Goal: Task Accomplishment & Management: Use online tool/utility

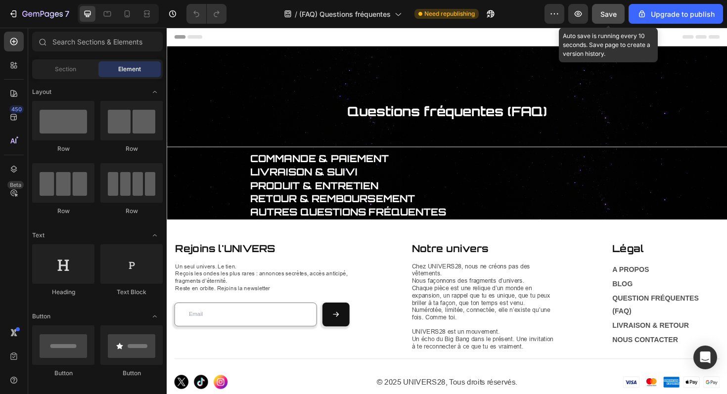
click at [606, 20] on button "Save" at bounding box center [608, 14] width 33 height 20
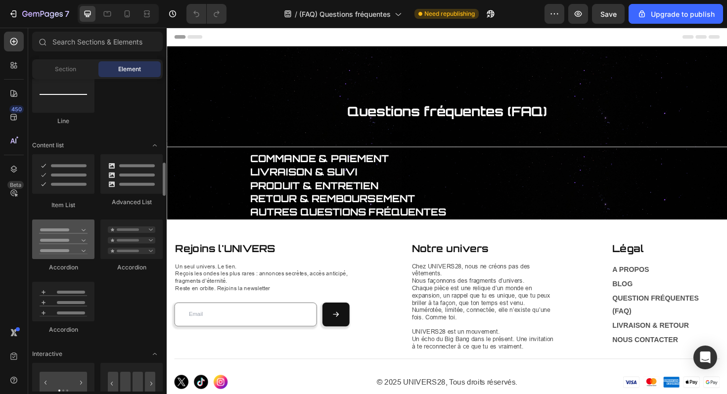
scroll to position [733, 0]
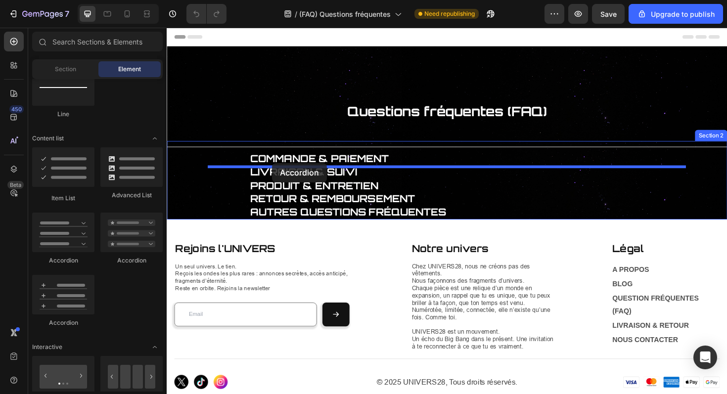
drag, startPoint x: 223, startPoint y: 260, endPoint x: 279, endPoint y: 171, distance: 104.5
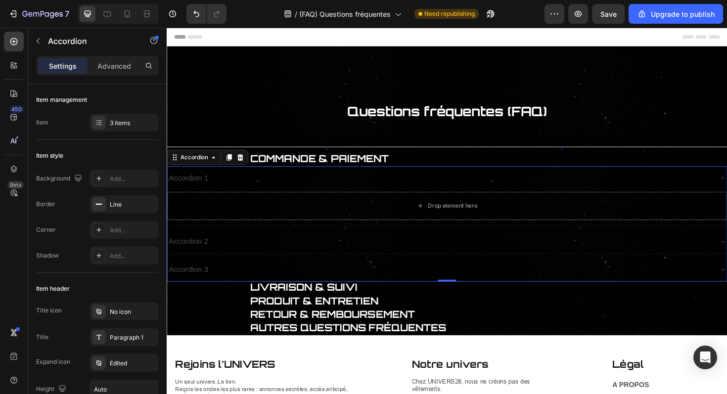
click at [273, 196] on div "Accordion 1" at bounding box center [455, 187] width 577 height 17
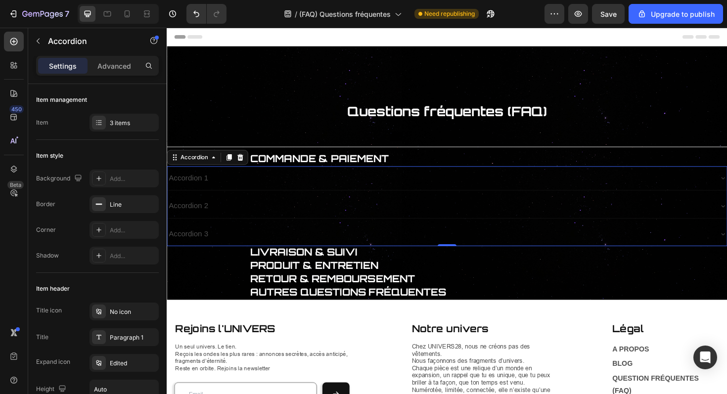
click at [268, 190] on div "Accordion 1" at bounding box center [455, 187] width 577 height 17
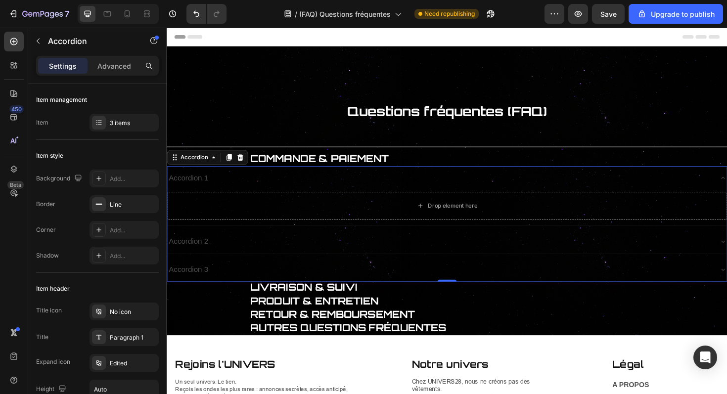
click at [268, 190] on div "Accordion 1" at bounding box center [455, 187] width 577 height 17
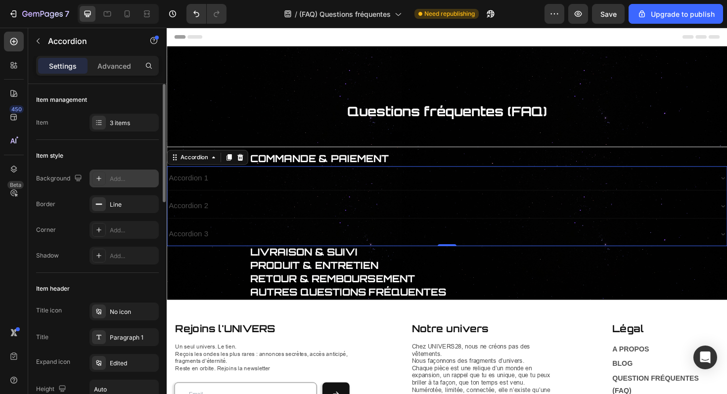
click at [126, 182] on div "Add..." at bounding box center [133, 179] width 47 height 9
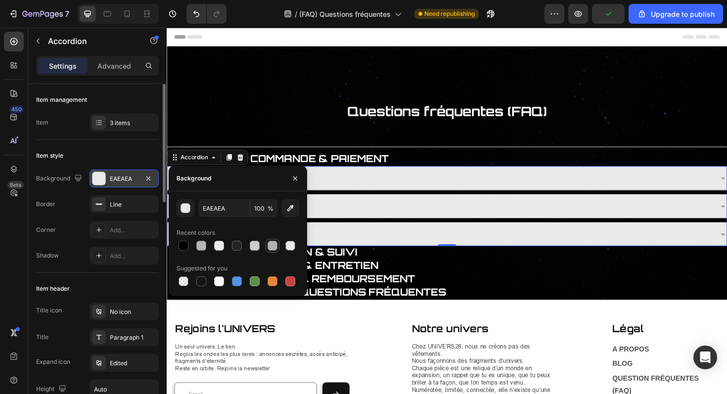
click at [270, 243] on div at bounding box center [273, 246] width 10 height 10
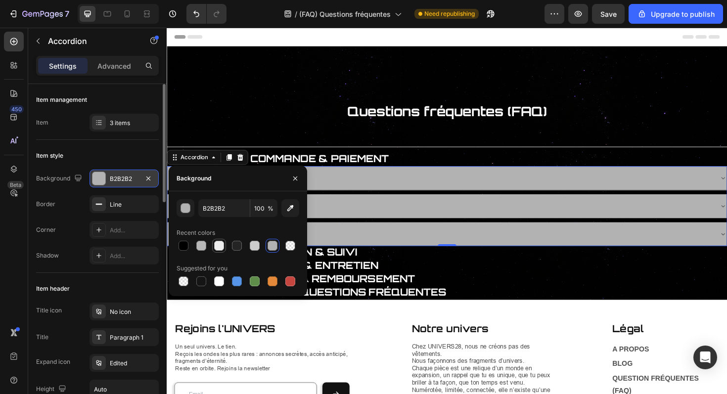
click at [217, 248] on div at bounding box center [219, 246] width 10 height 10
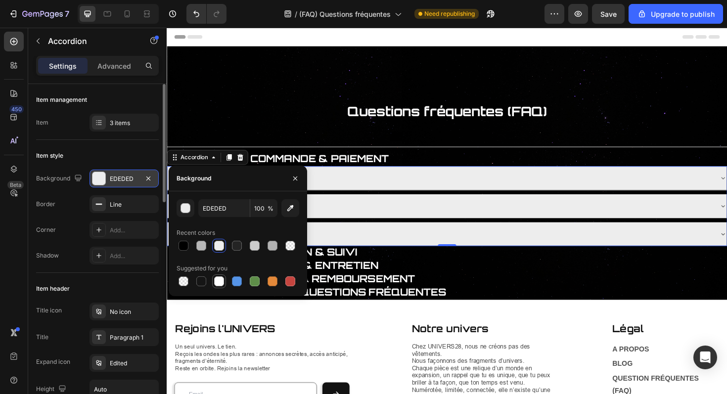
click at [218, 279] on div at bounding box center [219, 282] width 10 height 10
type input "FFFFFF"
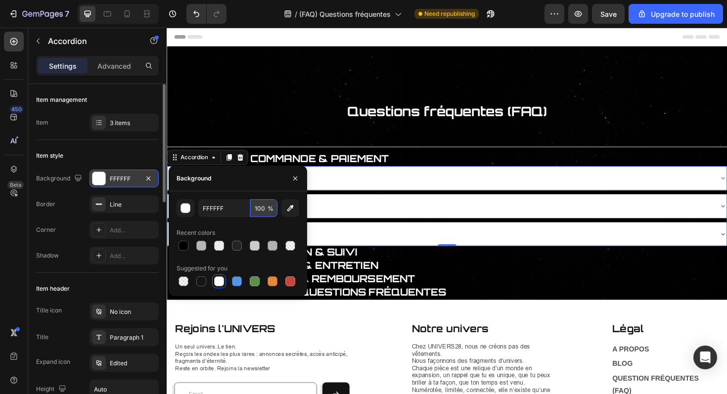
click at [260, 212] on input "100" at bounding box center [263, 208] width 27 height 18
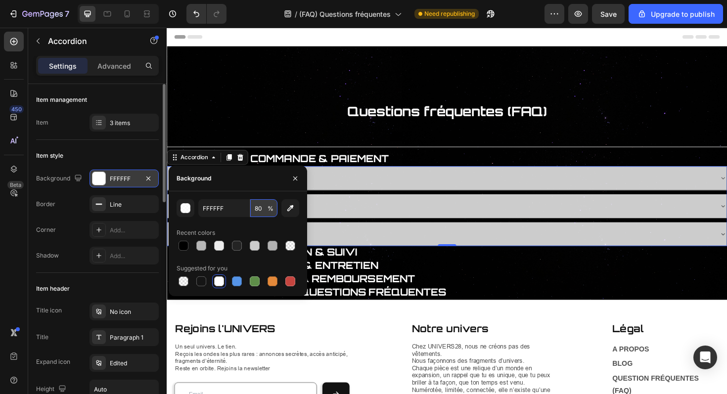
type input "8"
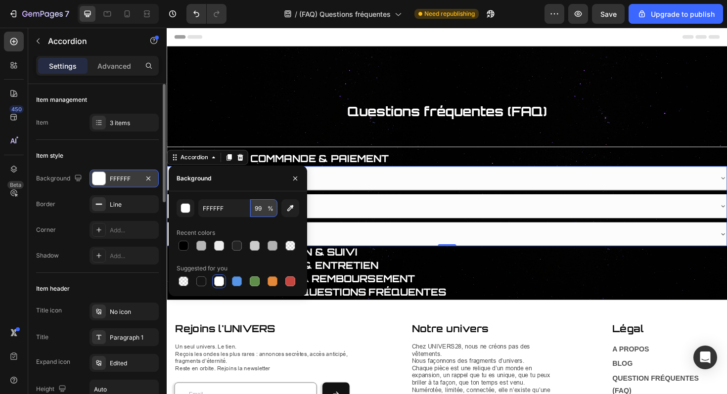
type input "9"
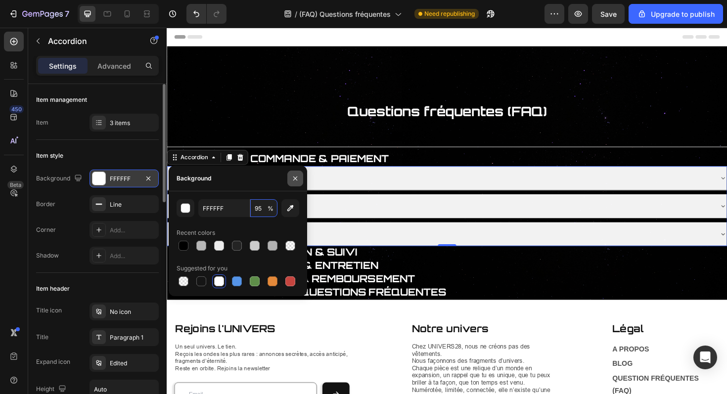
type input "95"
click at [299, 176] on button "button" at bounding box center [295, 179] width 16 height 16
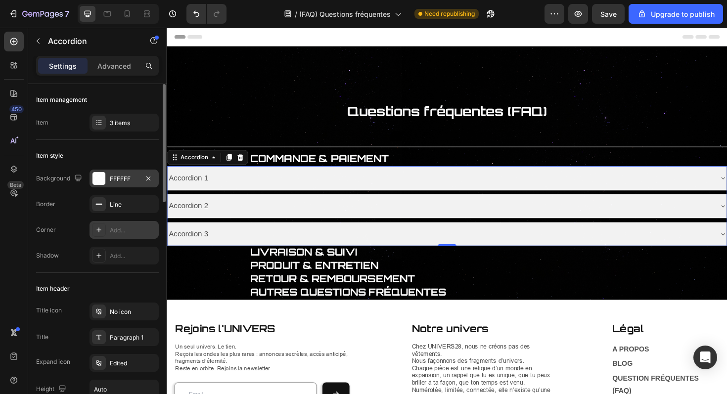
click at [120, 234] on div "Add..." at bounding box center [133, 230] width 47 height 9
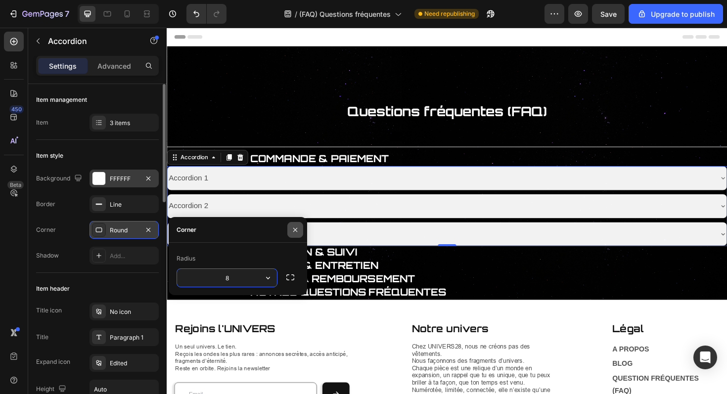
click at [294, 233] on icon "button" at bounding box center [295, 230] width 8 height 8
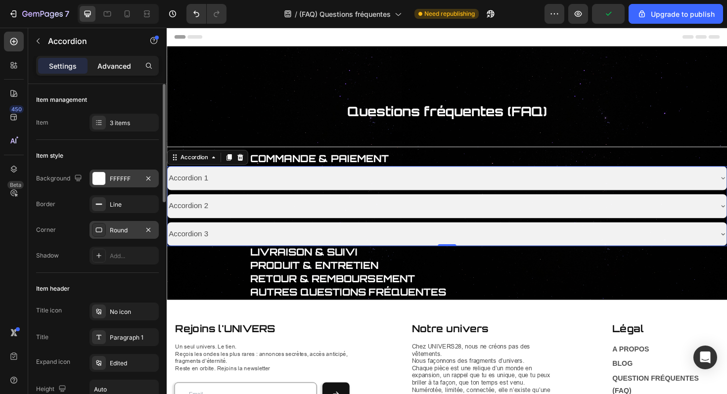
click at [117, 64] on p "Advanced" at bounding box center [114, 66] width 34 height 10
type input "100%"
type input "100"
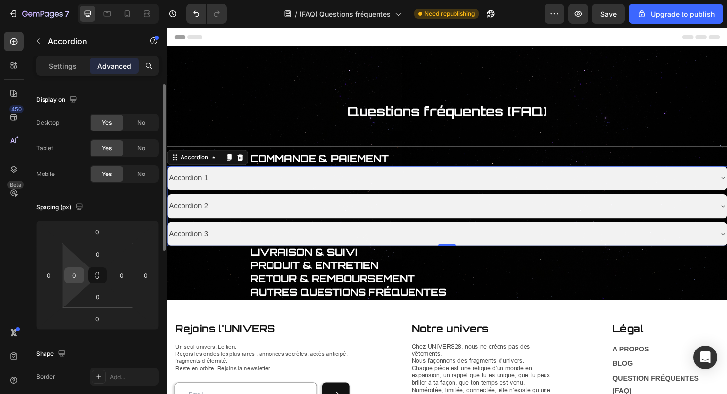
click at [77, 271] on input "0" at bounding box center [74, 275] width 15 height 15
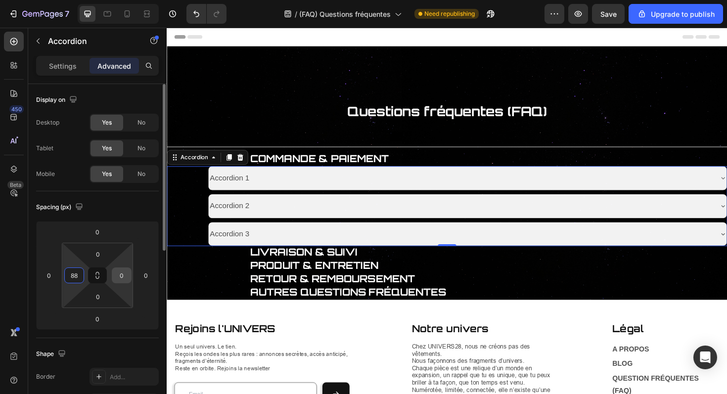
type input "88"
click at [120, 275] on input "0" at bounding box center [121, 275] width 15 height 15
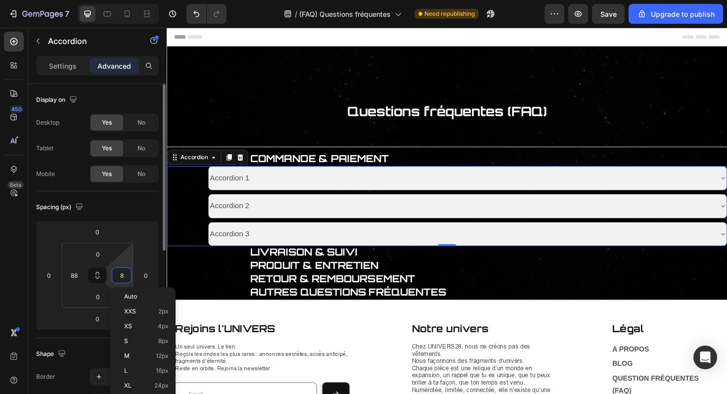
type input "88"
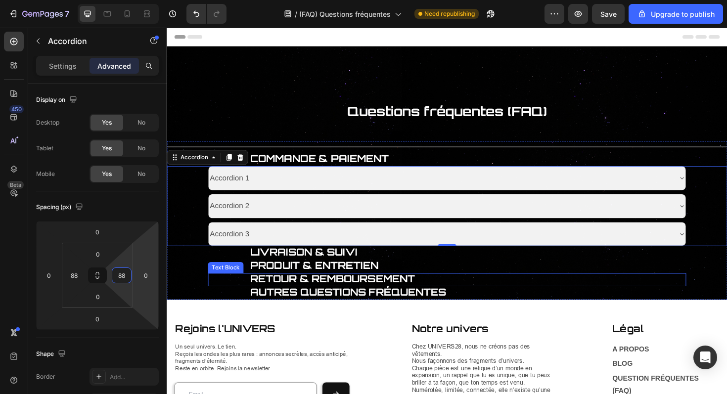
click at [199, 297] on div "Title Line COMMANDE & PAIEMENT Text Block Accordion 1 Accordion 2 Accordion 3 A…" at bounding box center [464, 232] width 594 height 168
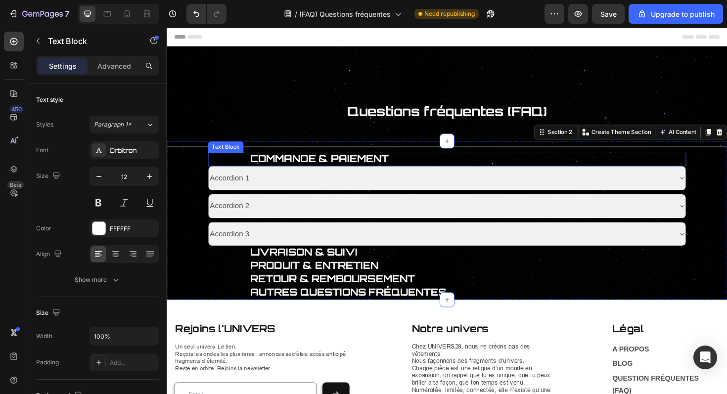
click at [243, 165] on div "COMMANDE & PAIEMENT Text Block" at bounding box center [463, 167] width 507 height 14
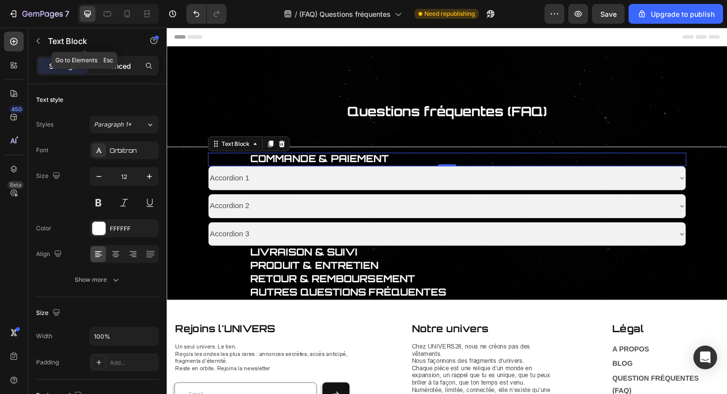
click at [109, 58] on div "Advanced" at bounding box center [114, 66] width 49 height 16
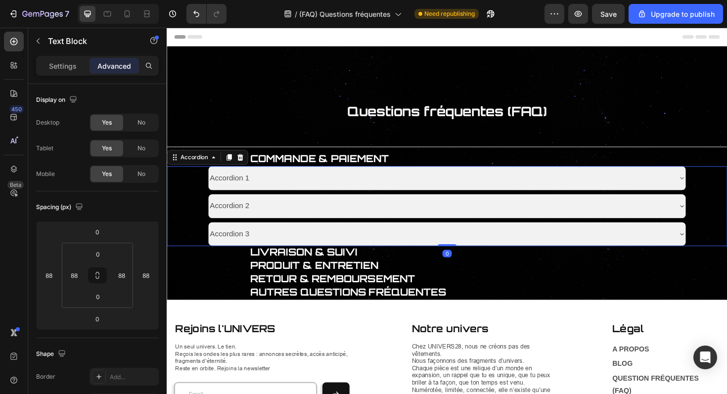
click at [195, 192] on div "Accordion 1 Accordion 2 Accordion 3 Accordion 0" at bounding box center [464, 217] width 594 height 85
click at [148, 274] on input "0" at bounding box center [146, 275] width 15 height 15
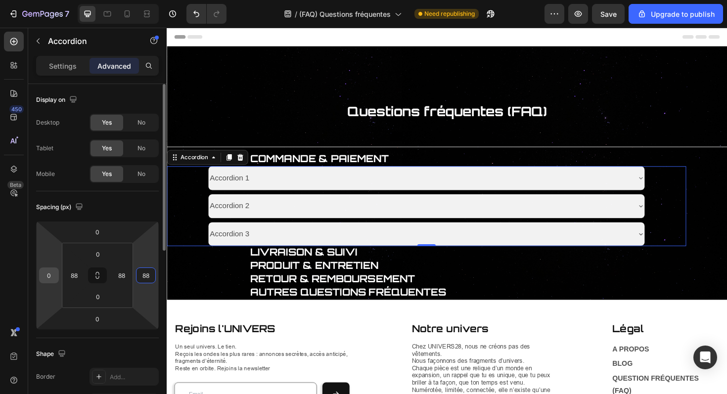
type input "88"
click at [47, 279] on input "0" at bounding box center [49, 275] width 15 height 15
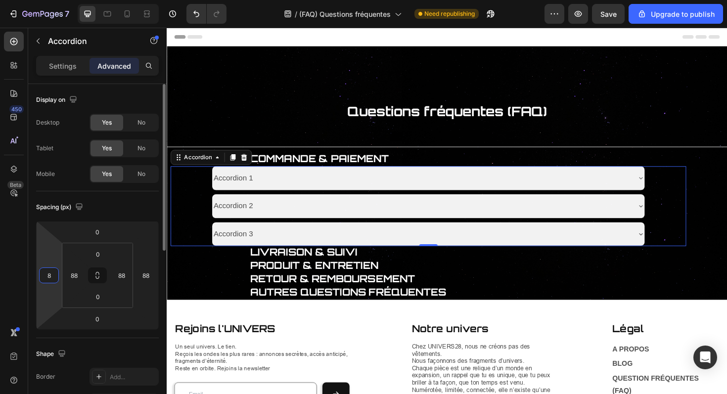
type input "88"
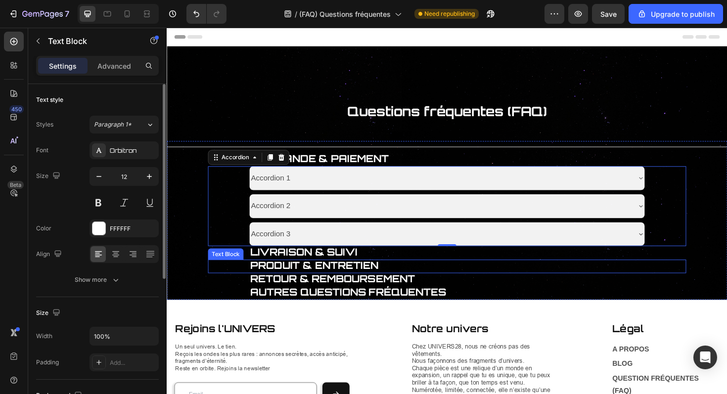
click at [507, 281] on p "PRODUIT & ENTRETIEN" at bounding box center [464, 281] width 418 height 12
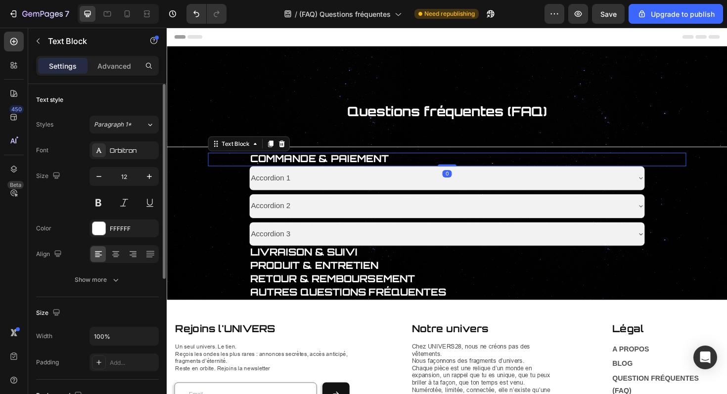
click at [439, 168] on p "COMMANDE & PAIEMENT" at bounding box center [464, 167] width 418 height 12
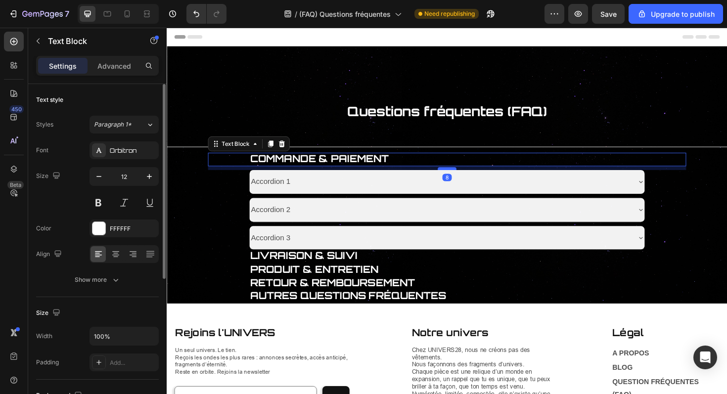
click at [462, 178] on div at bounding box center [464, 177] width 20 height 3
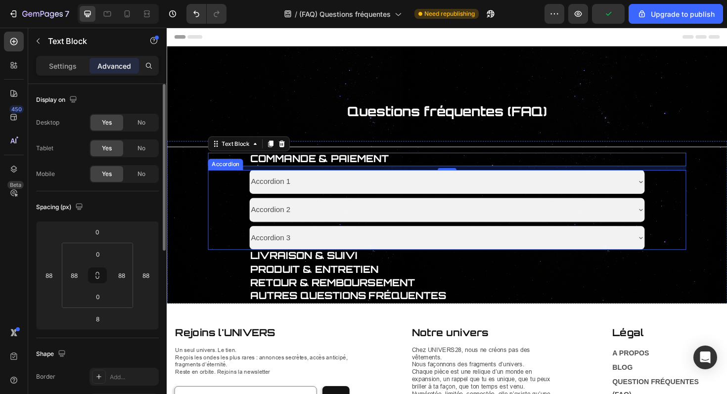
click at [383, 261] on div "Accordion 3" at bounding box center [463, 250] width 419 height 25
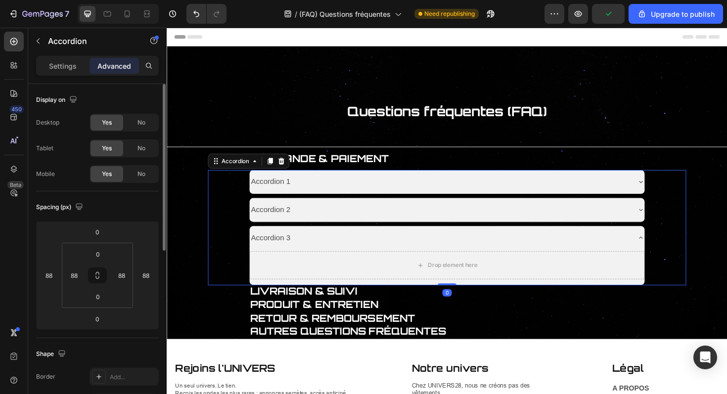
click at [403, 255] on div "Accordion 3" at bounding box center [455, 250] width 403 height 17
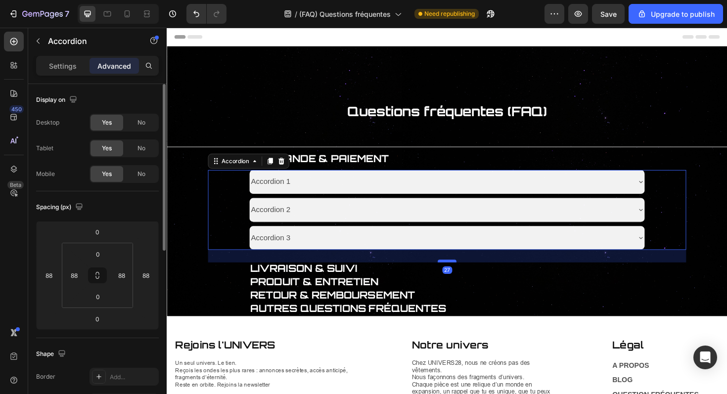
drag, startPoint x: 464, startPoint y: 262, endPoint x: 463, endPoint y: 276, distance: 13.4
click at [463, 276] on div at bounding box center [464, 275] width 20 height 3
type input "28"
click at [466, 296] on p "PRODUIT & ENTRETIEN" at bounding box center [464, 298] width 418 height 12
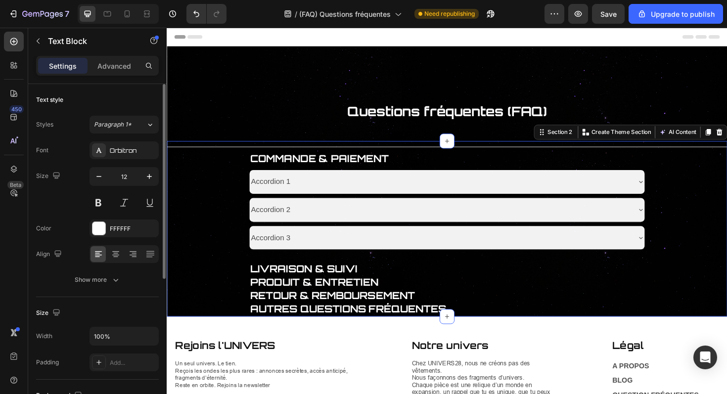
click at [196, 233] on div "Title Line COMMANDE & PAIEMENT Text Block Accordion 1 Accordion 2 Accordion 3 A…" at bounding box center [464, 241] width 594 height 186
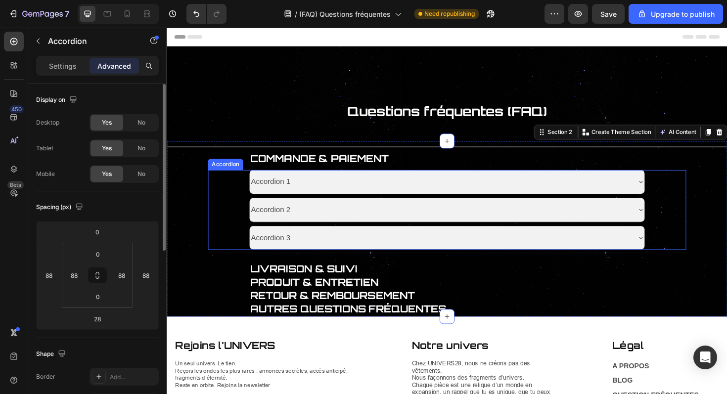
click at [415, 259] on div "Accordion 3" at bounding box center [463, 250] width 419 height 25
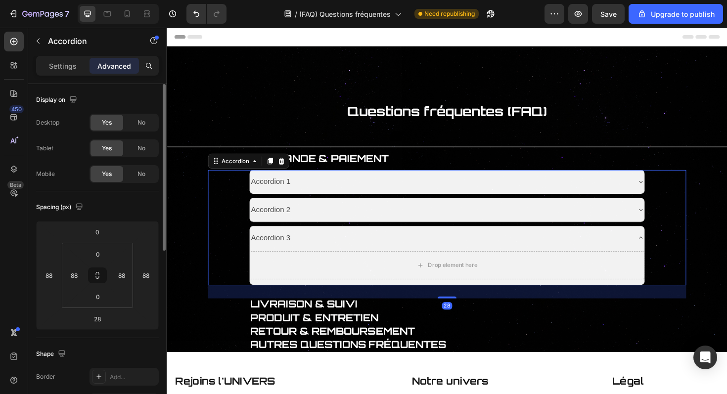
click at [466, 247] on div "Accordion 3" at bounding box center [455, 250] width 403 height 17
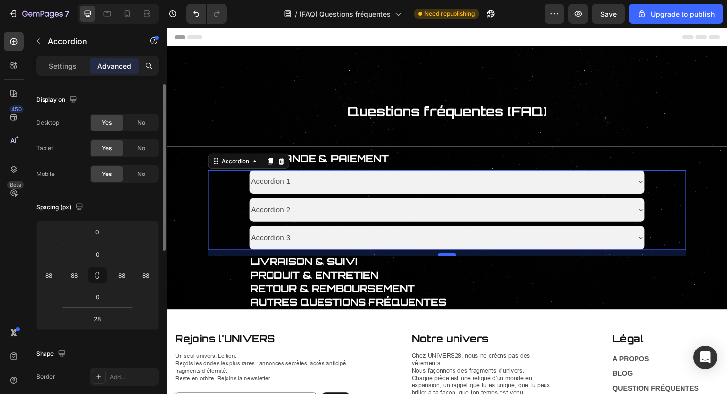
drag, startPoint x: 463, startPoint y: 275, endPoint x: 463, endPoint y: 268, distance: 7.4
click at [463, 268] on div at bounding box center [464, 268] width 20 height 3
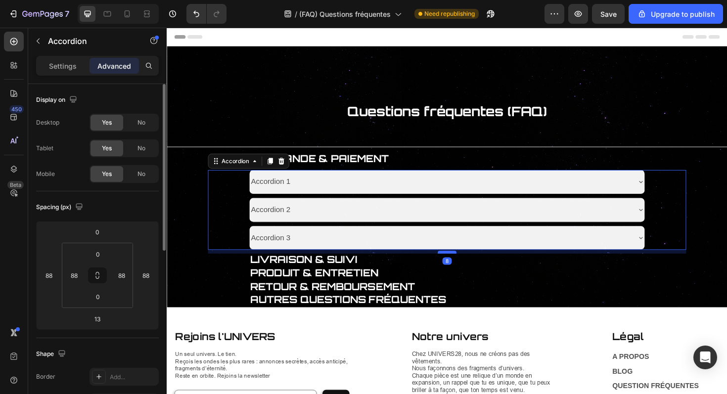
click at [462, 265] on div at bounding box center [464, 265] width 20 height 3
type input "8"
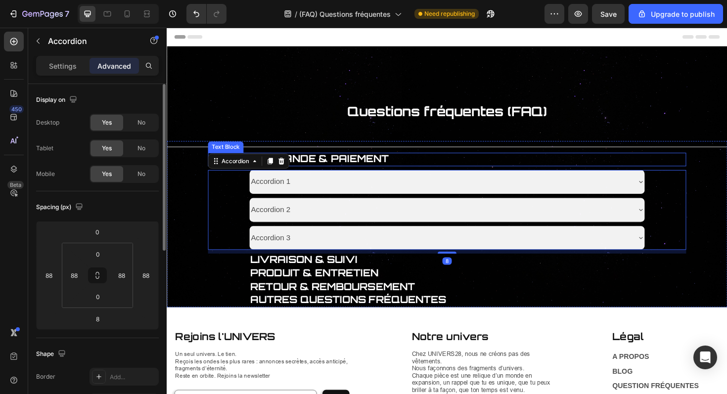
click at [462, 162] on p "COMMANDE & PAIEMENT" at bounding box center [464, 167] width 418 height 12
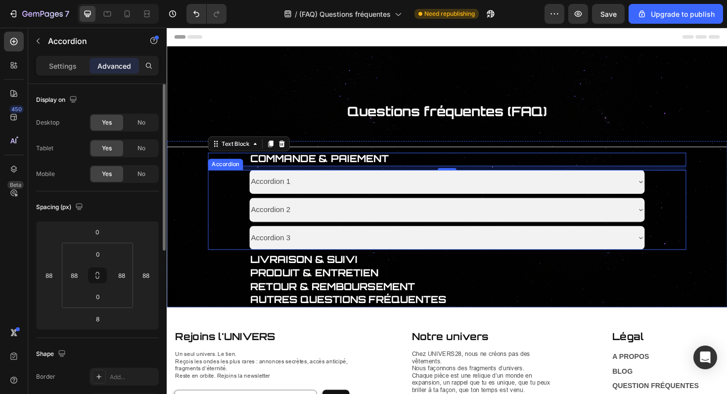
click at [245, 220] on div "Accordion 1 Accordion 2 Accordion 3 Accordion" at bounding box center [463, 221] width 507 height 85
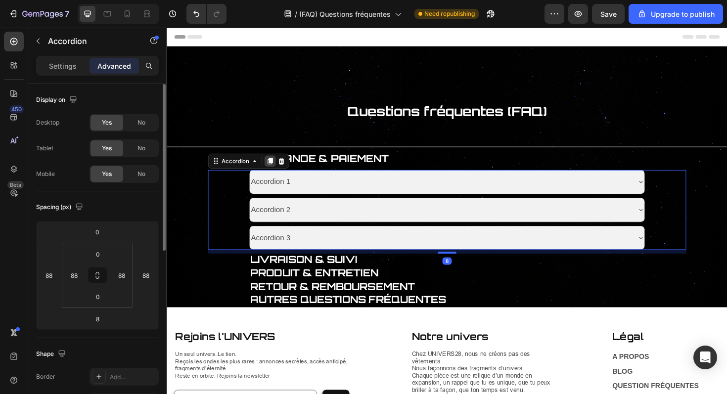
click at [273, 172] on icon at bounding box center [276, 169] width 8 height 8
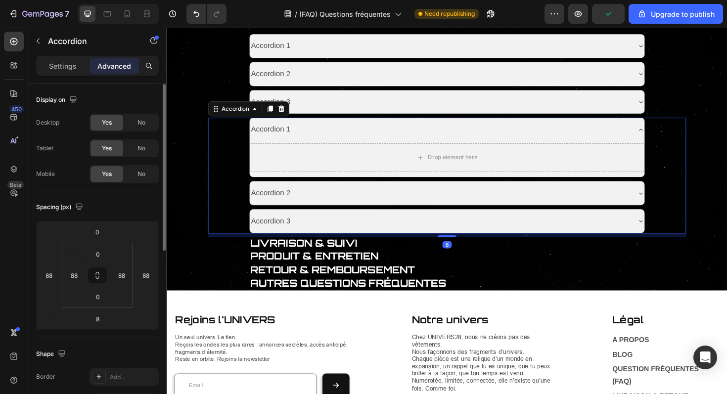
scroll to position [158, 0]
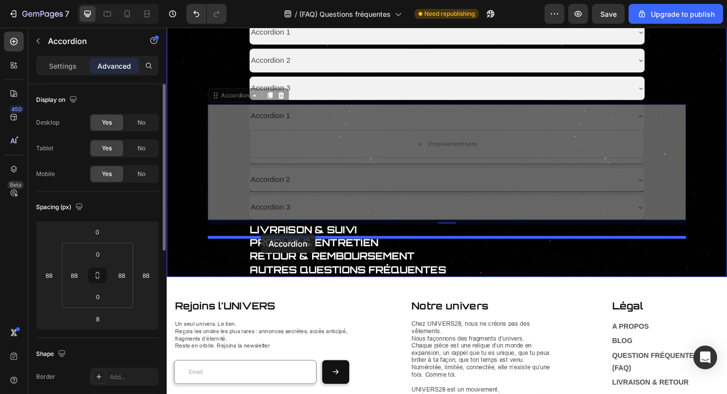
drag, startPoint x: 238, startPoint y: 126, endPoint x: 266, endPoint y: 246, distance: 123.5
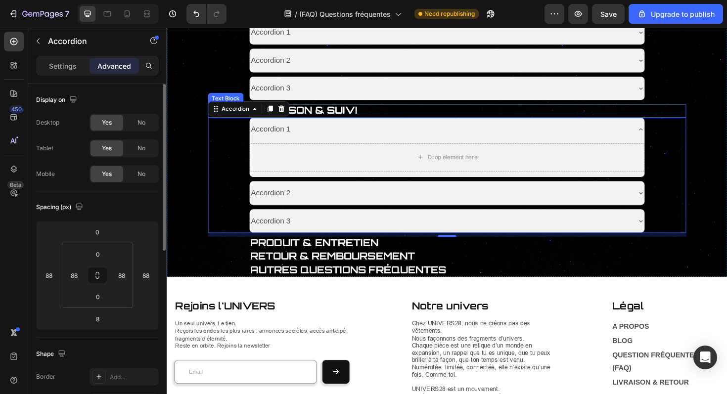
click at [396, 116] on p "LIVRAISON & SUIVI" at bounding box center [464, 116] width 418 height 12
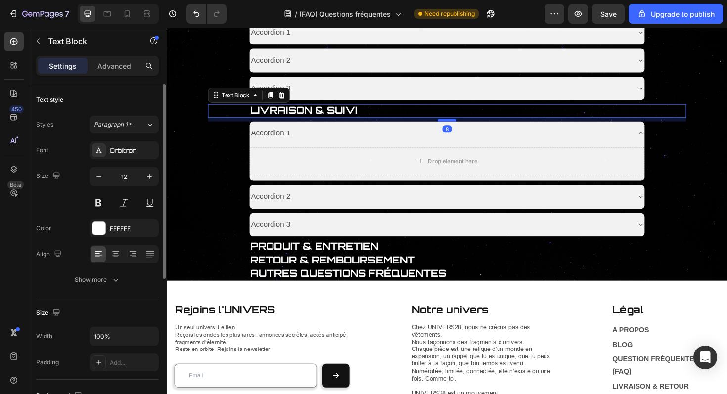
click at [462, 126] on div at bounding box center [464, 125] width 20 height 3
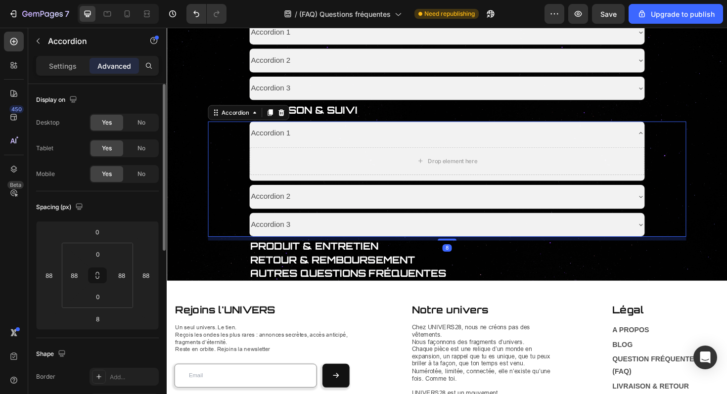
click at [624, 148] on div "Accordion 1" at bounding box center [455, 139] width 403 height 17
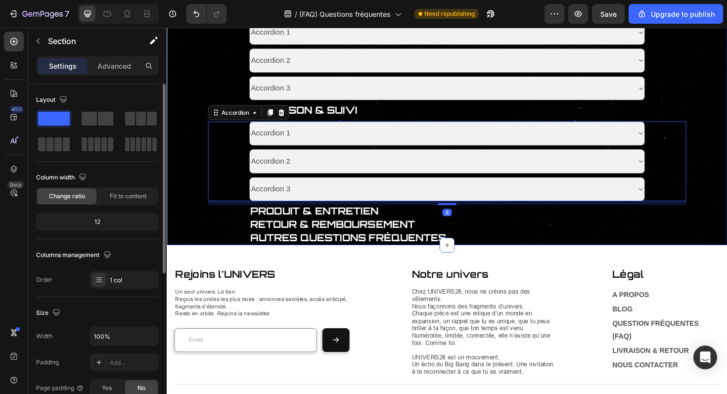
click at [194, 195] on div "Title Line COMMANDE & PAIEMENT Text Block Accordion 1 Accordion 2 Accordion 3 A…" at bounding box center [464, 124] width 594 height 269
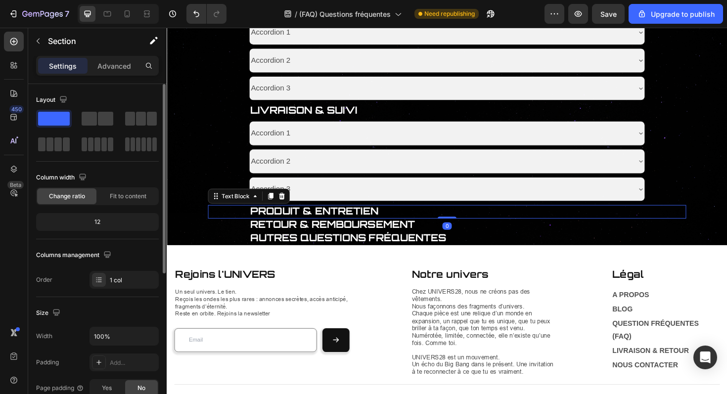
click at [395, 220] on p "PRODUIT & ENTRETIEN" at bounding box center [464, 223] width 418 height 12
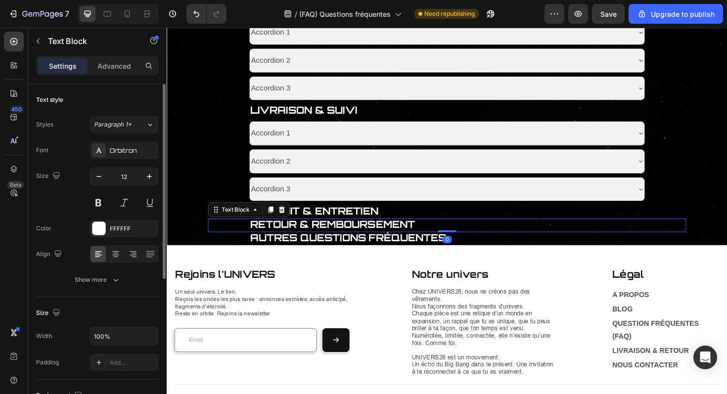
click at [465, 231] on div "RETOUR & REMBOURSEMENT" at bounding box center [464, 237] width 420 height 14
click at [466, 223] on p "PRODUIT & ENTRETIEN" at bounding box center [464, 223] width 418 height 12
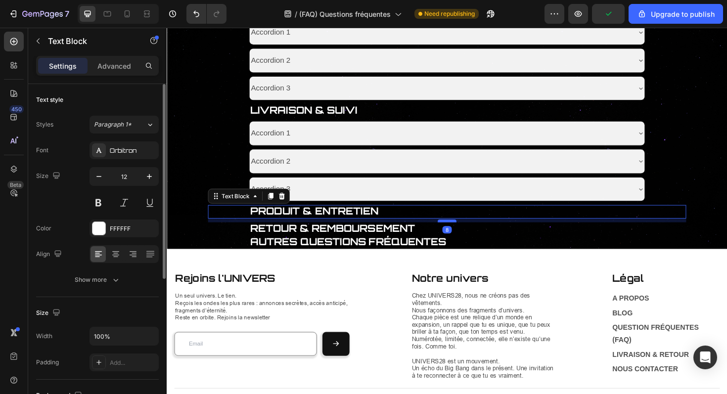
click at [465, 233] on div at bounding box center [464, 232] width 20 height 3
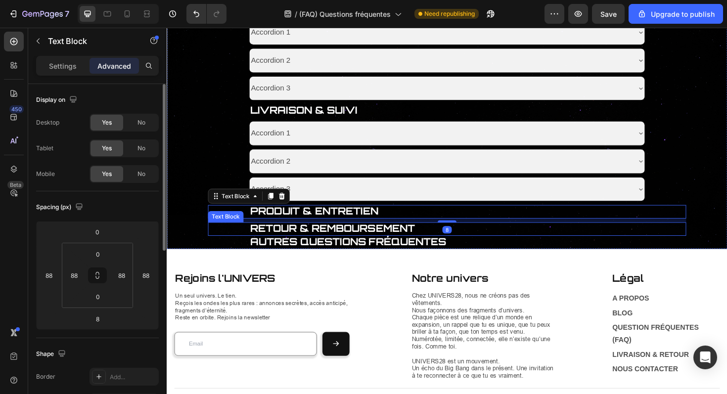
click at [478, 242] on p "RETOUR & REMBOURSEMENT" at bounding box center [464, 241] width 418 height 12
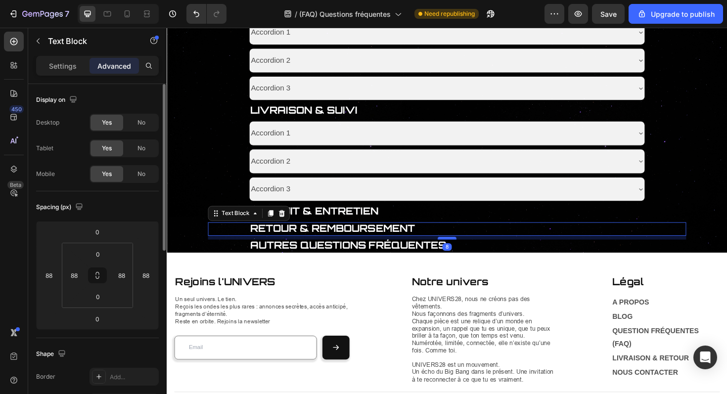
click at [468, 251] on div at bounding box center [464, 250] width 20 height 3
type input "8"
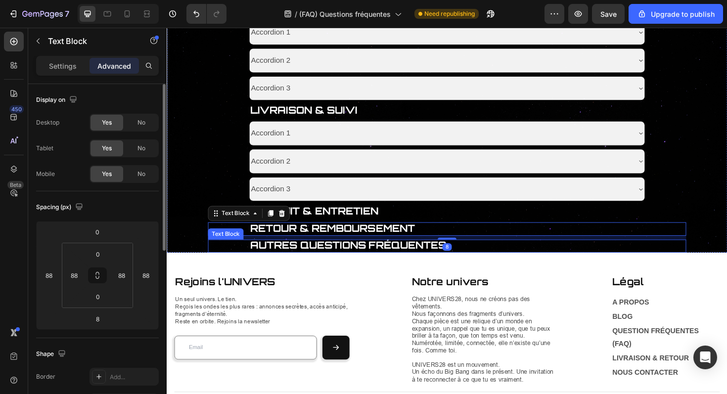
click at [472, 260] on p "AUTRES QUESTIONS FRÉQUENTES" at bounding box center [464, 259] width 418 height 12
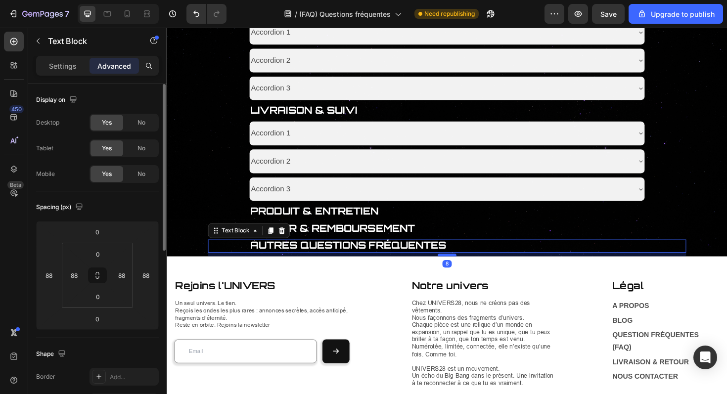
click at [469, 270] on div at bounding box center [464, 268] width 20 height 3
type input "8"
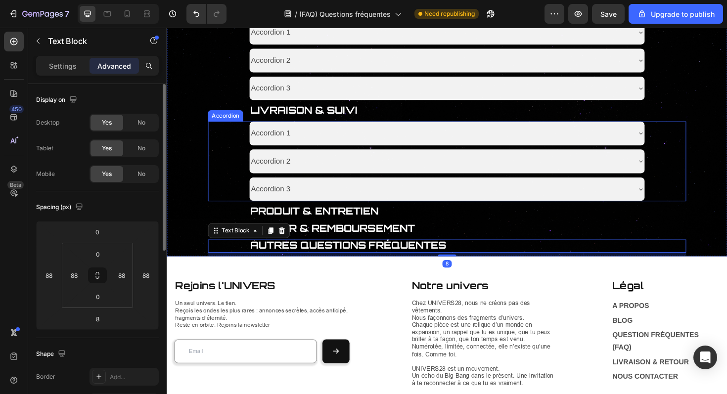
click at [248, 168] on div "Accordion 1 Accordion 2 Accordion 3 Accordion" at bounding box center [463, 169] width 507 height 85
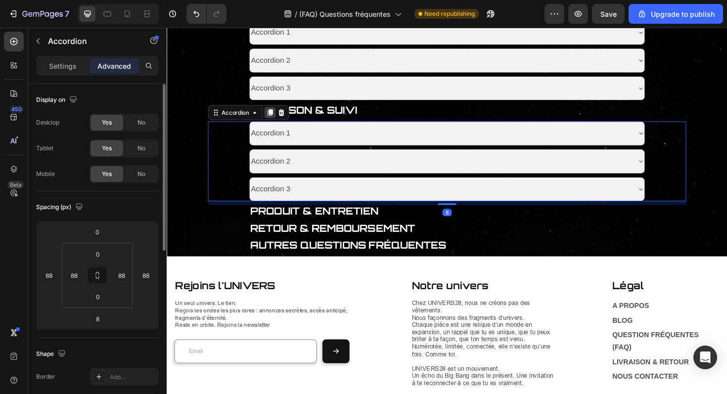
click at [274, 120] on icon at bounding box center [276, 118] width 8 height 8
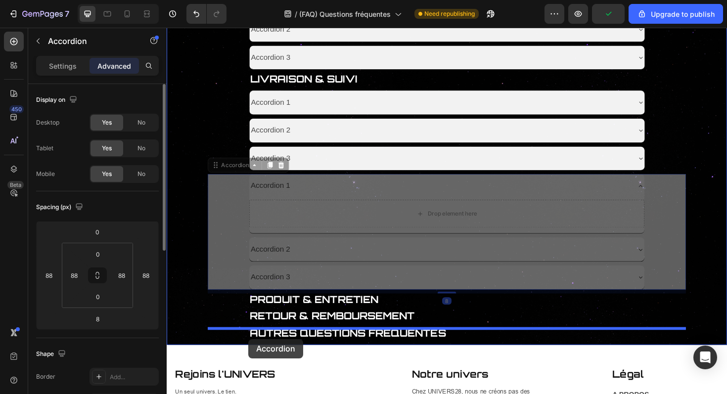
scroll to position [194, 0]
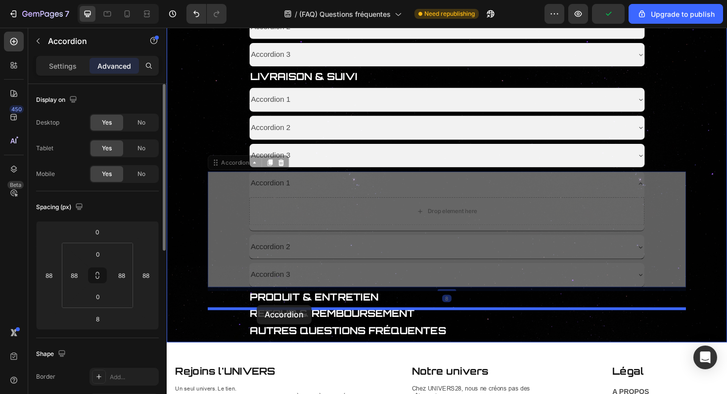
drag, startPoint x: 240, startPoint y: 241, endPoint x: 262, endPoint y: 322, distance: 83.5
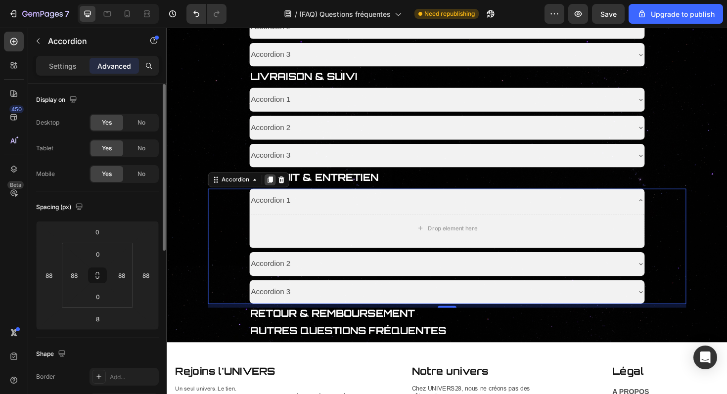
click at [273, 192] on icon at bounding box center [276, 189] width 8 height 8
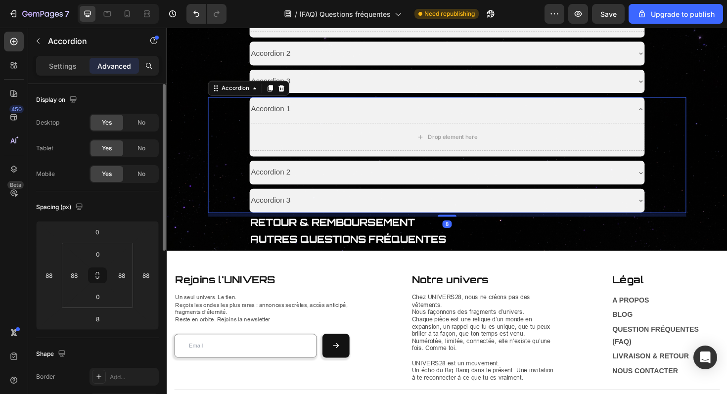
scroll to position [418, 0]
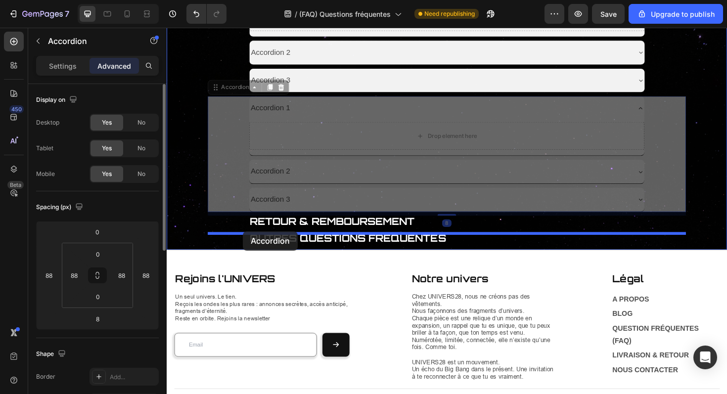
drag, startPoint x: 243, startPoint y: 181, endPoint x: 247, endPoint y: 243, distance: 63.0
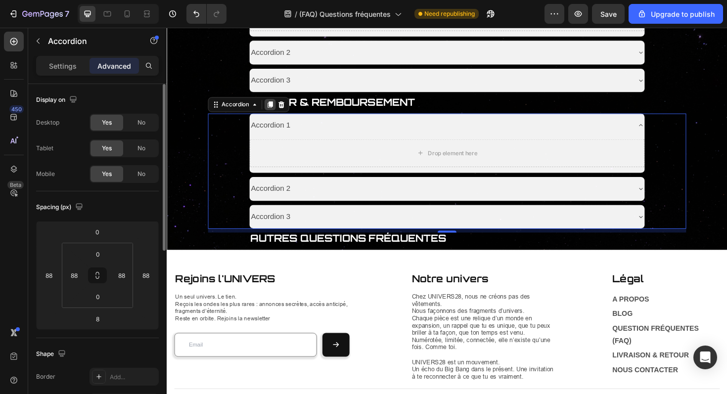
click at [277, 112] on icon at bounding box center [276, 109] width 5 height 7
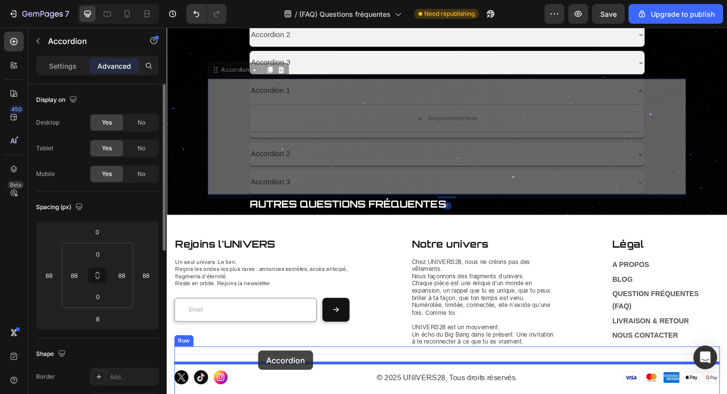
scroll to position [601, 0]
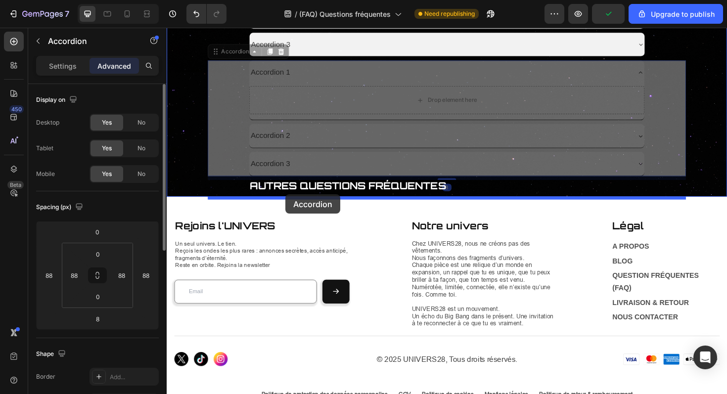
drag, startPoint x: 243, startPoint y: 273, endPoint x: 292, endPoint y: 204, distance: 84.0
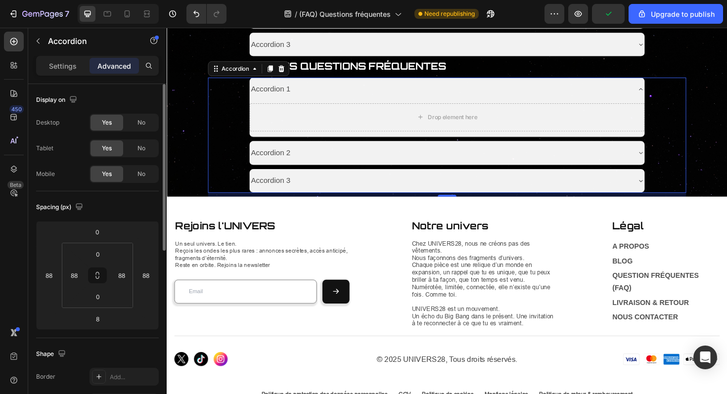
click at [313, 97] on div "Accordion 1" at bounding box center [455, 93] width 403 height 17
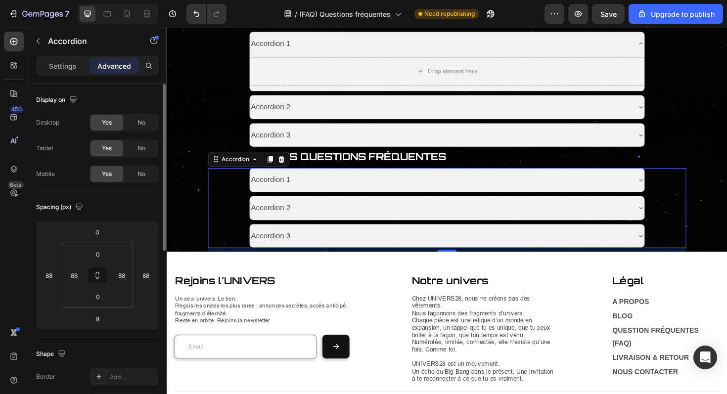
scroll to position [459, 0]
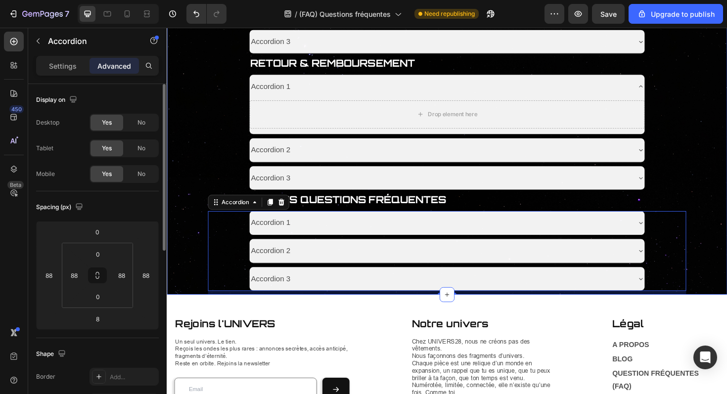
click at [203, 192] on div "Title Line COMMANDE & PAIEMENT Text Block Accordion 1 Accordion 2 Accordion 3 A…" at bounding box center [464, 0] width 594 height 622
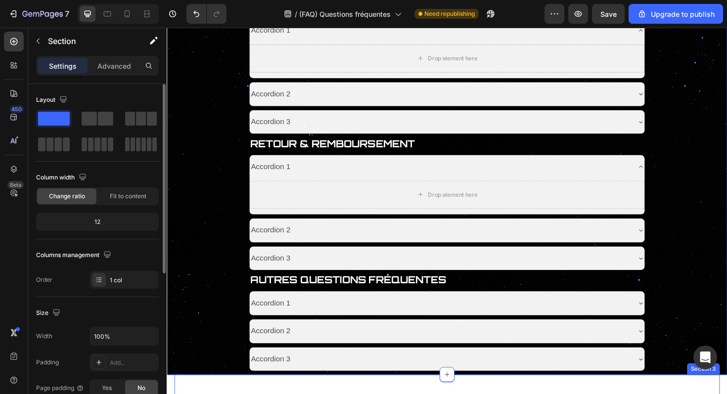
scroll to position [356, 0]
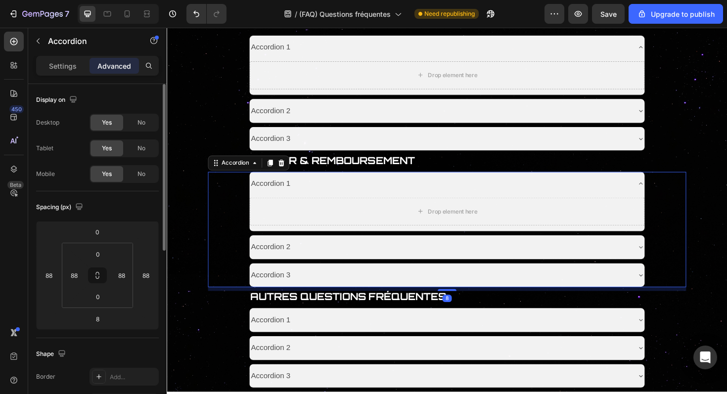
click at [359, 203] on div "Accordion 1" at bounding box center [463, 193] width 419 height 25
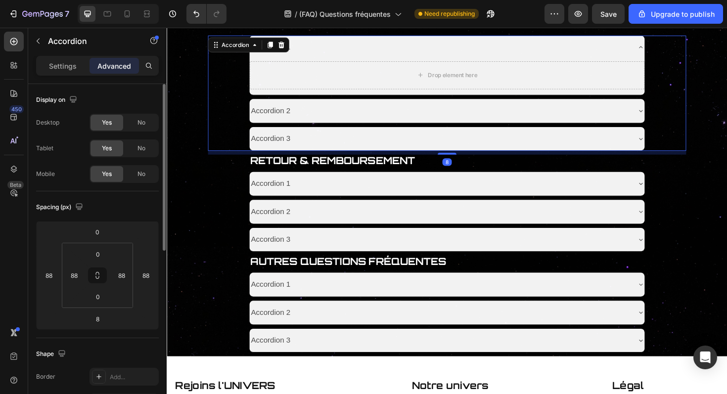
click at [411, 55] on div "Accordion 1" at bounding box center [455, 48] width 403 height 17
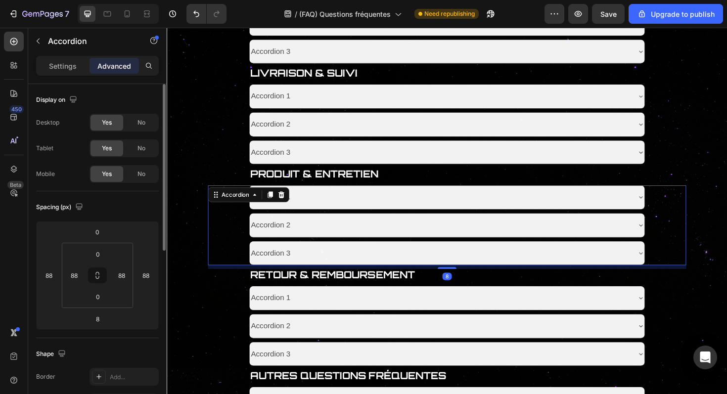
scroll to position [172, 0]
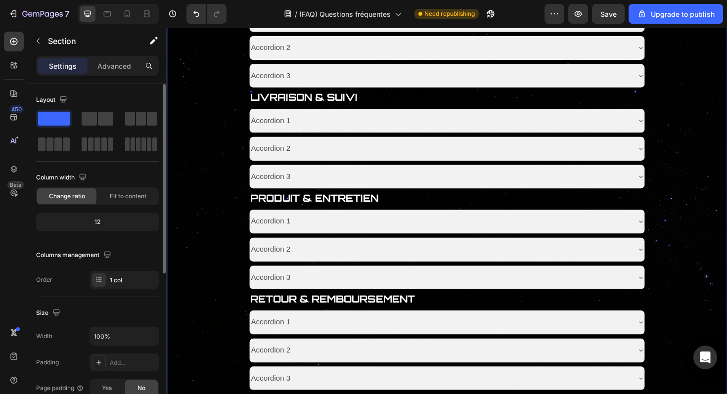
click at [199, 102] on div "Title Line COMMANDE & PAIEMENT Text Block Accordion 1 Accordion 2 Accordion 3 A…" at bounding box center [464, 249] width 594 height 547
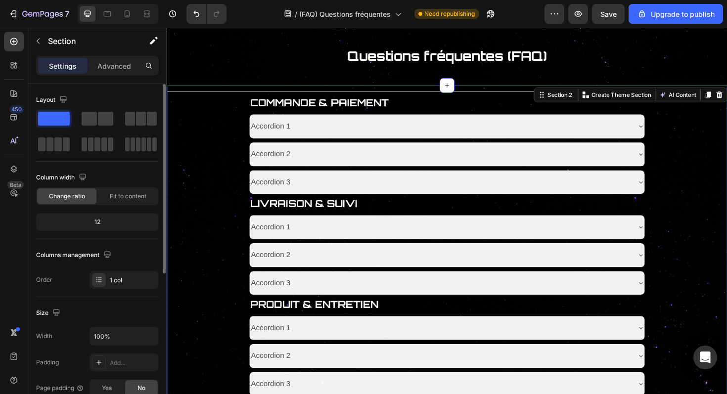
scroll to position [56, 0]
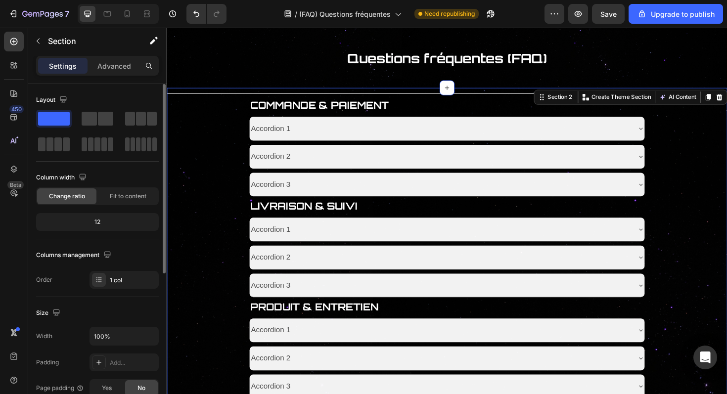
click at [427, 209] on div "Title Line COMMANDE & PAIEMENT Text Block Accordion 1 Accordion 2 Accordion 3 A…" at bounding box center [464, 365] width 594 height 547
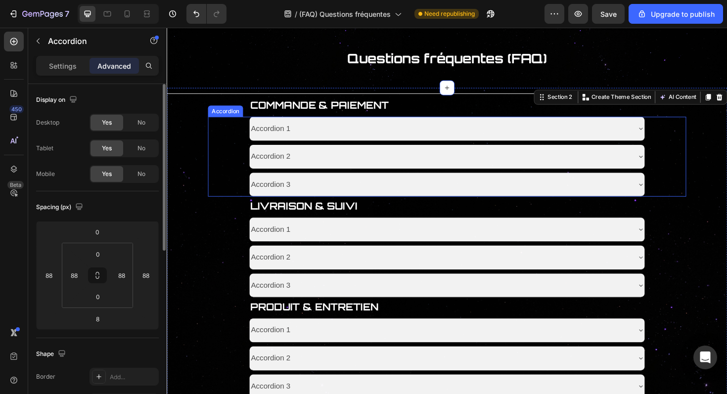
click at [450, 203] on div "Accordion 3" at bounding box center [463, 194] width 419 height 25
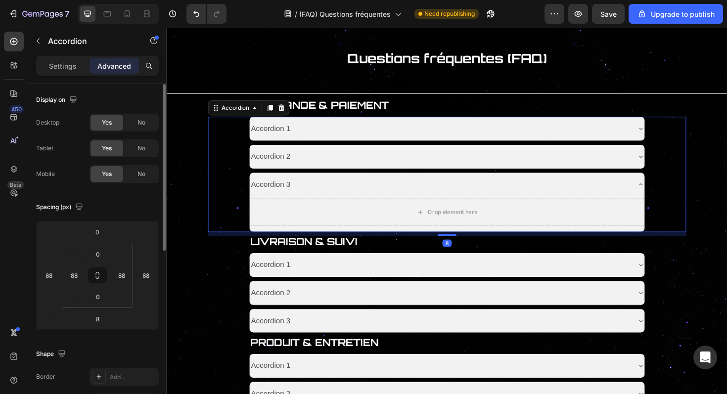
click at [470, 206] on div "Accordion 3" at bounding box center [463, 194] width 419 height 25
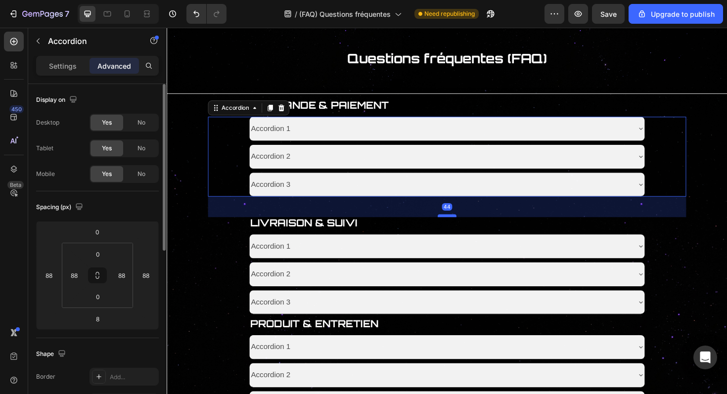
drag, startPoint x: 468, startPoint y: 210, endPoint x: 464, endPoint y: 228, distance: 18.2
click at [464, 228] on div at bounding box center [464, 227] width 20 height 3
type input "44"
click at [223, 260] on div "Accordion 1 Accordion 2 Accordion 3 Accordion" at bounding box center [463, 289] width 507 height 85
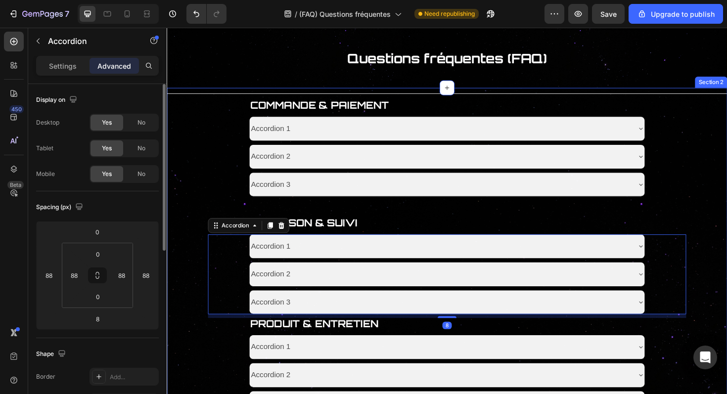
click at [195, 266] on div "Title Line COMMANDE & PAIEMENT Text Block Accordion 1 Accordion 2 Accordion 3 A…" at bounding box center [464, 374] width 594 height 565
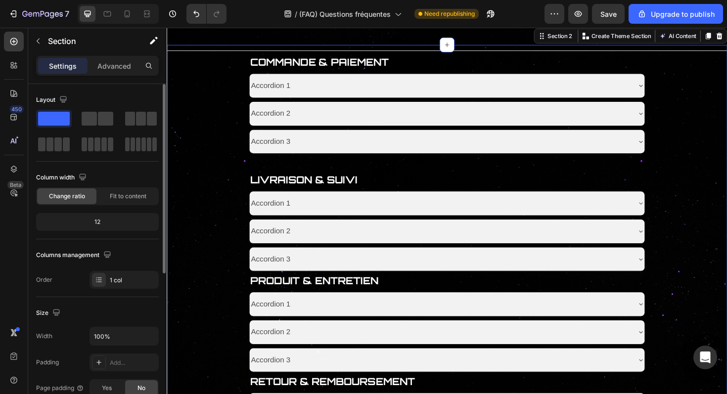
scroll to position [103, 0]
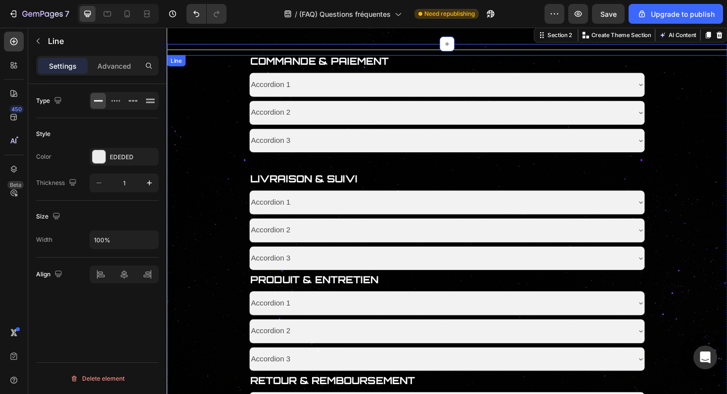
click at [404, 52] on div "Title Line" at bounding box center [464, 51] width 594 height 12
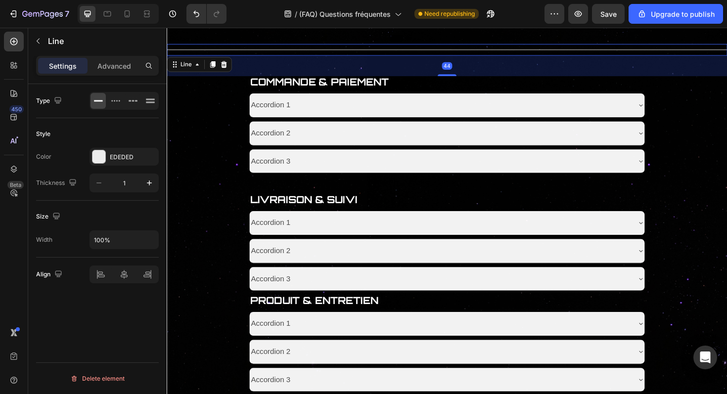
drag, startPoint x: 463, startPoint y: 57, endPoint x: 485, endPoint y: 79, distance: 31.1
click at [485, 79] on div "Title Line 44 COMMANDE & PAIEMENT Text Block Accordion 1 Accordion 2 Accordion …" at bounding box center [464, 338] width 594 height 586
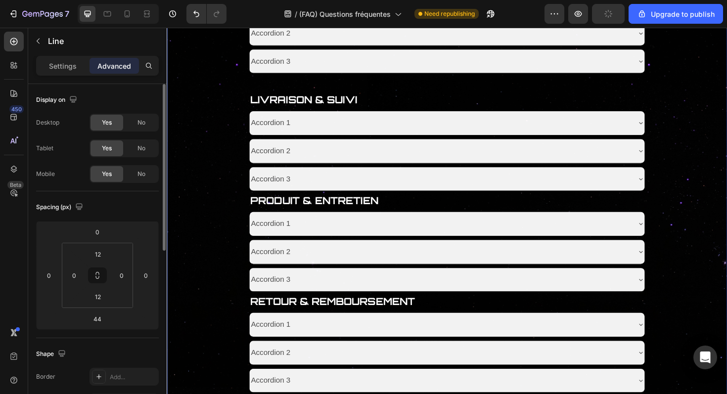
scroll to position [210, 0]
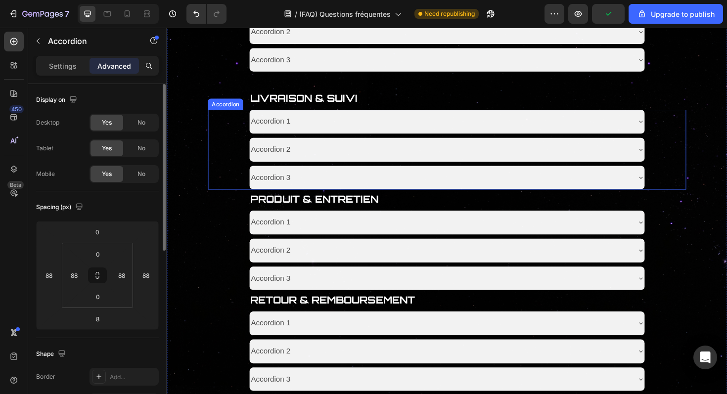
click at [226, 185] on div "Accordion 1 Accordion 2 Accordion 3 Accordion" at bounding box center [463, 157] width 507 height 85
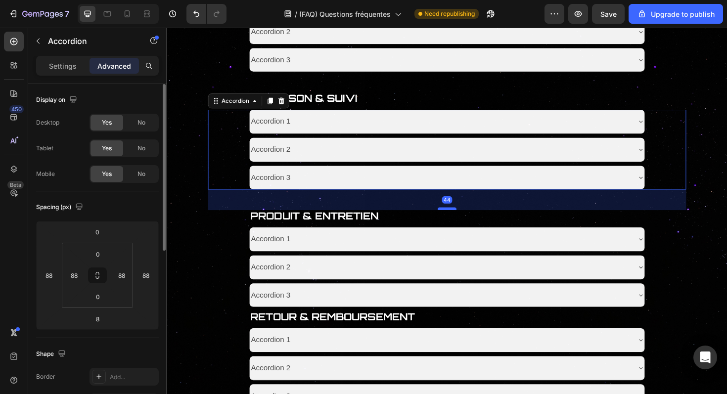
drag, startPoint x: 467, startPoint y: 202, endPoint x: 471, endPoint y: 220, distance: 18.1
click at [471, 220] on div at bounding box center [464, 219] width 20 height 3
type input "44"
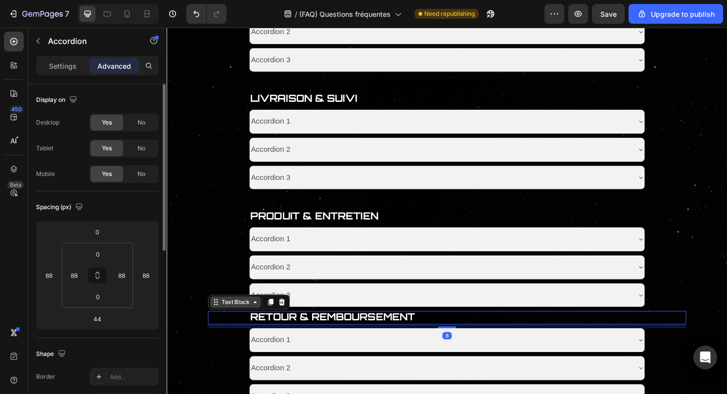
click at [235, 321] on div "Text Block" at bounding box center [240, 318] width 34 height 9
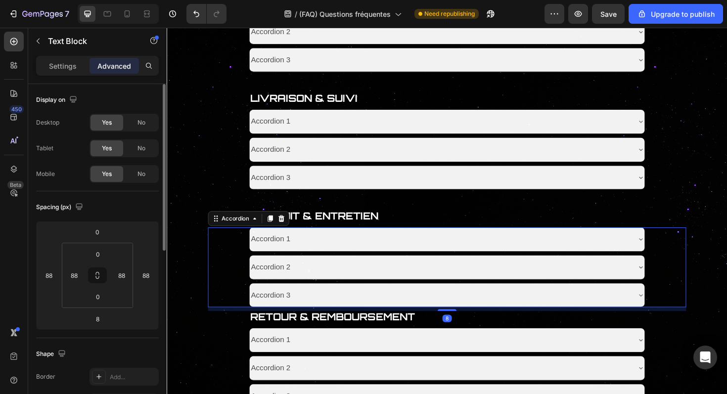
click at [235, 279] on div "Accordion 1 Accordion 2 Accordion 3 Accordion 8" at bounding box center [463, 281] width 507 height 85
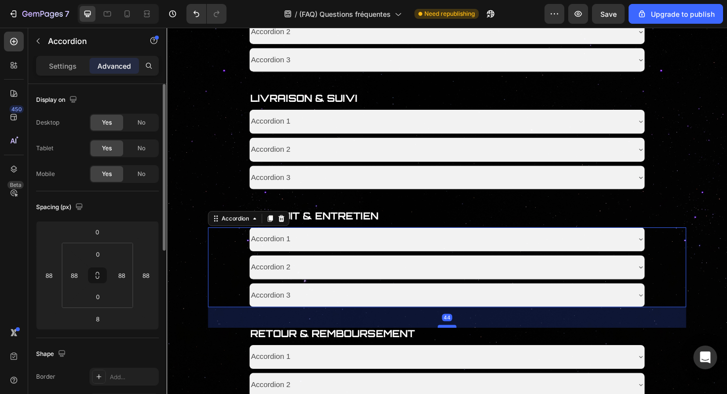
drag, startPoint x: 467, startPoint y: 327, endPoint x: 464, endPoint y: 345, distance: 18.1
click at [464, 345] on div at bounding box center [464, 344] width 20 height 3
type input "44"
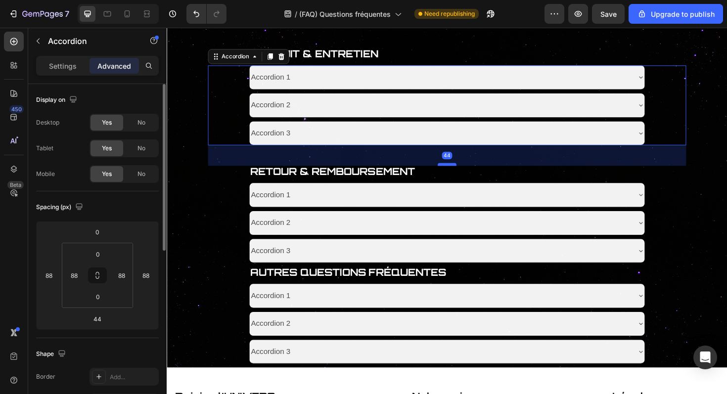
scroll to position [382, 0]
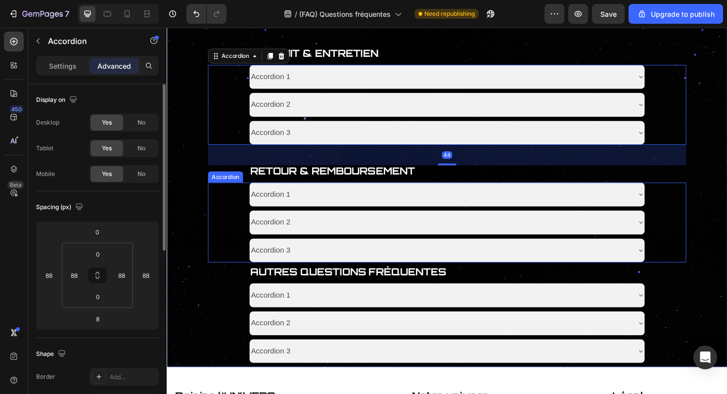
click at [234, 249] on div "Accordion 1 Accordion 2 Accordion 3 Accordion" at bounding box center [463, 234] width 507 height 85
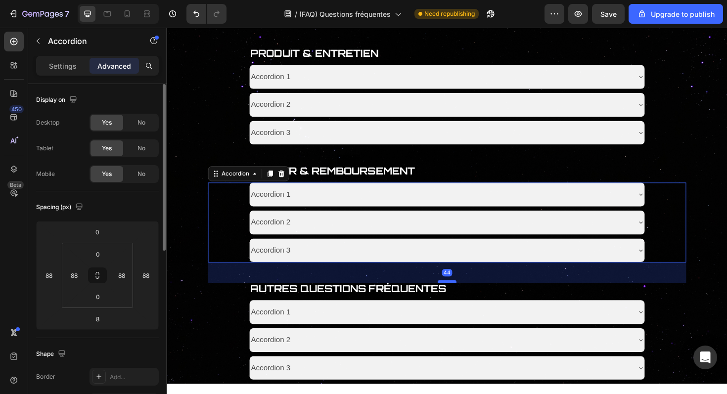
drag, startPoint x: 461, startPoint y: 281, endPoint x: 462, endPoint y: 298, distance: 17.8
click at [462, 298] on div at bounding box center [464, 296] width 20 height 3
type input "44"
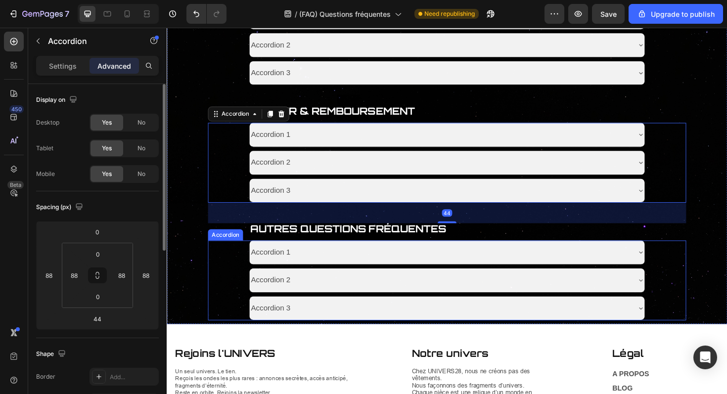
scroll to position [460, 0]
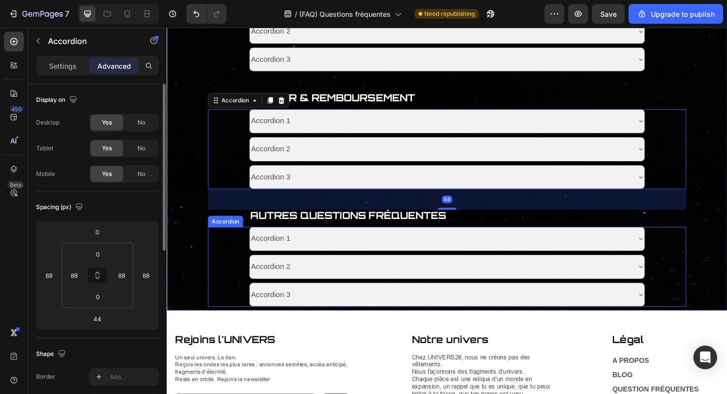
click at [238, 294] on div "Accordion 1 Accordion 2 Accordion 3 Accordion" at bounding box center [463, 281] width 507 height 85
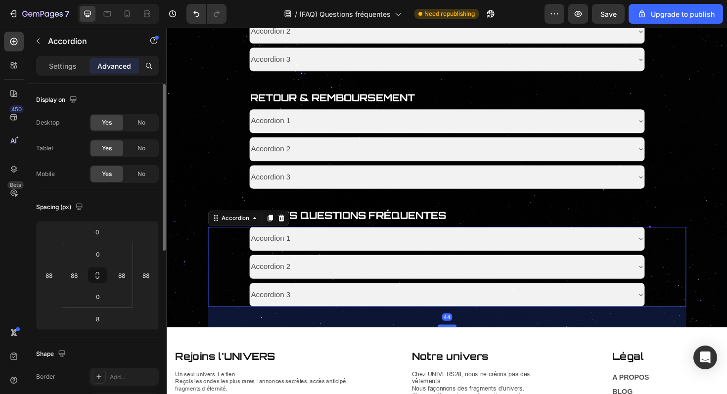
drag, startPoint x: 467, startPoint y: 327, endPoint x: 466, endPoint y: 345, distance: 17.8
click at [467, 345] on div at bounding box center [464, 343] width 20 height 3
type input "44"
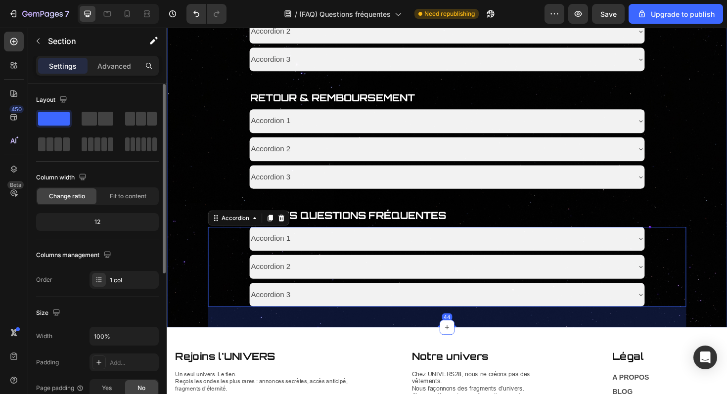
click at [196, 272] on div "Title Line COMMANDE & PAIEMENT Text Block Accordion 1 Accordion 2 Accordion 3 A…" at bounding box center [464, 17] width 594 height 658
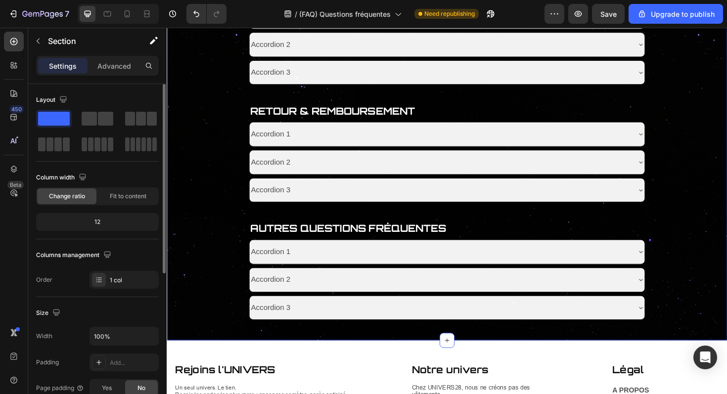
scroll to position [441, 0]
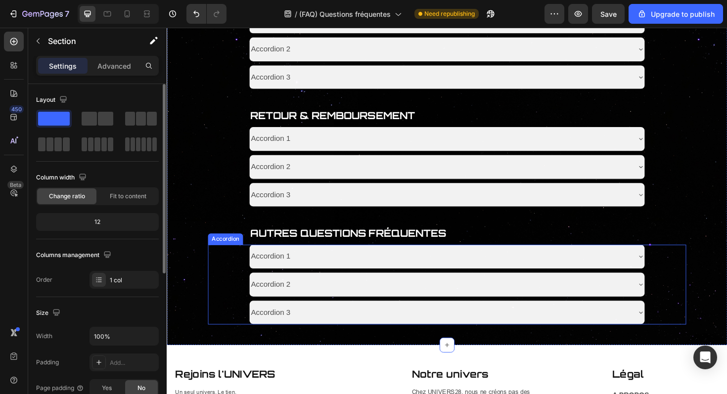
click at [671, 272] on icon at bounding box center [669, 270] width 8 height 8
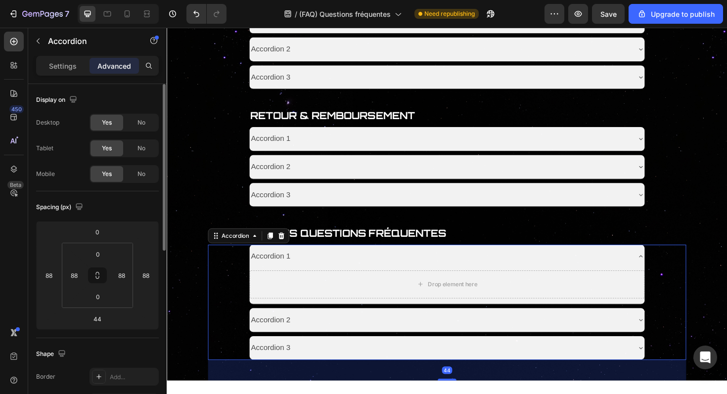
click at [671, 272] on icon at bounding box center [669, 270] width 8 height 8
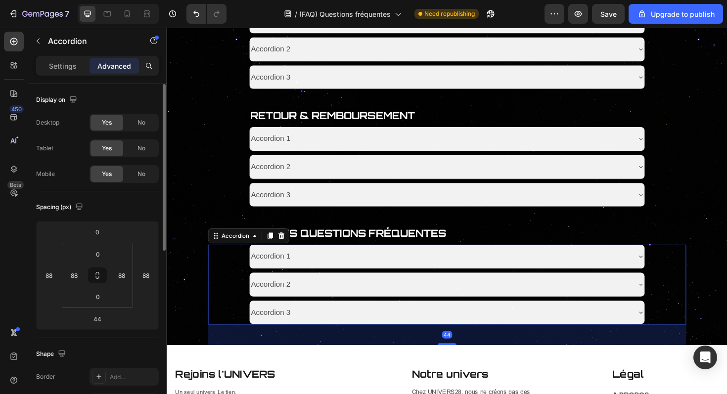
click at [676, 272] on div "Accordion 1 Drop element here Accordion 2 Accordion 3 Accordion 44" at bounding box center [463, 300] width 507 height 85
click at [496, 272] on div "Accordion 1" at bounding box center [455, 270] width 403 height 17
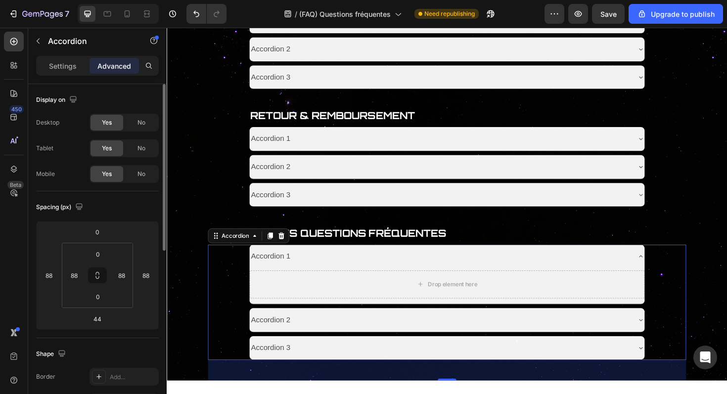
click at [496, 272] on div "Accordion 1" at bounding box center [455, 270] width 403 height 17
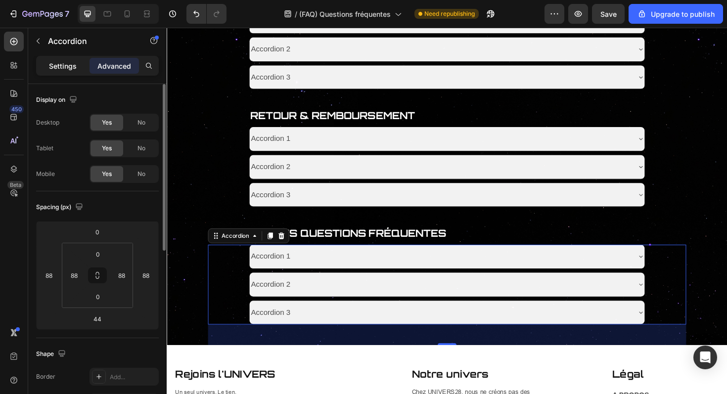
click at [68, 66] on p "Settings" at bounding box center [63, 66] width 28 height 10
type input "8"
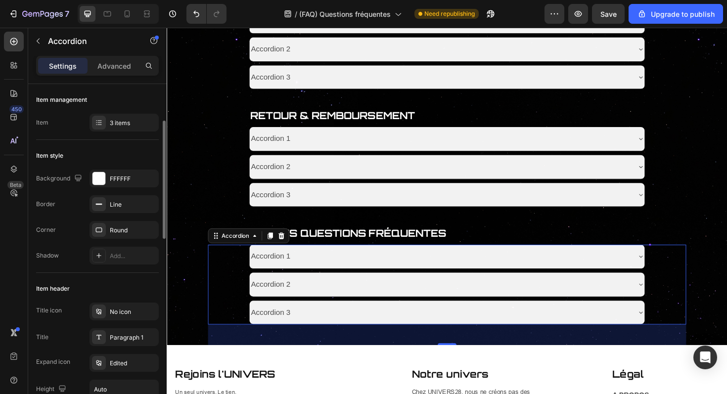
scroll to position [34, 0]
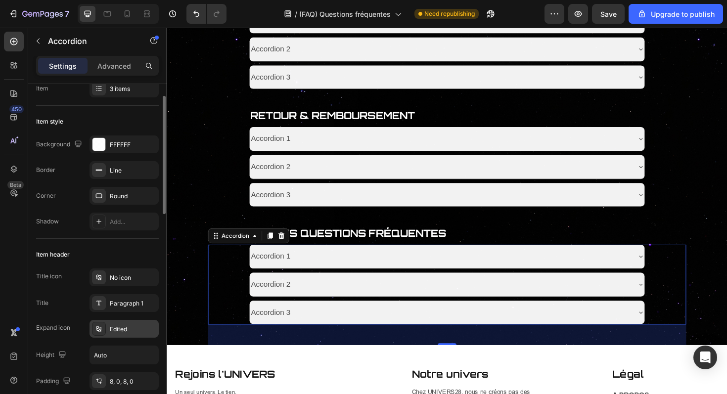
click at [132, 326] on div "Edited" at bounding box center [133, 329] width 47 height 9
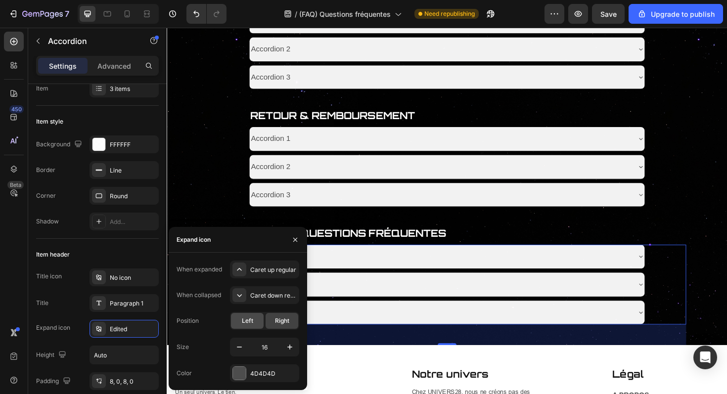
click at [249, 316] on div "Left" at bounding box center [247, 321] width 33 height 16
click at [276, 319] on span "Right" at bounding box center [282, 321] width 14 height 9
click at [297, 347] on button "button" at bounding box center [290, 347] width 18 height 18
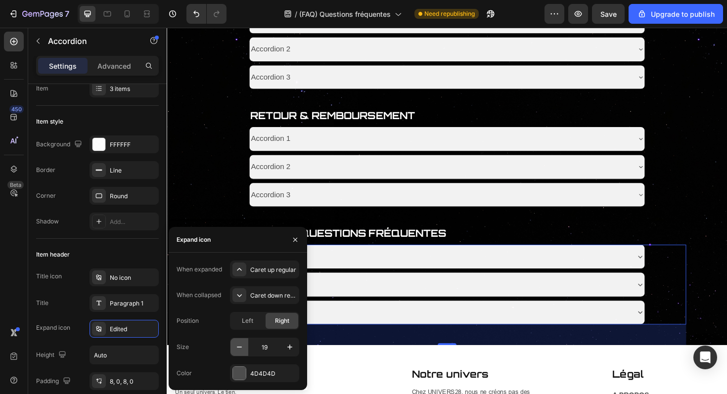
click at [239, 349] on icon "button" at bounding box center [240, 347] width 10 height 10
type input "17"
click at [274, 274] on div "Caret up regular" at bounding box center [264, 270] width 69 height 18
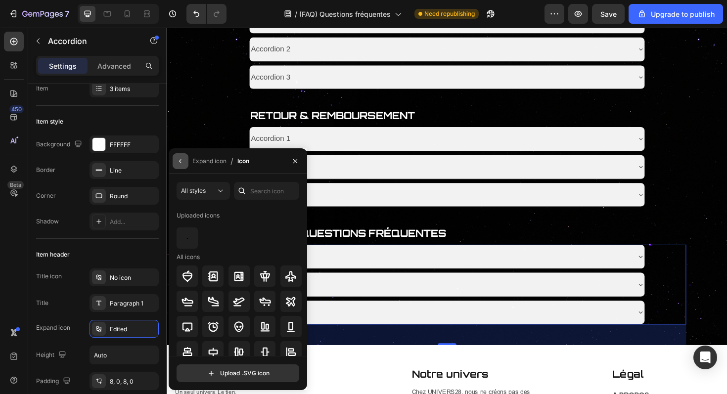
click at [184, 164] on icon "button" at bounding box center [181, 161] width 8 height 8
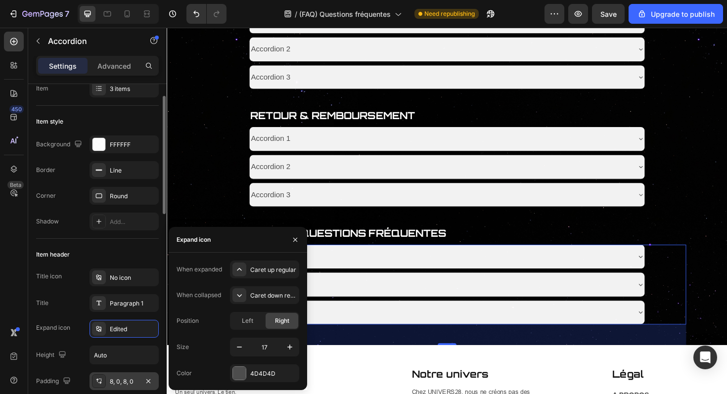
click at [132, 375] on div "8, 0, 8, 0" at bounding box center [124, 382] width 69 height 18
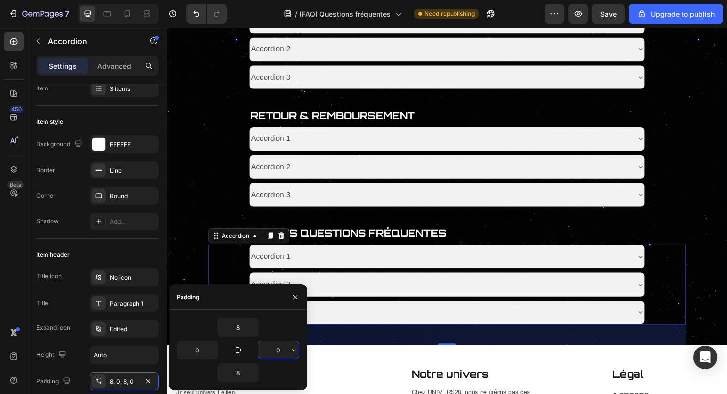
click at [278, 352] on input "0" at bounding box center [278, 350] width 41 height 18
type input "8"
click at [199, 350] on input "0" at bounding box center [197, 350] width 41 height 18
type input "8"
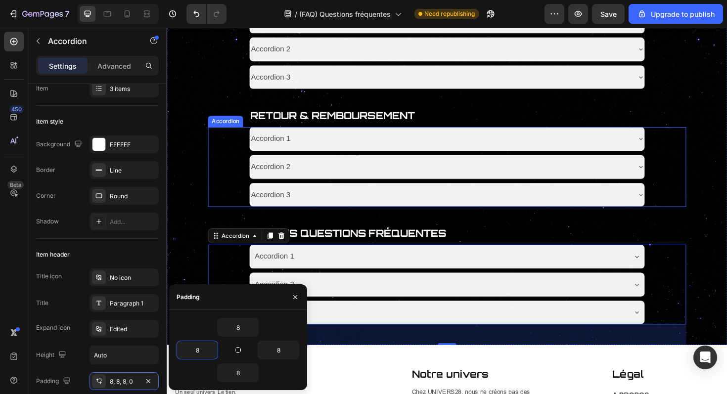
click at [682, 190] on div "Accordion 1 Accordion 2 Accordion 3 Accordion" at bounding box center [463, 175] width 507 height 85
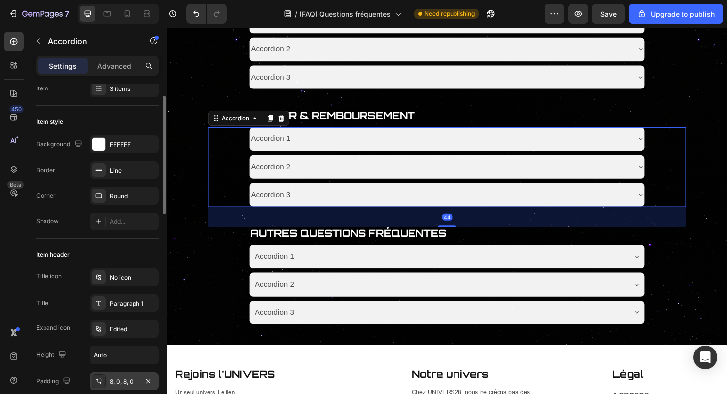
click at [135, 381] on div "8, 0, 8, 0" at bounding box center [124, 381] width 29 height 9
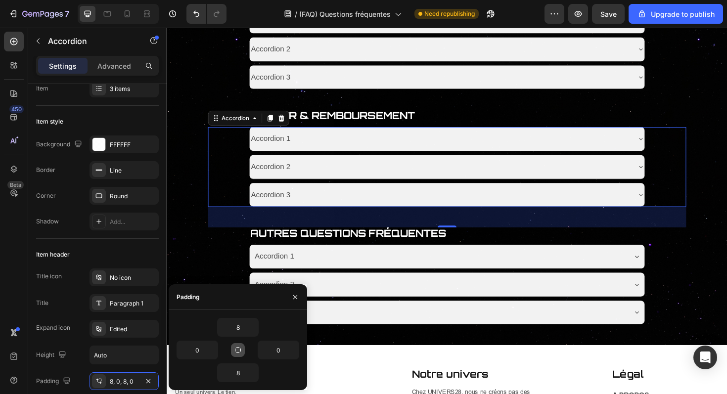
click at [234, 350] on icon "button" at bounding box center [238, 350] width 8 height 8
type input "8"
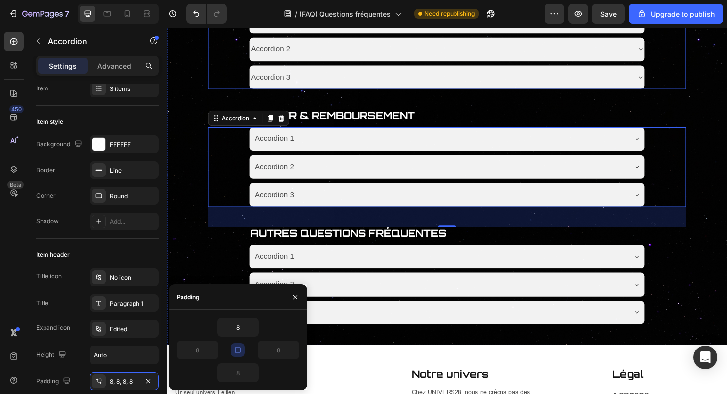
click at [397, 83] on div "Accordion 3" at bounding box center [455, 80] width 403 height 17
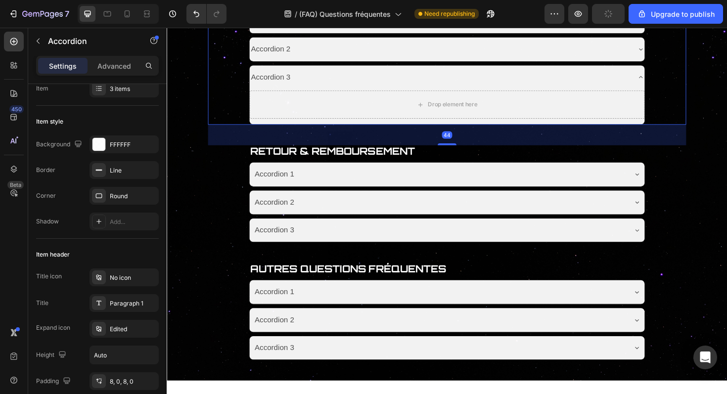
click at [406, 79] on div "Accordion 3" at bounding box center [455, 80] width 403 height 17
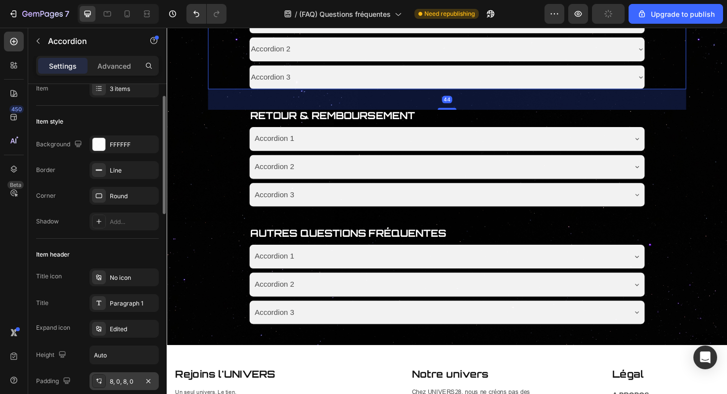
click at [128, 382] on div "8, 0, 8, 0" at bounding box center [124, 381] width 29 height 9
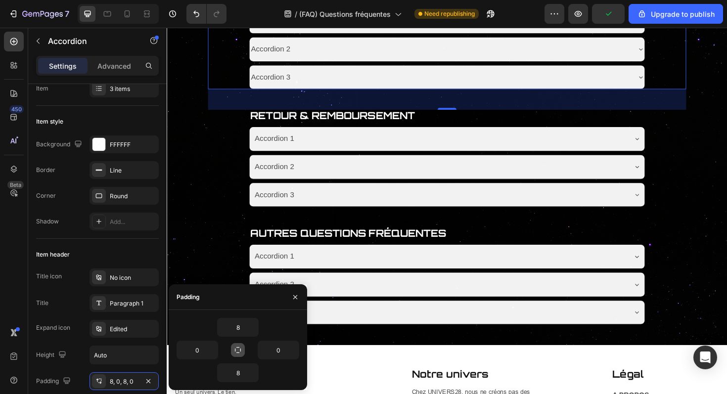
click at [243, 350] on button "button" at bounding box center [238, 350] width 14 height 14
type input "8"
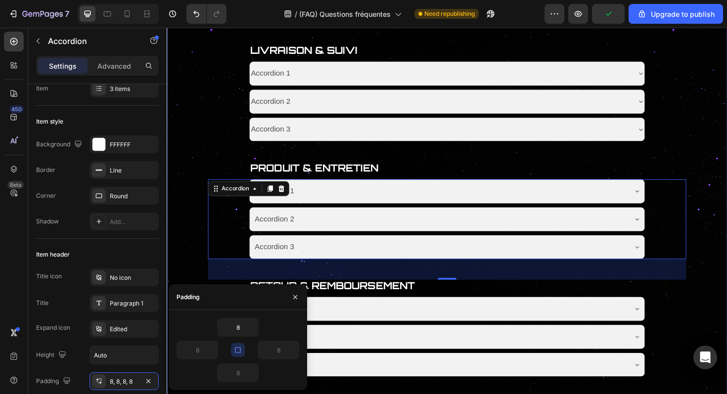
scroll to position [254, 0]
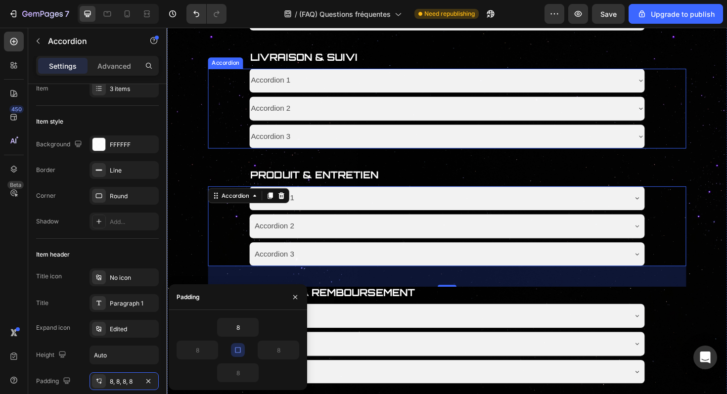
click at [221, 133] on div "Accordion 1 Accordion 2 Accordion 3 Accordion" at bounding box center [463, 113] width 507 height 85
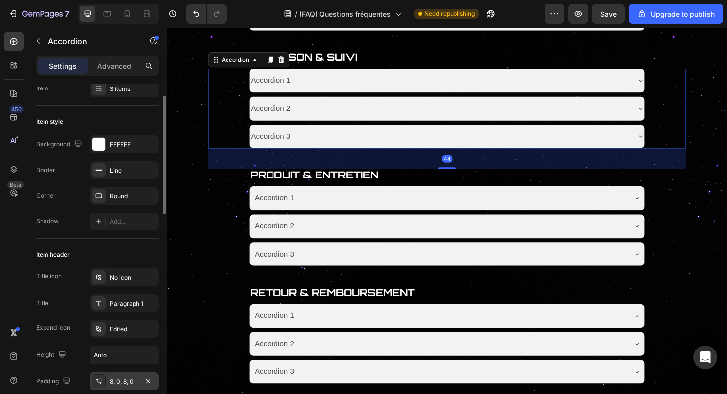
click at [137, 384] on div "8, 0, 8, 0" at bounding box center [124, 381] width 29 height 9
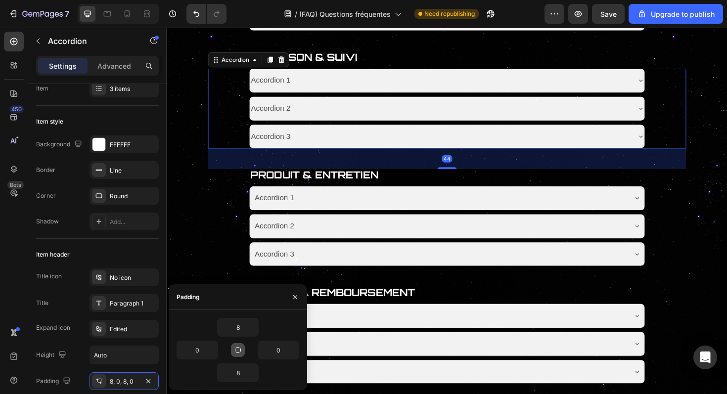
click at [241, 350] on icon "button" at bounding box center [238, 350] width 8 height 8
type input "8"
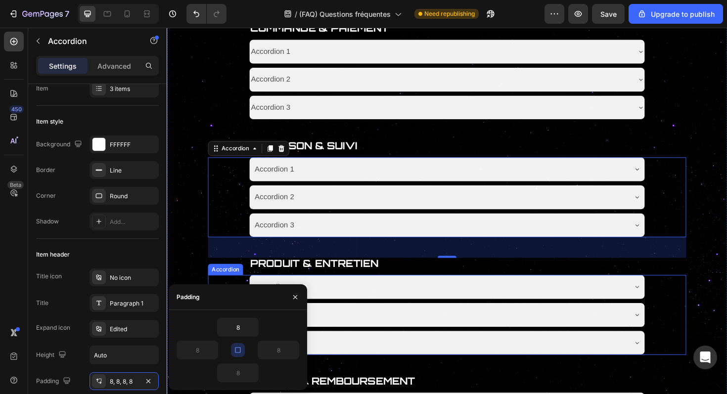
scroll to position [129, 0]
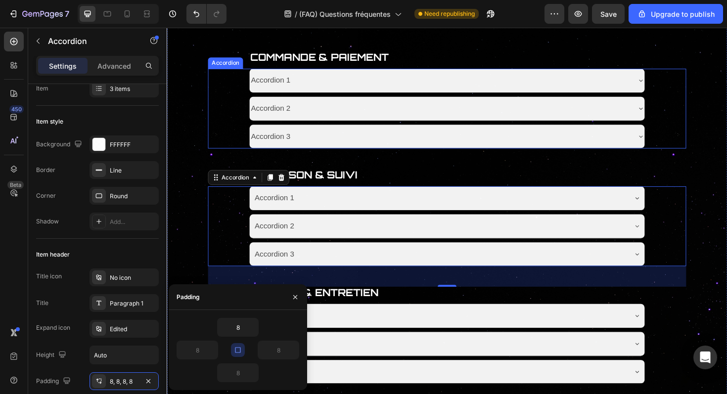
click at [239, 128] on div "Accordion 1 Accordion 2 Accordion 3 Accordion" at bounding box center [463, 113] width 507 height 85
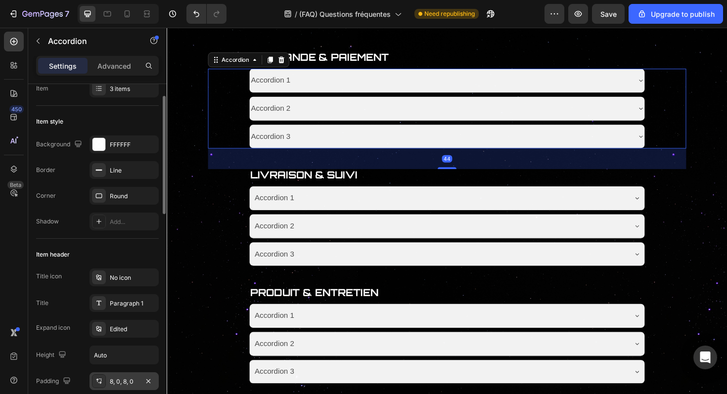
click at [136, 376] on div "8, 0, 8, 0" at bounding box center [124, 382] width 69 height 18
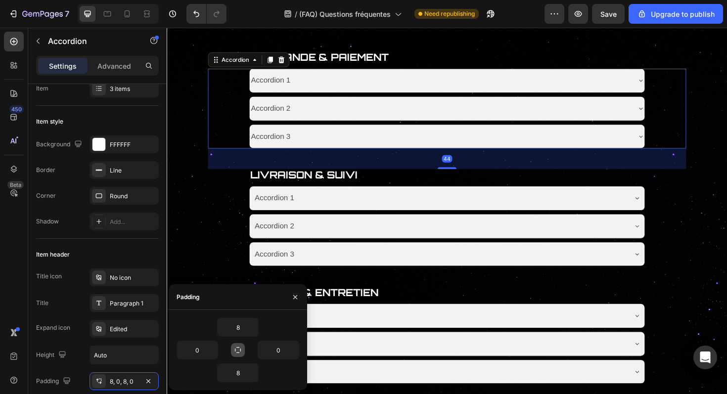
click at [233, 345] on button "button" at bounding box center [238, 350] width 14 height 14
type input "8"
click at [217, 264] on div "Accordion 1 Accordion 2 Accordion 3 Accordion" at bounding box center [463, 238] width 507 height 85
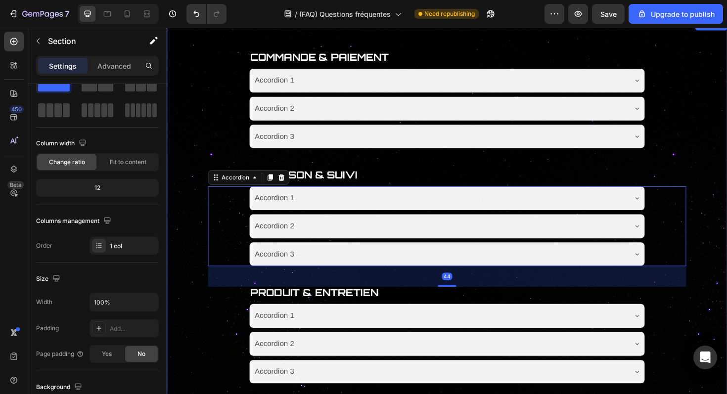
click at [181, 193] on div "Title Line COMMANDE & PAIEMENT Text Block Accordion 1 Accordion 2 Accordion 3 A…" at bounding box center [464, 348] width 594 height 658
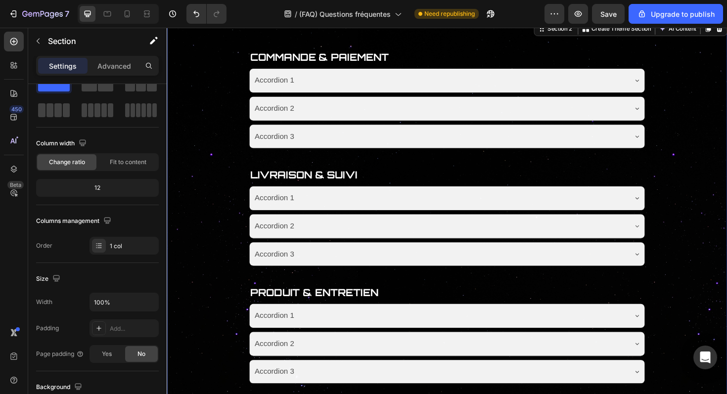
scroll to position [0, 0]
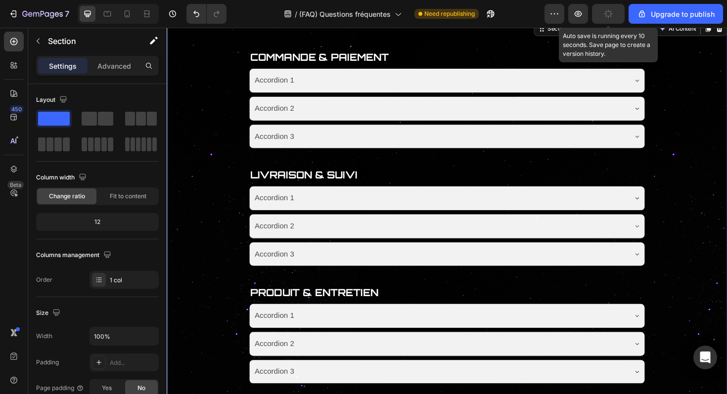
click at [606, 10] on div "button" at bounding box center [609, 14] width 8 height 8
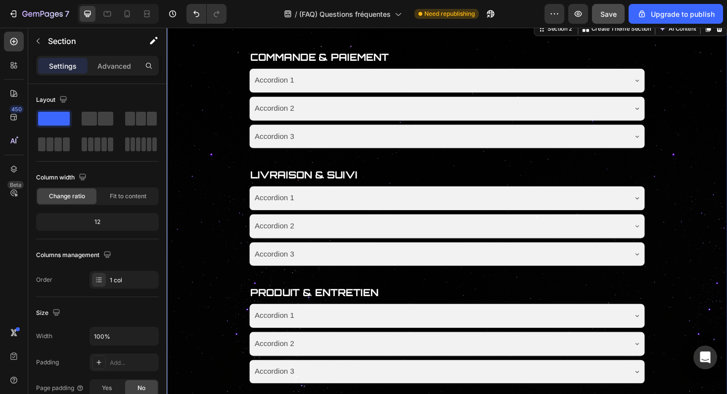
click at [606, 14] on span "Save" at bounding box center [609, 14] width 16 height 8
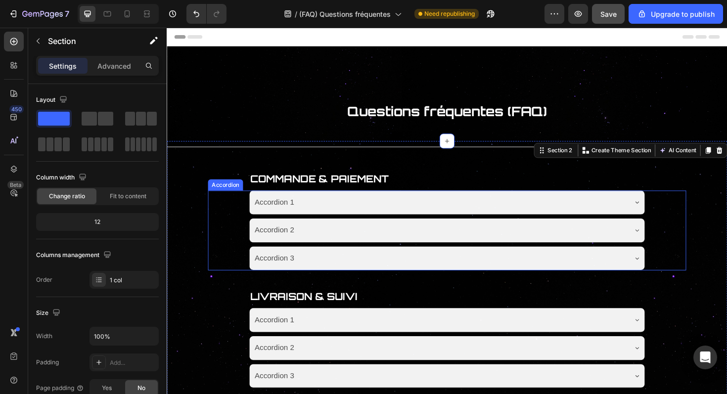
click at [306, 209] on div "Accordion 1" at bounding box center [455, 212] width 395 height 17
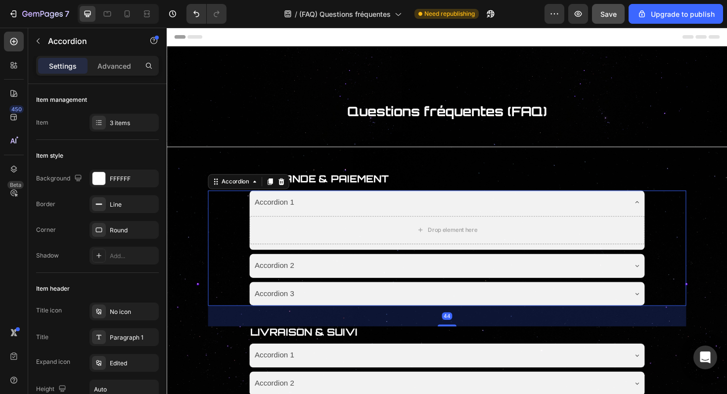
click at [296, 213] on div "Accordion 1" at bounding box center [280, 212] width 45 height 17
click at [296, 213] on p "Accordion 1" at bounding box center [281, 213] width 42 height 14
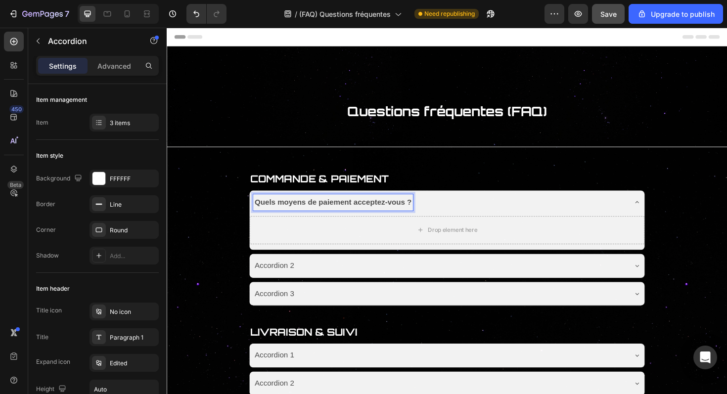
click at [494, 216] on div "Quels moyens de paiement acceptez-vous ?" at bounding box center [455, 212] width 395 height 17
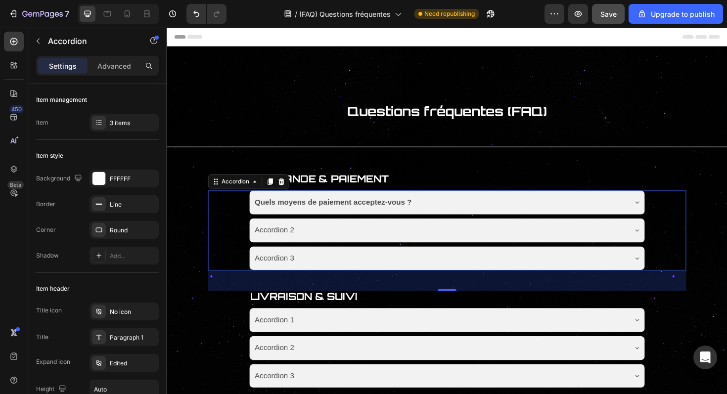
click at [234, 230] on div "Quels moyens de paiement acceptez-vous ? Accordion 2 Accordion 3 Accordion 44" at bounding box center [463, 242] width 507 height 85
click at [124, 336] on div "Paragraph 1" at bounding box center [133, 337] width 47 height 9
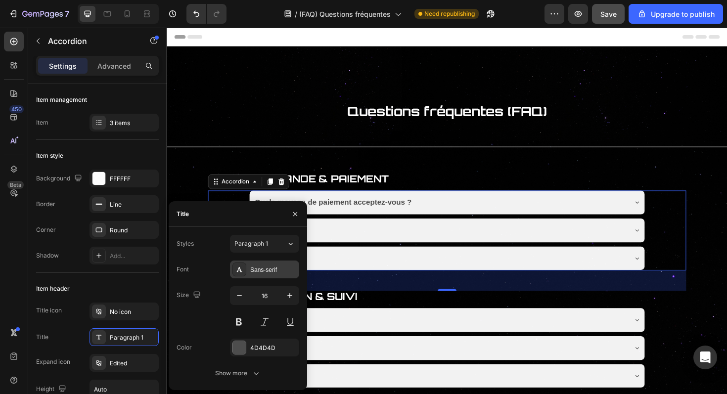
click at [265, 272] on div "Sans-serif" at bounding box center [273, 270] width 47 height 9
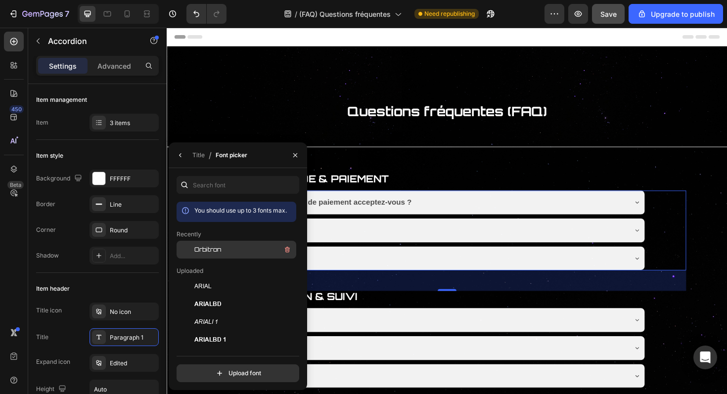
click at [251, 250] on div "Orbitron" at bounding box center [244, 250] width 100 height 12
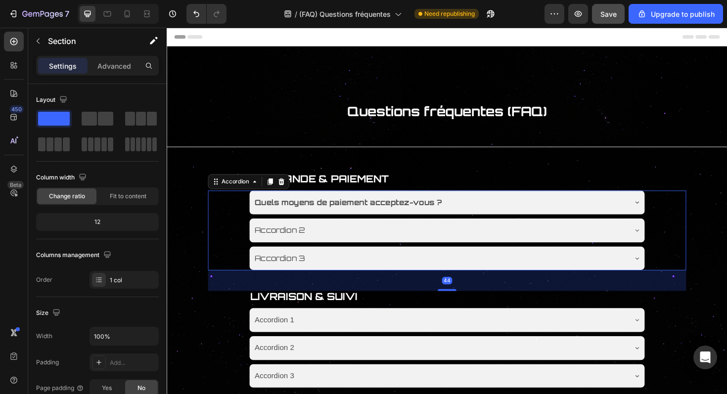
click at [482, 216] on div "Quels moyens de paiement acceptez-vous ?" at bounding box center [455, 212] width 395 height 17
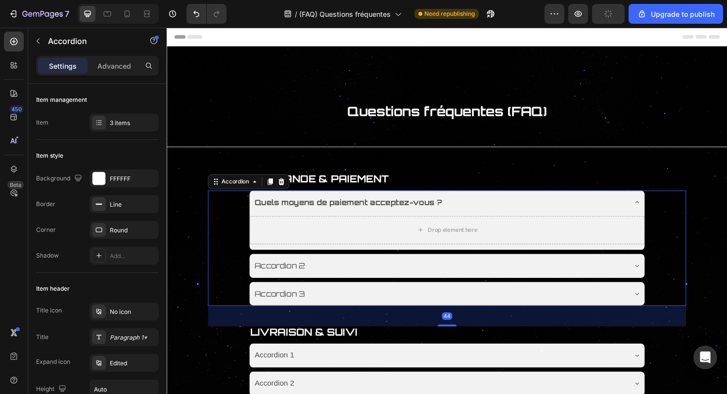
click at [478, 216] on div "Quels moyens de paiement acceptez-vous ?" at bounding box center [455, 212] width 395 height 17
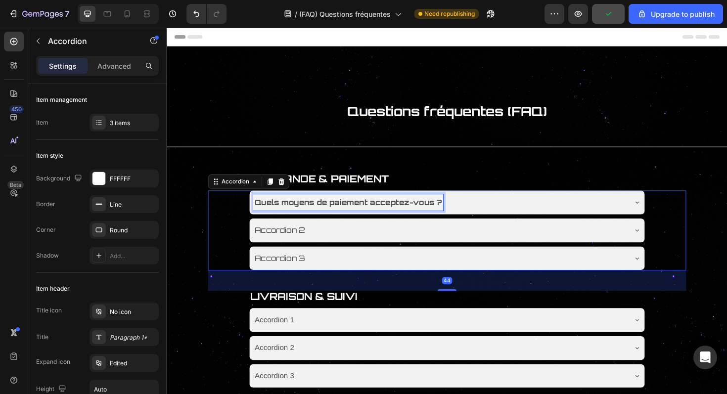
click at [431, 214] on strong "Quels moyens de paiement acceptez-vous ?" at bounding box center [359, 213] width 198 height 10
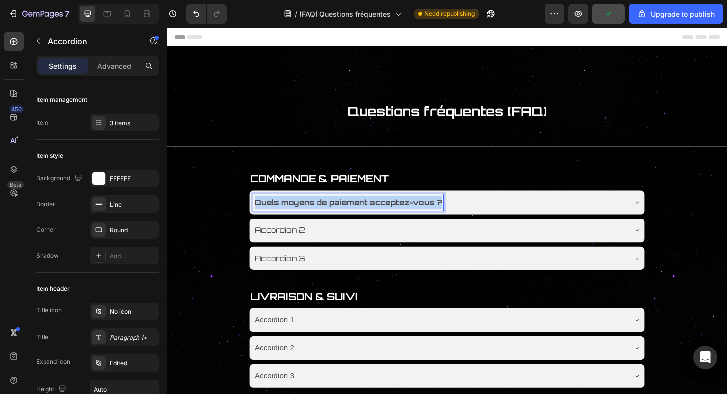
click at [431, 214] on strong "Quels moyens de paiement acceptez-vous ?" at bounding box center [359, 213] width 198 height 10
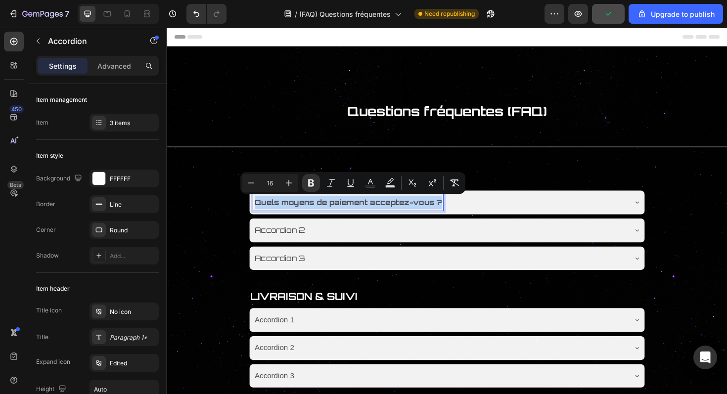
click at [518, 186] on p "COMMANDE & PAIEMENT" at bounding box center [464, 189] width 418 height 12
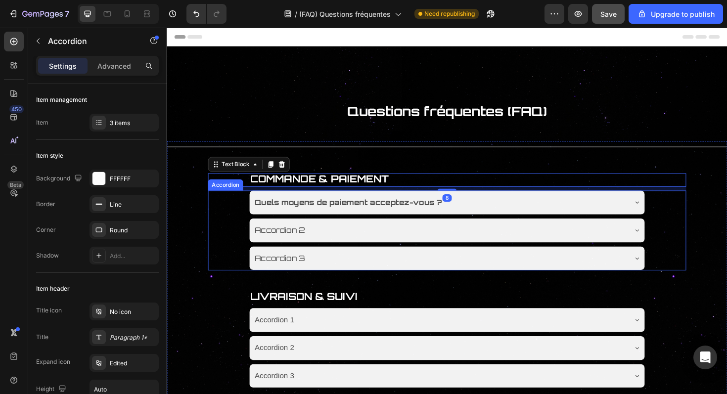
click at [422, 211] on strong "Quels moyens de paiement acceptez-vous ?" at bounding box center [359, 213] width 198 height 10
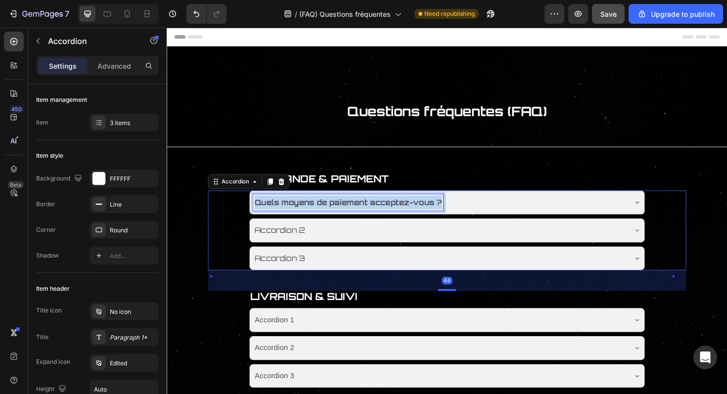
click at [422, 211] on strong "Quels moyens de paiement acceptez-vous ?" at bounding box center [359, 213] width 198 height 10
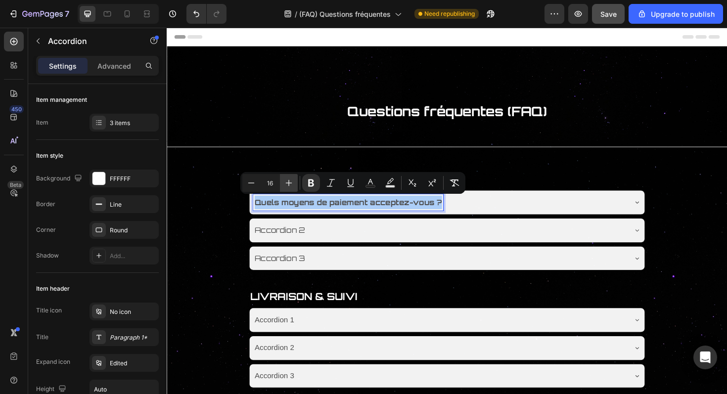
click at [292, 185] on icon "Editor contextual toolbar" at bounding box center [289, 183] width 10 height 10
type input "17"
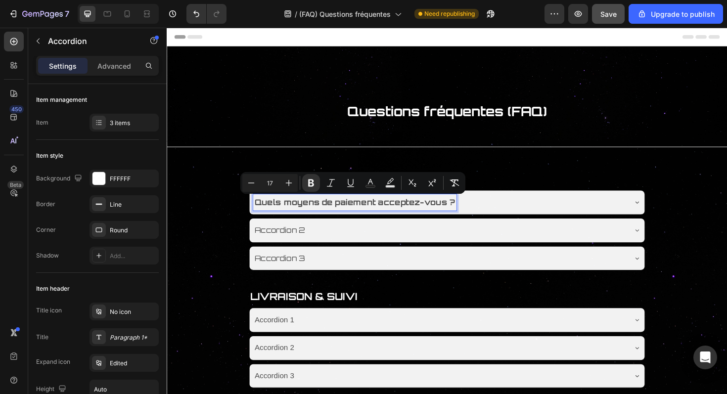
click at [238, 234] on div "Quels moyens de paiement acceptez-vous ? Accordion 2 Accordion 3 Accordion 44" at bounding box center [463, 242] width 507 height 85
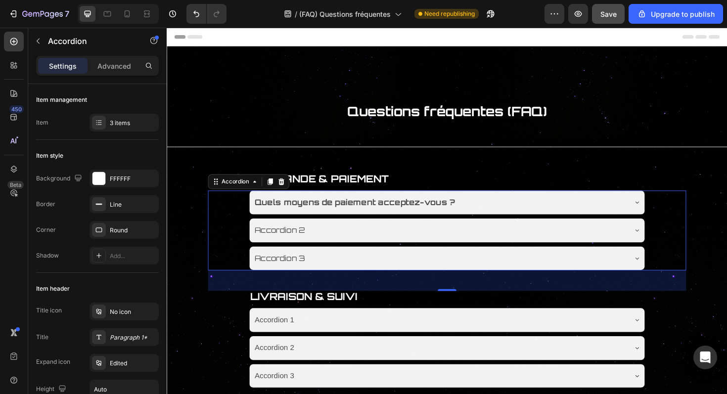
click at [246, 232] on div "Quels moyens de paiement acceptez-vous ? Accordion 2 Accordion 3 Accordion 44" at bounding box center [463, 242] width 507 height 85
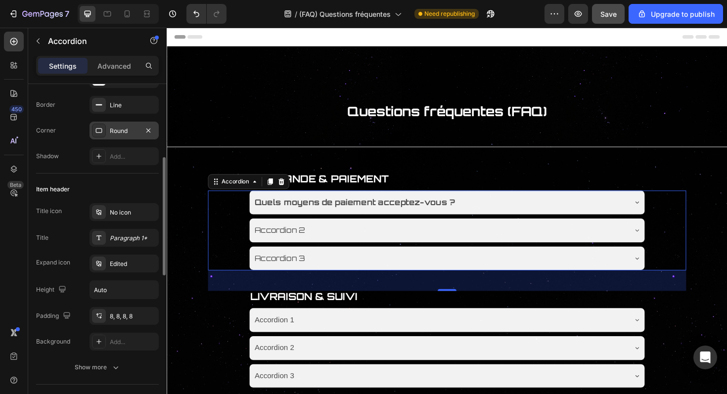
scroll to position [128, 0]
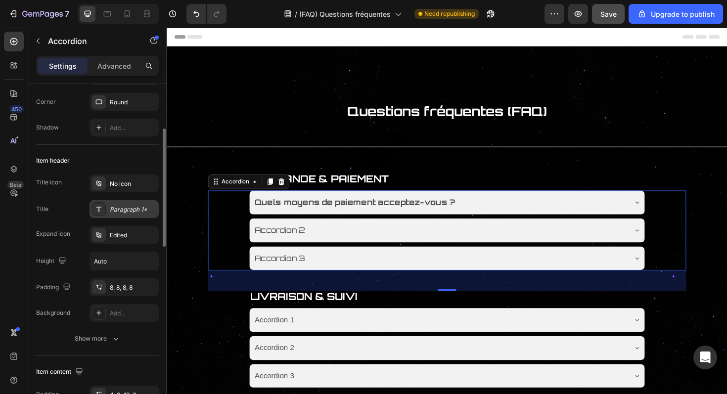
click at [134, 209] on div "Paragraph 1*" at bounding box center [133, 209] width 47 height 9
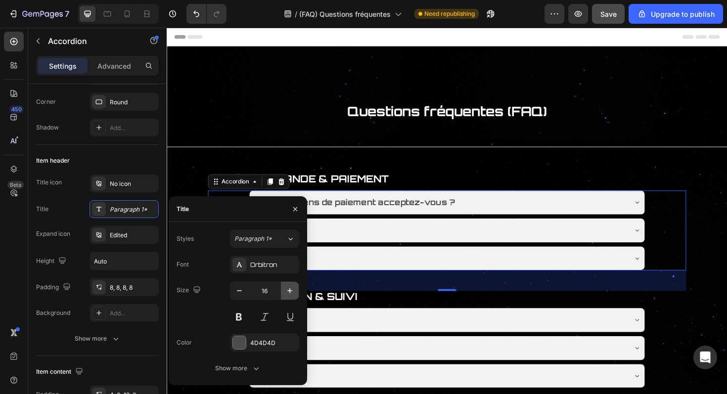
click at [289, 292] on icon "button" at bounding box center [289, 290] width 5 height 5
type input "17"
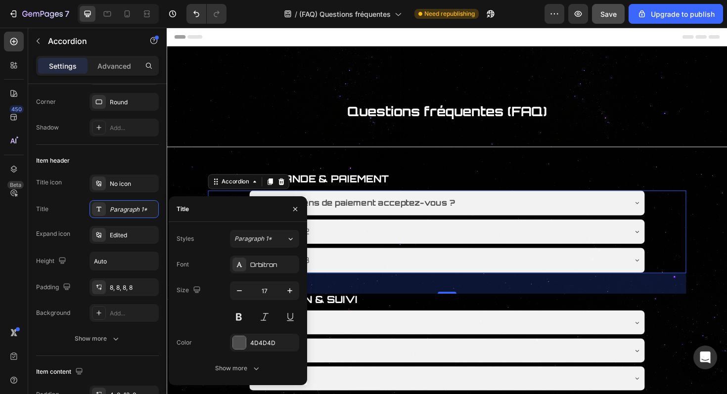
click at [466, 243] on div "Accordion 2" at bounding box center [455, 244] width 395 height 18
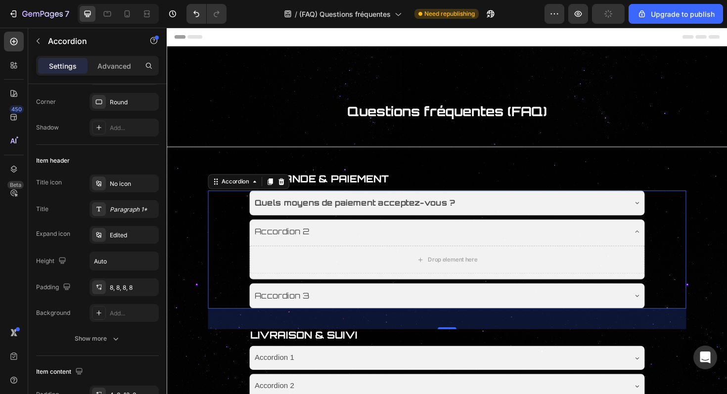
click at [435, 245] on div "Accordion 2" at bounding box center [455, 244] width 395 height 18
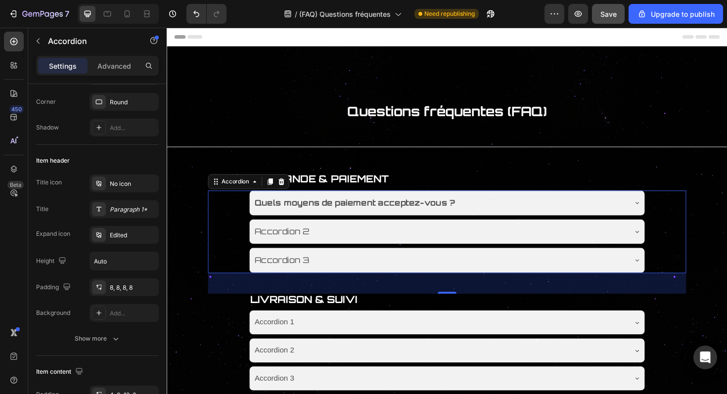
click at [329, 242] on div "Accordion 2" at bounding box center [455, 244] width 395 height 18
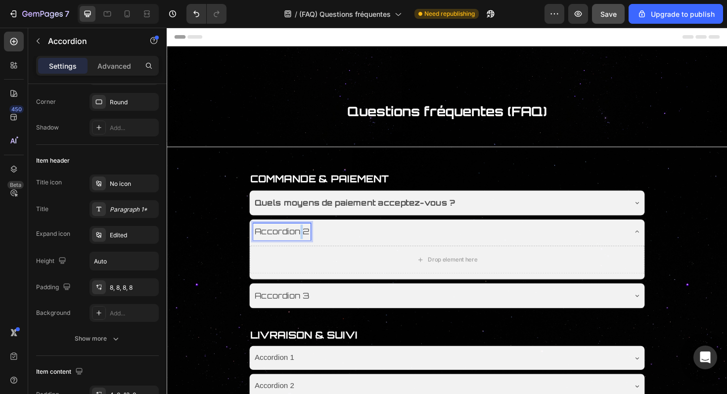
click at [308, 246] on p "Accordion 2" at bounding box center [289, 243] width 58 height 15
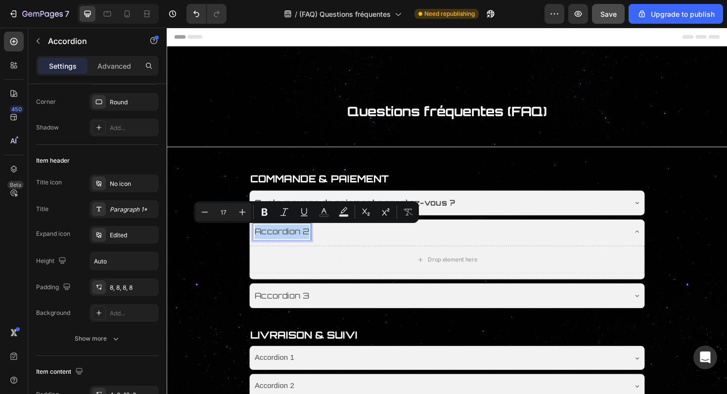
click at [308, 246] on p "Accordion 2" at bounding box center [289, 243] width 58 height 15
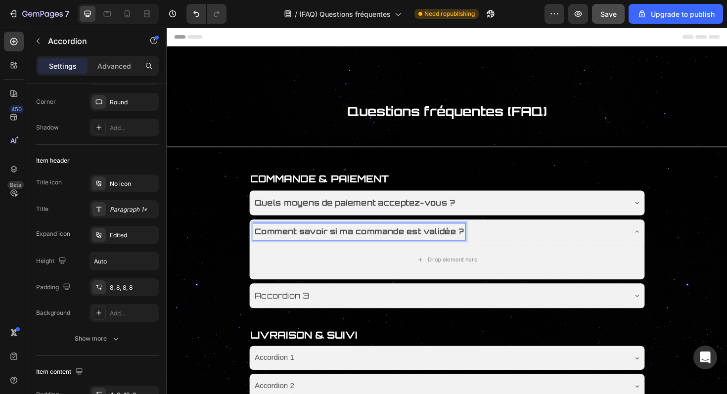
click at [518, 245] on div "Comment savoir si ma commande est validée ?" at bounding box center [455, 244] width 395 height 18
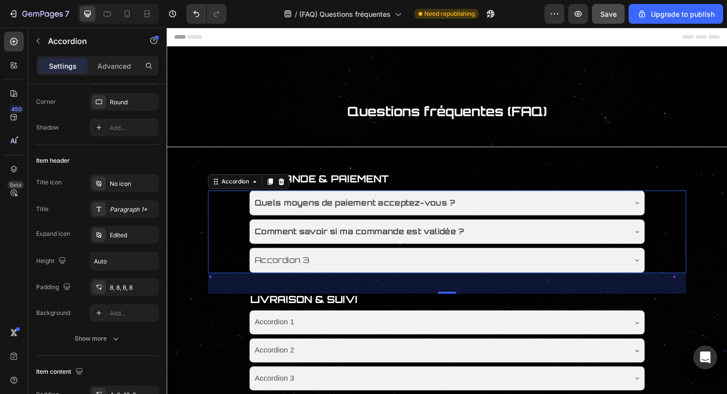
click at [421, 240] on strong "Comment savoir si ma commande est validée ?" at bounding box center [371, 243] width 222 height 10
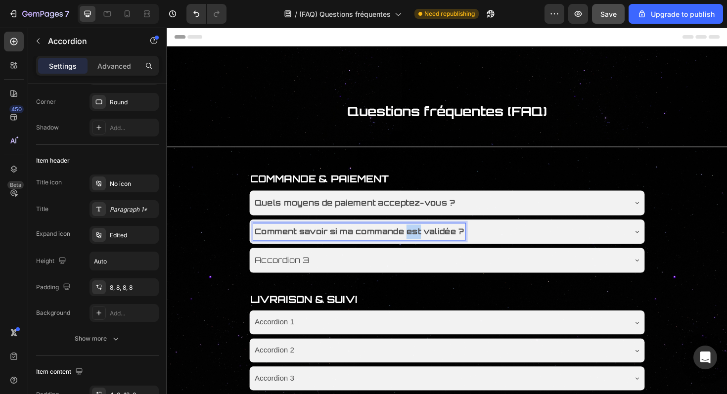
click at [421, 240] on strong "Comment savoir si ma commande est validée ?" at bounding box center [371, 243] width 222 height 10
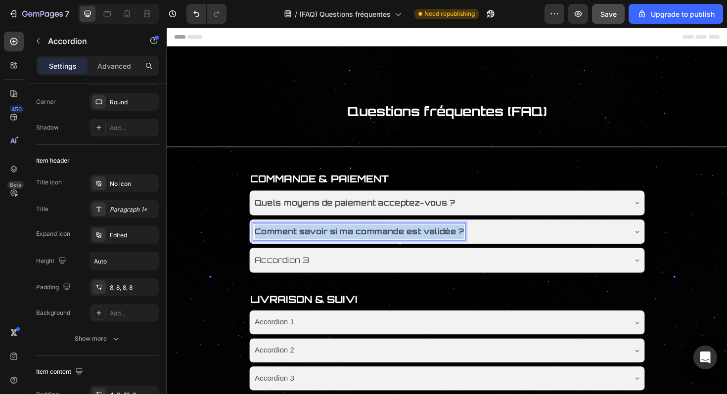
click at [421, 240] on strong "Comment savoir si ma commande est validée ?" at bounding box center [371, 243] width 222 height 10
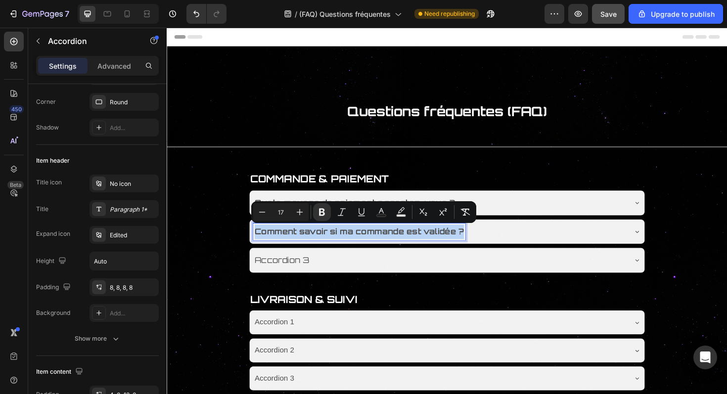
click at [412, 208] on strong "Quels moyens de paiement acceptez-vous ?" at bounding box center [366, 213] width 212 height 10
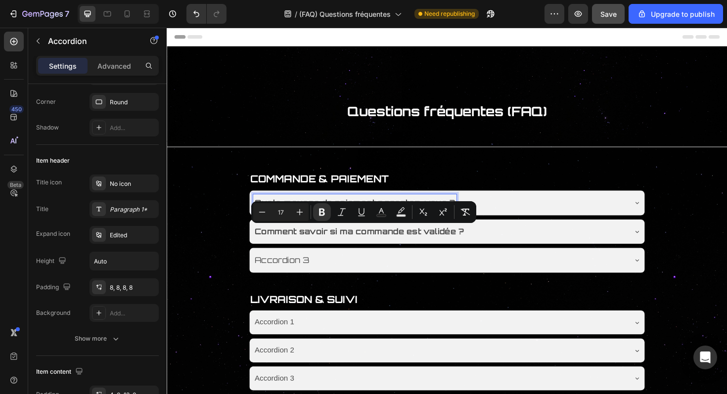
click at [412, 208] on strong "Quels moyens de paiement acceptez-vous ?" at bounding box center [366, 213] width 212 height 10
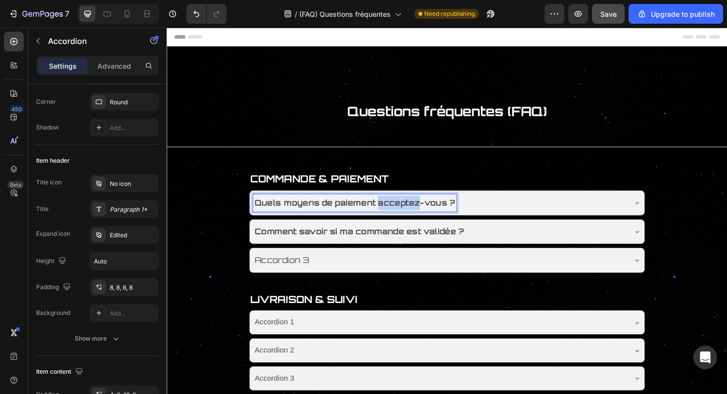
click at [412, 208] on strong "Quels moyens de paiement acceptez-vous ?" at bounding box center [366, 213] width 212 height 10
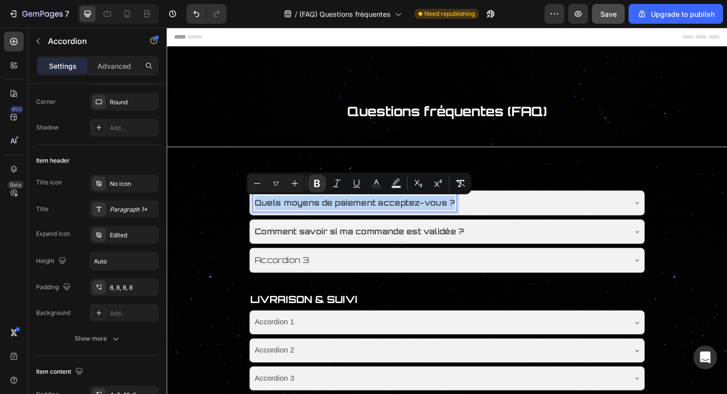
click at [287, 264] on div "Accordion 3" at bounding box center [463, 274] width 419 height 26
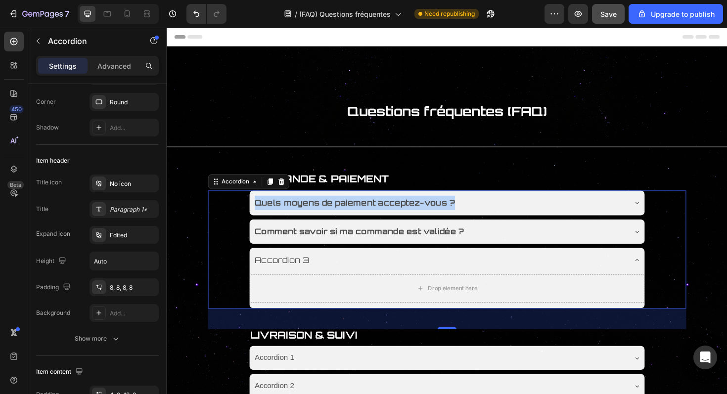
click at [306, 287] on div "Drop element here" at bounding box center [463, 306] width 419 height 38
click at [344, 277] on div "Accordion 3" at bounding box center [455, 274] width 395 height 18
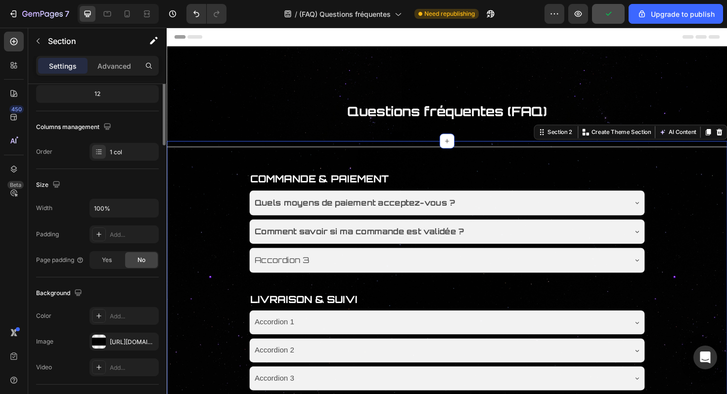
scroll to position [0, 0]
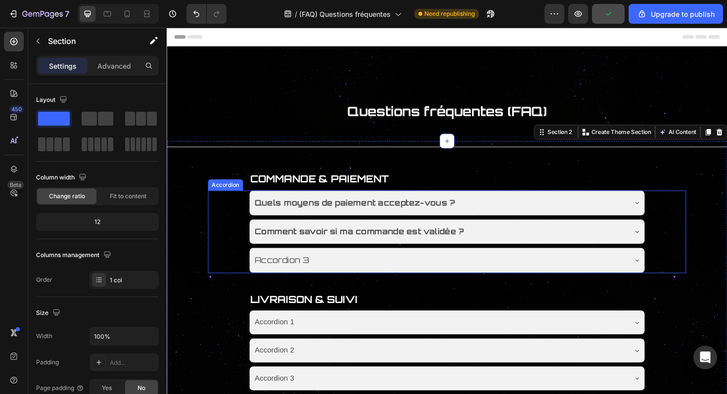
click at [318, 241] on strong "Comment savoir si ma commande est validée ?" at bounding box center [371, 243] width 222 height 10
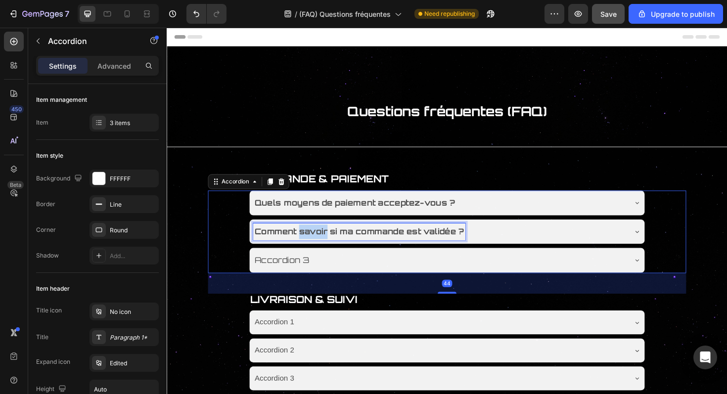
click at [329, 242] on strong "Comment savoir si ma commande est validée ?" at bounding box center [371, 243] width 222 height 10
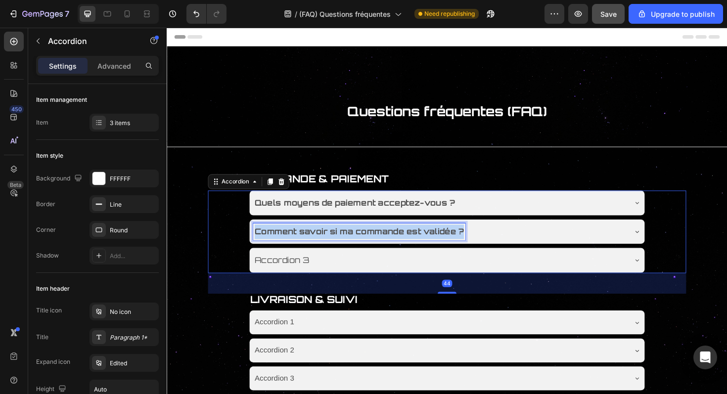
click at [329, 242] on strong "Comment savoir si ma commande est validée ?" at bounding box center [371, 243] width 222 height 10
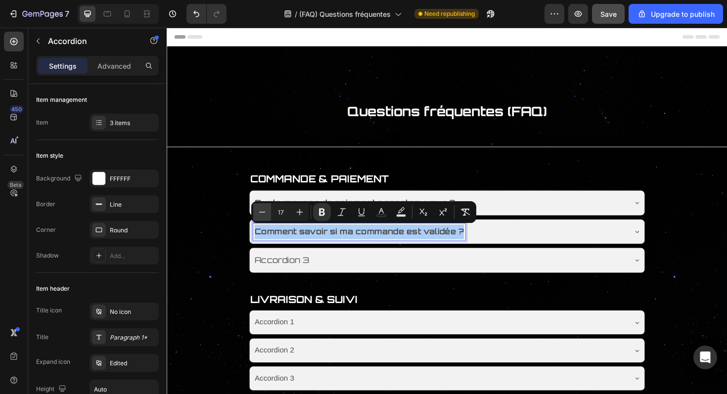
click at [262, 218] on button "Minus" at bounding box center [262, 212] width 18 height 18
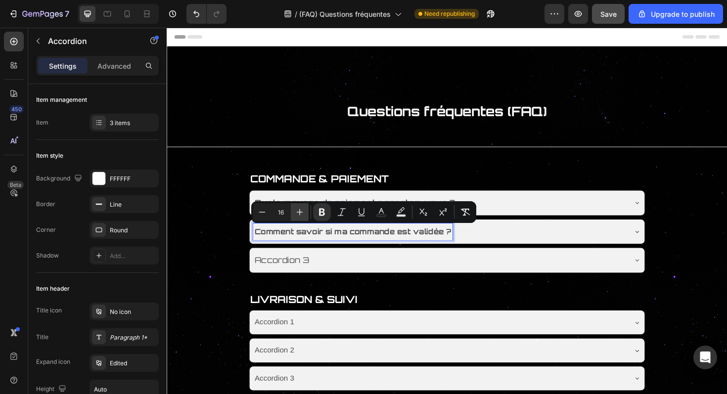
click at [298, 214] on icon "Editor contextual toolbar" at bounding box center [300, 212] width 10 height 10
type input "17"
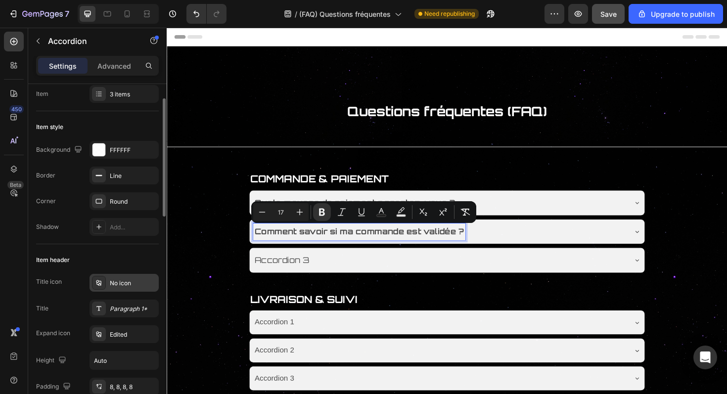
scroll to position [32, 0]
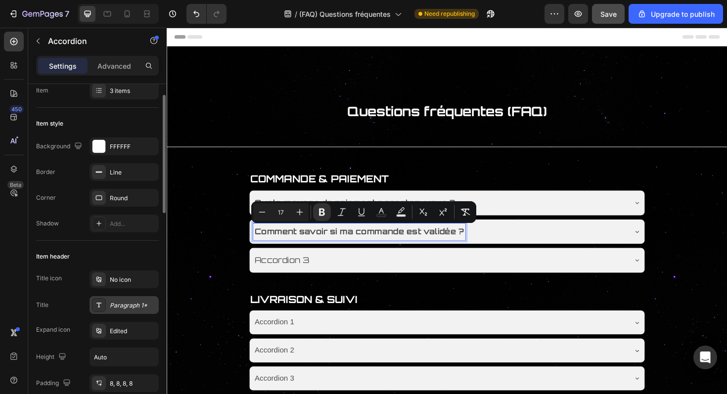
click at [137, 309] on div "Paragraph 1*" at bounding box center [133, 305] width 47 height 9
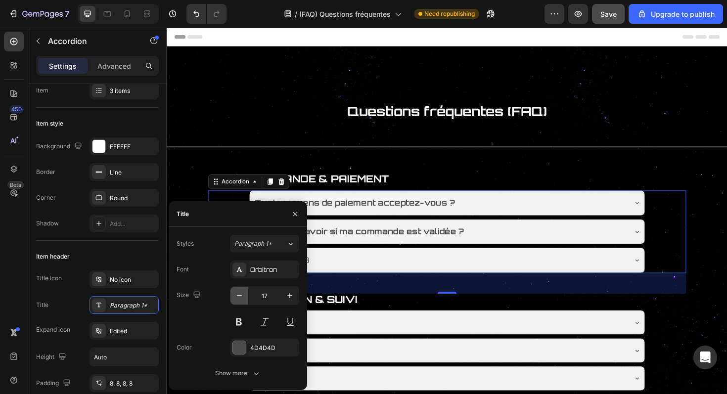
click at [235, 294] on icon "button" at bounding box center [240, 296] width 10 height 10
type input "16"
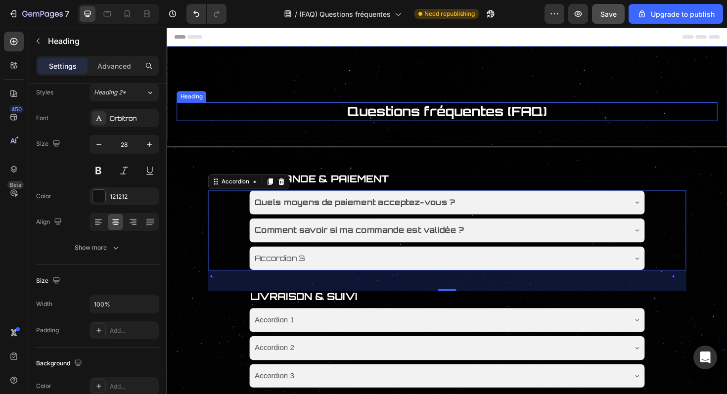
click at [646, 116] on h2 "Questions fréquentes (FAQ)" at bounding box center [464, 117] width 552 height 20
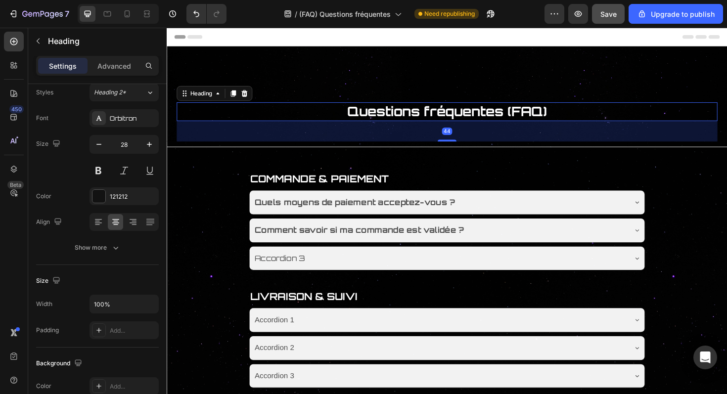
scroll to position [0, 0]
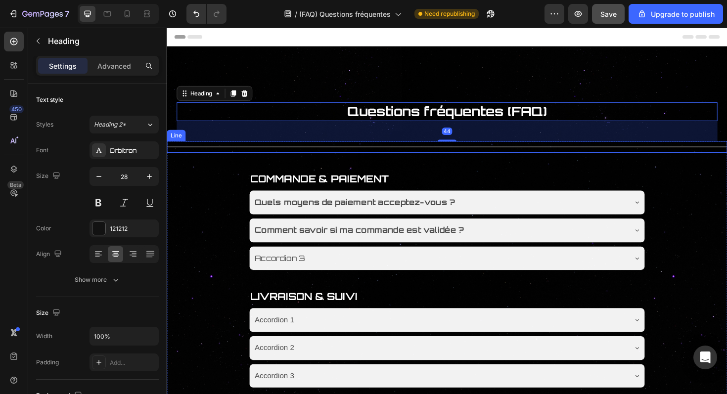
click at [677, 150] on div "Title Line" at bounding box center [464, 154] width 594 height 12
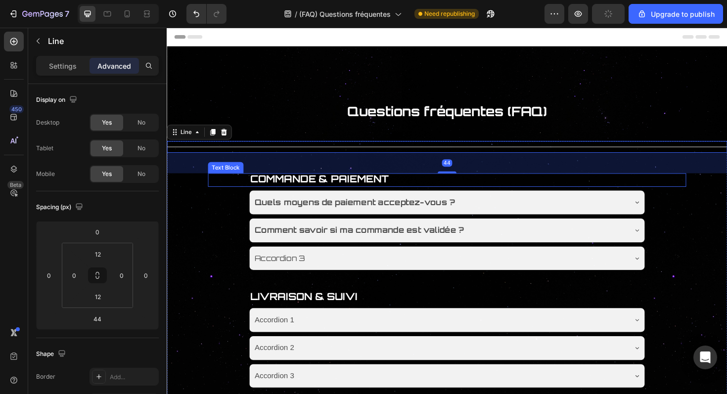
click at [674, 184] on div "COMMANDE & PAIEMENT Text Block" at bounding box center [463, 189] width 507 height 14
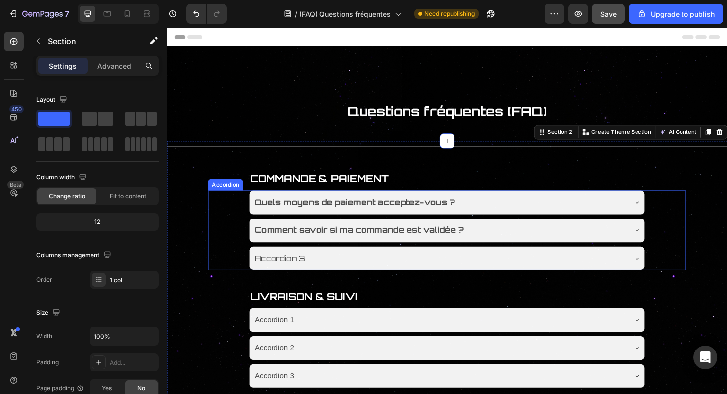
click at [306, 270] on p "Accordion 3" at bounding box center [286, 272] width 53 height 14
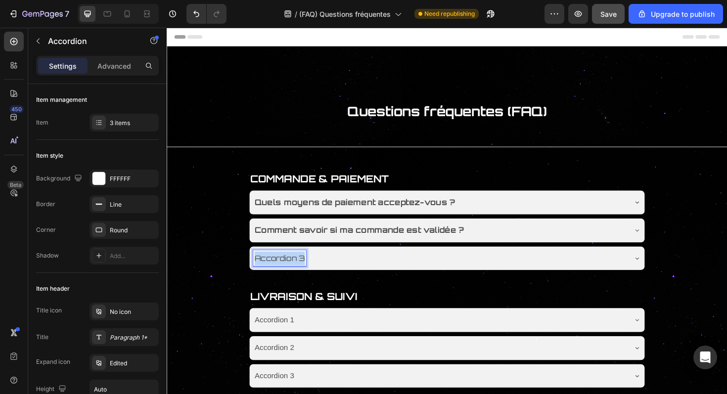
click at [306, 270] on p "Accordion 3" at bounding box center [286, 272] width 53 height 14
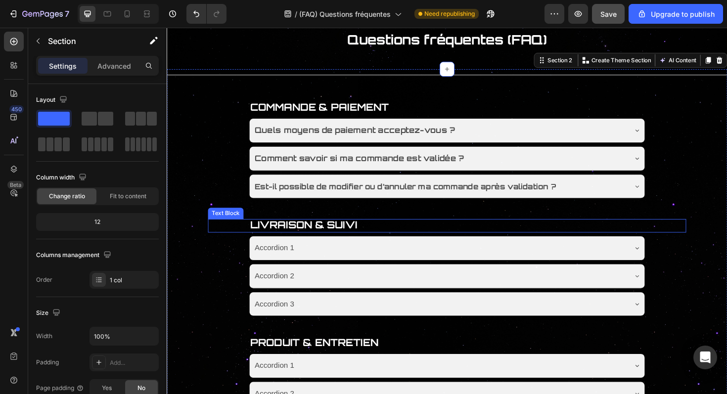
scroll to position [78, 0]
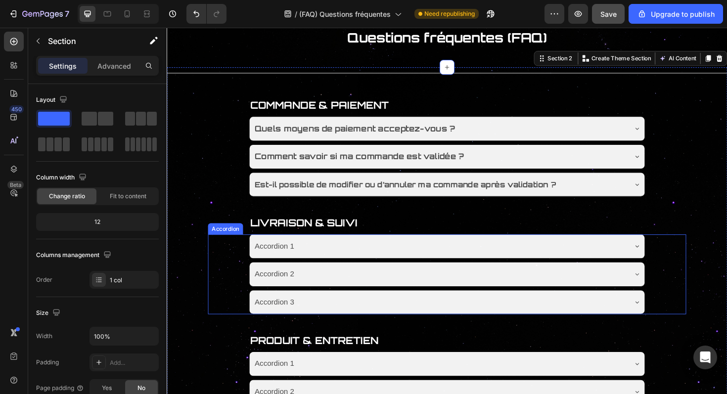
click at [367, 264] on div "Accordion 1" at bounding box center [455, 259] width 395 height 17
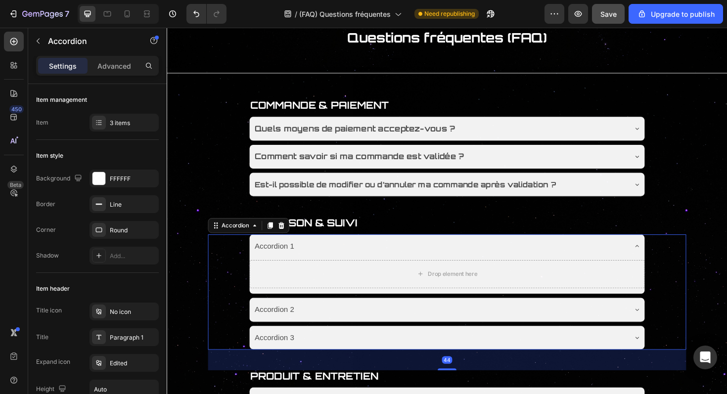
click at [319, 264] on div "Accordion 1" at bounding box center [455, 259] width 395 height 17
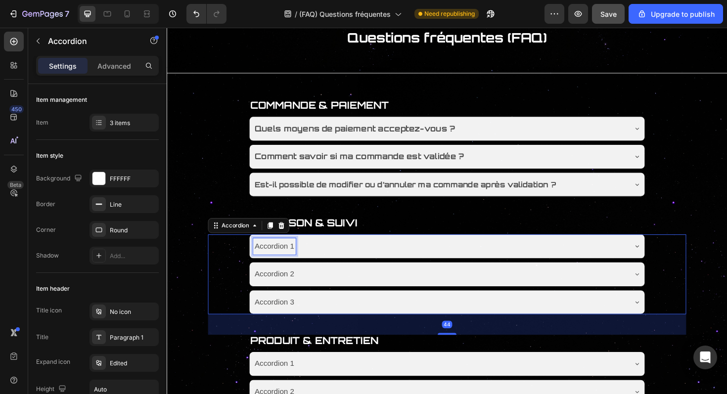
click at [291, 260] on div "Accordion 1" at bounding box center [280, 259] width 45 height 17
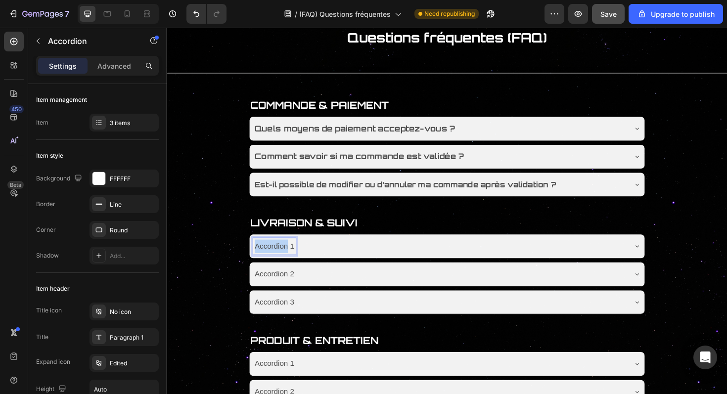
click at [291, 260] on p "Accordion 1" at bounding box center [281, 259] width 42 height 14
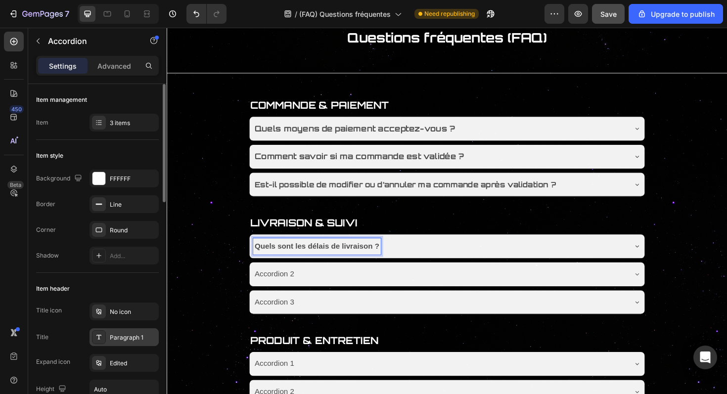
click at [130, 338] on div "Paragraph 1" at bounding box center [133, 337] width 47 height 9
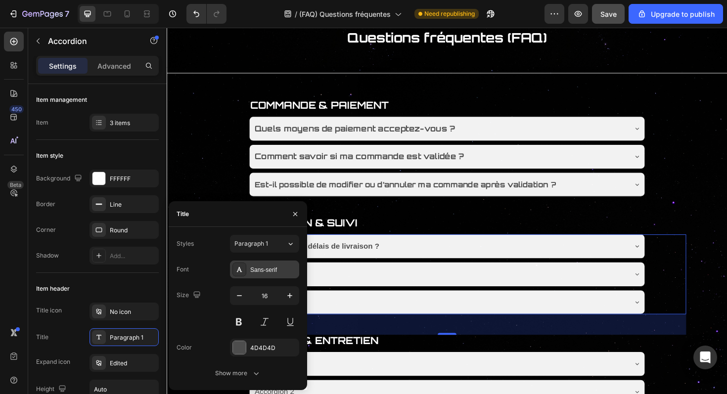
click at [247, 275] on div "Sans-serif" at bounding box center [264, 270] width 69 height 18
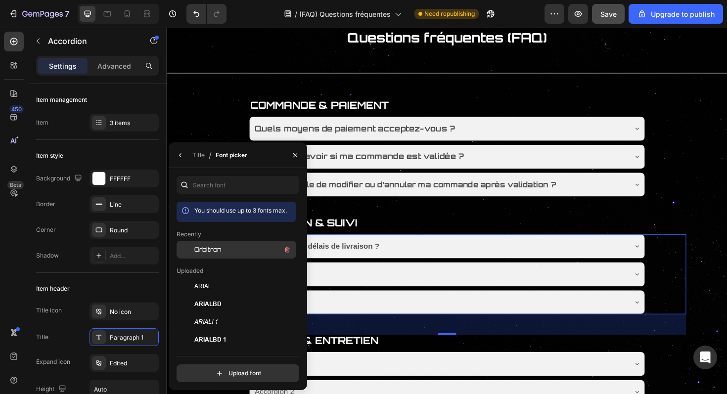
click at [242, 253] on div "Orbitron" at bounding box center [244, 250] width 100 height 12
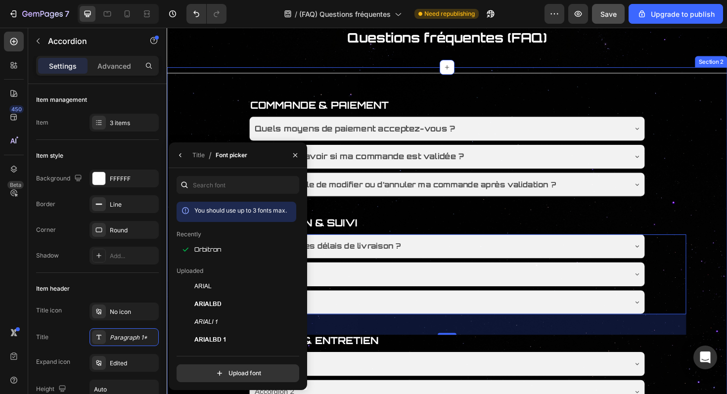
click at [434, 226] on div "Title Line COMMANDE & PAIEMENT Text Block Quels moyens de paiement acceptez-vou…" at bounding box center [464, 399] width 594 height 658
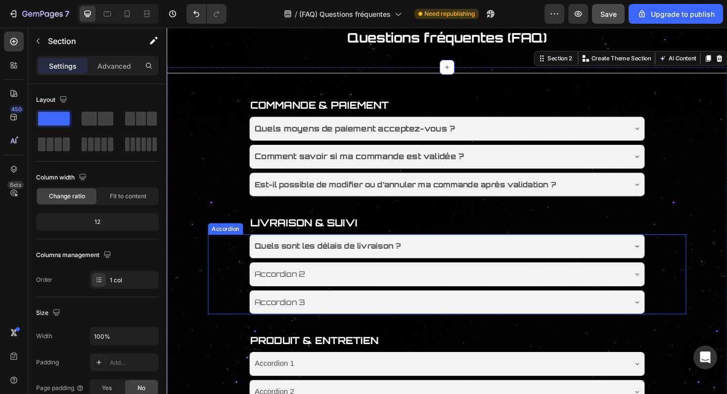
click at [290, 288] on p "Accordion 2" at bounding box center [286, 289] width 53 height 14
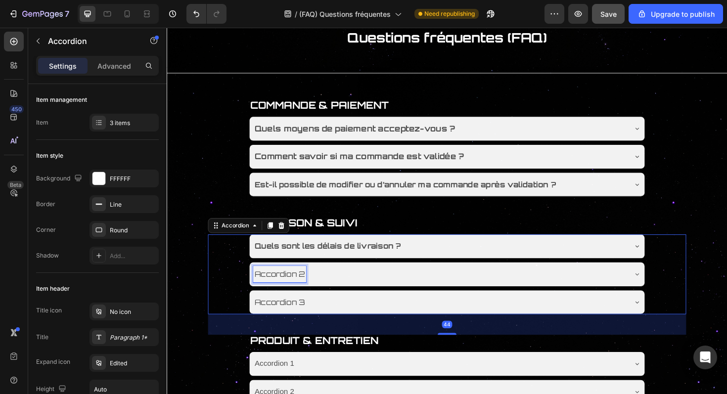
click at [290, 288] on p "Accordion 2" at bounding box center [286, 289] width 53 height 14
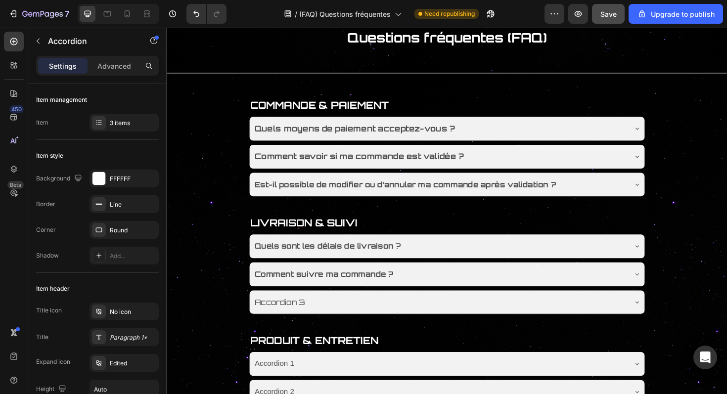
click at [615, 7] on button "Save" at bounding box center [608, 14] width 33 height 20
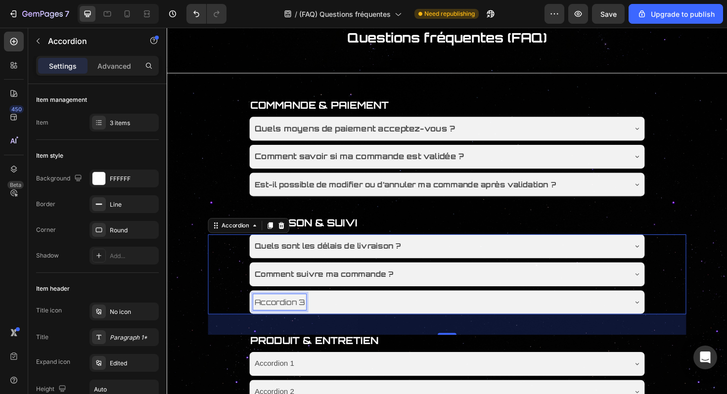
click at [302, 320] on p "Accordion 3" at bounding box center [286, 319] width 53 height 14
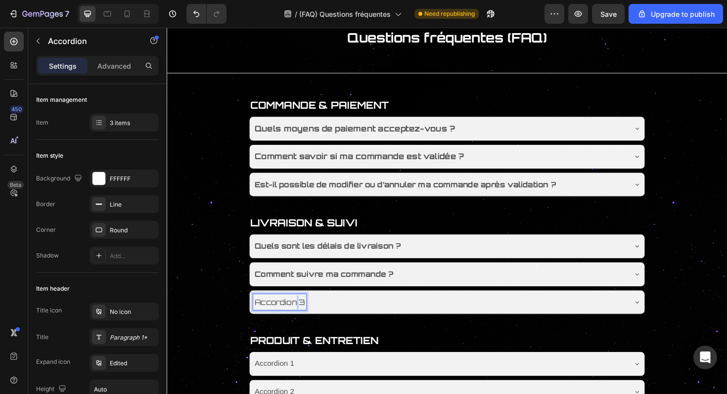
click at [302, 320] on p "Accordion 3" at bounding box center [286, 319] width 53 height 14
click at [473, 305] on div "Quels sont les délais de livraison ? Comment suivre ma commande ? Que faire si …" at bounding box center [464, 289] width 420 height 85
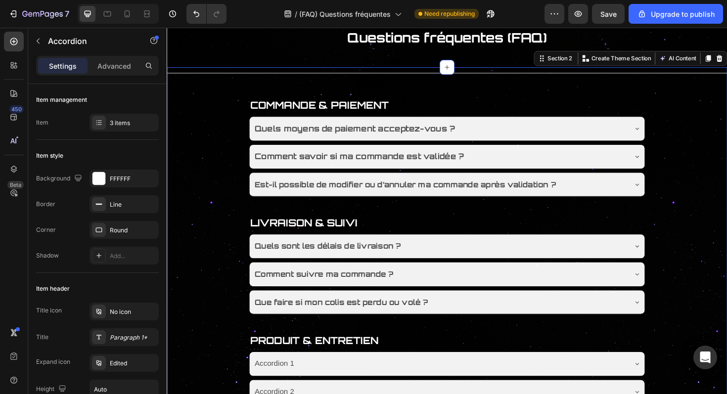
click at [203, 226] on div "Title Line COMMANDE & PAIEMENT Text Block Quels moyens de paiement acceptez-vou…" at bounding box center [464, 399] width 594 height 658
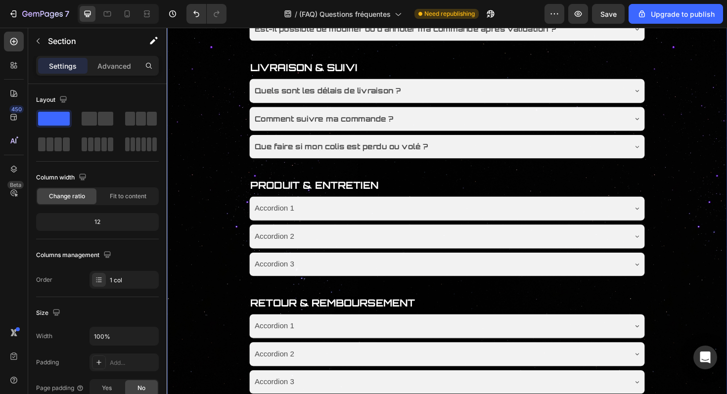
scroll to position [252, 0]
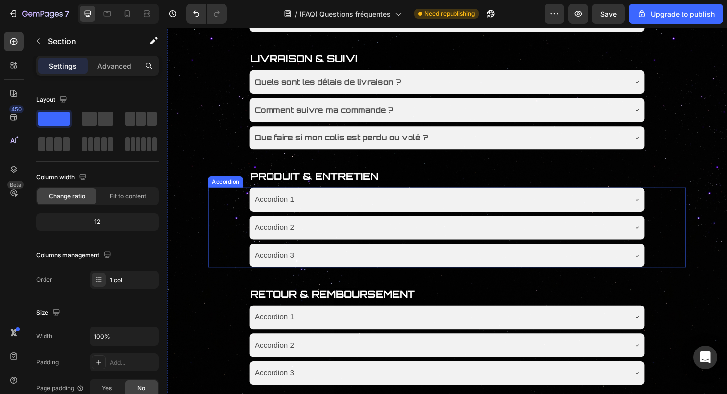
click at [292, 213] on div "Accordion 1" at bounding box center [280, 209] width 45 height 17
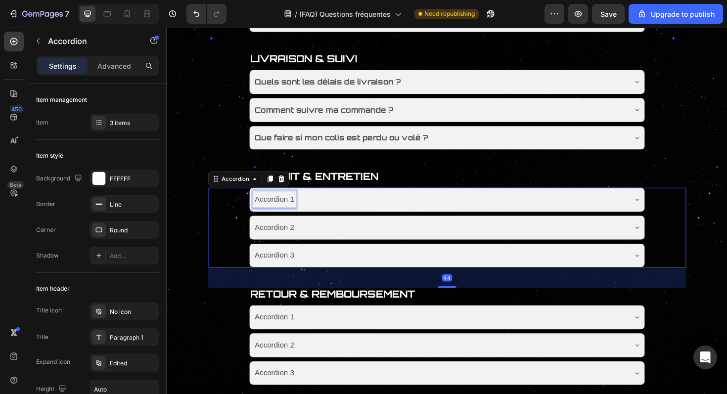
click at [292, 213] on div "Accordion 1" at bounding box center [280, 209] width 45 height 17
click at [292, 213] on p "Accordion 1" at bounding box center [281, 210] width 42 height 14
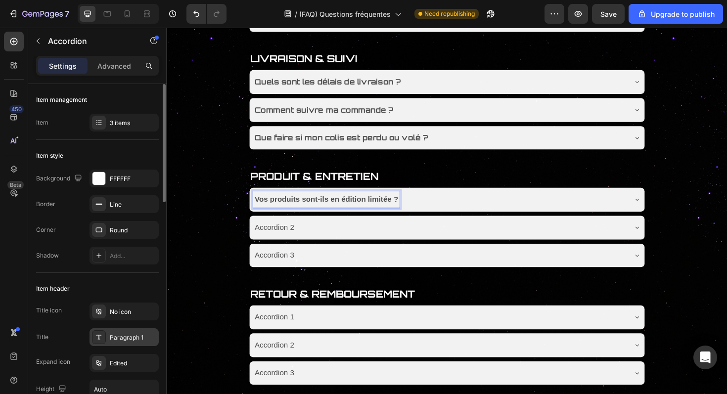
click at [132, 332] on div "Paragraph 1" at bounding box center [124, 338] width 69 height 18
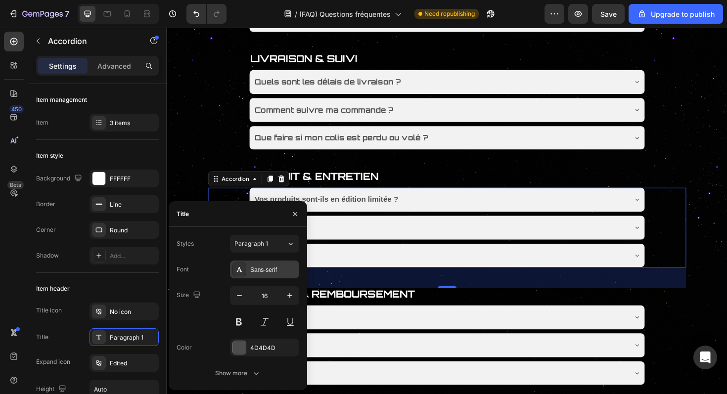
click at [275, 268] on div "Sans-serif" at bounding box center [273, 270] width 47 height 9
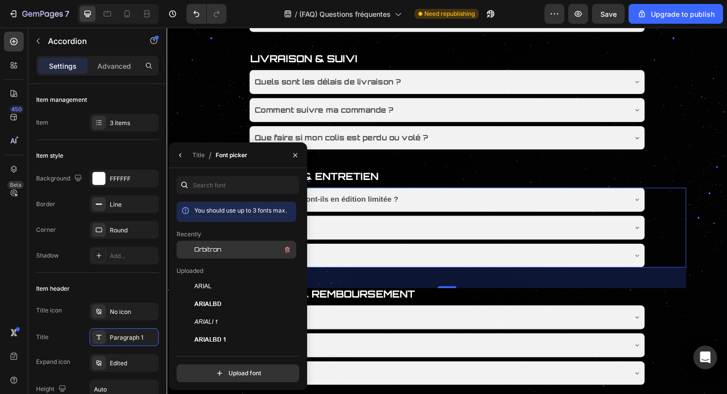
click at [246, 245] on div "Orbitron" at bounding box center [244, 250] width 100 height 12
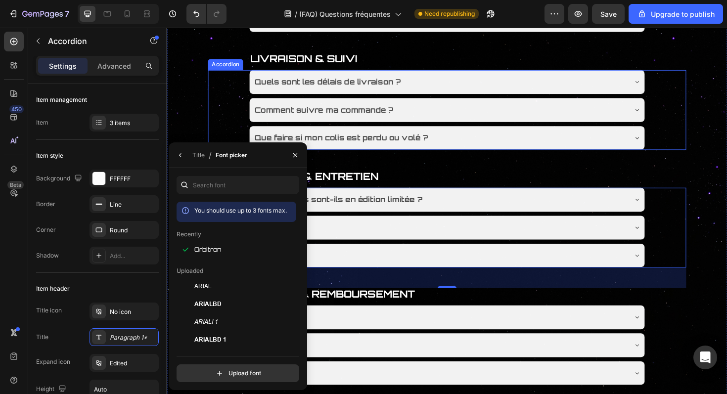
click at [231, 125] on div "Quels sont les délais de livraison ? Comment suivre ma commande ? Que faire si …" at bounding box center [463, 115] width 507 height 85
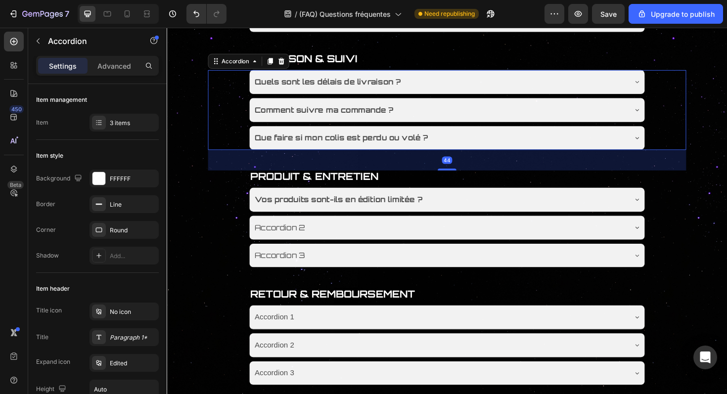
click at [203, 129] on div "Title Line COMMANDE & PAIEMENT Text Block Quels moyens de paiement acceptez-vou…" at bounding box center [464, 225] width 594 height 658
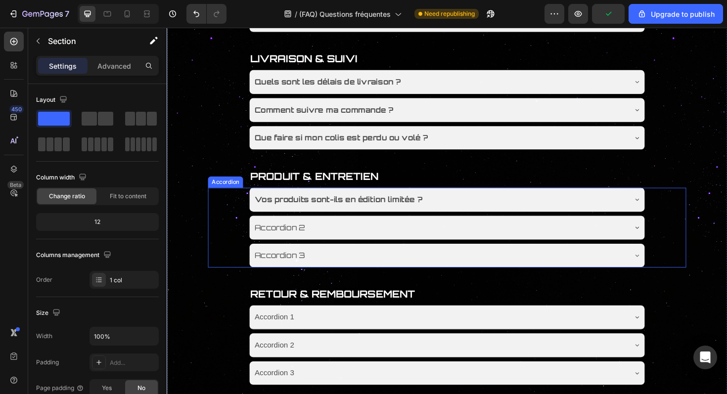
click at [301, 245] on p "Accordion 2" at bounding box center [286, 240] width 53 height 14
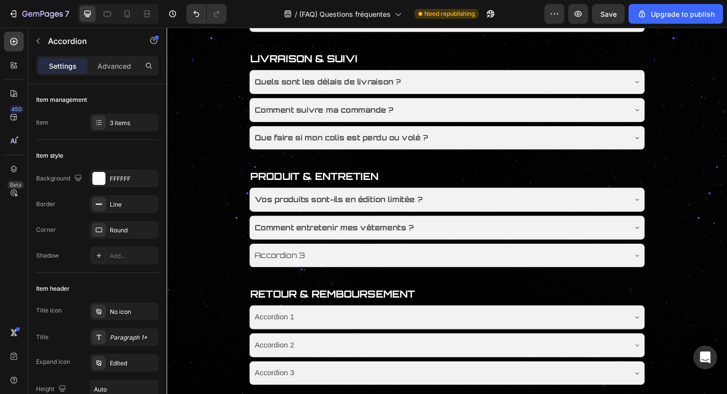
click at [236, 248] on div "Vos produits sont-ils en édition limitée ? Comment entretenir mes vêtements ? A…" at bounding box center [463, 239] width 507 height 85
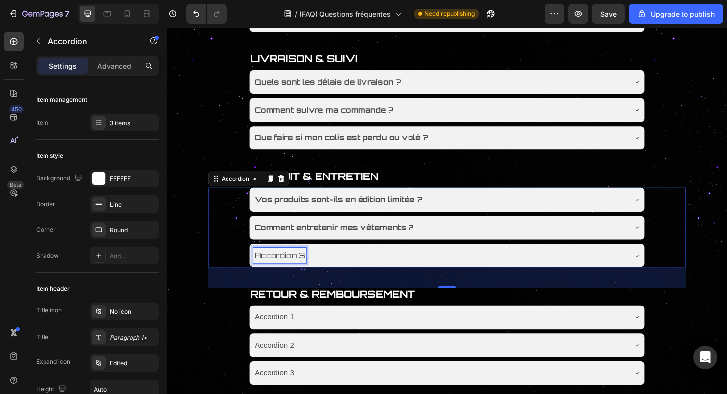
click at [309, 269] on p "Accordion 3" at bounding box center [286, 269] width 53 height 14
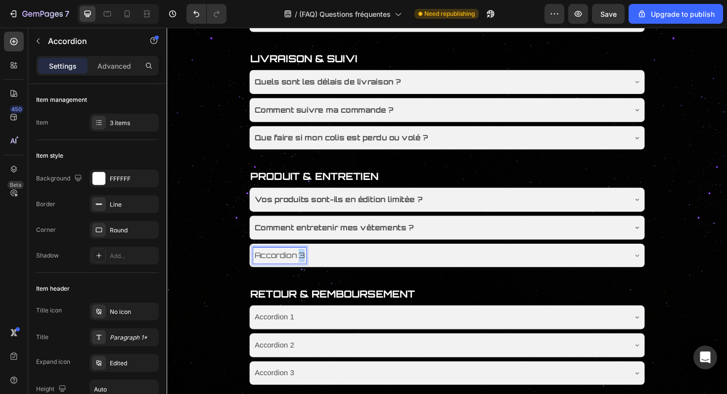
click at [309, 269] on p "Accordion 3" at bounding box center [286, 269] width 53 height 14
click at [225, 281] on div "Vos produits sont-ils en édition limitée ? Comment entretenir mes vêtements ? P…" at bounding box center [463, 239] width 507 height 85
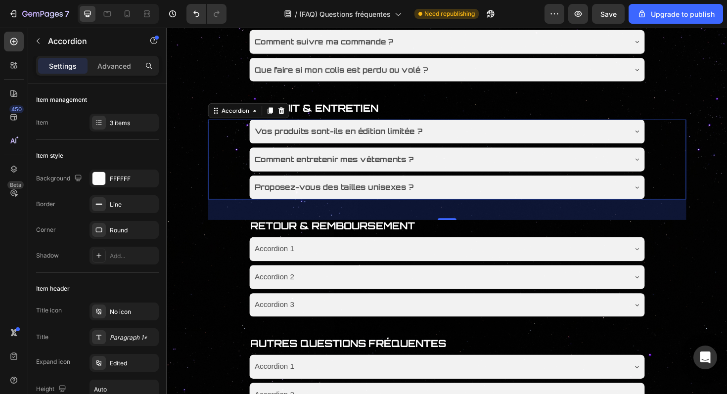
scroll to position [326, 0]
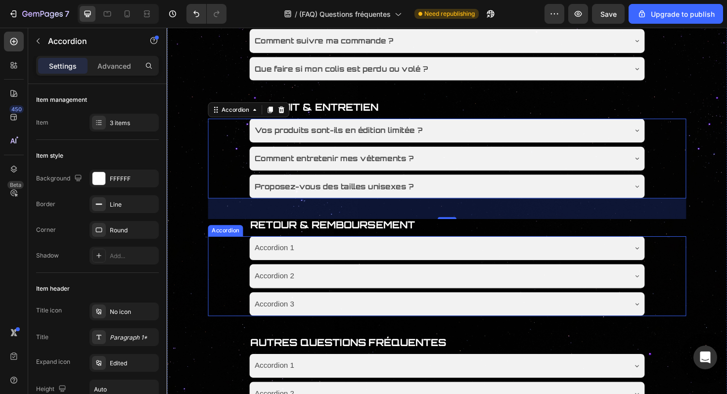
click at [295, 261] on div "Accordion 1" at bounding box center [280, 261] width 45 height 17
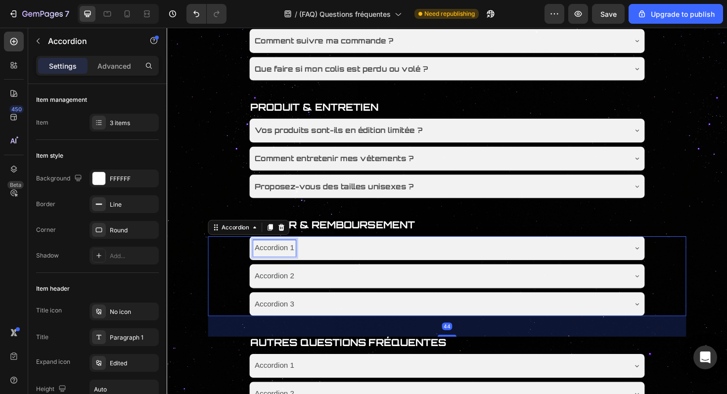
click at [295, 261] on div "Accordion 1" at bounding box center [280, 261] width 45 height 17
click at [295, 261] on p "Accordion 1" at bounding box center [281, 261] width 42 height 14
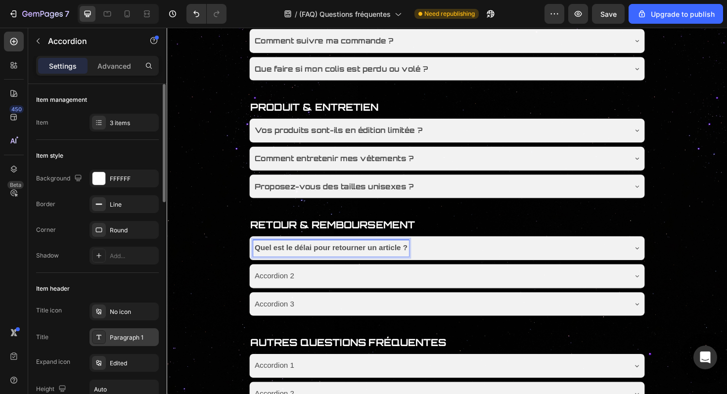
click at [134, 333] on div "Paragraph 1" at bounding box center [133, 337] width 47 height 9
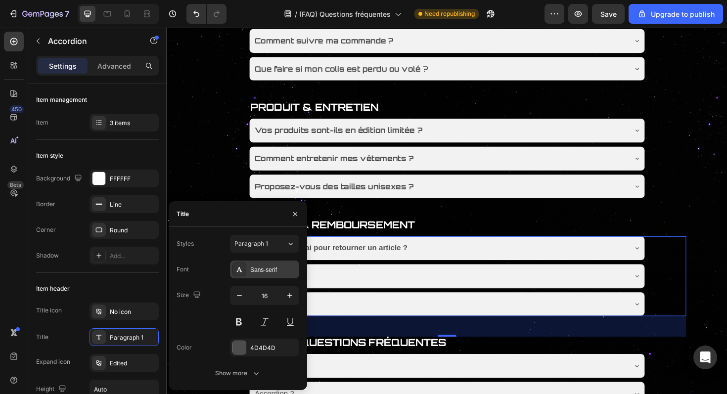
click at [280, 271] on div "Sans-serif" at bounding box center [273, 270] width 47 height 9
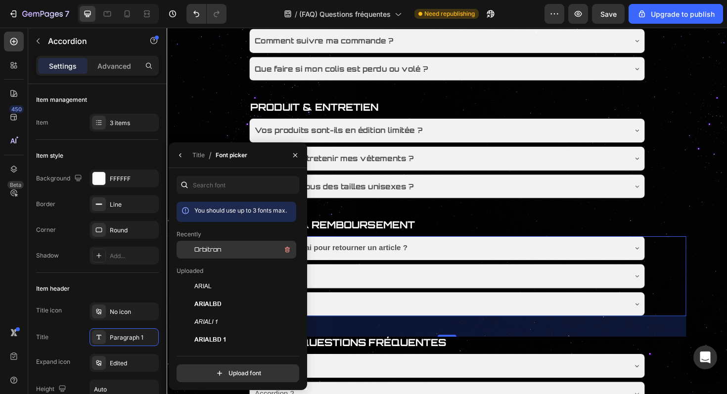
click at [239, 251] on div "Orbitron" at bounding box center [244, 250] width 100 height 12
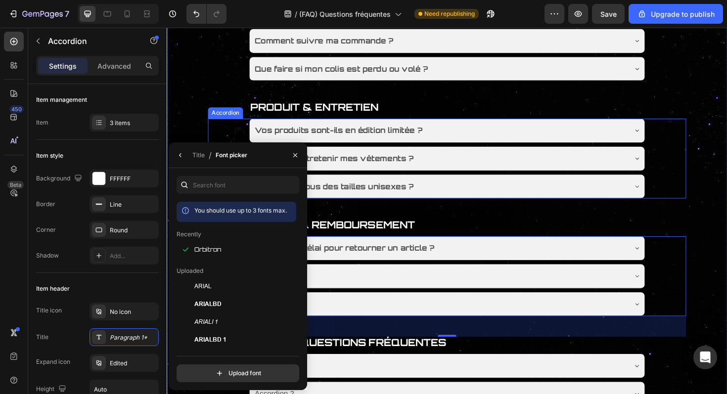
click at [215, 133] on div "Vos produits sont-ils en édition limitée ? Comment entretenir mes vêtements ? P…" at bounding box center [463, 166] width 507 height 85
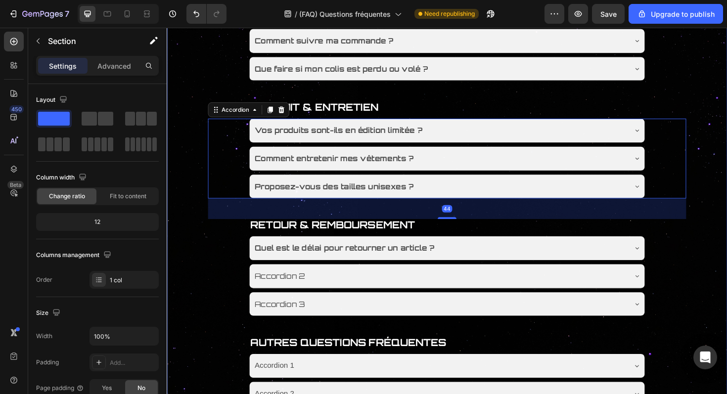
click at [196, 131] on div "Title Line COMMANDE & PAIEMENT Text Block Quels moyens de paiement acceptez-vou…" at bounding box center [464, 151] width 594 height 658
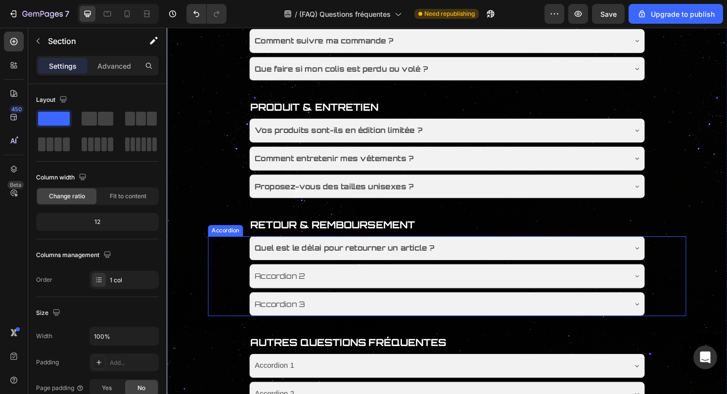
click at [294, 300] on div "Accordion 2" at bounding box center [286, 291] width 56 height 17
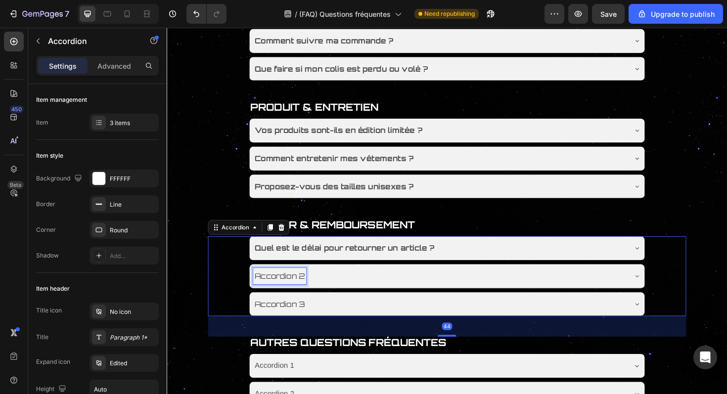
click at [294, 300] on div "Accordion 2" at bounding box center [286, 291] width 56 height 17
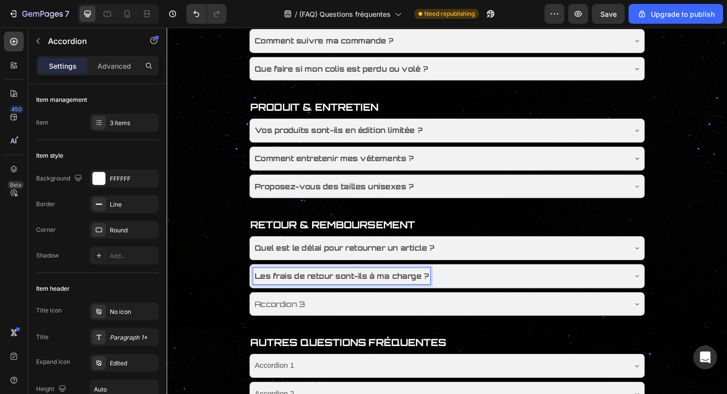
click at [226, 287] on div "Quel est le délai pour retourner un article ? Les frais de retour sont-ils à ma…" at bounding box center [463, 291] width 507 height 85
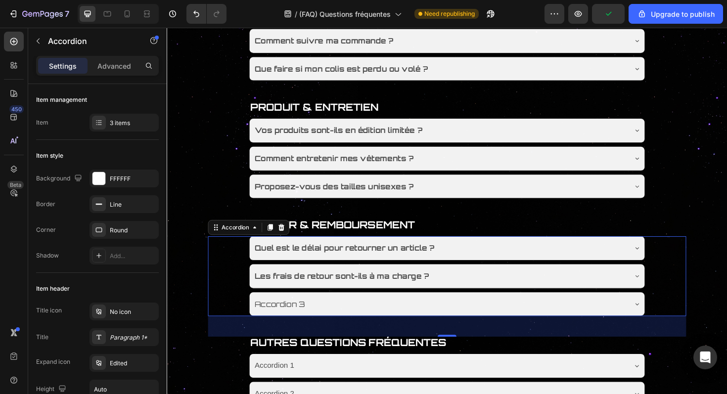
click at [297, 325] on p "Accordion 3" at bounding box center [286, 321] width 53 height 14
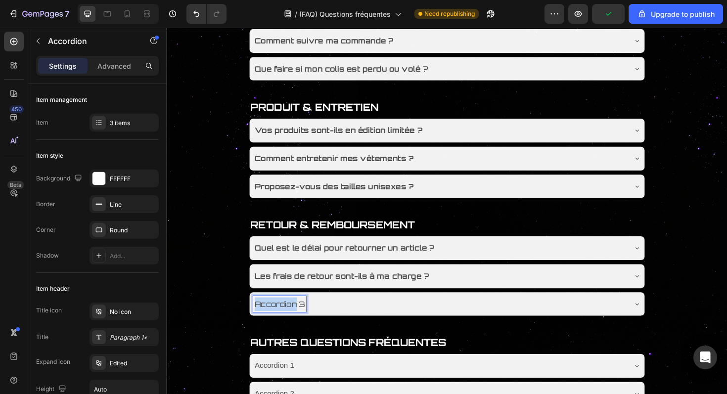
click at [297, 325] on p "Accordion 3" at bounding box center [286, 321] width 53 height 14
click at [235, 320] on div "Quel est le délai pour retourner un article ? Les frais de retour sont-ils à ma…" at bounding box center [463, 291] width 507 height 85
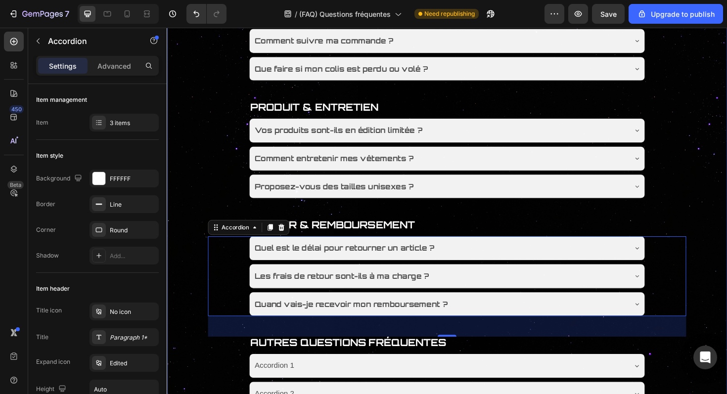
click at [202, 298] on div "Title Line COMMANDE & PAIEMENT Text Block Quels moyens de paiement acceptez-vou…" at bounding box center [464, 151] width 594 height 658
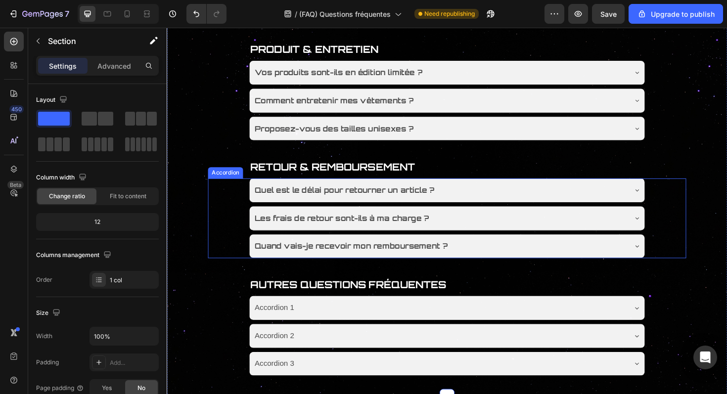
scroll to position [388, 0]
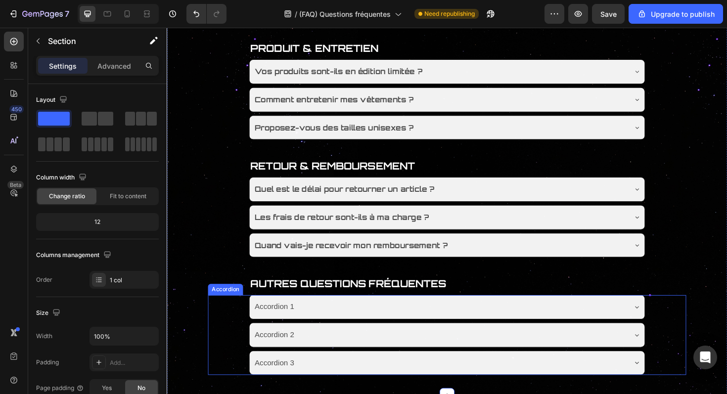
click at [288, 326] on div "Accordion 1" at bounding box center [280, 323] width 45 height 17
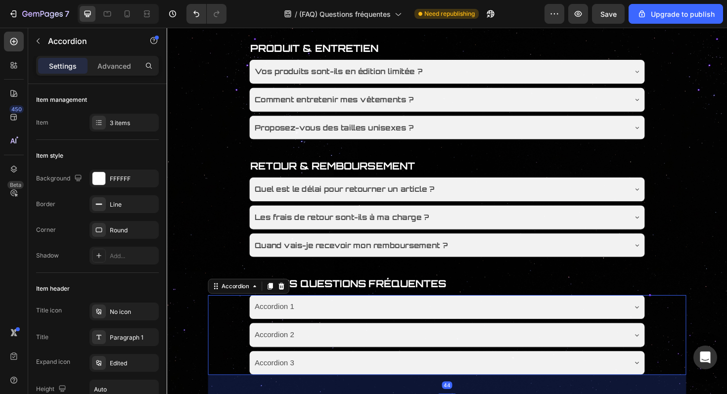
click at [288, 326] on div "Accordion 1" at bounding box center [280, 323] width 45 height 17
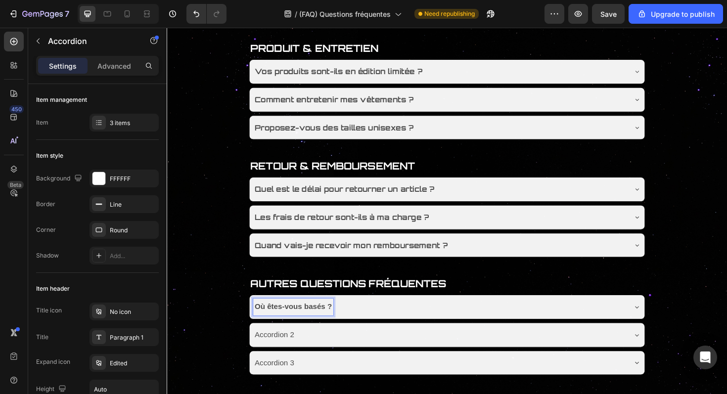
click at [294, 353] on p "Accordion 2" at bounding box center [281, 353] width 42 height 14
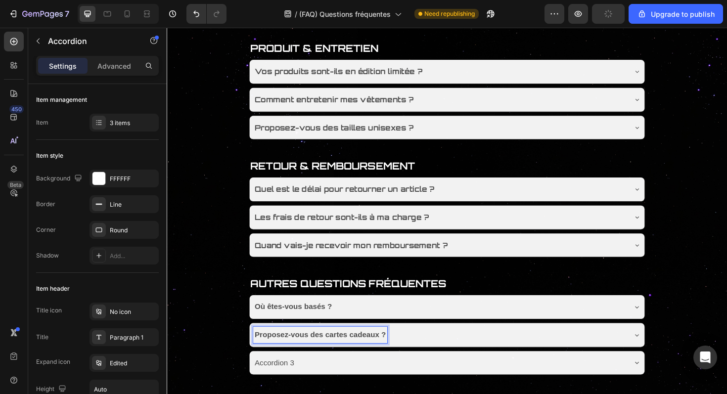
click at [250, 340] on div "Où êtes-vous basés ? Proposez-vous des cartes cadeaux ? Accordion 3 Accordion 44" at bounding box center [463, 353] width 507 height 85
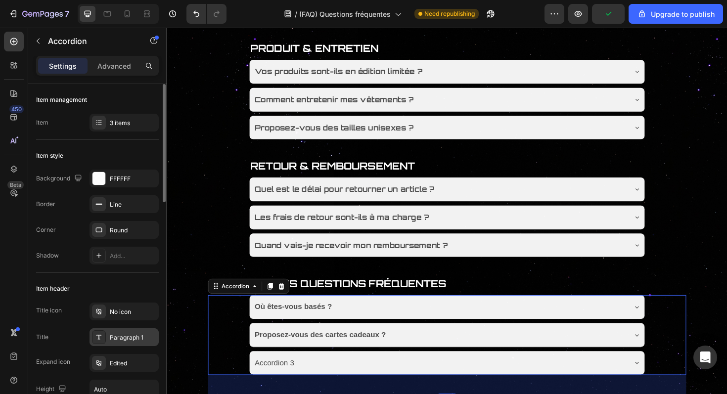
click at [121, 343] on div "Paragraph 1" at bounding box center [124, 338] width 69 height 18
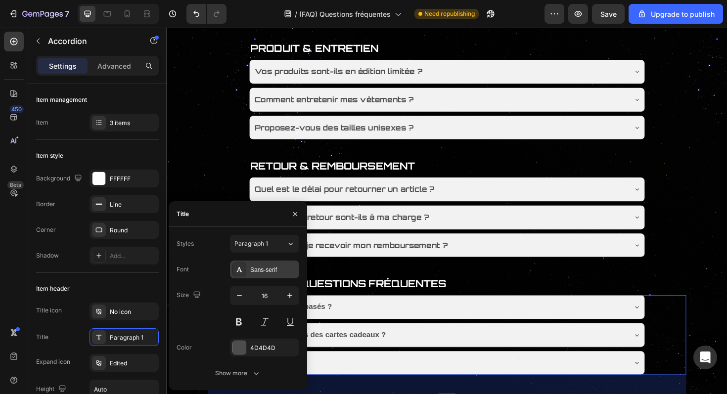
click at [278, 272] on div "Sans-serif" at bounding box center [273, 270] width 47 height 9
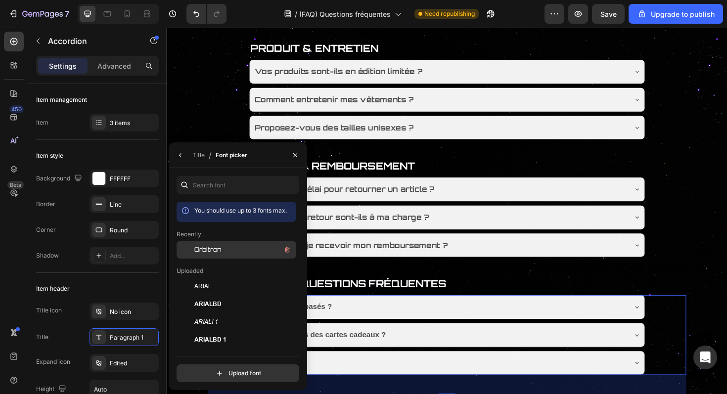
click at [250, 250] on div "Orbitron" at bounding box center [244, 250] width 100 height 12
click at [209, 142] on div "Title Line COMMANDE & PAIEMENT Text Block Quels moyens de paiement acceptez-vou…" at bounding box center [464, 89] width 594 height 658
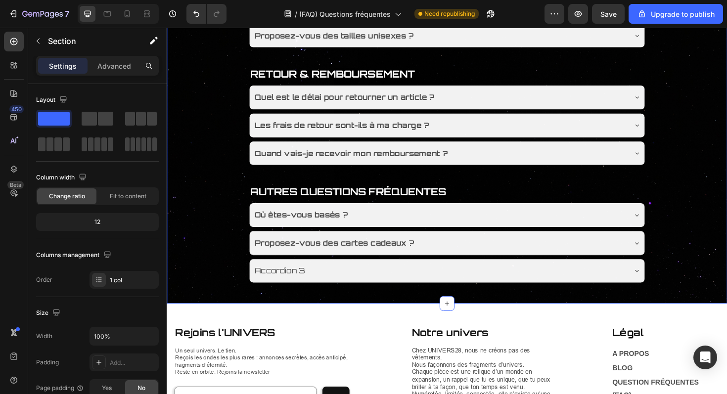
scroll to position [488, 0]
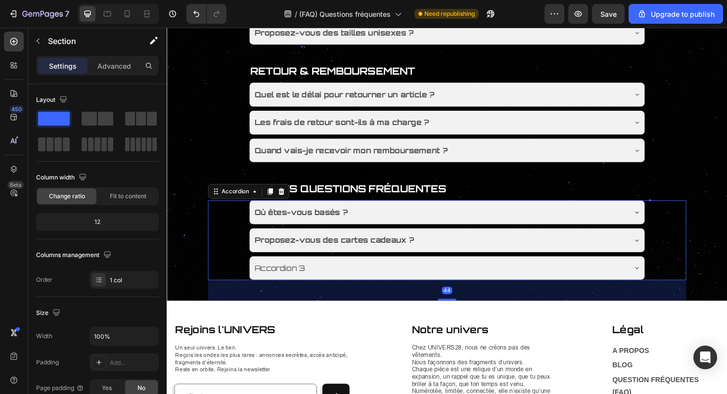
click at [296, 289] on p "Accordion 3" at bounding box center [286, 283] width 53 height 14
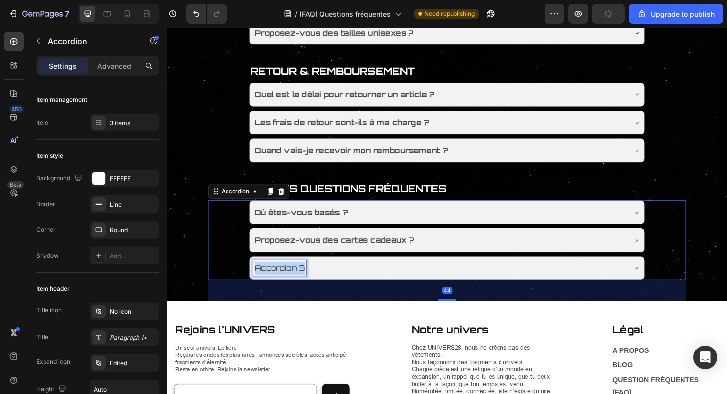
click at [296, 289] on p "Accordion 3" at bounding box center [286, 283] width 53 height 14
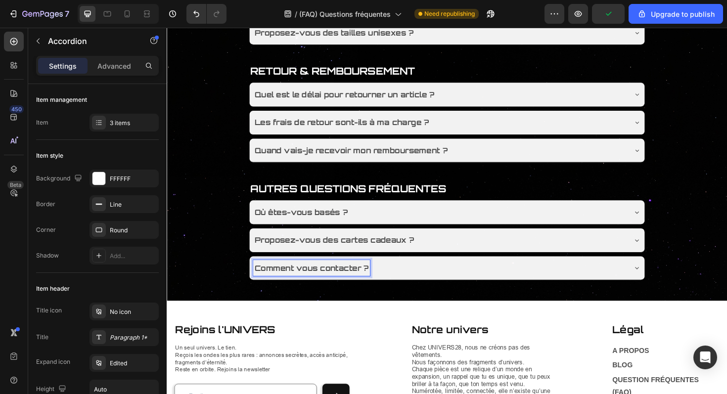
click at [224, 288] on div "Où êtes-vous basés ? Proposez-vous des cartes cadeaux ? Comment vous contacter …" at bounding box center [463, 253] width 507 height 85
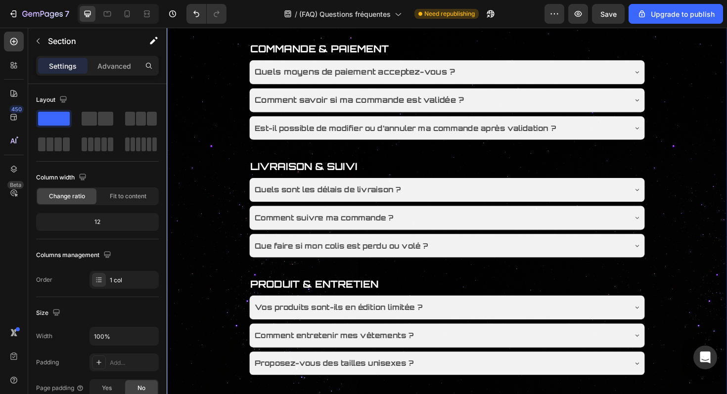
scroll to position [137, 0]
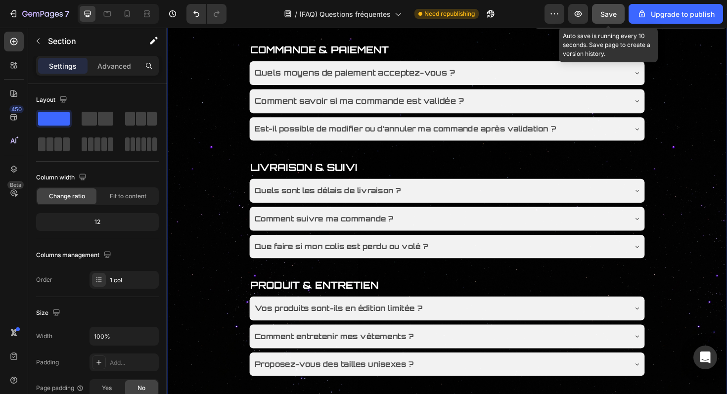
click at [606, 20] on button "Save" at bounding box center [608, 14] width 33 height 20
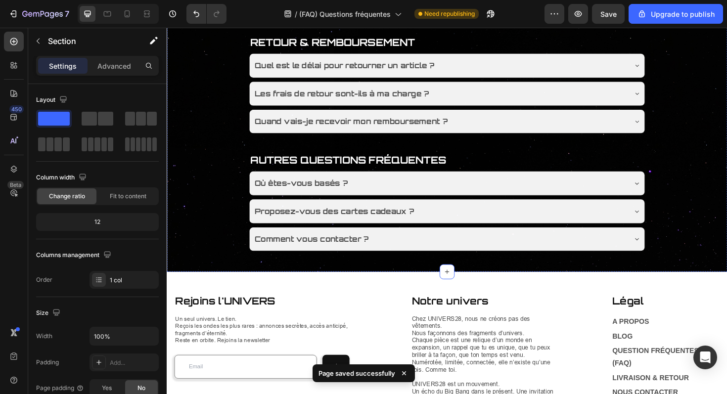
scroll to position [524, 0]
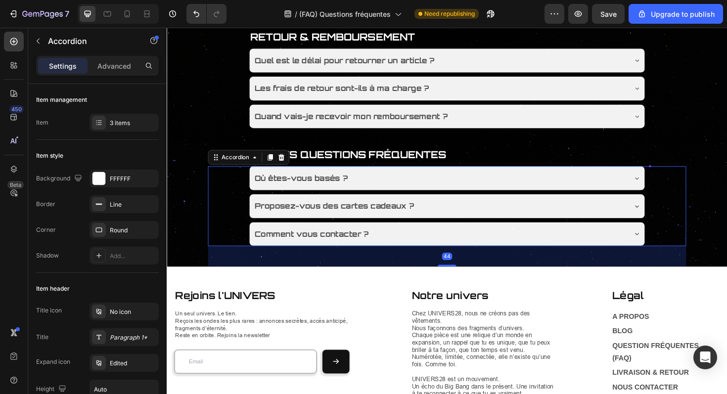
click at [347, 189] on strong "Où êtes-vous basés ?" at bounding box center [309, 187] width 98 height 10
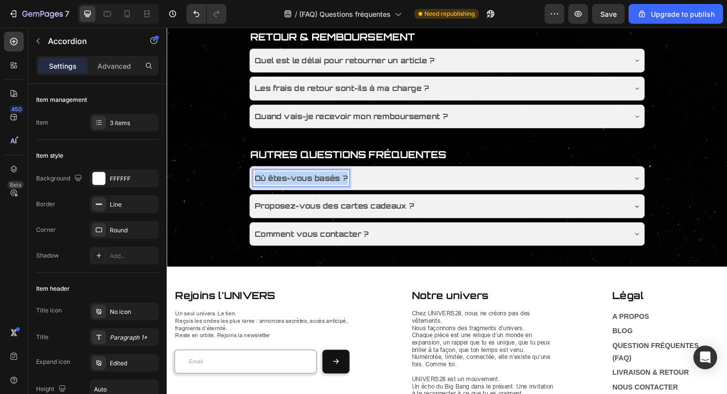
click at [347, 189] on strong "Où êtes-vous basés ?" at bounding box center [309, 187] width 98 height 10
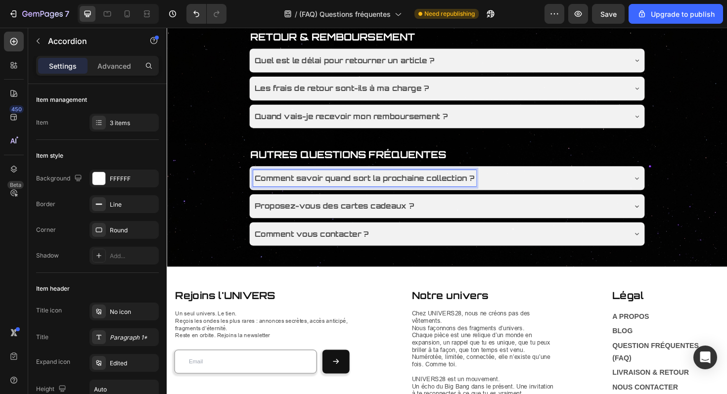
click at [230, 196] on div "Comment savoir quand sort la prochaine collection ? Proposez-vous des cartes ca…" at bounding box center [463, 217] width 507 height 85
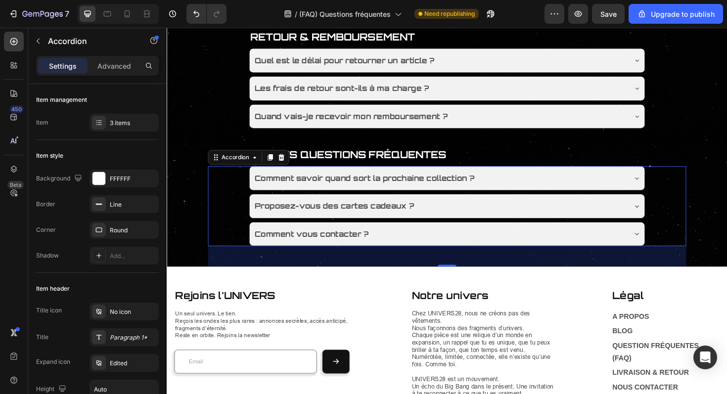
click at [215, 202] on div "Comment savoir quand sort la prochaine collection ? Proposez-vous des cartes ca…" at bounding box center [463, 217] width 507 height 85
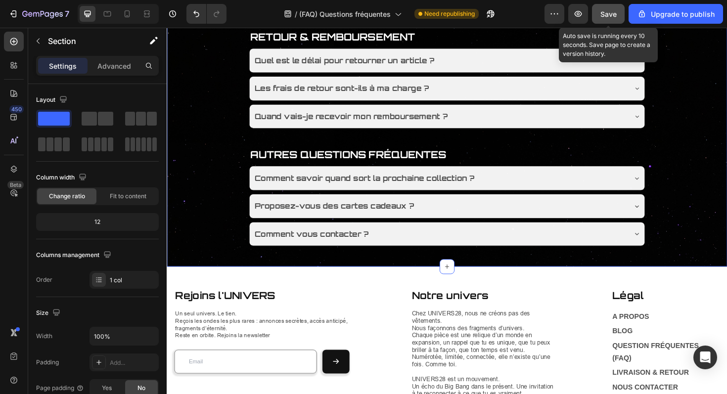
click at [611, 21] on button "Save" at bounding box center [608, 14] width 33 height 20
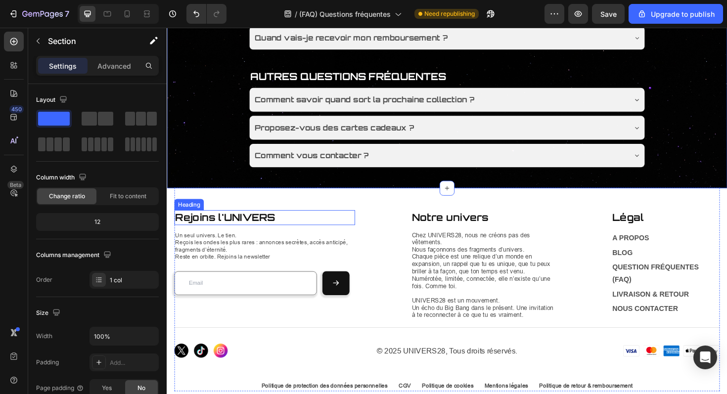
scroll to position [594, 0]
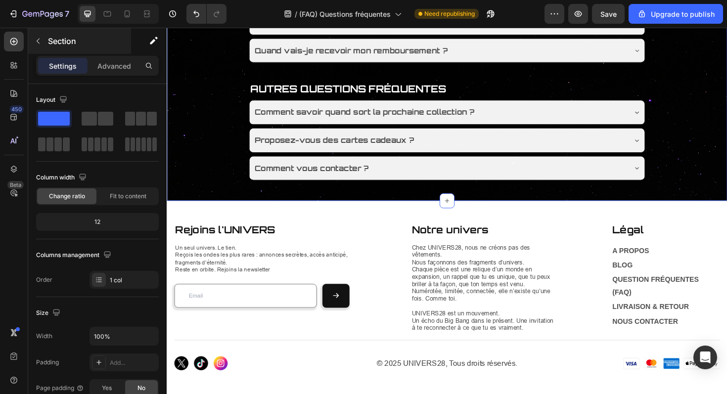
click at [66, 49] on div "Section" at bounding box center [79, 41] width 103 height 26
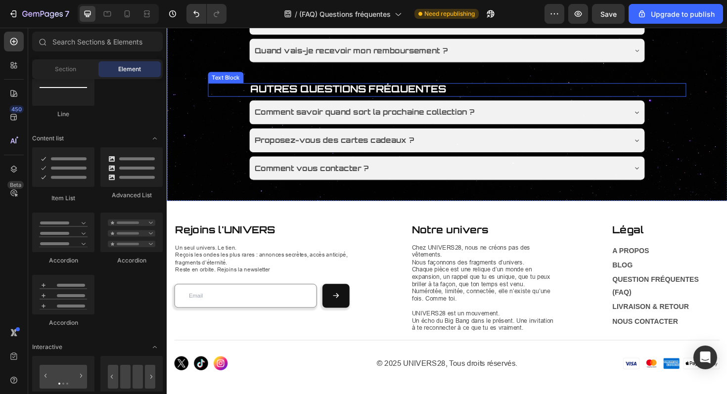
click at [478, 92] on p "AUTRES QUESTIONS FRÉQUENTES" at bounding box center [464, 94] width 418 height 12
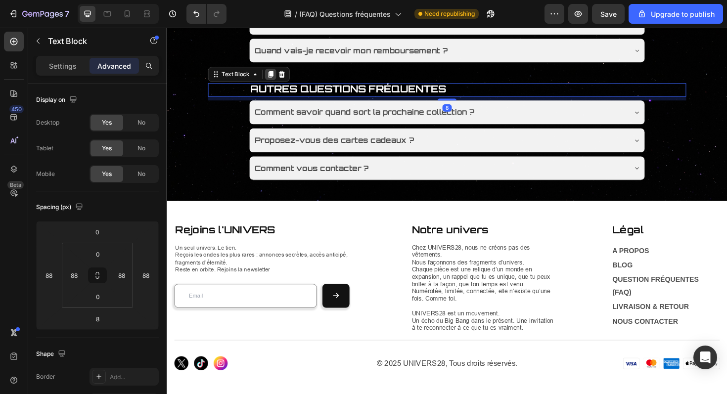
click at [274, 76] on icon at bounding box center [277, 77] width 8 height 8
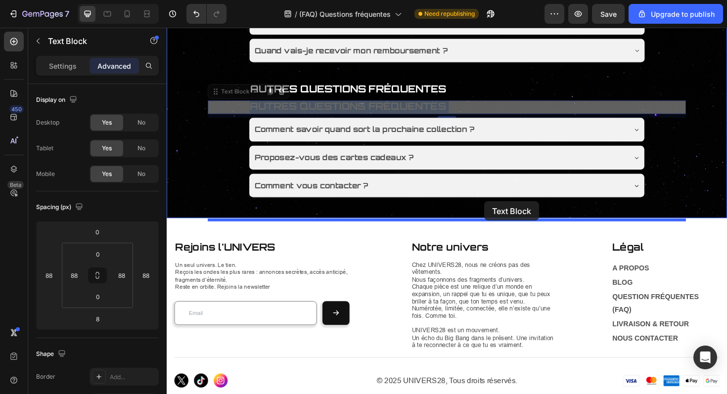
drag, startPoint x: 541, startPoint y: 115, endPoint x: 503, endPoint y: 215, distance: 107.1
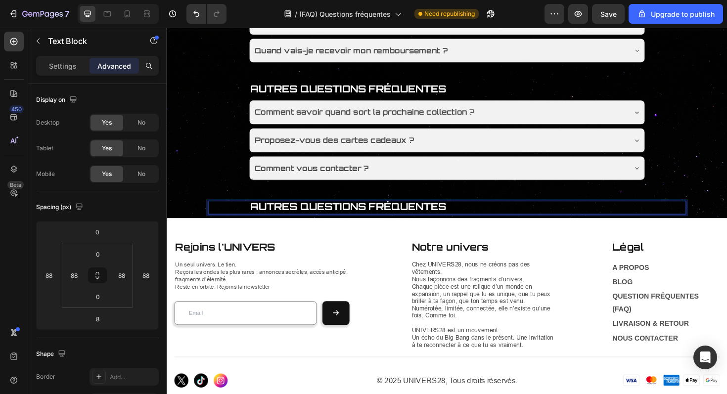
click at [485, 223] on p "AUTRES QUESTIONS FRÉQUENTES" at bounding box center [464, 218] width 418 height 12
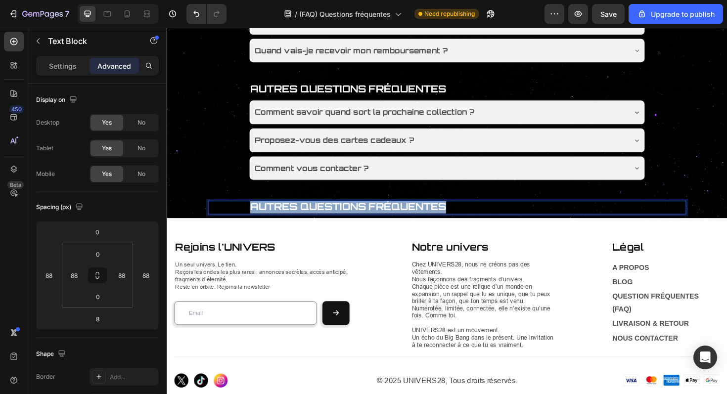
click at [485, 223] on p "AUTRES QUESTIONS FRÉQUENTES" at bounding box center [464, 218] width 418 height 12
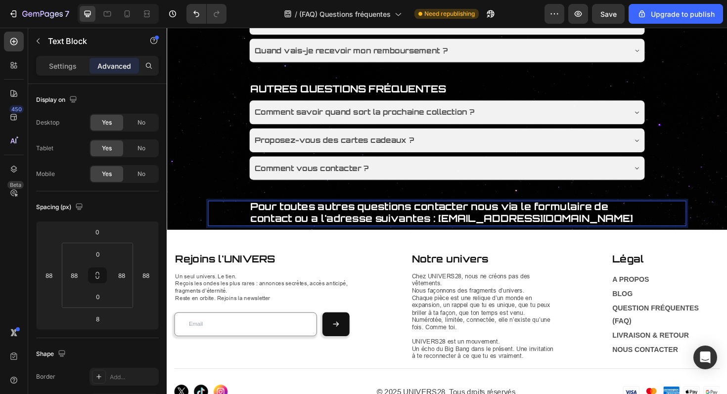
click at [417, 230] on strong "Pour toutes autres questions contacter nous via le formulaire de contact ou a l…" at bounding box center [458, 223] width 406 height 25
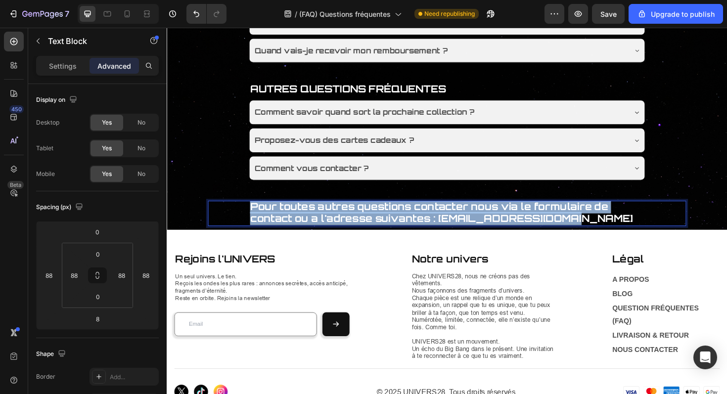
click at [417, 230] on strong "Pour toutes autres questions contacter nous via le formulaire de contact ou a l…" at bounding box center [458, 223] width 406 height 25
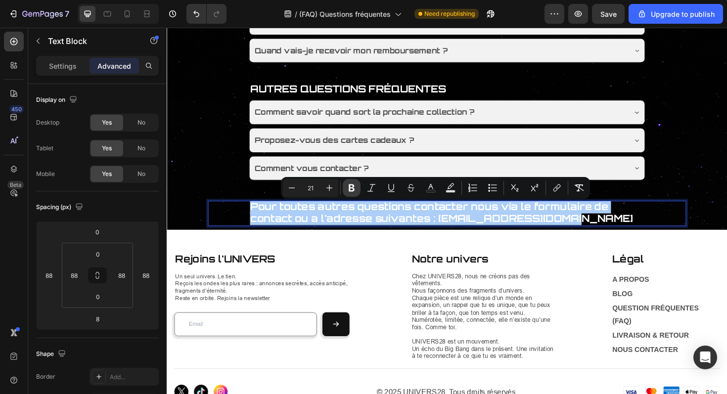
click at [344, 187] on button "Bold" at bounding box center [352, 188] width 18 height 18
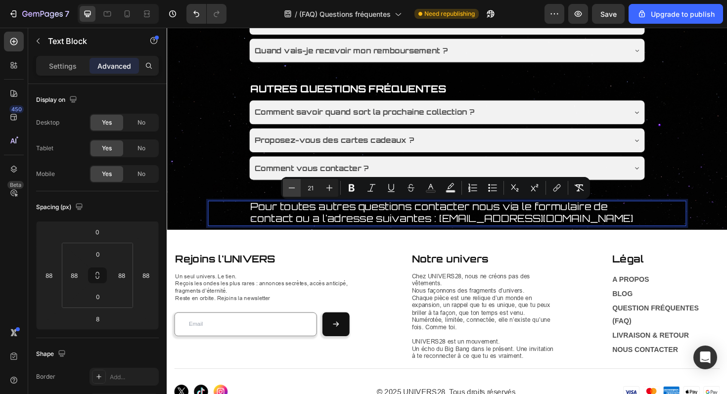
click at [295, 189] on icon "Editor contextual toolbar" at bounding box center [292, 188] width 10 height 10
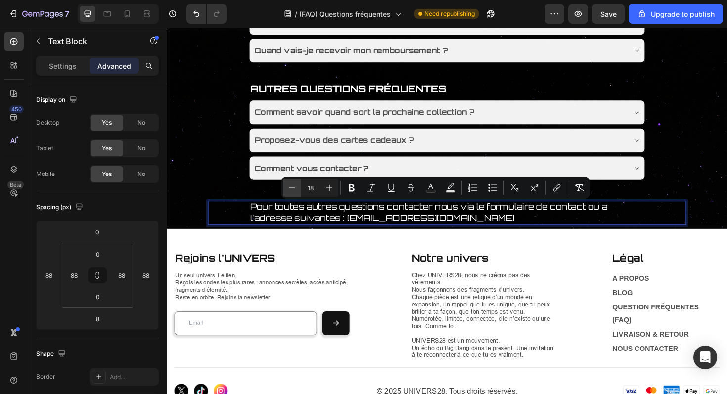
click at [295, 189] on icon "Editor contextual toolbar" at bounding box center [292, 188] width 10 height 10
type input "17"
click at [76, 68] on p "Settings" at bounding box center [63, 66] width 28 height 10
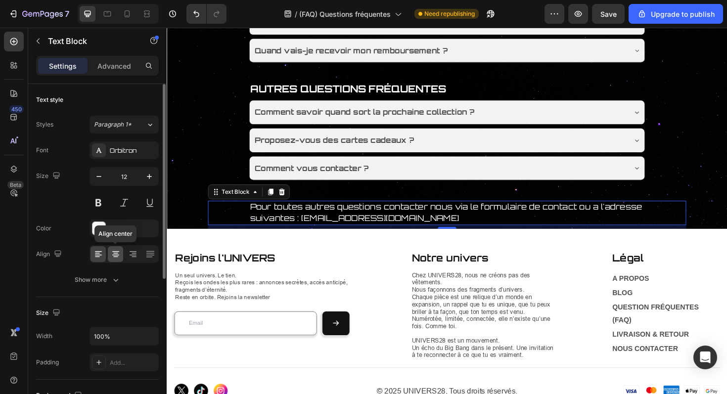
click at [121, 259] on div at bounding box center [115, 254] width 15 height 16
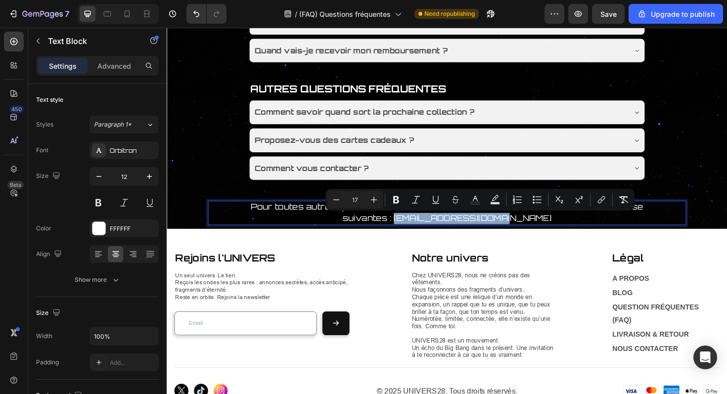
drag, startPoint x: 550, startPoint y: 231, endPoint x: 434, endPoint y: 236, distance: 115.4
click at [394, 203] on icon "Editor contextual toolbar" at bounding box center [396, 199] width 6 height 7
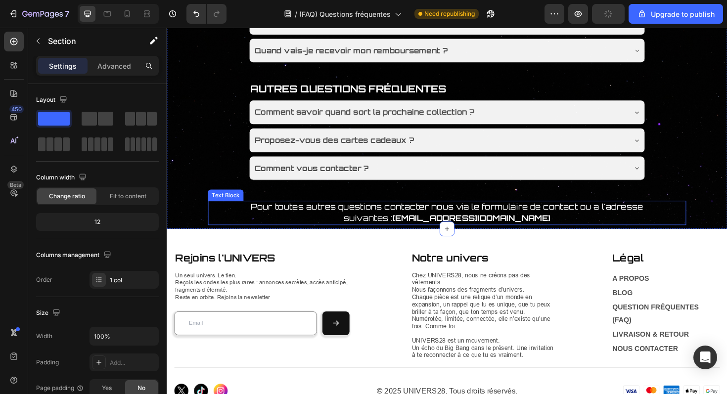
click at [418, 235] on span "Pour toutes autres questions contacter nous via le formulaire de contact ou a l…" at bounding box center [464, 223] width 416 height 22
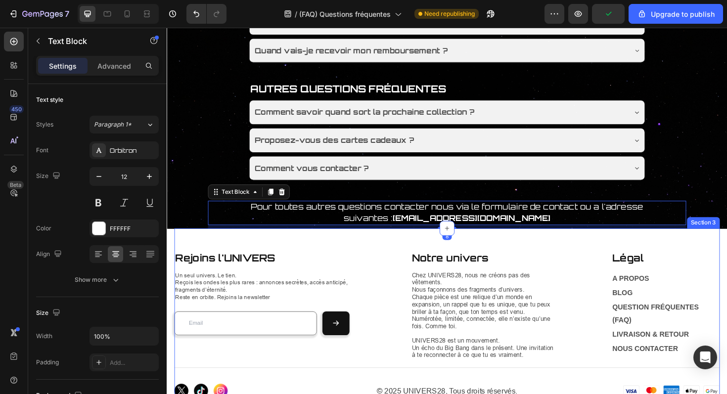
click at [461, 242] on icon at bounding box center [464, 240] width 8 height 8
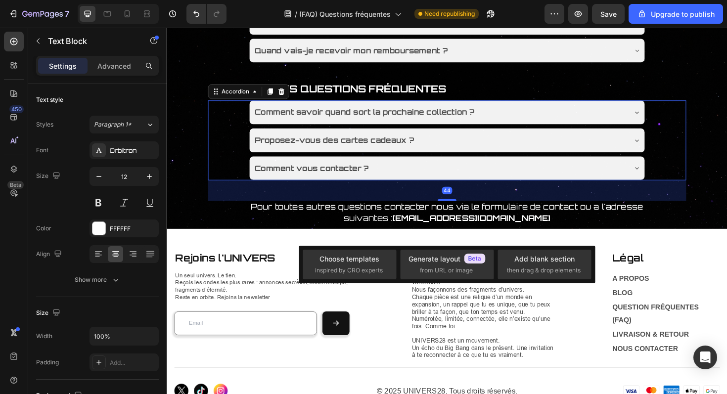
click at [236, 186] on div "Comment savoir quand sort la prochaine collection ? Proposez-vous des cartes ca…" at bounding box center [463, 147] width 507 height 85
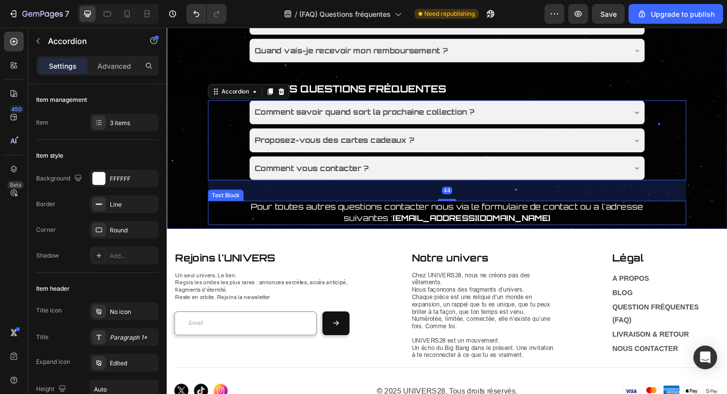
click at [360, 224] on span "Pour toutes autres questions contacter nous via le formulaire de contact ou a l…" at bounding box center [464, 223] width 416 height 22
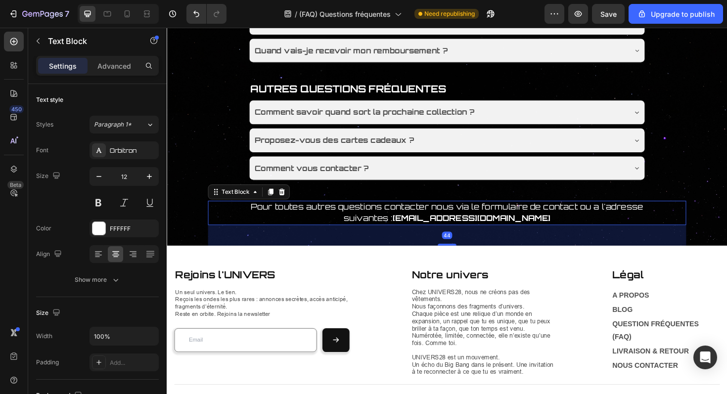
drag, startPoint x: 465, startPoint y: 241, endPoint x: 474, endPoint y: 259, distance: 20.1
click at [474, 237] on div "44" at bounding box center [507, 237] width 507 height 0
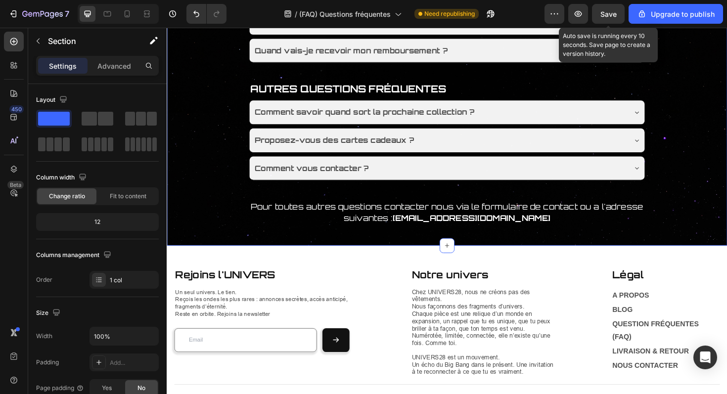
click at [616, 18] on div "Save" at bounding box center [609, 14] width 16 height 10
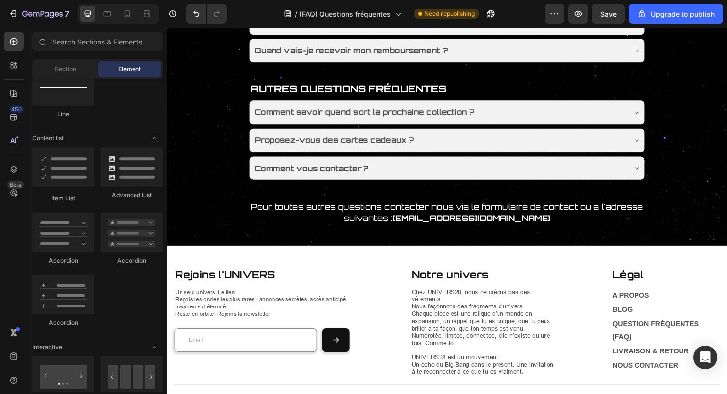
click at [172, 272] on section "Rejoins l'UNIVERS Heading Un seul univers. Le tien. Reçois les ondes les plus r…" at bounding box center [464, 366] width 594 height 216
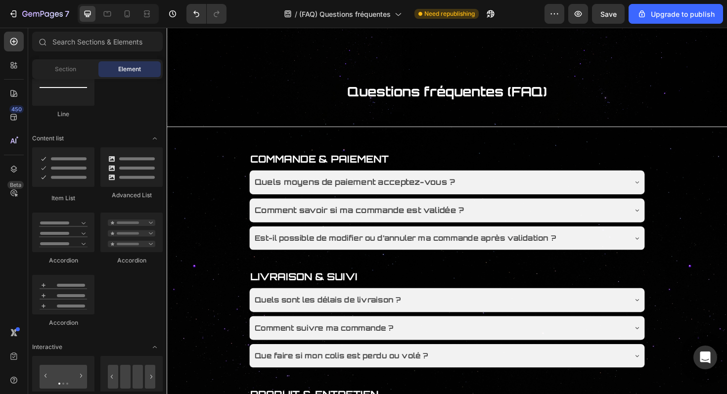
scroll to position [18, 0]
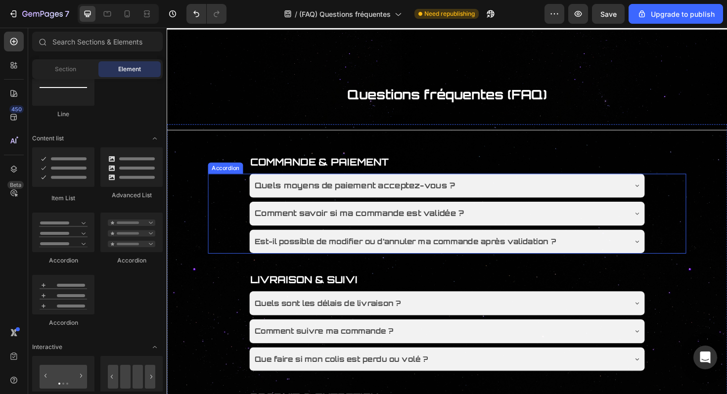
click at [412, 192] on strong "Quels moyens de paiement acceptez-vous ?" at bounding box center [366, 194] width 212 height 10
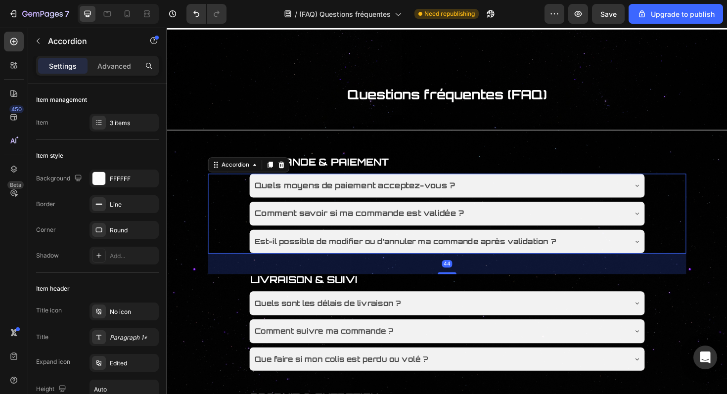
click at [506, 205] on div "Quels moyens de paiement acceptez-vous ?" at bounding box center [463, 195] width 419 height 25
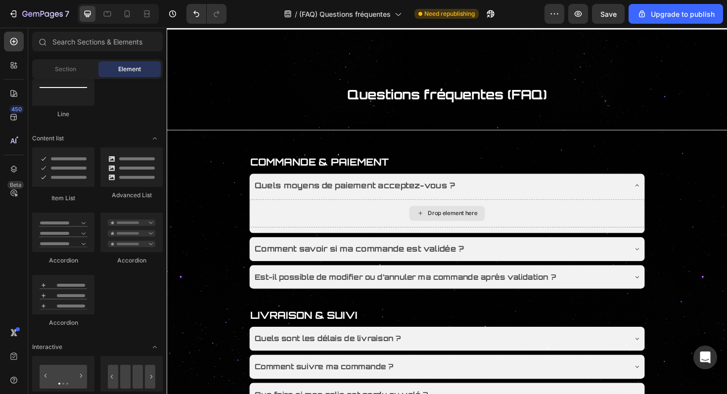
click at [455, 226] on div "Drop element here" at bounding box center [469, 225] width 52 height 8
click at [286, 223] on div "Drop element here" at bounding box center [463, 225] width 419 height 30
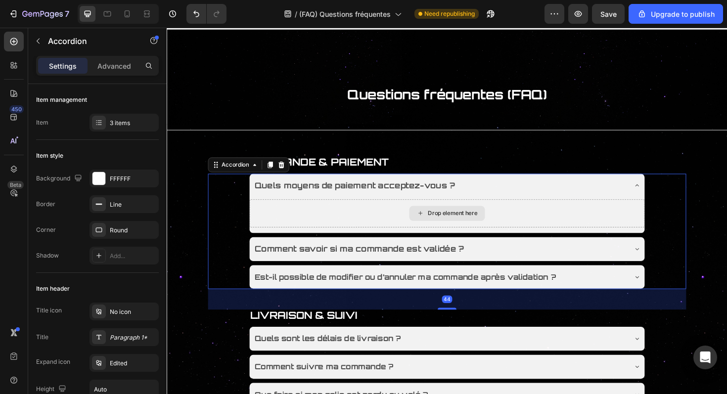
click at [406, 222] on div "Drop element here" at bounding box center [463, 225] width 419 height 30
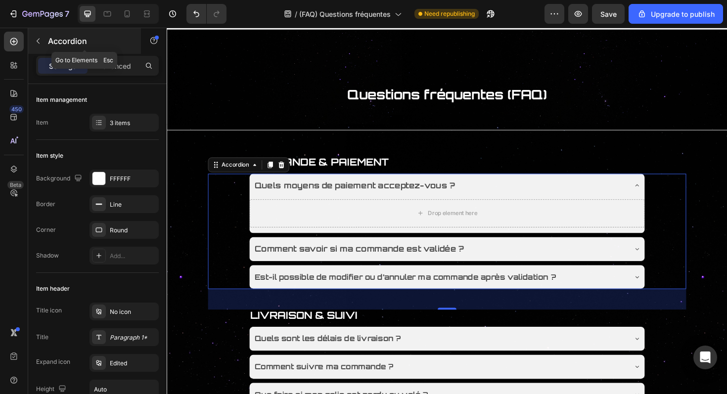
click at [68, 40] on p "Accordion" at bounding box center [90, 41] width 84 height 12
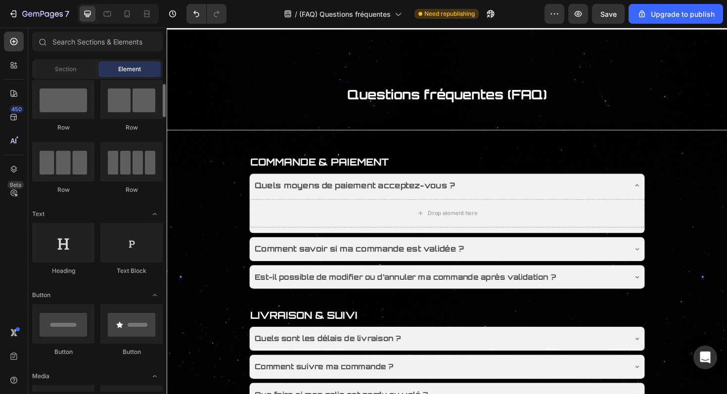
scroll to position [20, 0]
click at [341, 199] on strong "Quels moyens de paiement acceptez-vous ?" at bounding box center [366, 194] width 212 height 10
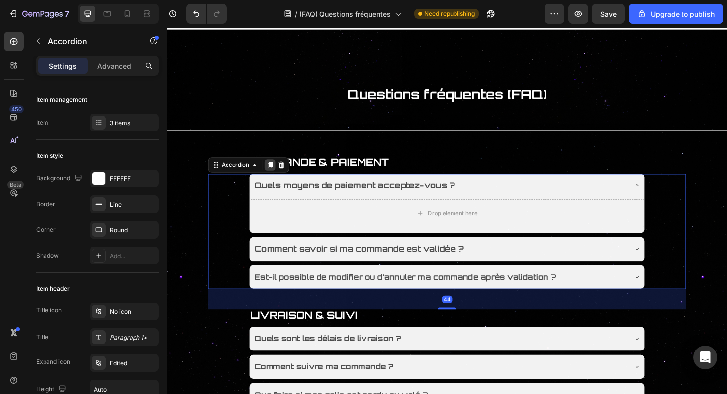
click at [274, 175] on icon at bounding box center [276, 173] width 8 height 8
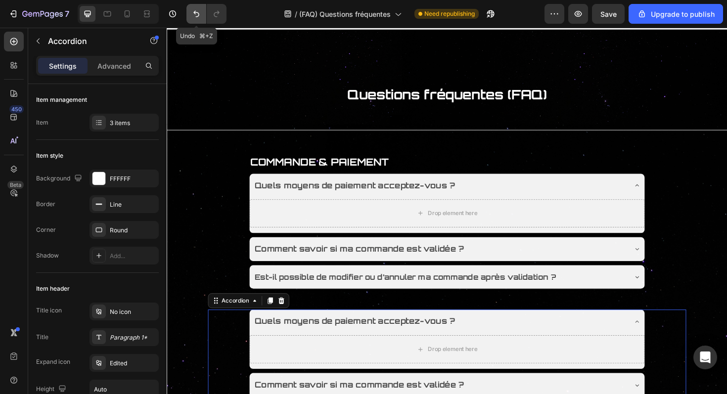
click at [195, 15] on icon "Undo/Redo" at bounding box center [196, 14] width 10 height 10
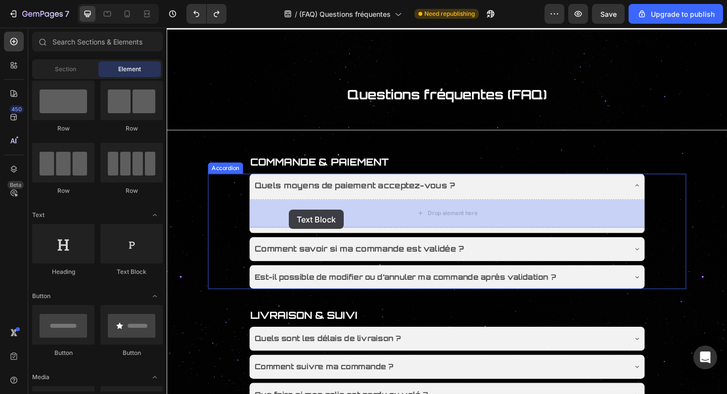
drag, startPoint x: 291, startPoint y: 272, endPoint x: 296, endPoint y: 221, distance: 51.7
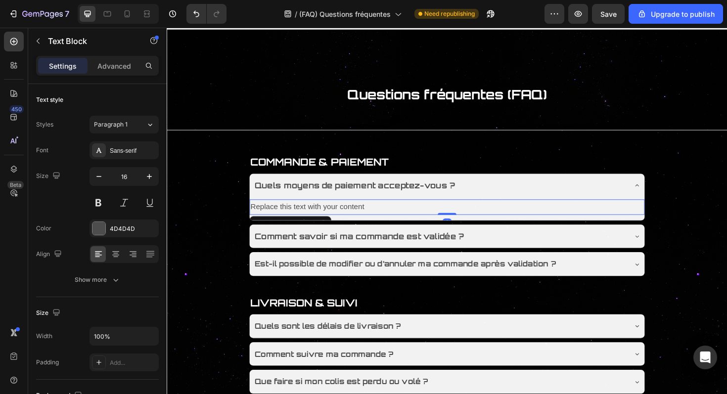
click at [330, 216] on div "Replace this text with your content" at bounding box center [463, 218] width 419 height 16
click at [330, 216] on p "Replace this text with your content" at bounding box center [463, 218] width 417 height 14
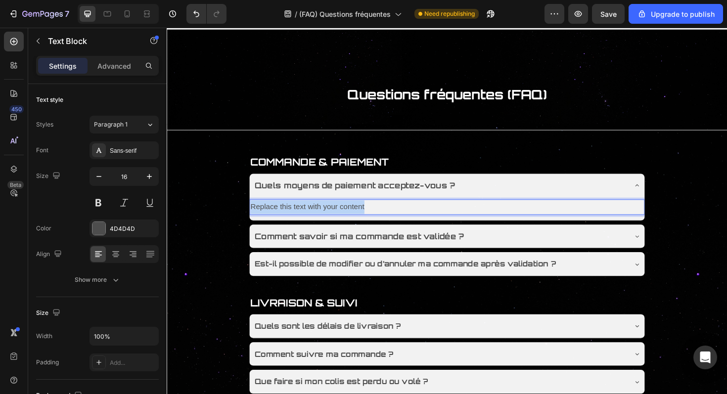
click at [330, 216] on p "Replace this text with your content" at bounding box center [463, 218] width 417 height 14
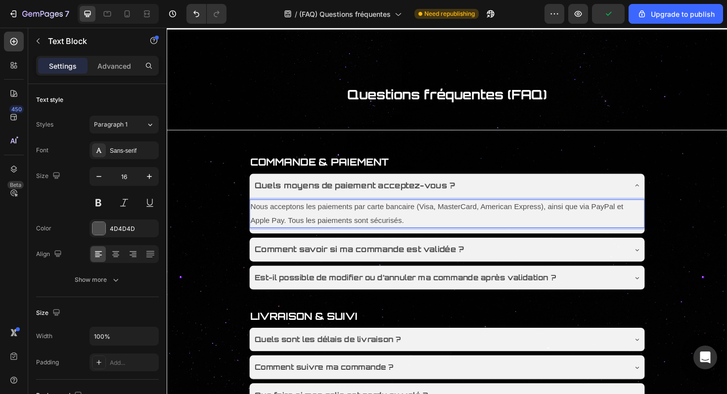
click at [418, 230] on p "Nous acceptons les paiements par carte bancaire (Visa, MasterCard, American Exp…" at bounding box center [463, 225] width 417 height 29
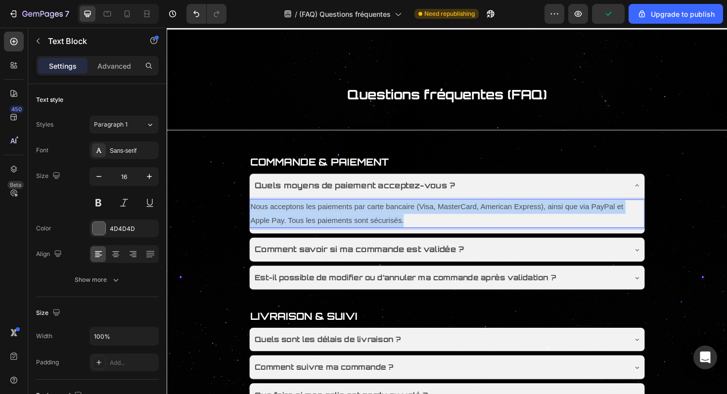
click at [418, 230] on p "Nous acceptons les paiements par carte bancaire (Visa, MasterCard, American Exp…" at bounding box center [463, 225] width 417 height 29
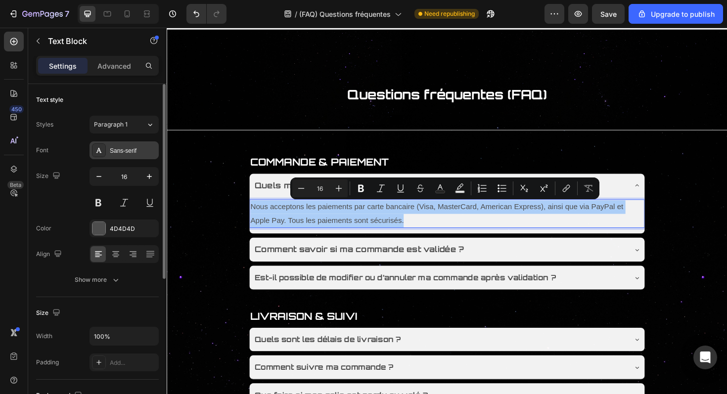
click at [123, 157] on div "Sans-serif" at bounding box center [124, 150] width 69 height 18
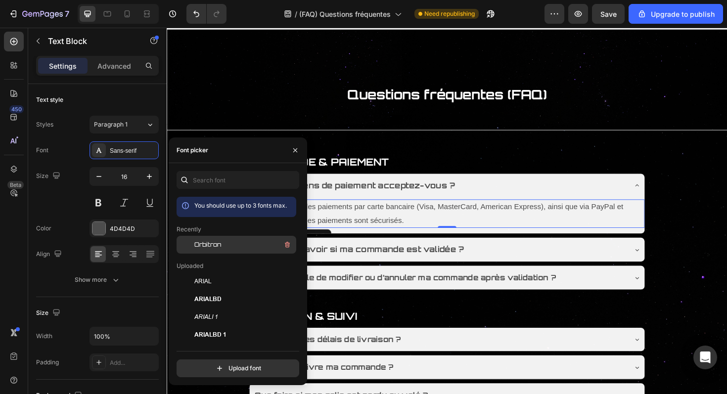
click at [218, 247] on span "Orbitron" at bounding box center [207, 244] width 27 height 9
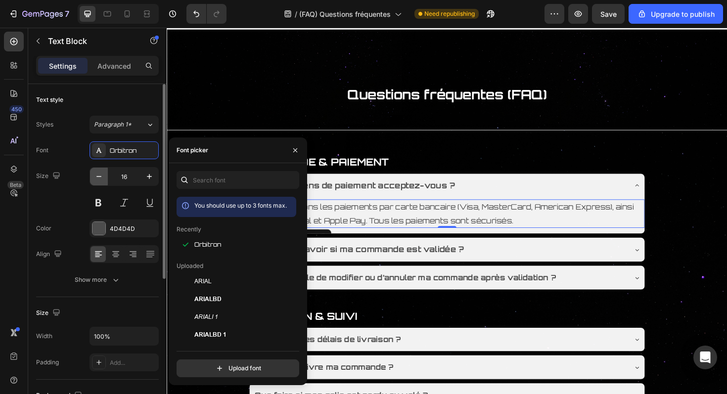
click at [104, 179] on button "button" at bounding box center [99, 177] width 18 height 18
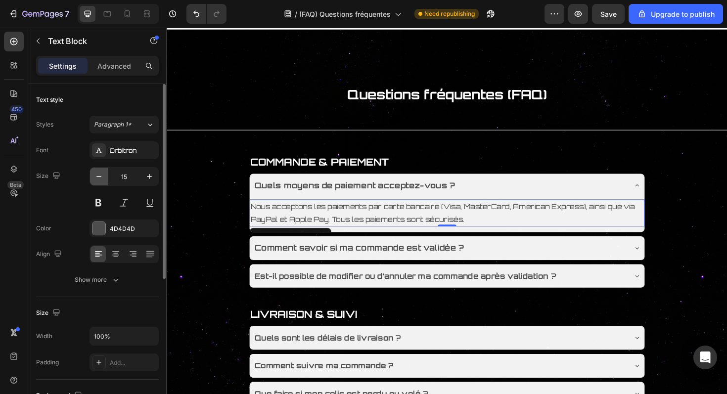
click at [104, 179] on button "button" at bounding box center [99, 177] width 18 height 18
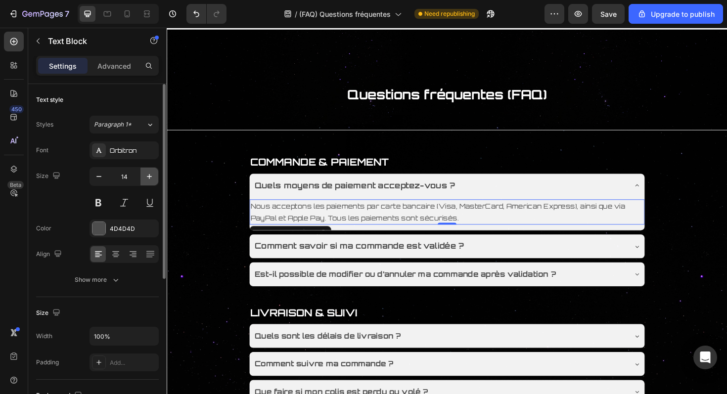
click at [145, 178] on icon "button" at bounding box center [149, 177] width 10 height 10
type input "15"
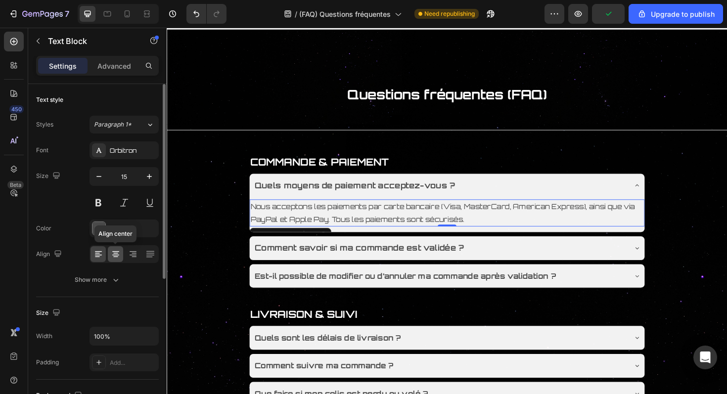
click at [119, 254] on icon at bounding box center [116, 254] width 10 height 10
click at [102, 256] on icon at bounding box center [99, 254] width 10 height 10
click at [121, 63] on p "Advanced" at bounding box center [114, 66] width 34 height 10
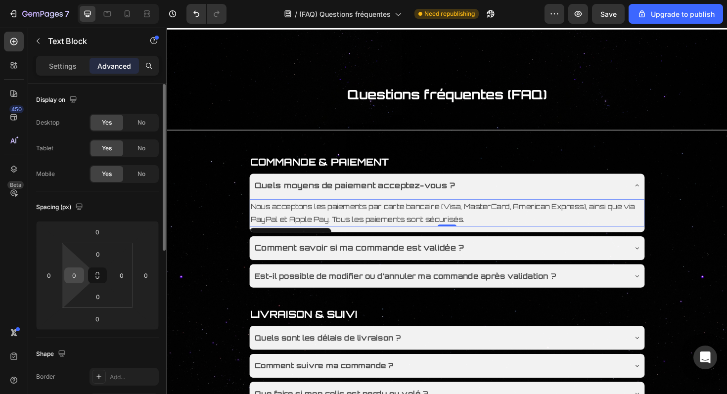
click at [77, 279] on input "0" at bounding box center [74, 275] width 15 height 15
type input "12"
click at [125, 274] on input "0" at bounding box center [121, 275] width 15 height 15
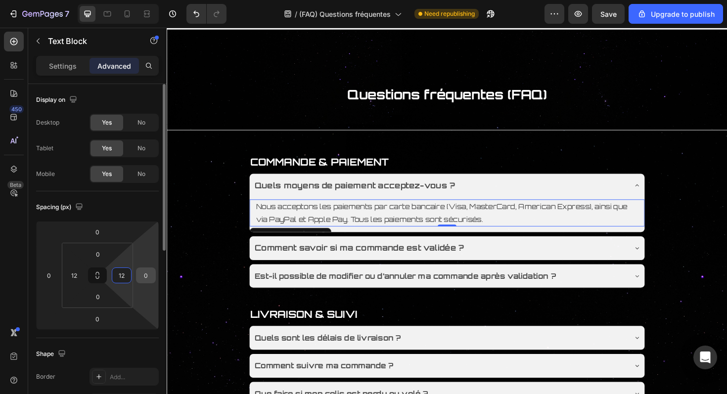
type input "12"
click at [144, 276] on input "0" at bounding box center [146, 275] width 15 height 15
type input "12"
click at [50, 279] on input "0" at bounding box center [49, 275] width 15 height 15
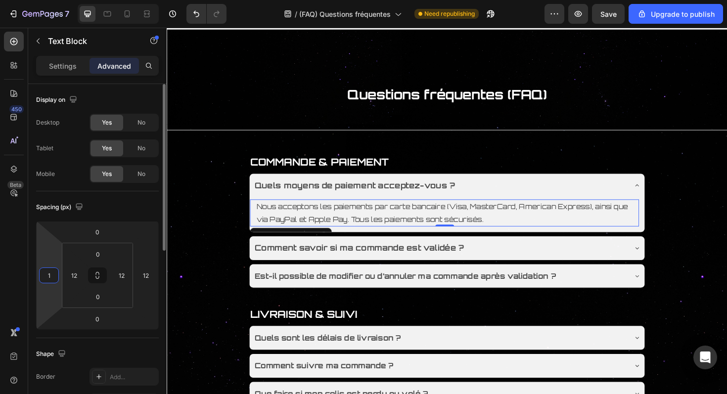
type input "12"
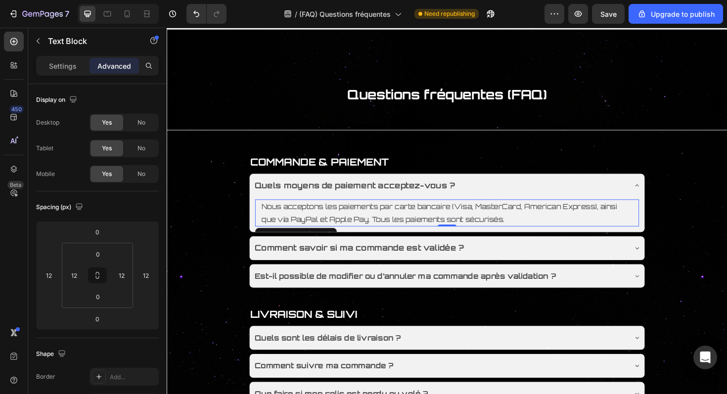
click at [454, 220] on p "Nous acceptons les paiements par carte bancaire (Visa, MasterCard, American Exp…" at bounding box center [463, 224] width 393 height 27
click at [267, 223] on div "Nous acceptons les paiements par carte bancaire (Visa, MasterCard, American Exp…" at bounding box center [463, 224] width 395 height 29
click at [265, 226] on div "Nous acceptons les paiements par carte bancaire (Visa, MasterCard, American Exp…" at bounding box center [463, 224] width 407 height 29
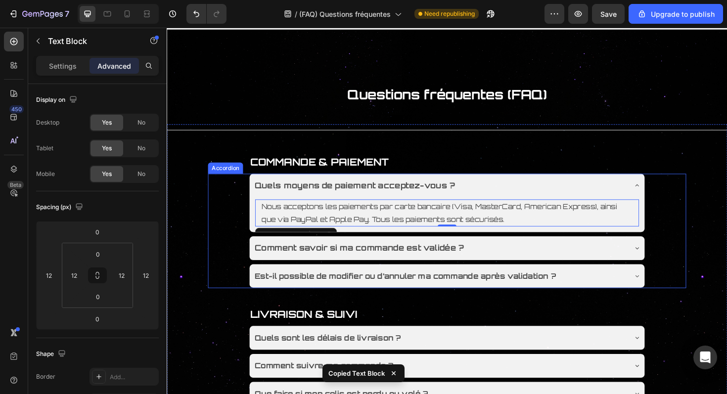
click at [499, 198] on div "Quels moyens de paiement acceptez-vous ?" at bounding box center [455, 195] width 395 height 17
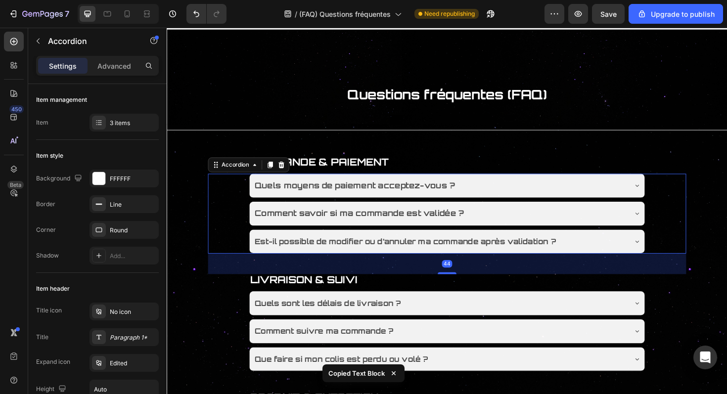
click at [499, 232] on div "Comment savoir si ma commande est validée ?" at bounding box center [455, 224] width 395 height 17
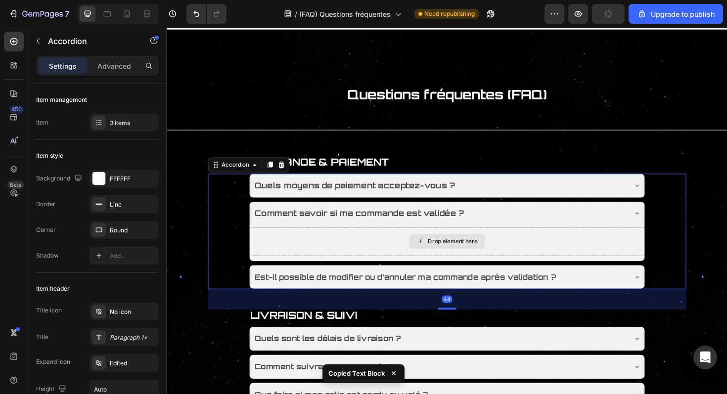
click at [471, 254] on div "Drop element here" at bounding box center [469, 254] width 52 height 8
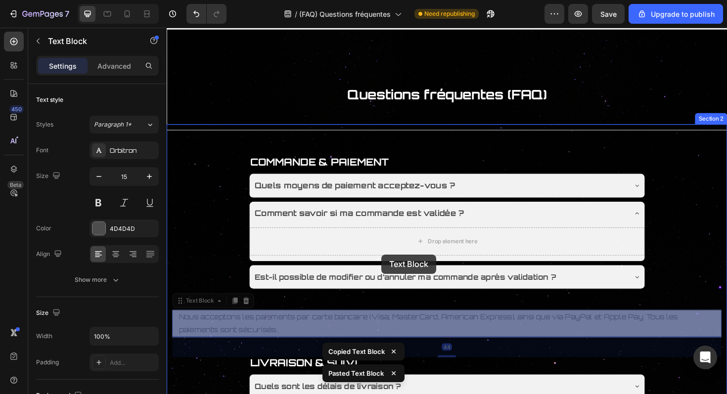
scroll to position [18, 0]
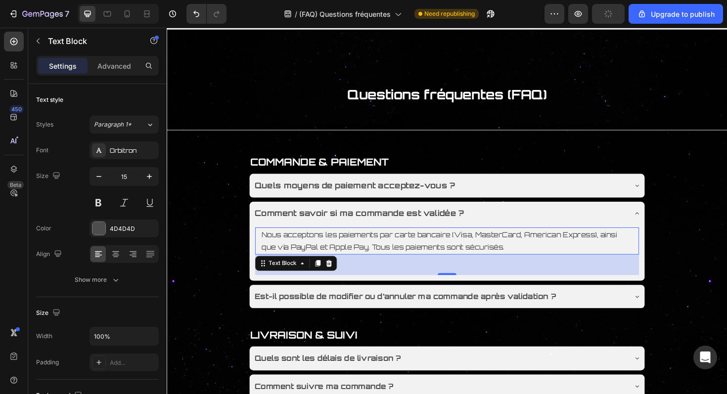
click at [385, 251] on p "Nous acceptons les paiements par carte bancaire (Visa, MasterCard, American Exp…" at bounding box center [463, 253] width 393 height 27
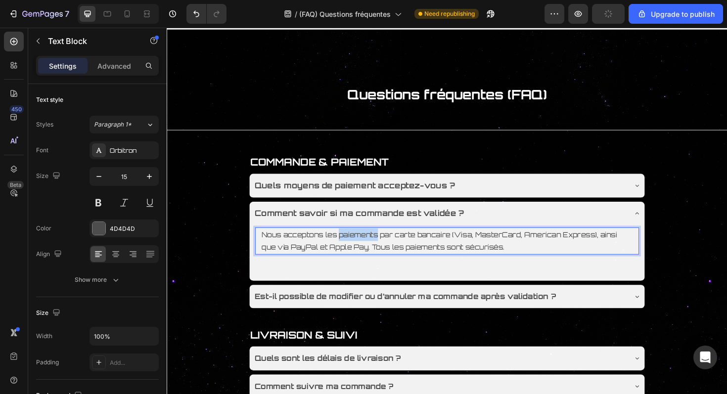
click at [385, 251] on p "Nous acceptons les paiements par carte bancaire (Visa, MasterCard, American Exp…" at bounding box center [463, 253] width 393 height 27
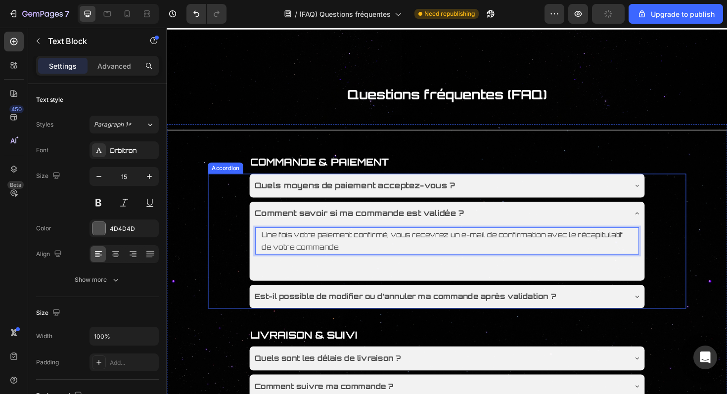
click at [386, 282] on div "Une fois votre paiement confirmé, vous recevrez un e-mail de confirmation avec …" at bounding box center [463, 264] width 419 height 50
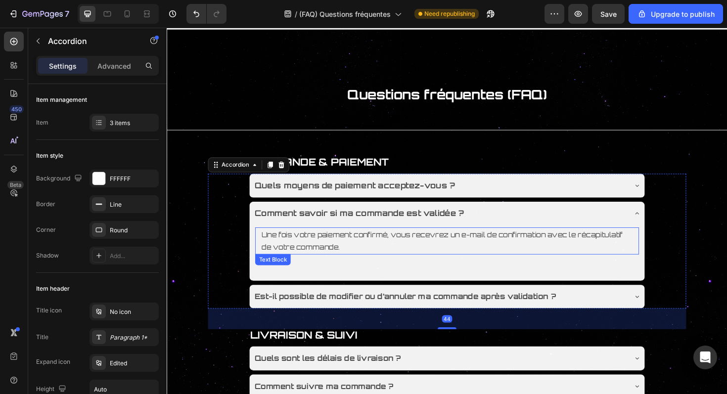
click at [427, 264] on p "Une fois votre paiement confirmé, vous recevrez un e-mail de confirmation avec …" at bounding box center [463, 253] width 393 height 27
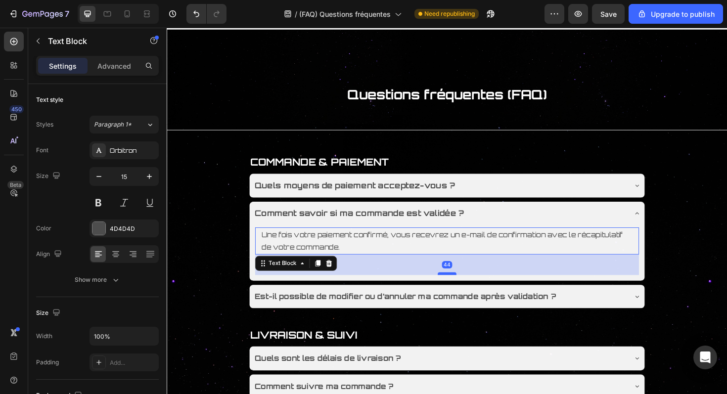
click at [460, 289] on div at bounding box center [464, 288] width 20 height 3
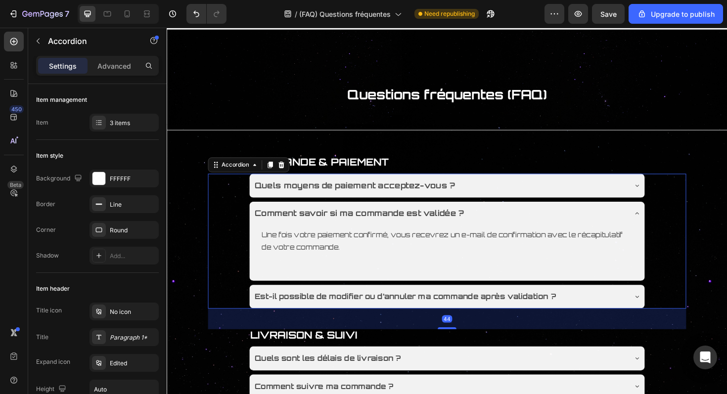
click at [453, 276] on div "Une fois votre paiement confirmé, vous recevrez un e-mail de confirmation avec …" at bounding box center [463, 264] width 419 height 50
click at [440, 252] on p "Une fois votre paiement confirmé, vous recevrez un e-mail de confirmation avec …" at bounding box center [463, 253] width 393 height 27
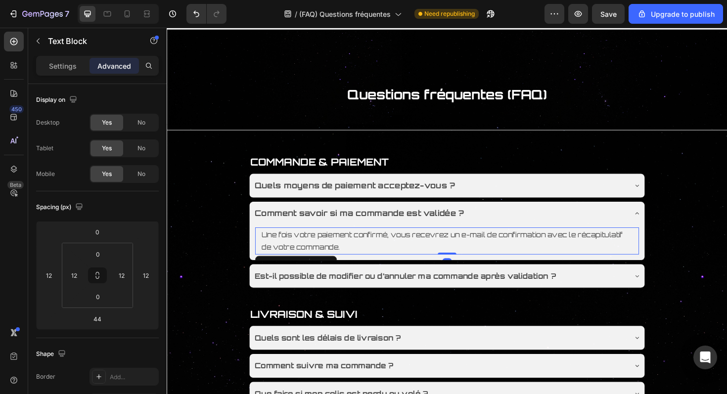
drag, startPoint x: 459, startPoint y: 289, endPoint x: 460, endPoint y: 243, distance: 46.0
click at [460, 243] on div "Une fois votre paiement confirmé, vous recevrez un e-mail de confirmation avec …" at bounding box center [463, 253] width 407 height 29
type input "0"
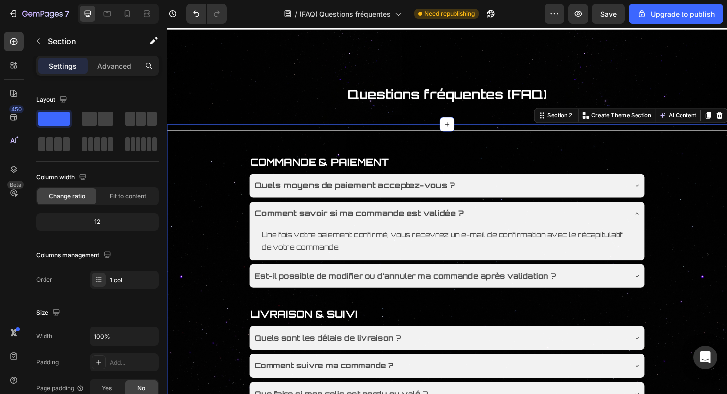
click at [440, 300] on div "Est-il possible de modifier ou d’annuler ma commande après validation ?" at bounding box center [463, 291] width 419 height 25
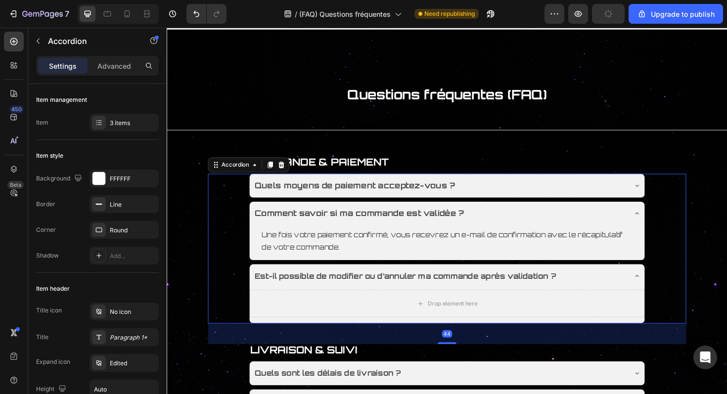
click at [440, 300] on div "Est-il possible de modifier ou d’annuler ma commande après validation ?" at bounding box center [463, 291] width 419 height 25
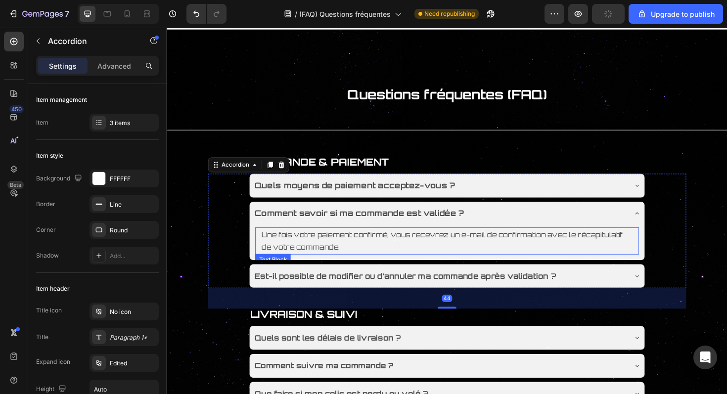
click at [449, 256] on p "Une fois votre paiement confirmé, vous recevrez un e-mail de confirmation avec …" at bounding box center [463, 253] width 393 height 27
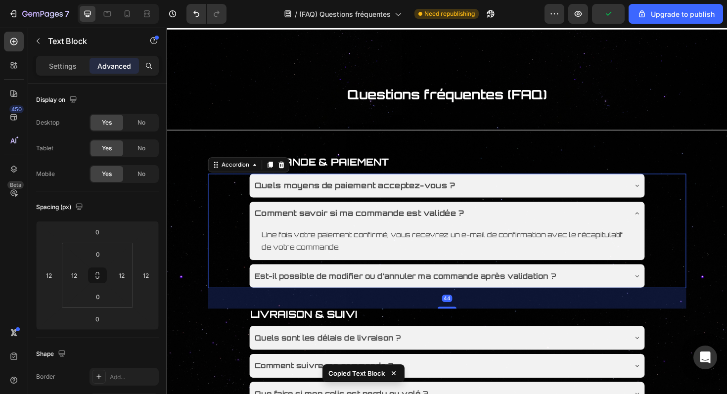
click at [472, 295] on strong "Est-il possible de modifier ou d’annuler ma commande après validation ?" at bounding box center [419, 291] width 319 height 10
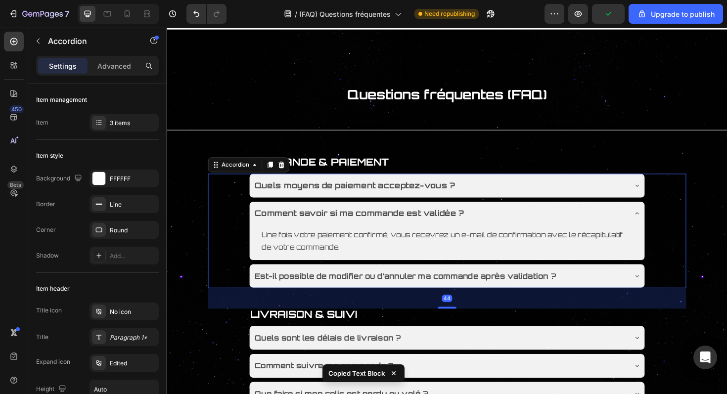
click at [600, 295] on div "Est-il possible de modifier ou d’annuler ma commande après validation ?" at bounding box center [455, 291] width 395 height 17
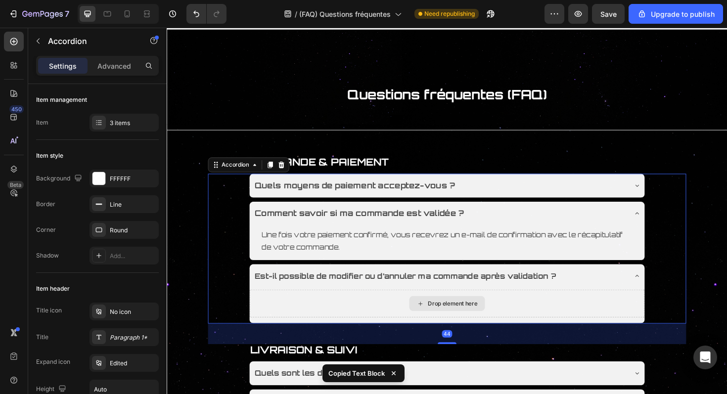
click at [552, 319] on div "Drop element here" at bounding box center [463, 320] width 419 height 30
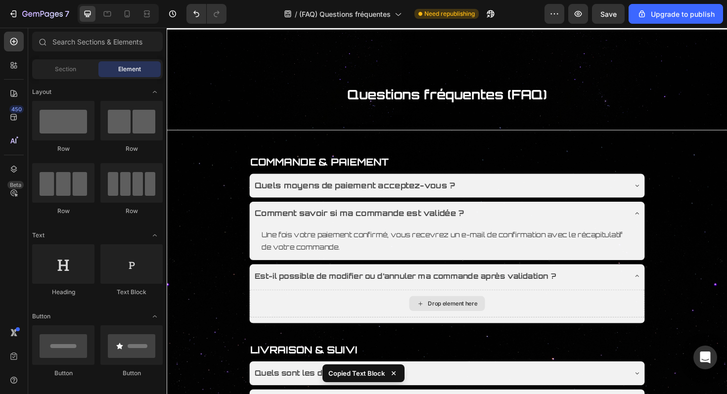
click at [470, 320] on div "Drop element here" at bounding box center [469, 320] width 52 height 8
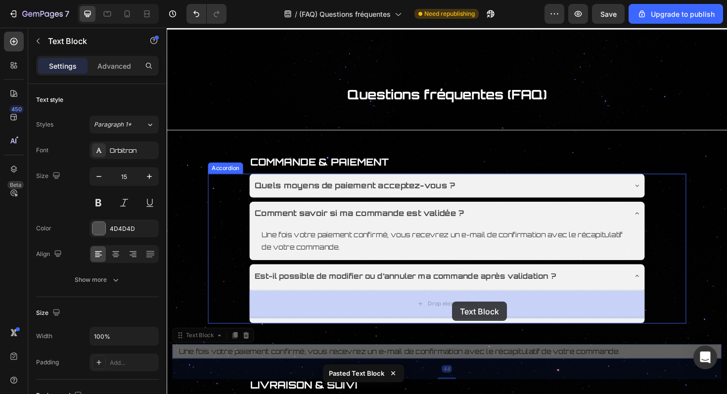
drag, startPoint x: 470, startPoint y: 367, endPoint x: 470, endPoint y: 335, distance: 31.7
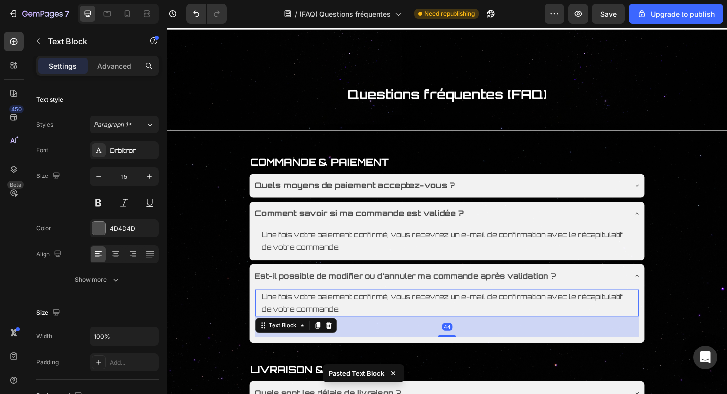
drag, startPoint x: 461, startPoint y: 355, endPoint x: 469, endPoint y: 241, distance: 114.5
click at [469, 241] on div "Quels moyens de paiement acceptez-vous ? Comment savoir si ma commande est vali…" at bounding box center [464, 273] width 420 height 180
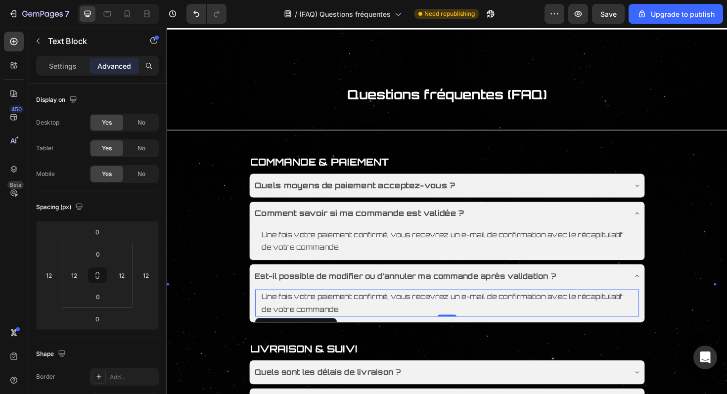
click at [348, 314] on p "Une fois votre paiement confirmé, vous recevrez un e-mail de confirmation avec …" at bounding box center [463, 319] width 393 height 27
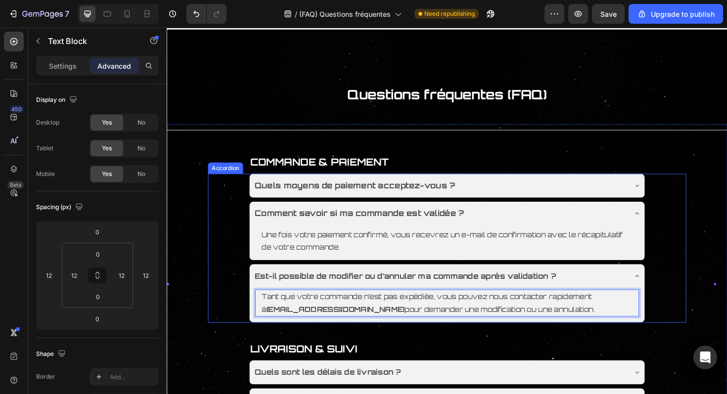
click at [515, 226] on div "Comment savoir si ma commande est validée ?" at bounding box center [455, 224] width 395 height 17
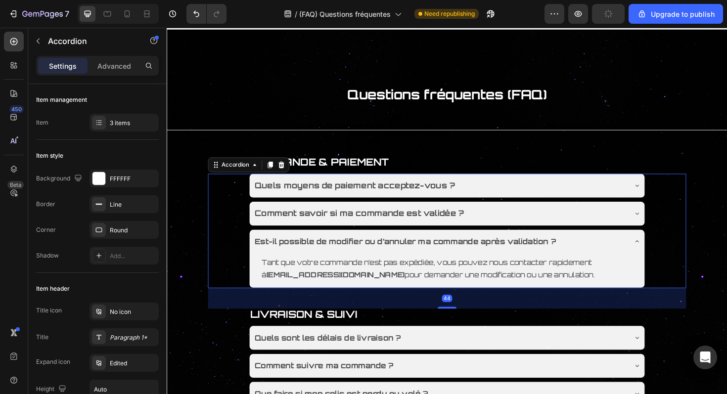
click at [595, 252] on div "Est-il possible de modifier ou d’annuler ma commande après validation ?" at bounding box center [455, 254] width 395 height 17
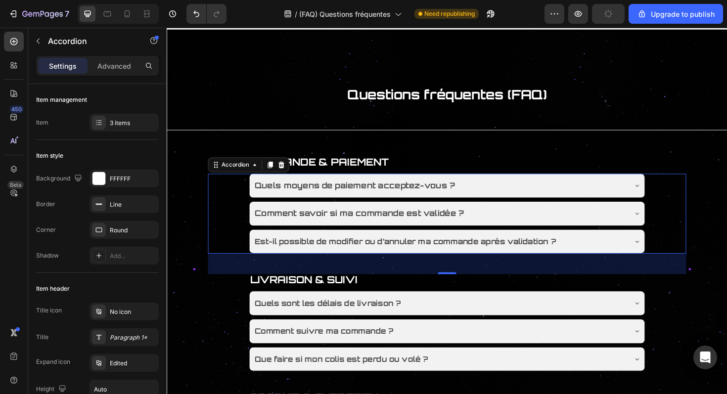
click at [595, 252] on div "Est-il possible de modifier ou d’annuler ma commande après validation ?" at bounding box center [455, 254] width 395 height 17
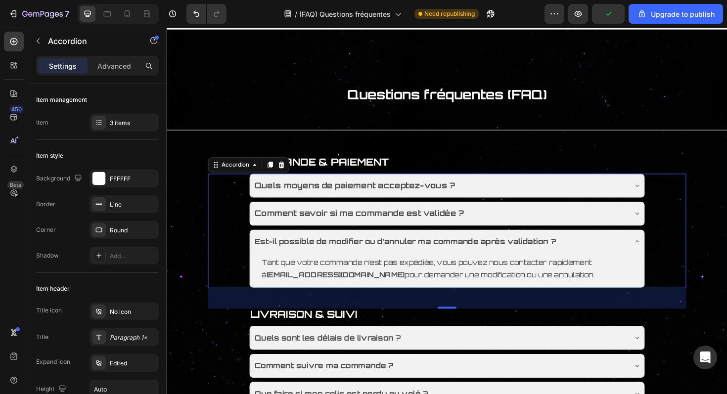
click at [595, 252] on div "Est-il possible de modifier ou d’annuler ma commande après validation ?" at bounding box center [455, 254] width 395 height 17
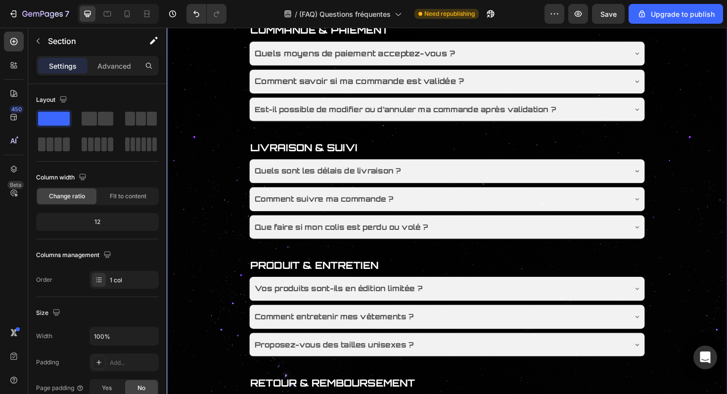
scroll to position [159, 0]
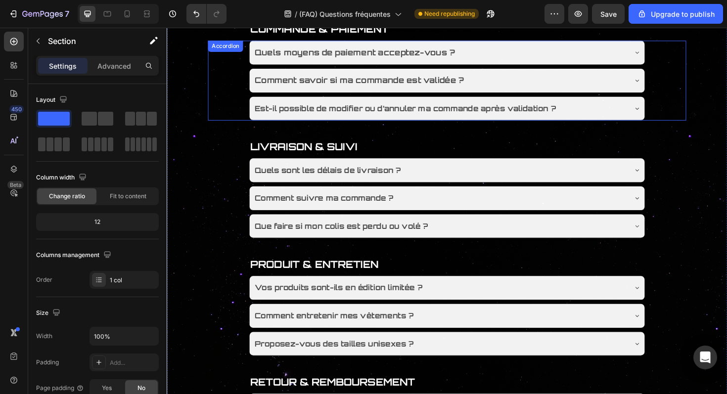
click at [499, 88] on div "Comment savoir si ma commande est validée ?" at bounding box center [455, 83] width 395 height 17
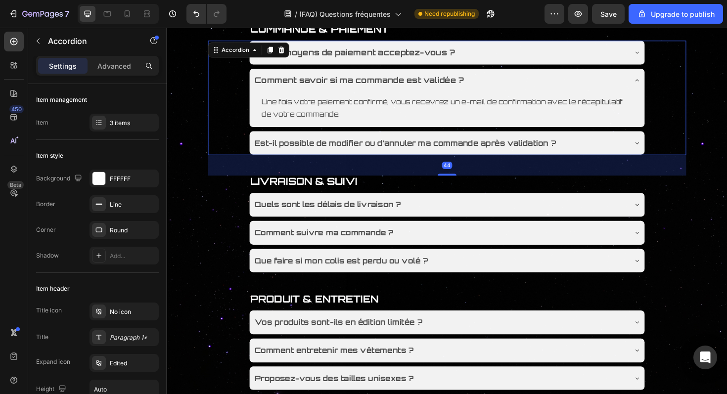
click at [523, 87] on div "Comment savoir si ma commande est validée ?" at bounding box center [455, 83] width 395 height 17
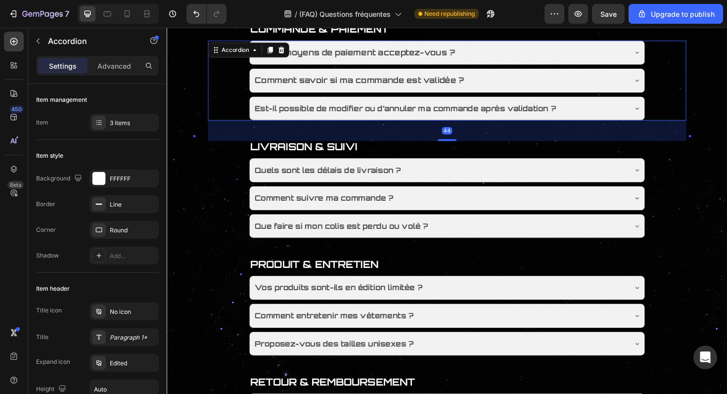
click at [589, 116] on div "Est-il possible de modifier ou d’annuler ma commande après validation ?" at bounding box center [455, 113] width 395 height 17
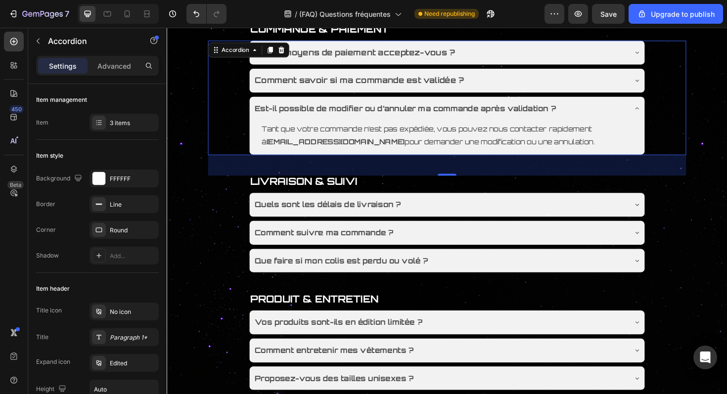
click at [589, 116] on div "Est-il possible de modifier ou d’annuler ma commande après validation ?" at bounding box center [455, 113] width 395 height 17
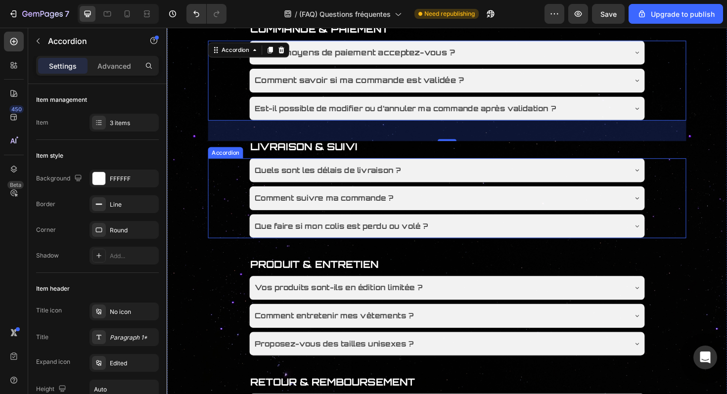
click at [556, 179] on div "Quels sont les délais de livraison ?" at bounding box center [455, 178] width 395 height 17
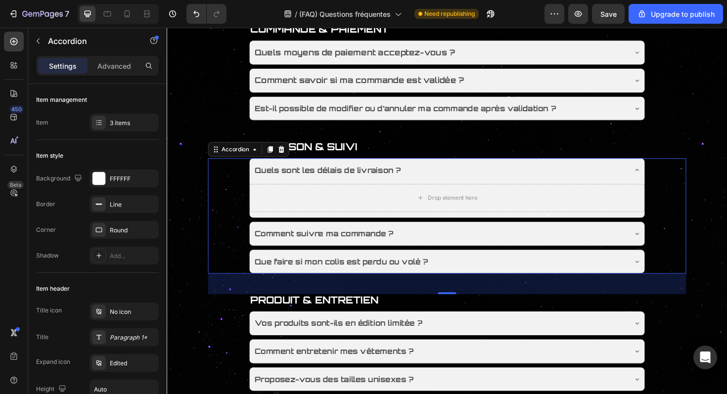
click at [546, 182] on div "Quels sont les délais de livraison ?" at bounding box center [455, 178] width 395 height 17
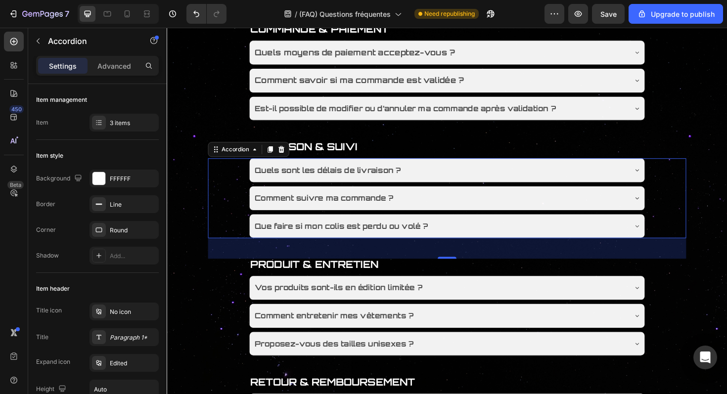
click at [546, 182] on div "Quels sont les délais de livraison ?" at bounding box center [455, 178] width 395 height 17
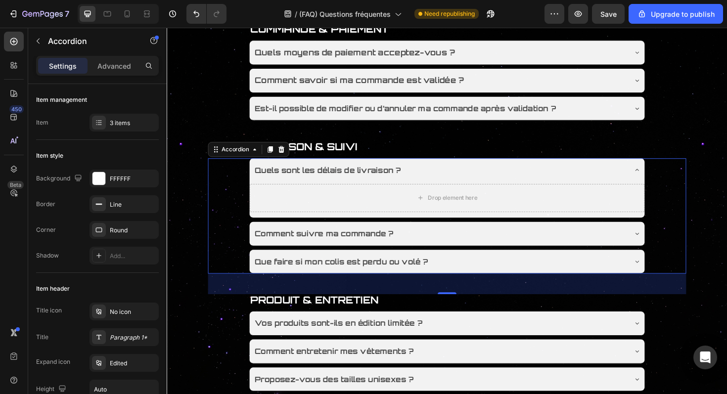
click at [566, 182] on div "Quels sont les délais de livraison ?" at bounding box center [455, 178] width 395 height 17
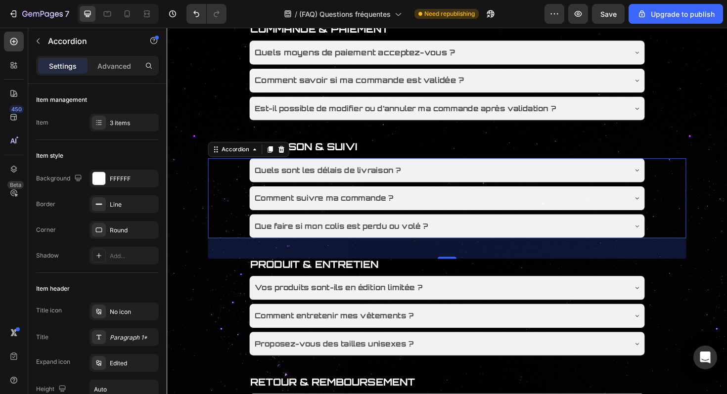
click at [566, 182] on div "Quels sont les délais de livraison ?" at bounding box center [455, 178] width 395 height 17
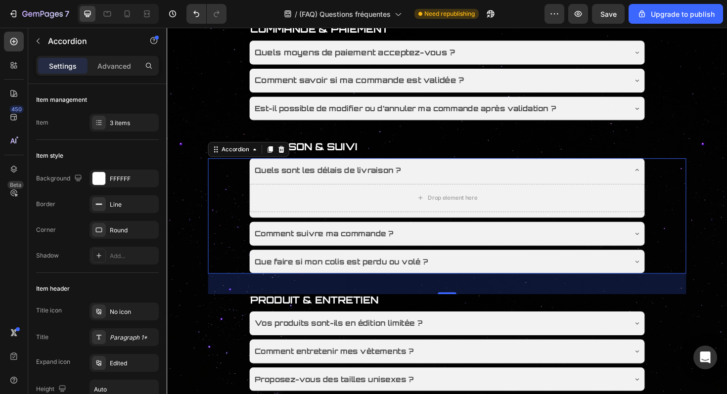
click at [566, 182] on div "Quels sont les délais de livraison ?" at bounding box center [455, 178] width 395 height 17
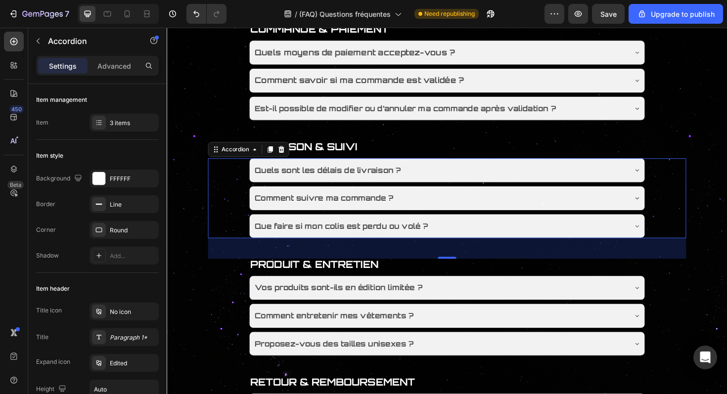
click at [661, 179] on icon at bounding box center [665, 179] width 8 height 8
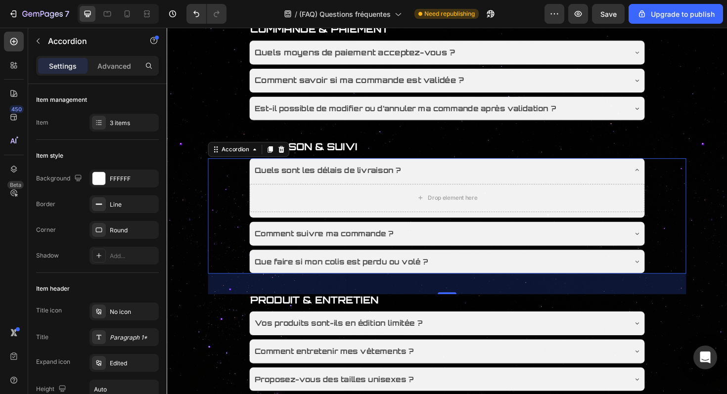
click at [644, 177] on div "Quels sont les délais de livraison ?" at bounding box center [455, 178] width 395 height 17
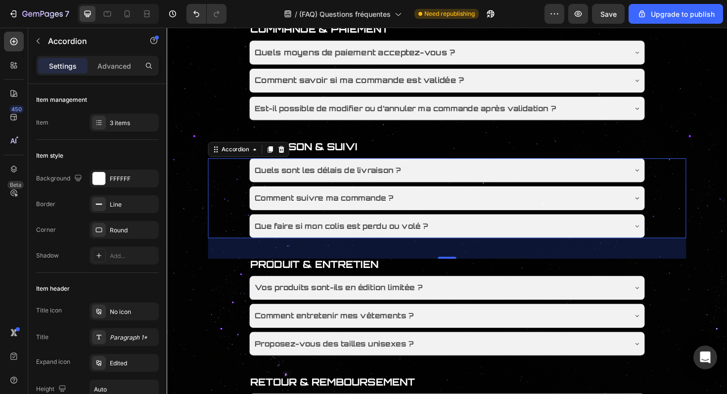
click at [644, 177] on div "Quels sont les délais de livraison ?" at bounding box center [455, 178] width 395 height 17
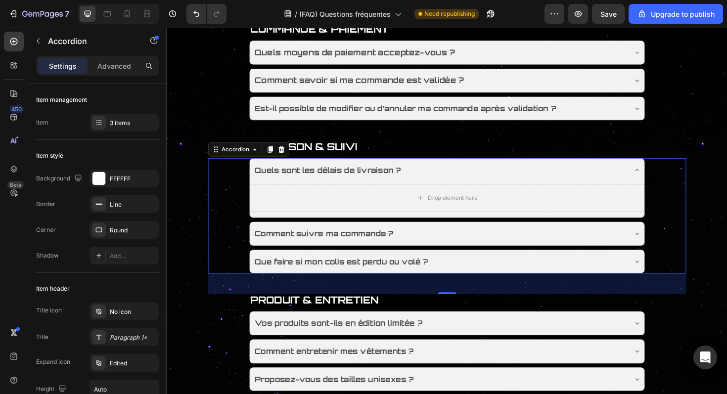
click at [655, 178] on div "Quels sont les délais de livraison ?" at bounding box center [463, 178] width 419 height 25
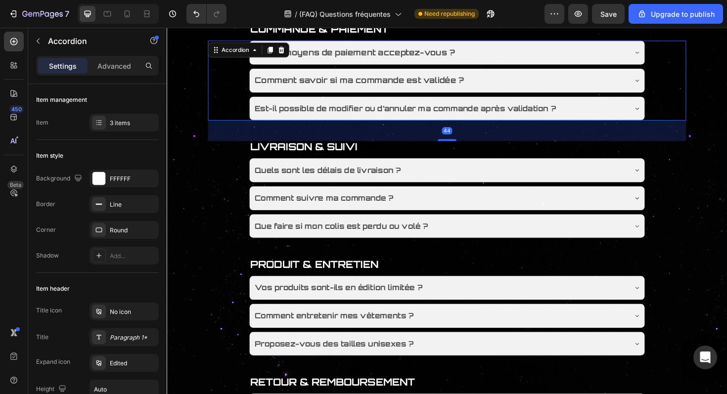
click at [600, 122] on div "Est-il possible de modifier ou d’annuler ma commande après validation ?" at bounding box center [455, 113] width 395 height 17
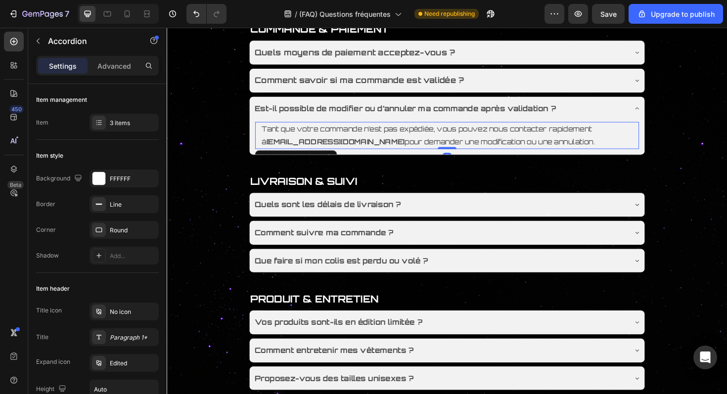
click at [585, 148] on p "Tant que votre commande n’est pas expédiée, vous pouvez nous contacter rapideme…" at bounding box center [463, 142] width 393 height 27
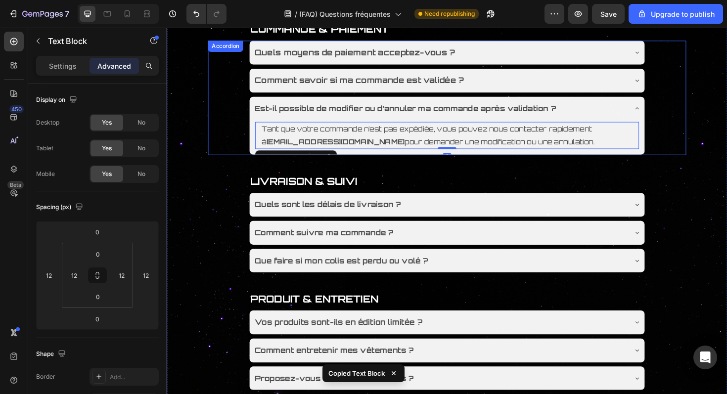
click at [637, 110] on div "Est-il possible de modifier ou d’annuler ma commande après validation ?" at bounding box center [455, 113] width 395 height 17
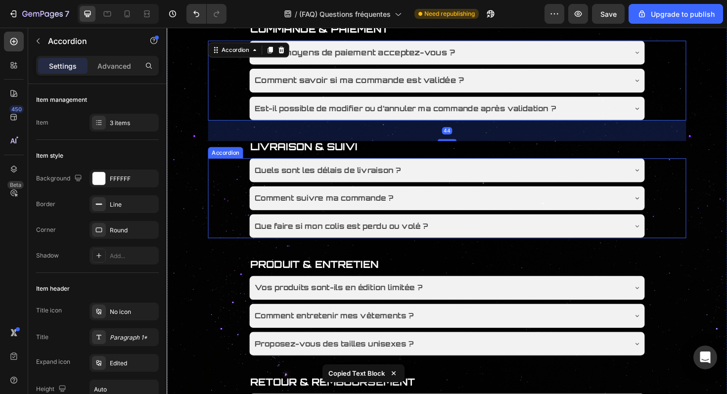
click at [560, 180] on div "Quels sont les délais de livraison ?" at bounding box center [455, 178] width 395 height 17
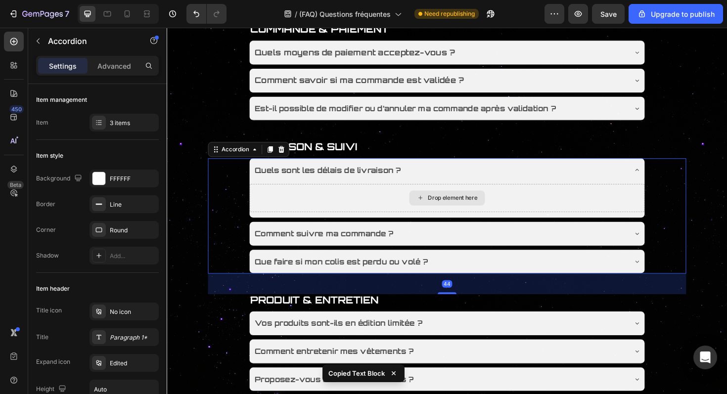
click at [533, 204] on div "Drop element here" at bounding box center [463, 208] width 419 height 30
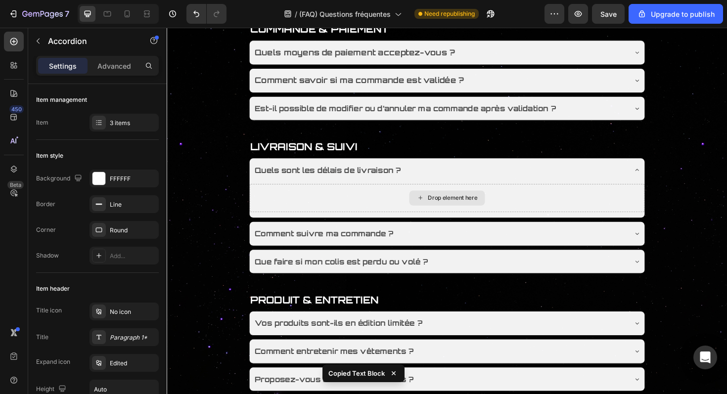
click at [469, 204] on div "Drop element here" at bounding box center [464, 208] width 80 height 16
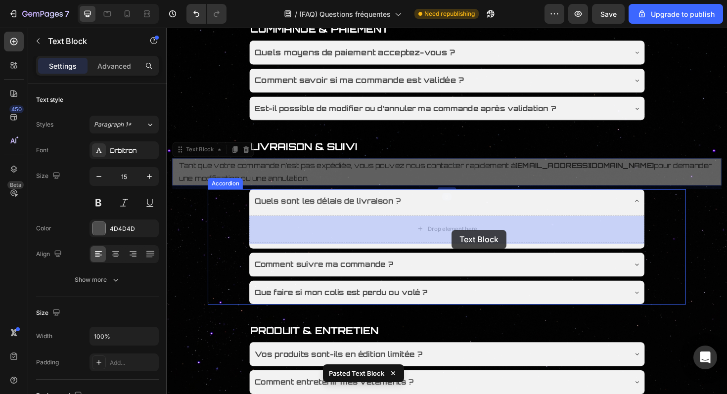
drag, startPoint x: 496, startPoint y: 187, endPoint x: 469, endPoint y: 242, distance: 61.3
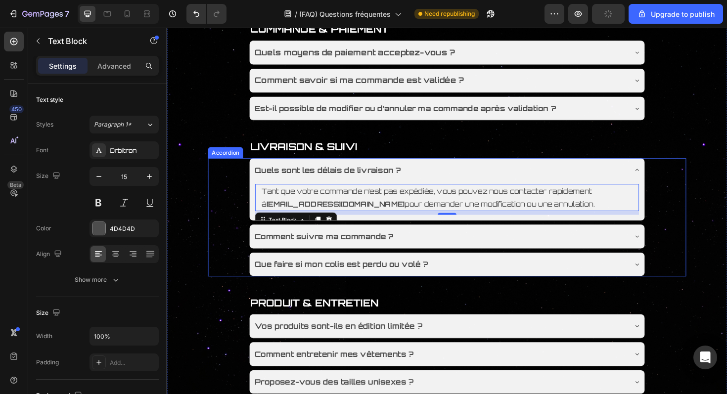
click at [367, 210] on p "Tant que votre commande n’est pas expédiée, vous pouvez nous contacter rapideme…" at bounding box center [463, 207] width 393 height 27
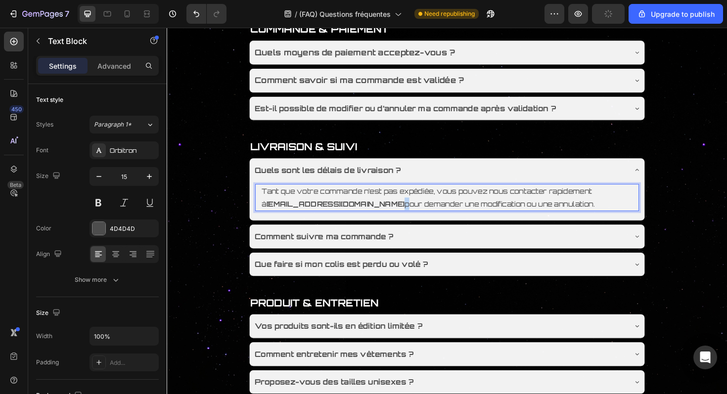
click at [367, 210] on p "Tant que votre commande n’est pas expédiée, vous pouvez nous contacter rapideme…" at bounding box center [463, 207] width 393 height 27
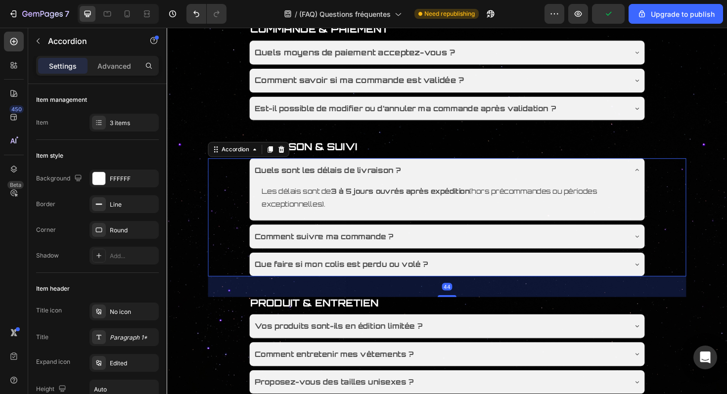
click at [451, 187] on div "Quels sont les délais de livraison ?" at bounding box center [455, 178] width 395 height 17
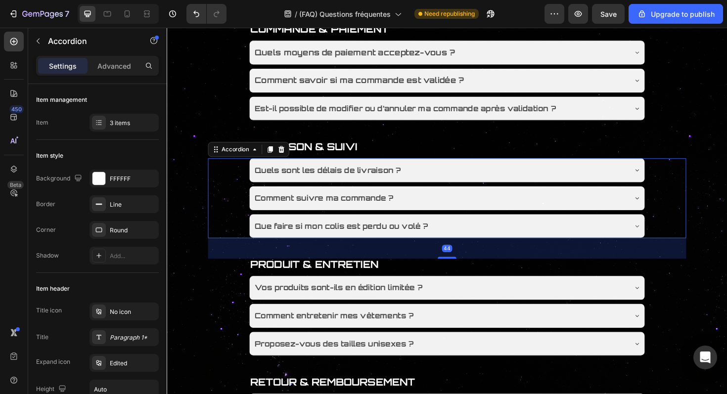
click at [472, 184] on div "Quels sont les délais de livraison ?" at bounding box center [455, 178] width 395 height 17
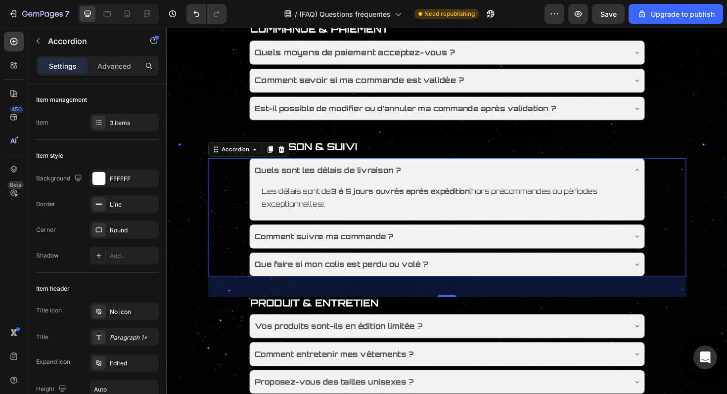
click at [477, 186] on div "Quels sont les délais de livraison ?" at bounding box center [455, 178] width 395 height 17
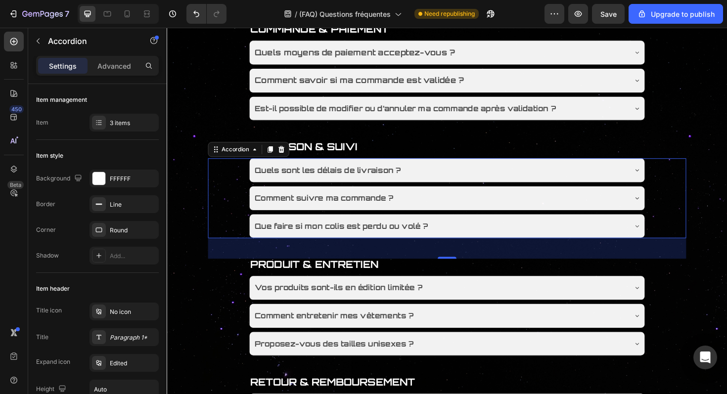
click at [468, 206] on div "Comment suivre ma commande ?" at bounding box center [455, 208] width 395 height 17
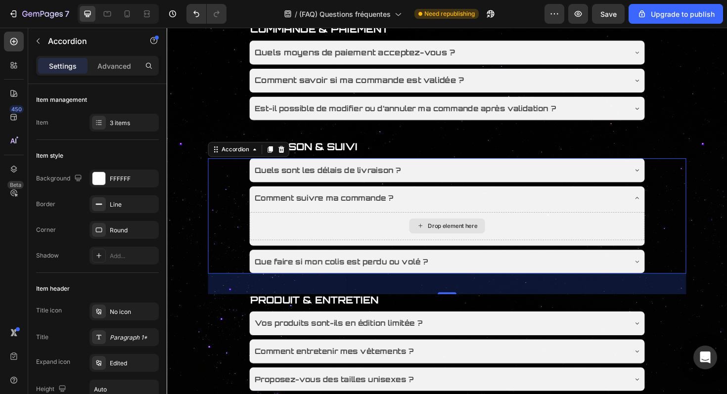
click at [462, 242] on div "Drop element here" at bounding box center [469, 238] width 52 height 8
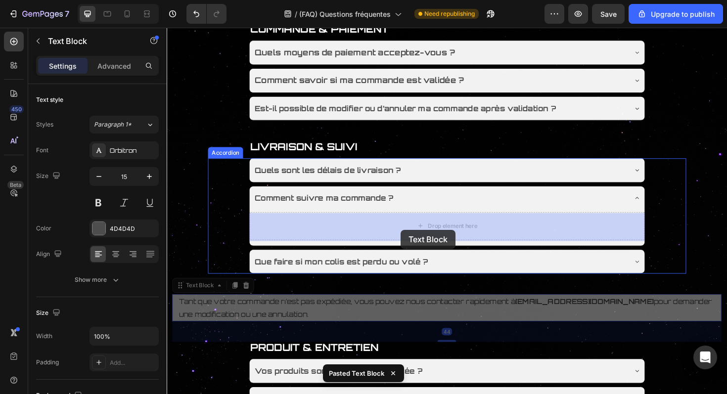
drag, startPoint x: 367, startPoint y: 331, endPoint x: 414, endPoint y: 242, distance: 101.4
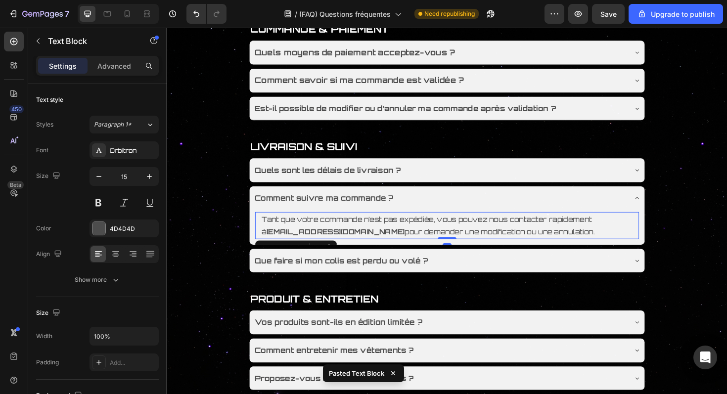
drag, startPoint x: 471, startPoint y: 272, endPoint x: 475, endPoint y: 205, distance: 66.9
click at [475, 205] on div "Comment suivre ma commande ? Tant que votre commande n’est pas expédiée, vous p…" at bounding box center [463, 227] width 419 height 62
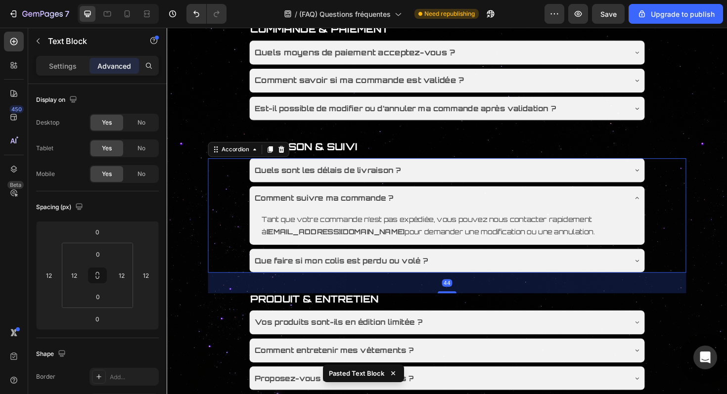
click at [481, 186] on div "Quels sont les délais de livraison ?" at bounding box center [455, 178] width 395 height 17
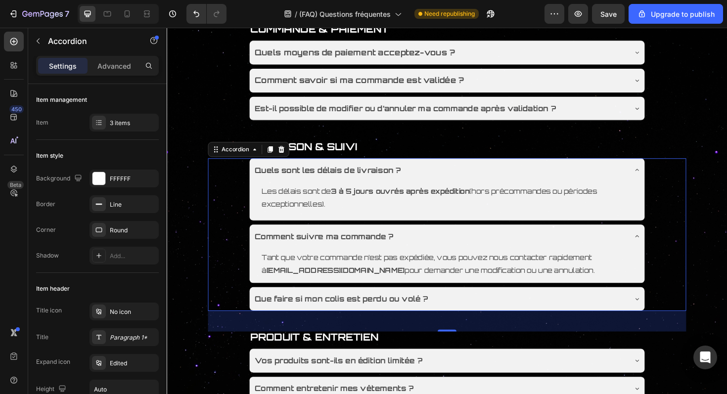
click at [470, 309] on div "Que faire si mon colis est perdu ou volé ?" at bounding box center [455, 315] width 395 height 17
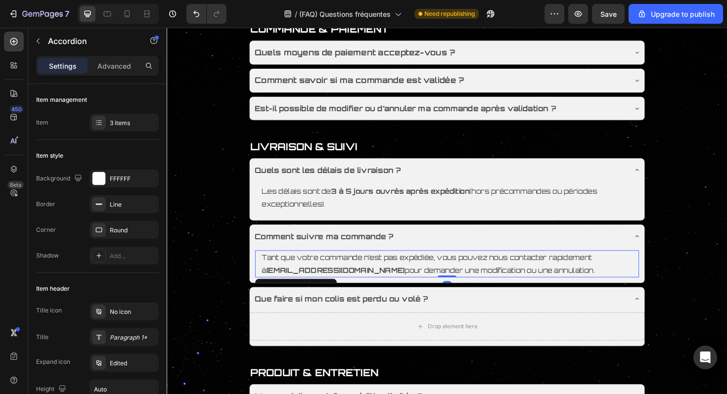
click at [491, 275] on p "Tant que votre commande n’est pas expédiée, vous pouvez nous contacter rapideme…" at bounding box center [463, 278] width 393 height 27
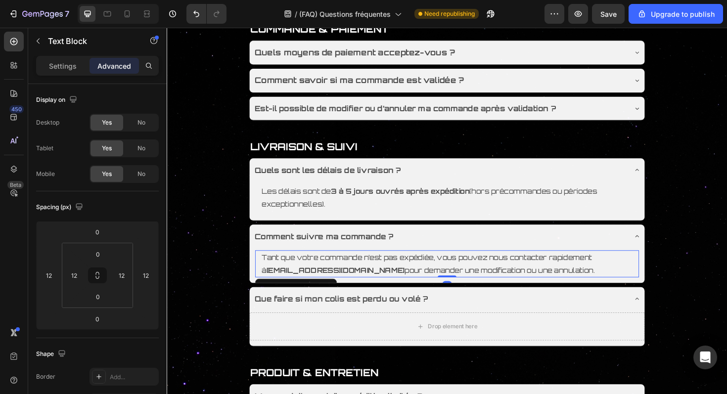
click at [491, 275] on p "Tant que votre commande n’est pas expédiée, vous pouvez nous contacter rapideme…" at bounding box center [463, 278] width 393 height 27
click at [406, 281] on p "Tant que votre commande n’est pas expédiée, vous pouvez nous contacter rapideme…" at bounding box center [463, 278] width 393 height 27
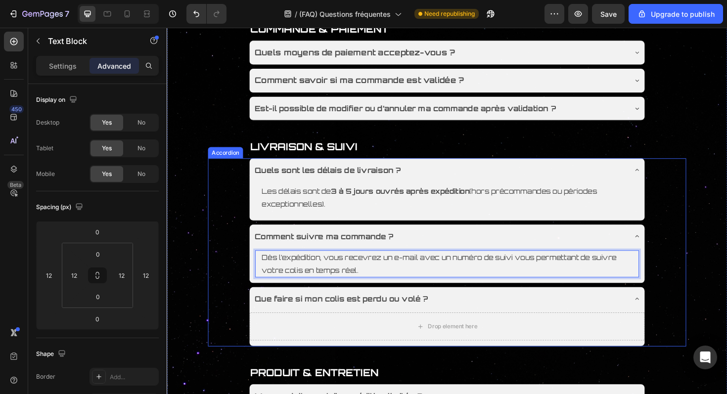
click at [448, 253] on div "Comment suivre ma commande ?" at bounding box center [455, 248] width 395 height 17
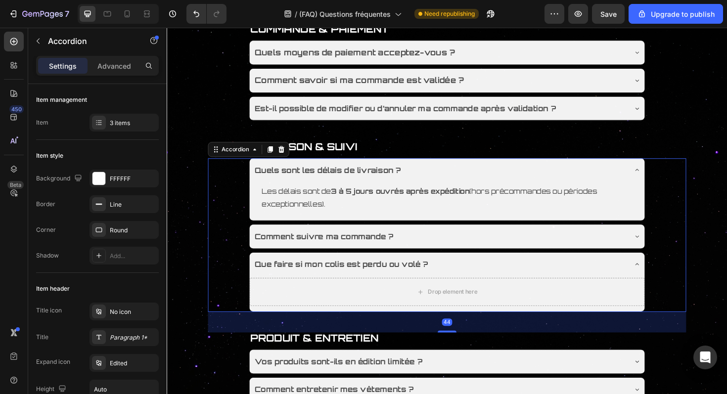
click at [448, 253] on div "Comment suivre ma commande ?" at bounding box center [455, 248] width 395 height 17
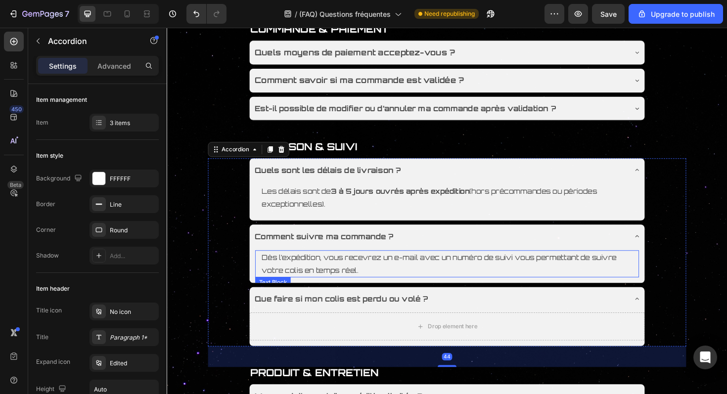
click at [442, 277] on p "Dès l’expédition, vous recevrez un e-mail avec un numéro de suivi vous permetta…" at bounding box center [463, 278] width 393 height 27
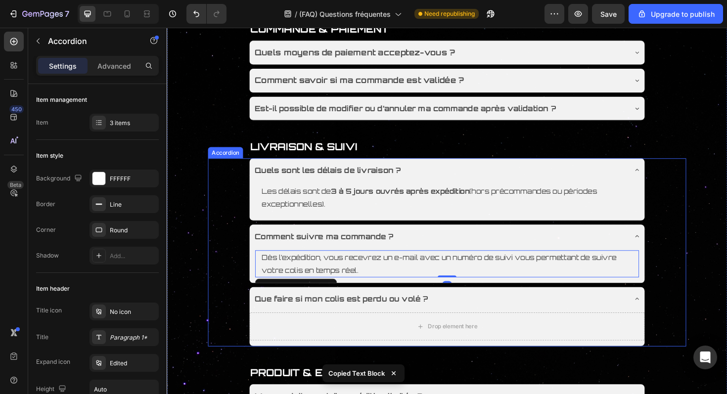
click at [466, 253] on div "Comment suivre ma commande ?" at bounding box center [455, 248] width 395 height 17
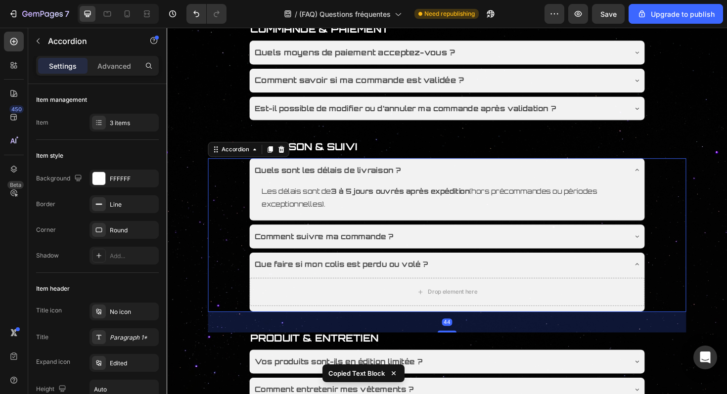
click at [512, 178] on div "Quels sont les délais de livraison ?" at bounding box center [455, 178] width 395 height 17
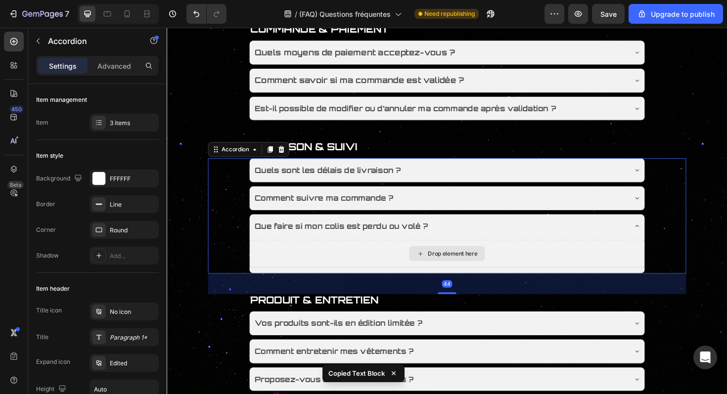
click at [458, 267] on div "Drop element here" at bounding box center [469, 267] width 52 height 8
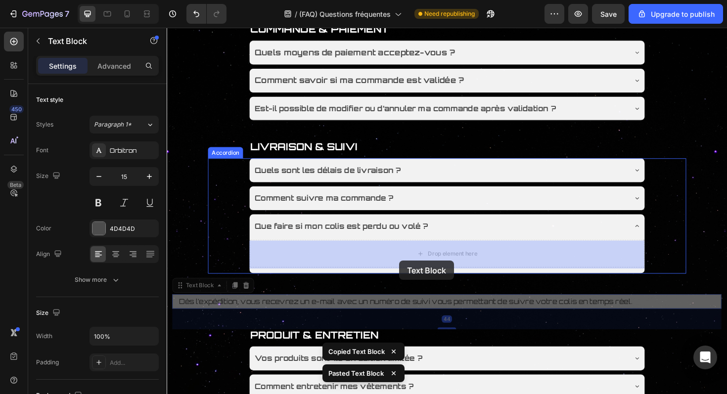
drag, startPoint x: 406, startPoint y: 315, endPoint x: 412, endPoint y: 273, distance: 43.0
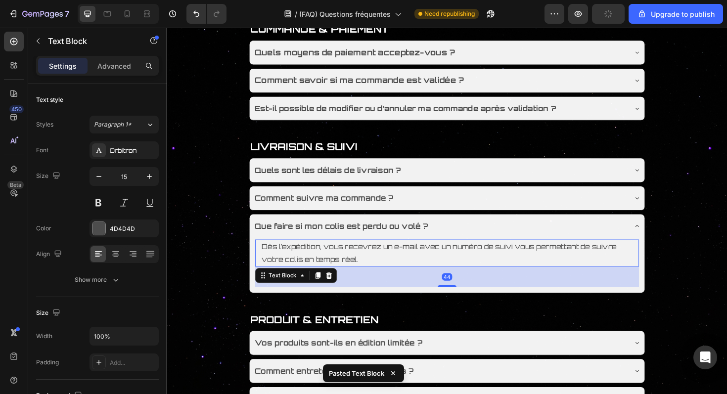
drag, startPoint x: 458, startPoint y: 302, endPoint x: 498, endPoint y: 189, distance: 120.2
click at [498, 189] on div "Quels sont les délais de livraison ? Comment suivre ma commande ? Que faire si …" at bounding box center [464, 237] width 420 height 143
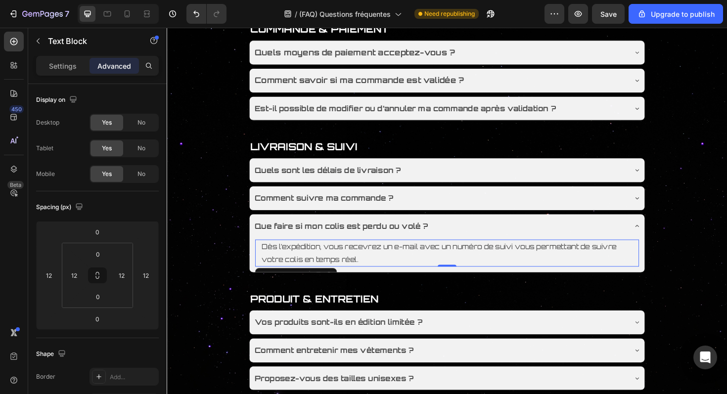
click at [322, 266] on p "Dès l’expédition, vous recevrez un e-mail avec un numéro de suivi vous permetta…" at bounding box center [463, 266] width 393 height 27
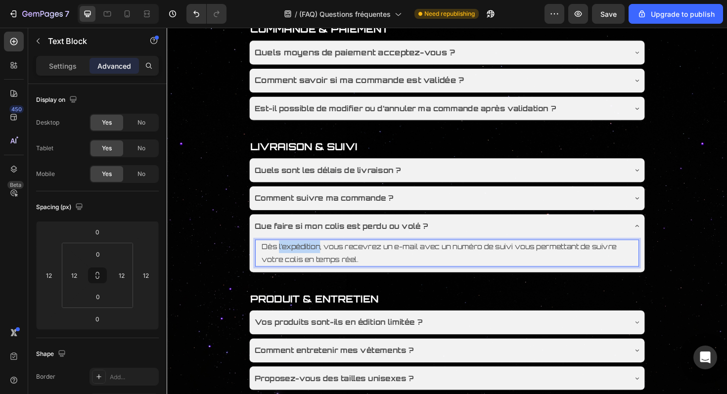
click at [322, 266] on p "Dès l’expédition, vous recevrez un e-mail avec un numéro de suivi vous permetta…" at bounding box center [463, 266] width 393 height 27
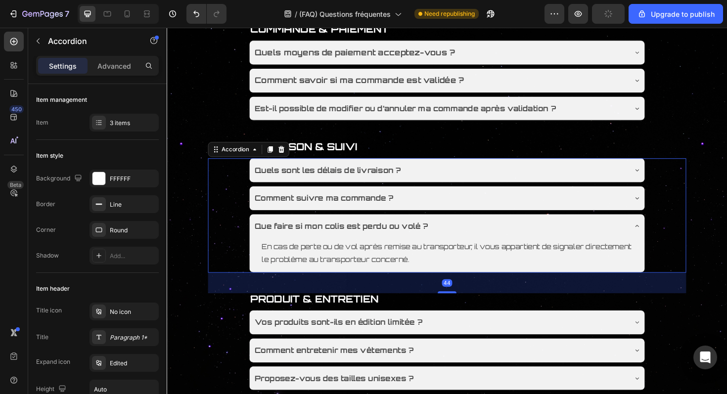
click at [458, 238] on div "Que faire si mon colis est perdu ou volé ?" at bounding box center [455, 238] width 395 height 17
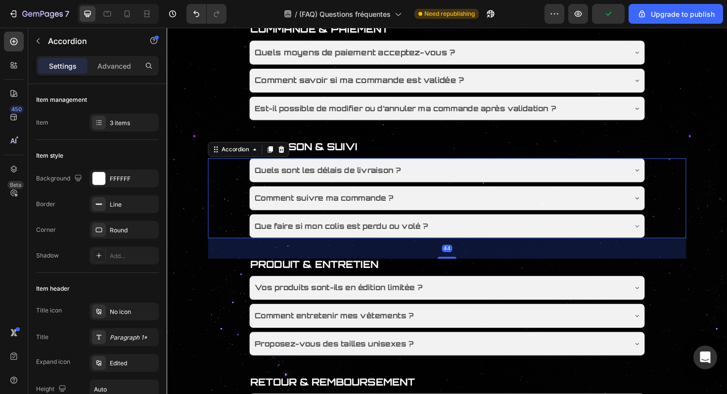
click at [458, 238] on div "Que faire si mon colis est perdu ou volé ?" at bounding box center [455, 238] width 395 height 17
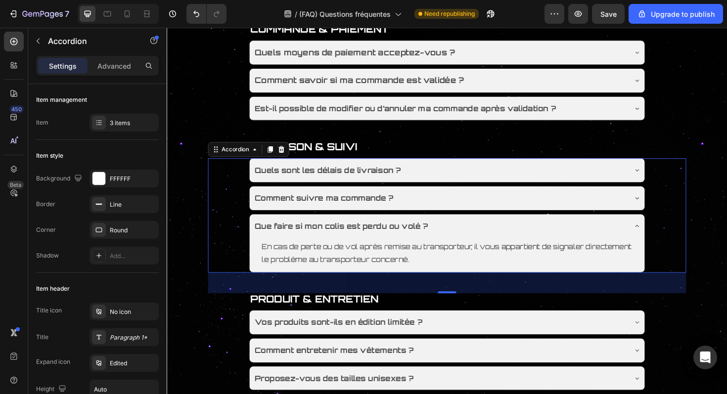
click at [458, 238] on div "Que faire si mon colis est perdu ou volé ?" at bounding box center [455, 238] width 395 height 17
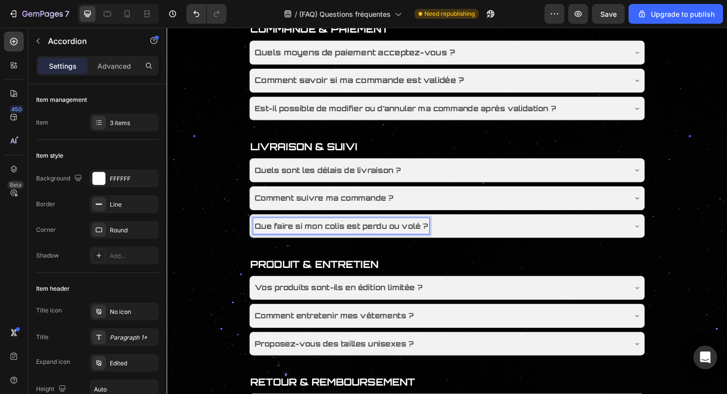
click at [448, 244] on div "Que faire si mon colis est perdu ou volé ?" at bounding box center [455, 238] width 395 height 17
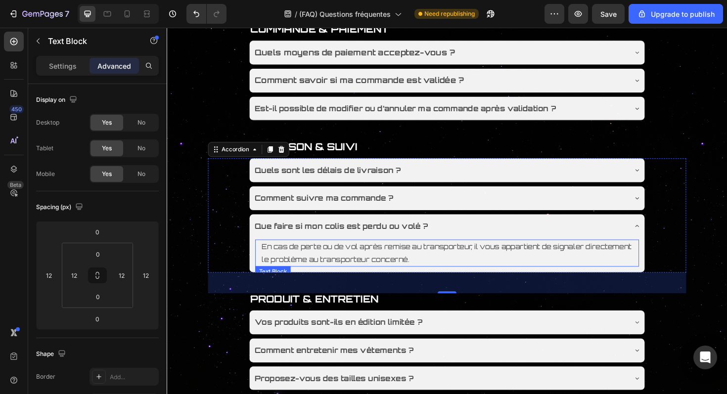
click at [475, 275] on p "En cas de perte ou de vol après remise au transporteur, il vous appartient de s…" at bounding box center [463, 266] width 393 height 27
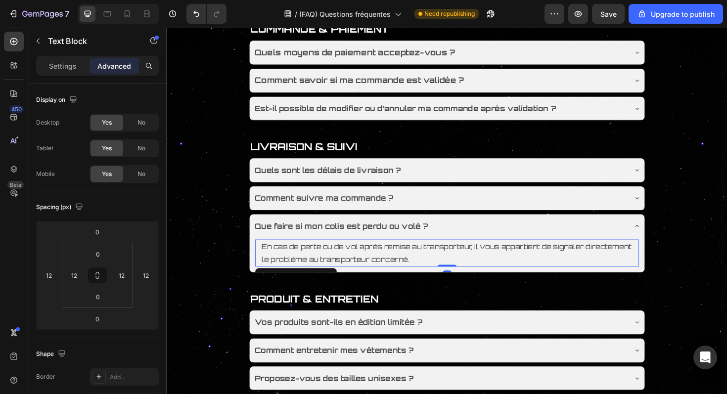
click at [475, 275] on p "En cas de perte ou de vol après remise au transporteur, il vous appartient de s…" at bounding box center [463, 266] width 393 height 27
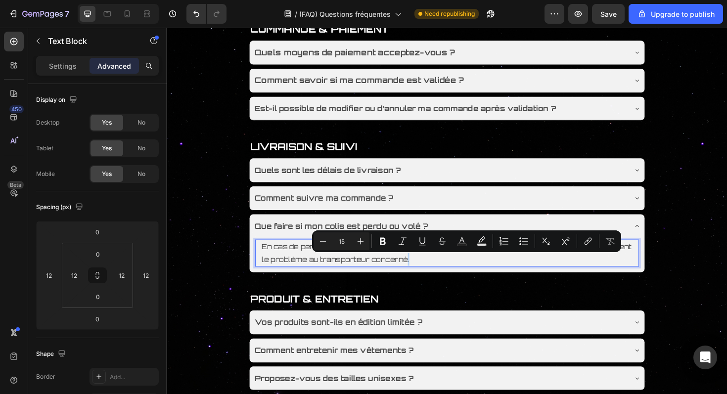
click at [475, 275] on p "En cas de perte ou de vol après remise au transporteur, il vous appartient de s…" at bounding box center [463, 266] width 393 height 27
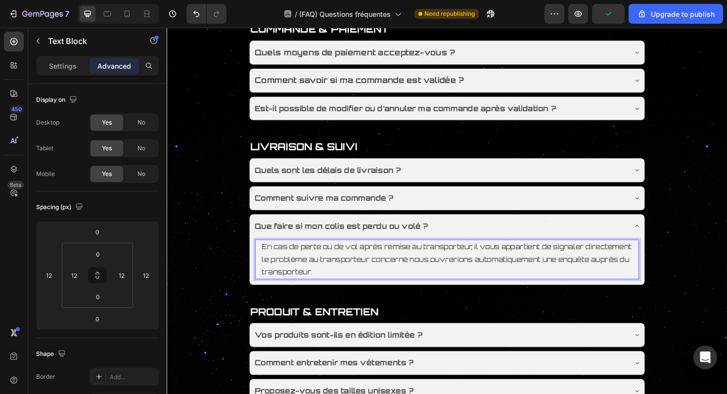
click at [475, 278] on p "En cas de perte ou de vol après remise au transporteur, il vous appartient de s…" at bounding box center [463, 273] width 393 height 40
click at [398, 290] on p "En cas de perte ou de vol après remise au transporteur, il vous appartient de s…" at bounding box center [463, 273] width 393 height 40
click at [548, 276] on p "En cas de perte ou de vol après remise au transporteur, il vous appartient de s…" at bounding box center [463, 273] width 393 height 40
click at [422, 284] on p "En cas de perte ou de vol après remise au transporteur, il vous appartient de s…" at bounding box center [463, 273] width 393 height 40
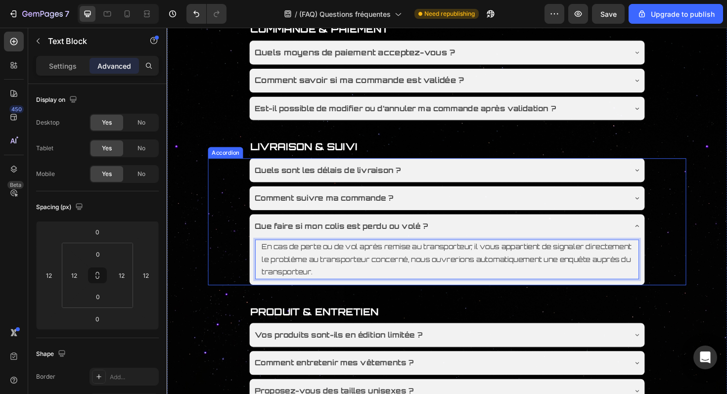
click at [214, 282] on div "Quels sont les délais de livraison ? Comment suivre ma commande ? Que faire si …" at bounding box center [463, 233] width 507 height 135
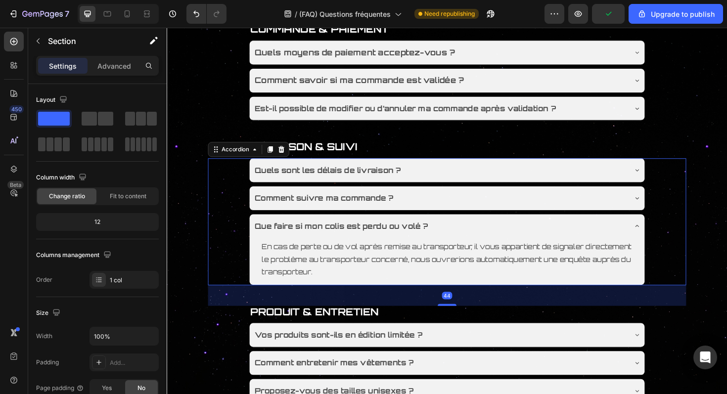
click at [188, 286] on div "Title Line COMMANDE & PAIEMENT Text Block Quels moyens de paiement acceptez-vou…" at bounding box center [464, 366] width 594 height 754
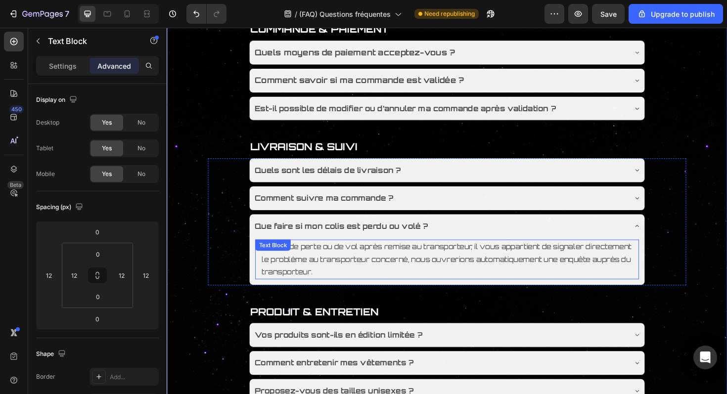
click at [546, 276] on p "En cas de perte ou de vol après remise au transporteur, il vous appartient de s…" at bounding box center [463, 273] width 393 height 40
click at [479, 275] on p "En cas de perte ou de vol après remise au transporteur, il vous appartient de s…" at bounding box center [463, 273] width 393 height 40
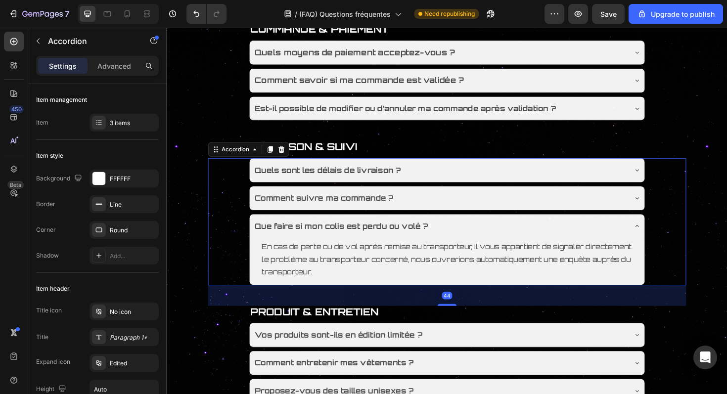
click at [479, 242] on div "Que faire si mon colis est perdu ou volé ?" at bounding box center [455, 238] width 395 height 17
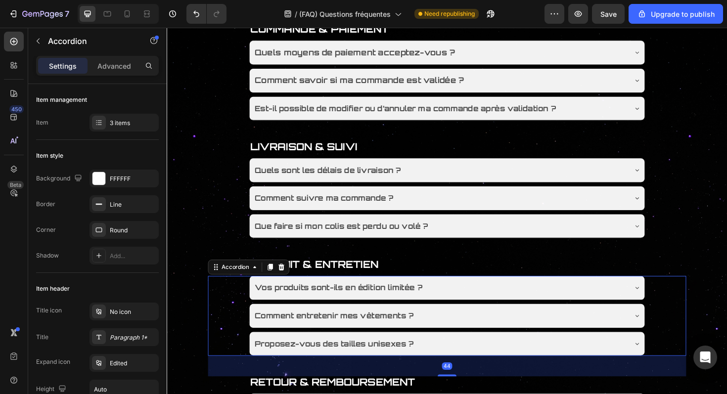
click at [452, 302] on div "Vos produits sont-ils en édition limitée ?" at bounding box center [455, 303] width 395 height 17
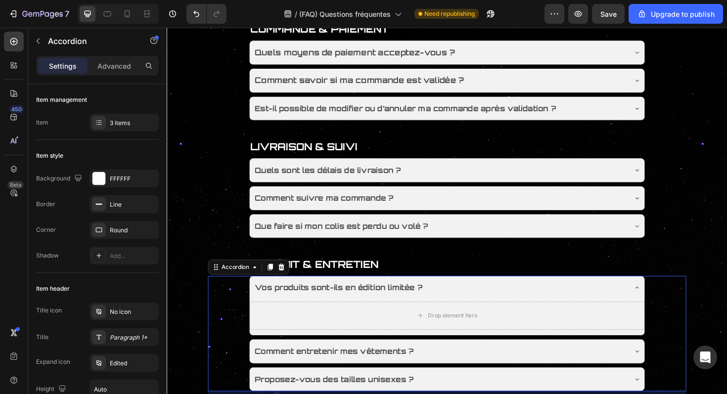
click at [452, 302] on div "Vos produits sont-ils en édition limitée ?" at bounding box center [455, 303] width 395 height 17
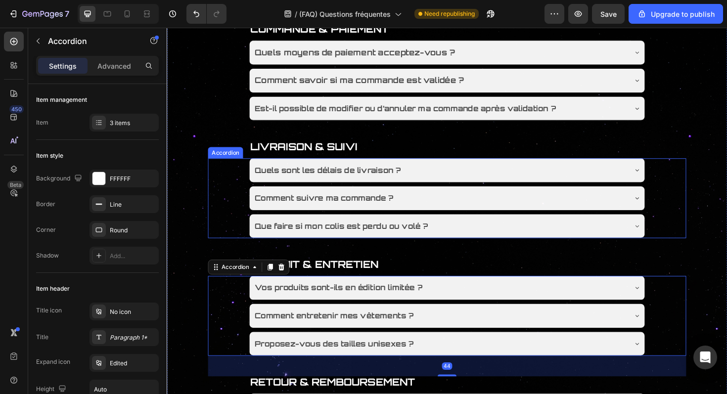
click at [448, 218] on div "Comment suivre ma commande ?" at bounding box center [463, 208] width 419 height 25
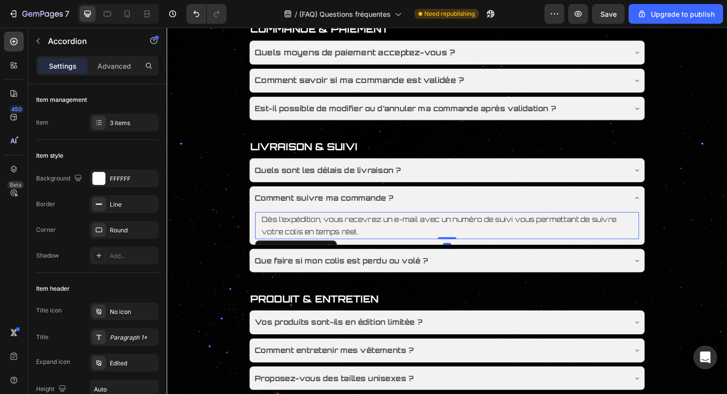
click at [373, 248] on p "Dès l’expédition, vous recevrez un e-mail avec un numéro de suivi vous permetta…" at bounding box center [463, 237] width 393 height 27
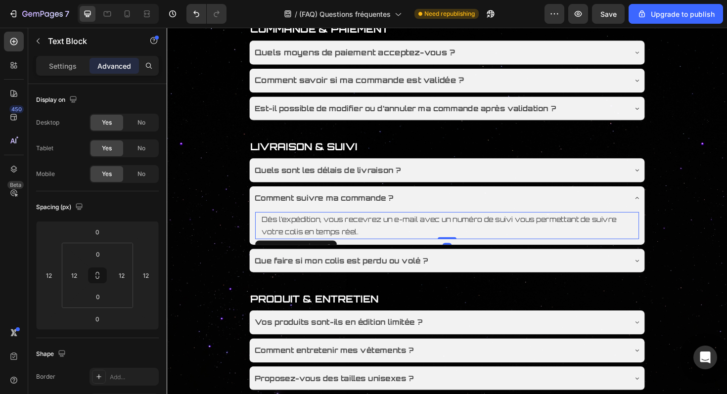
click at [368, 246] on p "Dès l’expédition, vous recevrez un e-mail avec un numéro de suivi vous permetta…" at bounding box center [463, 237] width 393 height 27
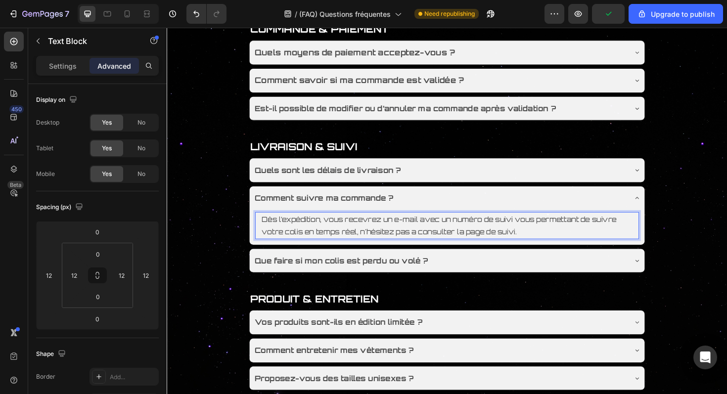
click at [432, 244] on p "Dès l’expédition, vous recevrez un e-mail avec un numéro de suivi vous permetta…" at bounding box center [463, 237] width 393 height 27
click at [582, 244] on p "Dès l’expédition, vous recevrez un e-mail avec un numéro de suivi vous permetta…" at bounding box center [463, 237] width 393 height 27
click at [570, 178] on div "Quels sont les délais de livraison ?" at bounding box center [455, 178] width 395 height 17
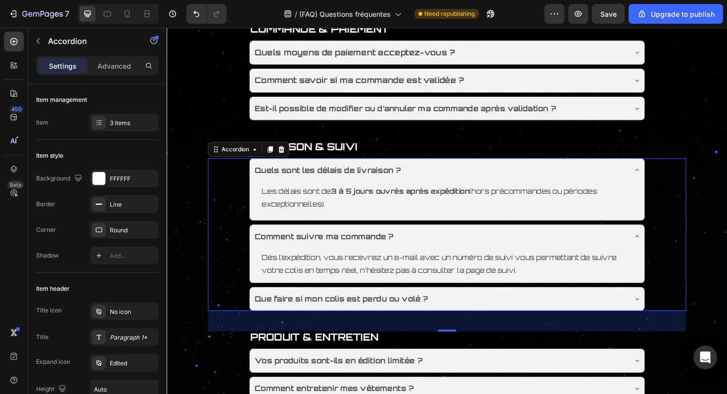
click at [543, 185] on div "Quels sont les délais de livraison ?" at bounding box center [455, 178] width 395 height 17
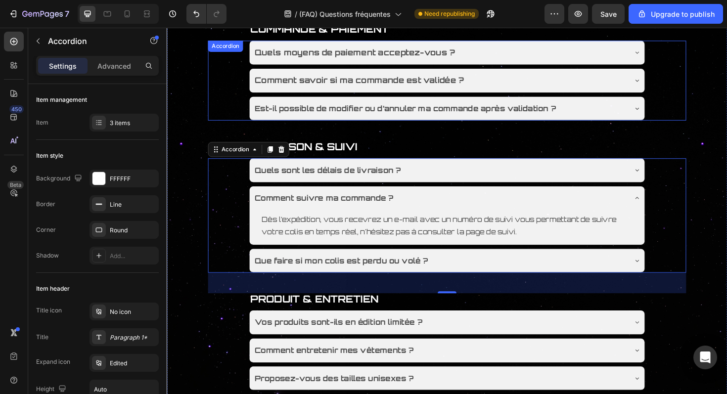
click at [588, 117] on div "Est-il possible de modifier ou d’annuler ma commande après validation ?" at bounding box center [455, 113] width 395 height 17
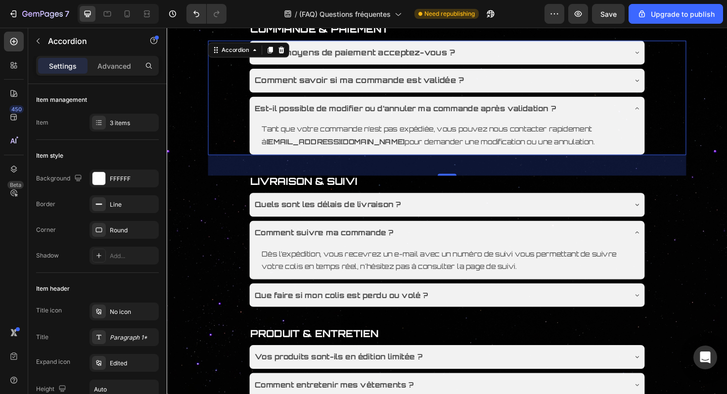
click at [588, 117] on div "Est-il possible de modifier ou d’annuler ma commande après validation ?" at bounding box center [455, 113] width 395 height 17
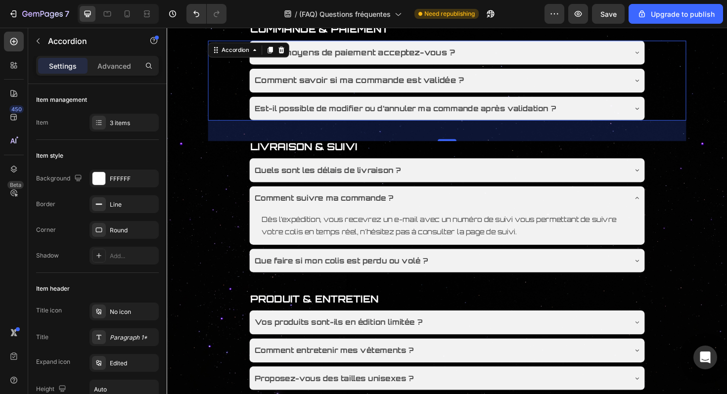
click at [595, 81] on div "Comment savoir si ma commande est validée ?" at bounding box center [455, 83] width 395 height 17
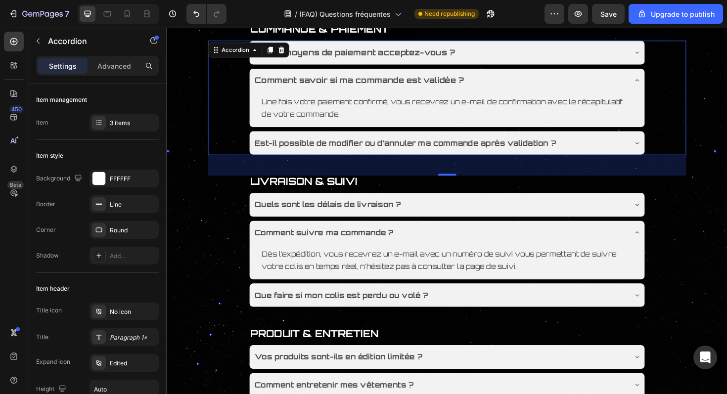
click at [593, 81] on div "Comment savoir si ma commande est validée ?" at bounding box center [455, 83] width 395 height 17
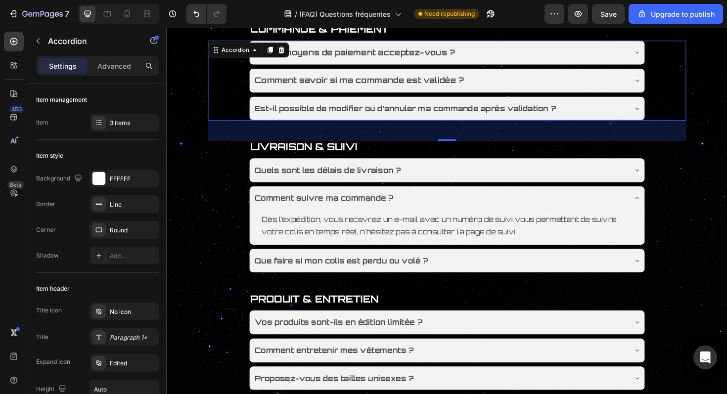
click at [593, 81] on div "Comment savoir si ma commande est validée ?" at bounding box center [455, 83] width 395 height 17
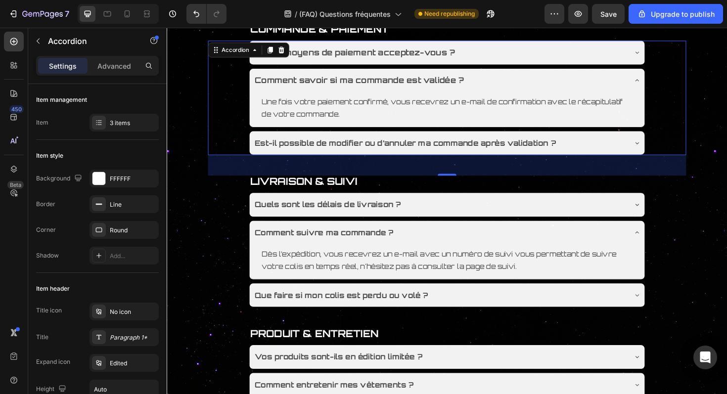
click at [593, 81] on div "Comment savoir si ma commande est validée ?" at bounding box center [455, 83] width 395 height 17
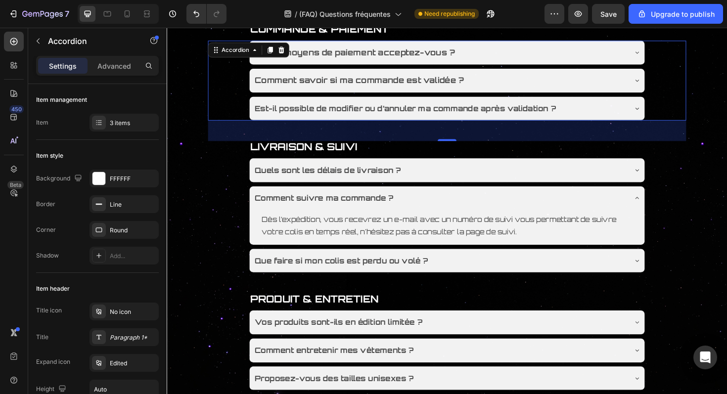
click at [593, 66] on div "Quels moyens de paiement acceptez-vous ?" at bounding box center [463, 54] width 419 height 25
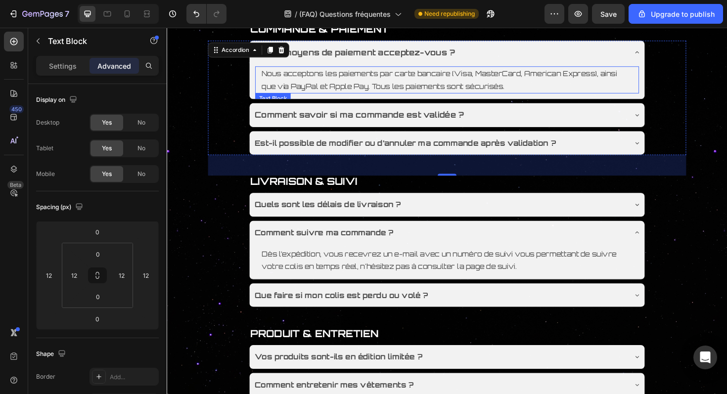
click at [380, 91] on p "Nous acceptons les paiements par carte bancaire (Visa, MasterCard, American Exp…" at bounding box center [463, 83] width 393 height 27
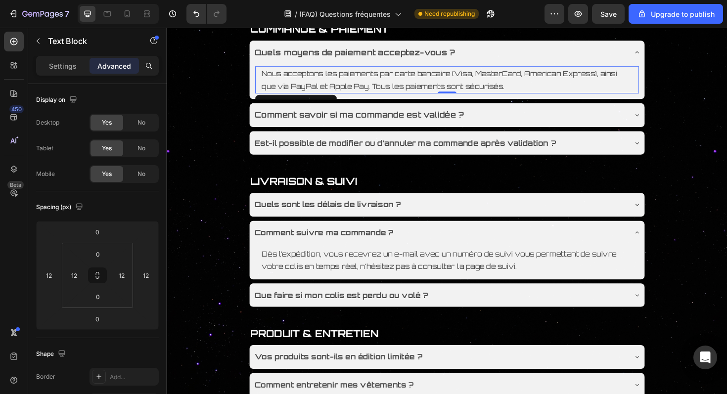
click at [380, 90] on p "Nous acceptons les paiements par carte bancaire (Visa, MasterCard, American Exp…" at bounding box center [463, 83] width 393 height 27
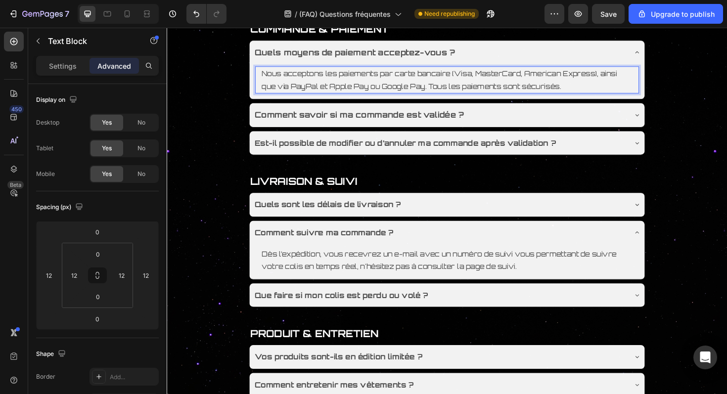
click at [447, 90] on p "Nous acceptons les paiements par carte bancaire (Visa, MasterCard, American Exp…" at bounding box center [463, 83] width 393 height 27
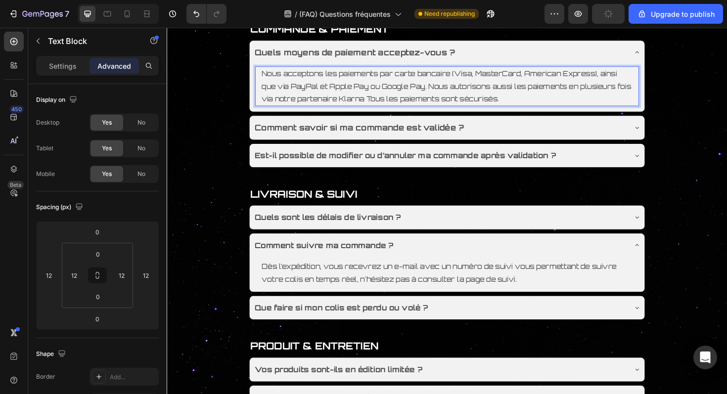
click at [376, 104] on p "Nous acceptons les paiements par carte bancaire (Visa, MasterCard, American Exp…" at bounding box center [463, 90] width 393 height 40
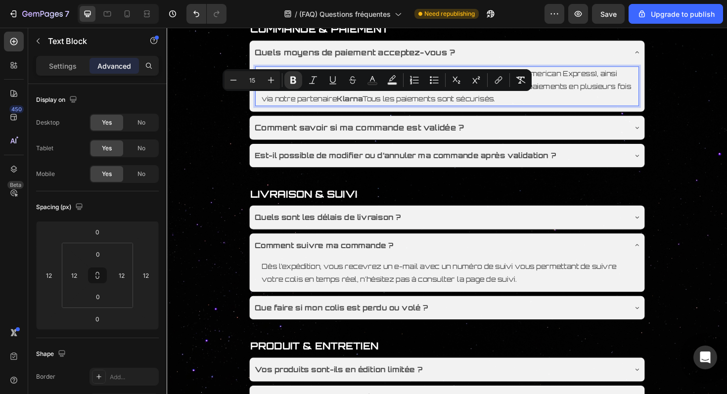
click at [462, 102] on p "Nous acceptons les paiements par carte bancaire (Visa, MasterCard, American Exp…" at bounding box center [463, 90] width 393 height 40
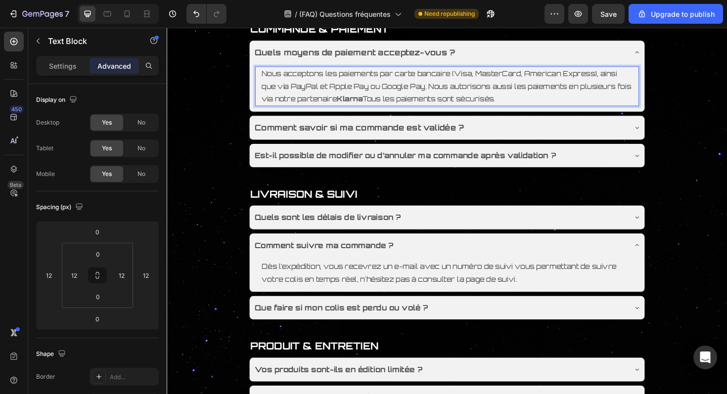
click at [421, 91] on p "Nous acceptons les paiements par carte bancaire (Visa, MasterCard, American Exp…" at bounding box center [463, 90] width 393 height 40
click at [435, 92] on p "Nous acceptons les paiements par carte bancaire (Visa, MasterCard, American Exp…" at bounding box center [463, 90] width 393 height 40
drag, startPoint x: 442, startPoint y: 93, endPoint x: 398, endPoint y: 93, distance: 44.5
click at [398, 93] on p "Nous acceptons les paiements par carte bancaire (Visa, MasterCard, American Exp…" at bounding box center [463, 90] width 393 height 40
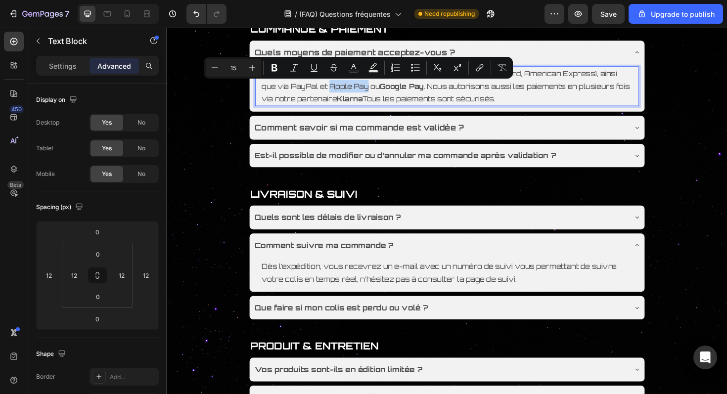
drag, startPoint x: 380, startPoint y: 92, endPoint x: 339, endPoint y: 93, distance: 41.6
click at [339, 93] on p "Nous acceptons les paiements par carte bancaire (Visa, MasterCard, American Exp…" at bounding box center [463, 90] width 393 height 40
click at [318, 93] on p "Nous acceptons les paiements par carte bancaire (Visa, MasterCard, American Exp…" at bounding box center [463, 90] width 393 height 40
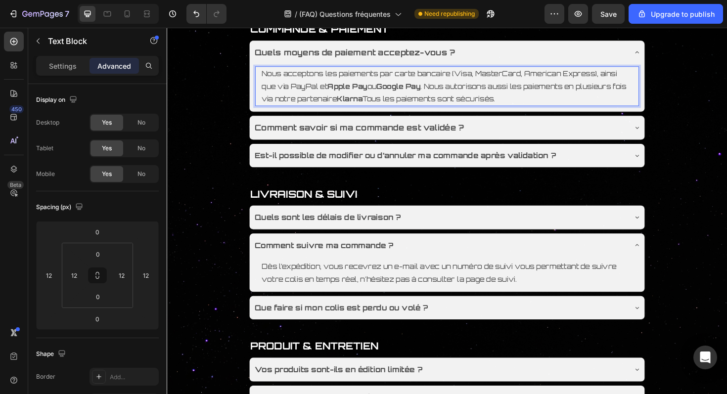
click at [318, 93] on p "Nous acceptons les paiements par carte bancaire (Visa, MasterCard, American Exp…" at bounding box center [463, 90] width 393 height 40
click at [601, 76] on p "Nous acceptons les paiements par carte bancaire (Visa, MasterCard, American Exp…" at bounding box center [463, 90] width 393 height 40
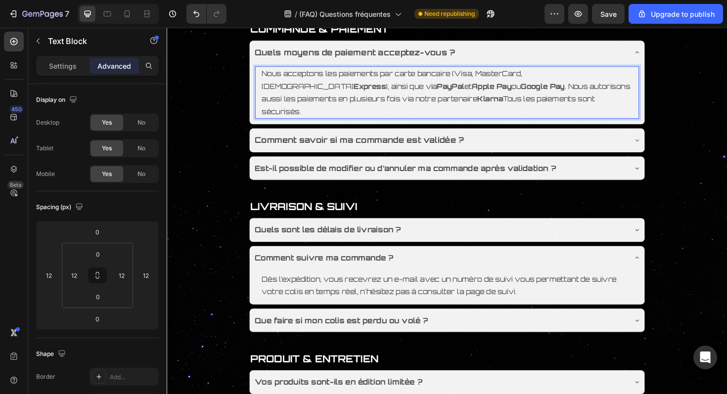
click at [580, 75] on p "Nous acceptons les paiements par carte bancaire (Visa, MasterCard, American Exp…" at bounding box center [463, 96] width 393 height 53
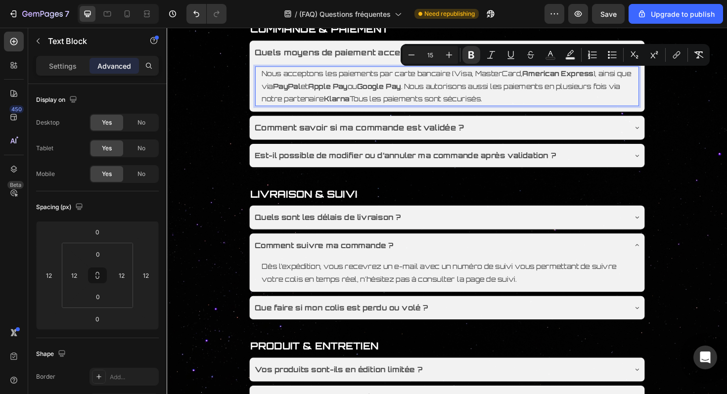
click at [530, 77] on p "Nous acceptons les paiements par carte bancaire (Visa, MasterCard, American Exp…" at bounding box center [463, 90] width 393 height 40
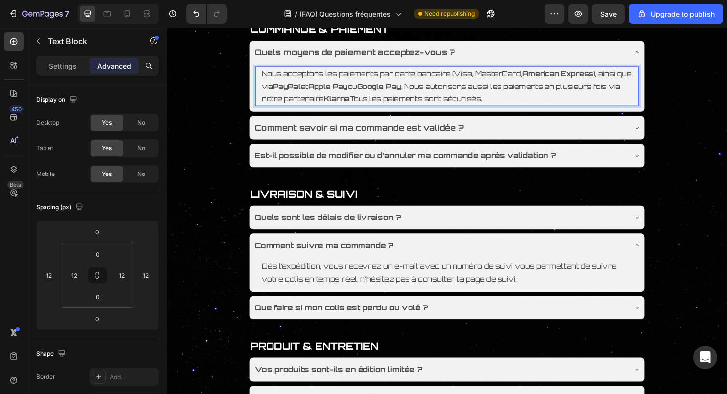
click at [530, 77] on p "Nous acceptons les paiements par carte bancaire (Visa, MasterCard, American Exp…" at bounding box center [463, 90] width 393 height 40
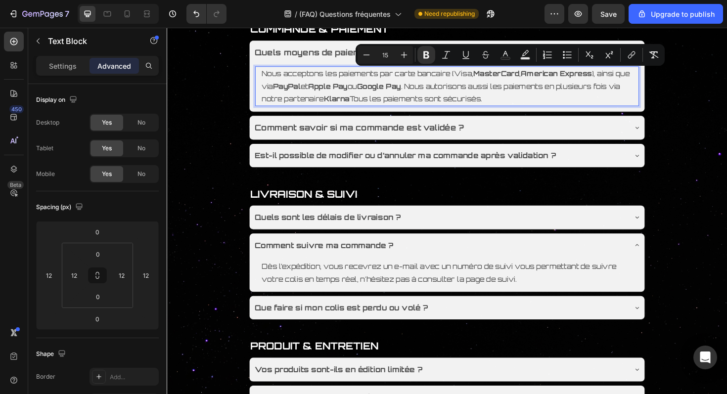
click at [479, 75] on p "Nous acceptons les paiements par carte bancaire (Visa, MasterCard , American Ex…" at bounding box center [463, 90] width 393 height 40
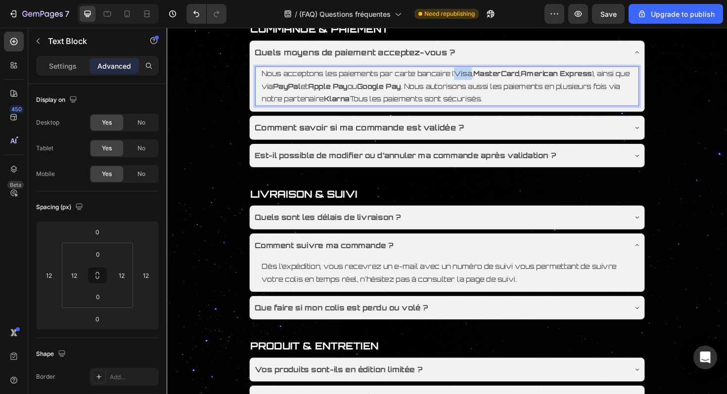
click at [479, 75] on p "Nous acceptons les paiements par carte bancaire (Visa, MasterCard , American Ex…" at bounding box center [463, 90] width 393 height 40
click at [546, 88] on p "Nous acceptons les paiements par carte bancaire ( Visa , MasterCard , American …" at bounding box center [463, 90] width 393 height 40
click at [551, 99] on p "Nous acceptons les paiements par carte bancaire ( Visa , MasterCard , American …" at bounding box center [463, 90] width 393 height 40
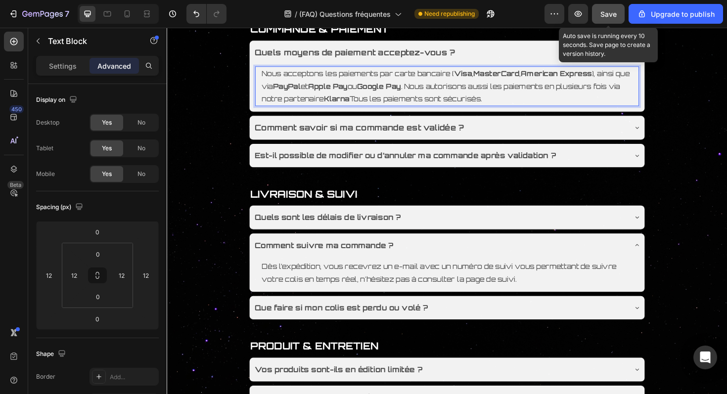
click at [612, 16] on span "Save" at bounding box center [609, 14] width 16 height 8
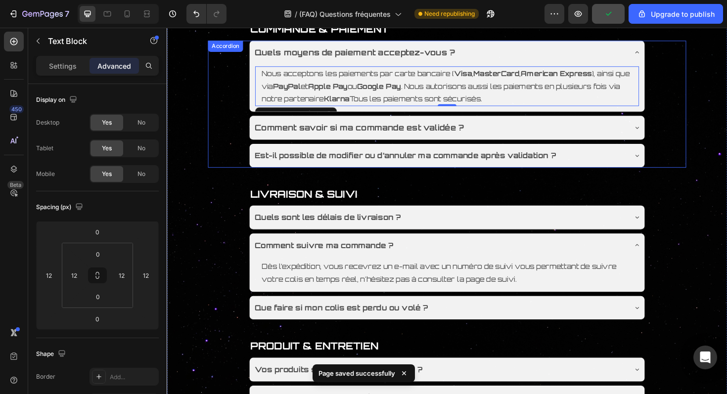
click at [587, 136] on div "Comment savoir si ma commande est validée ?" at bounding box center [455, 133] width 395 height 17
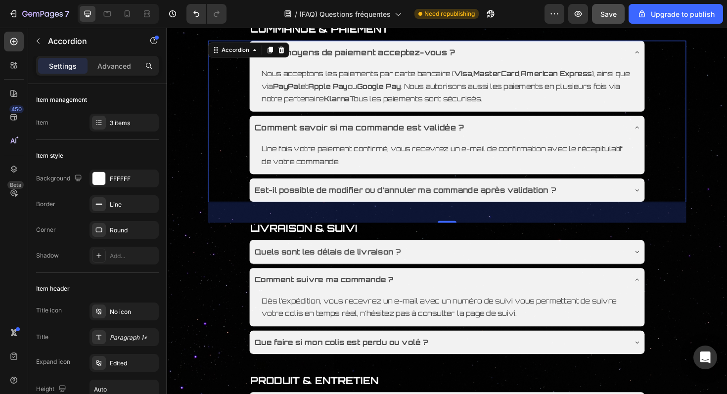
click at [535, 141] on div "Comment savoir si ma commande est validée ?" at bounding box center [455, 133] width 395 height 17
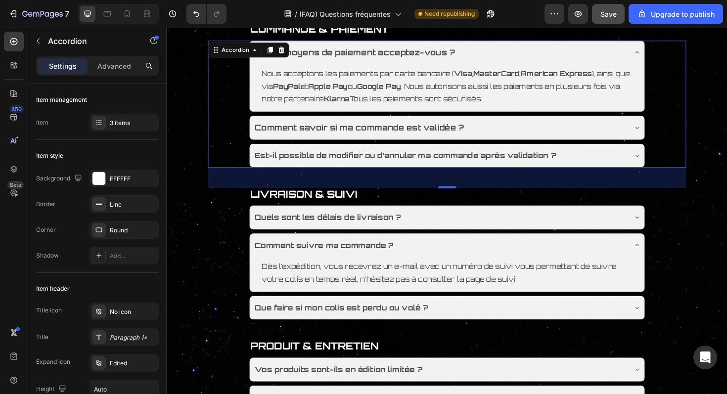
click at [552, 60] on div "Quels moyens de paiement acceptez-vous ?" at bounding box center [455, 54] width 395 height 17
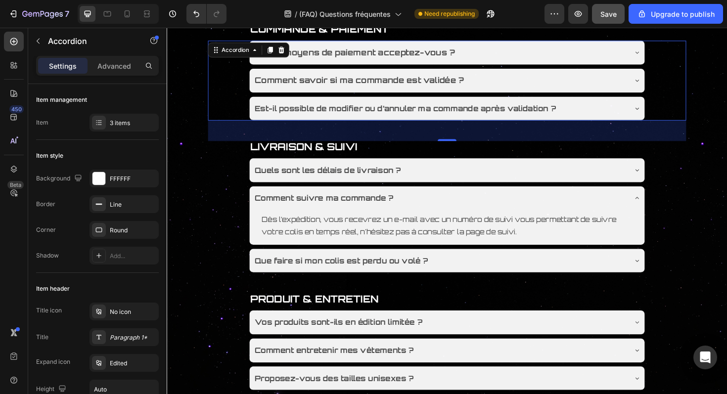
click at [592, 111] on div "Est-il possible de modifier ou d’annuler ma commande après validation ?" at bounding box center [455, 113] width 395 height 17
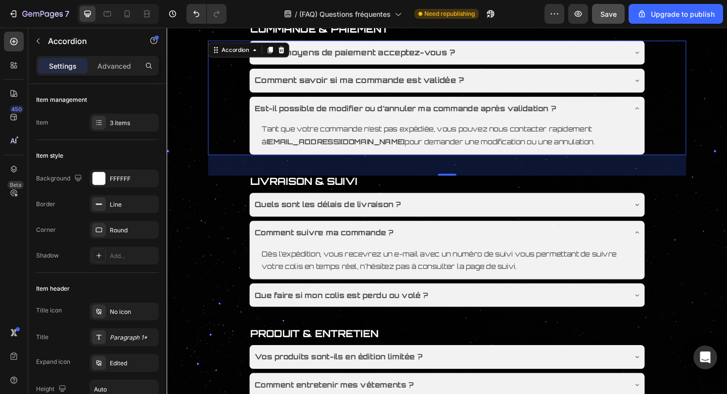
click at [592, 112] on div "Est-il possible de modifier ou d’annuler ma commande après validation ?" at bounding box center [455, 113] width 395 height 17
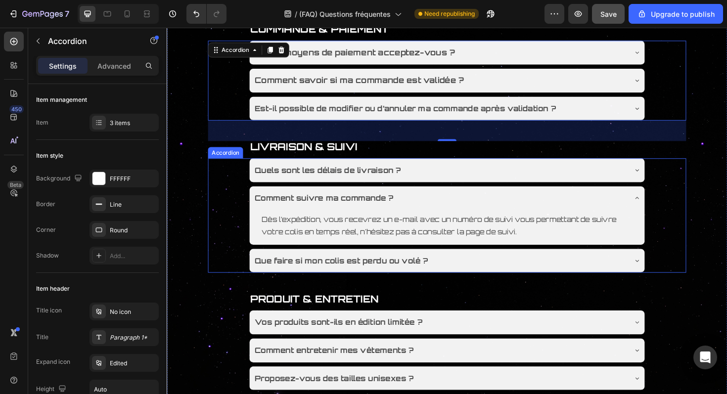
click at [561, 177] on div "Quels sont les délais de livraison ?" at bounding box center [455, 178] width 395 height 17
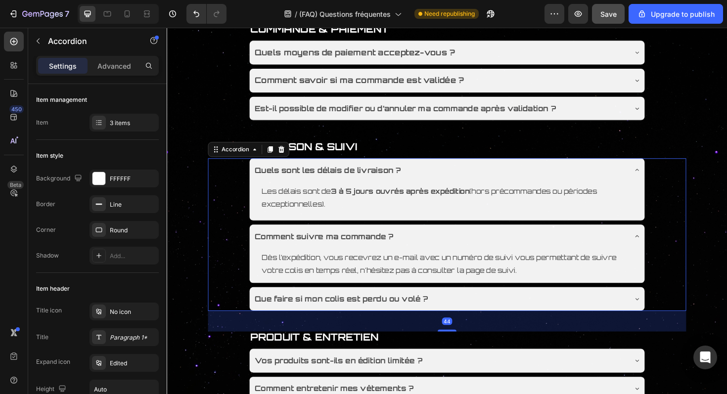
click at [557, 178] on div "Quels sont les délais de livraison ?" at bounding box center [455, 178] width 395 height 17
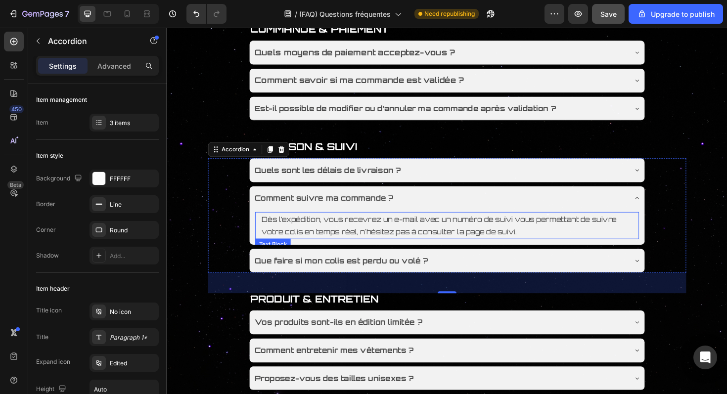
click at [496, 246] on p "Dès l’expédition, vous recevrez un e-mail avec un numéro de suivi vous permetta…" at bounding box center [463, 237] width 393 height 27
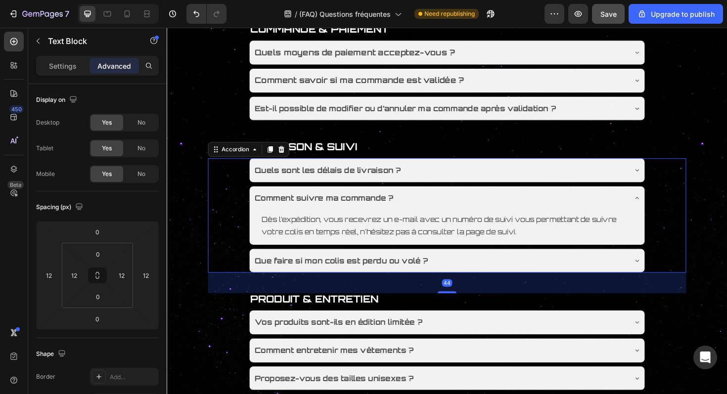
click at [510, 204] on div "Comment suivre ma commande ?" at bounding box center [455, 208] width 395 height 17
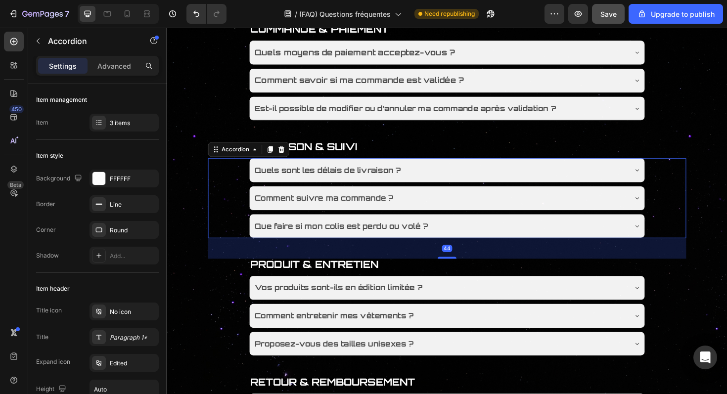
click at [486, 234] on div "Que faire si mon colis est perdu ou volé ?" at bounding box center [455, 238] width 395 height 17
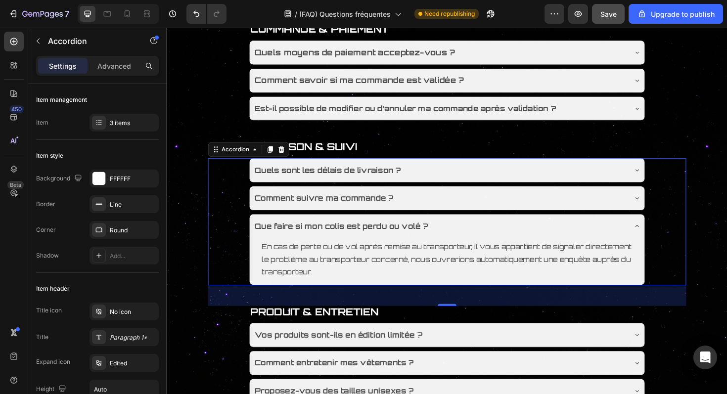
click at [480, 236] on div "Que faire si mon colis est perdu ou volé ?" at bounding box center [455, 238] width 395 height 17
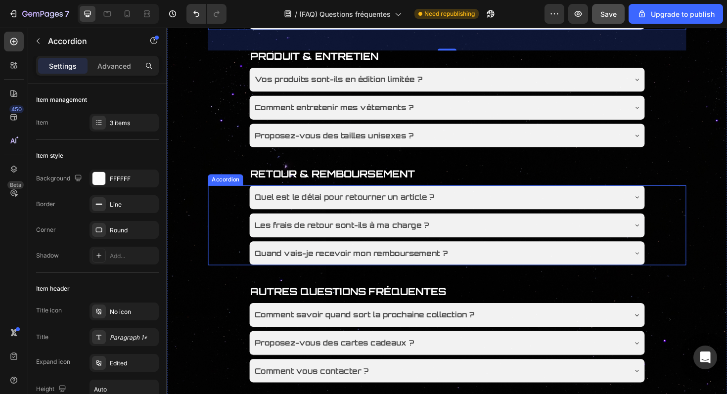
scroll to position [374, 0]
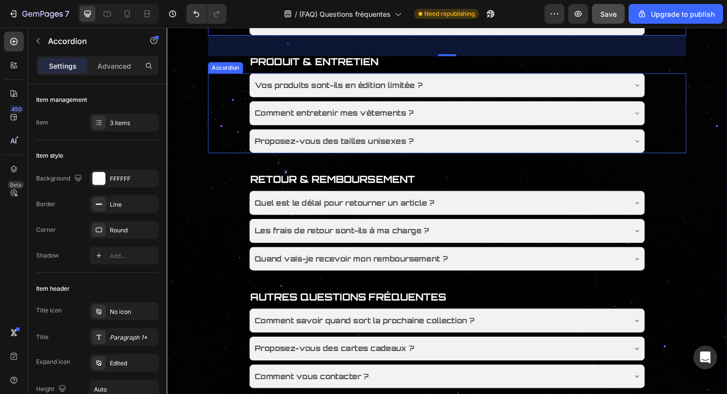
click at [494, 87] on div "Vos produits sont-ils en édition limitée ?" at bounding box center [455, 88] width 395 height 17
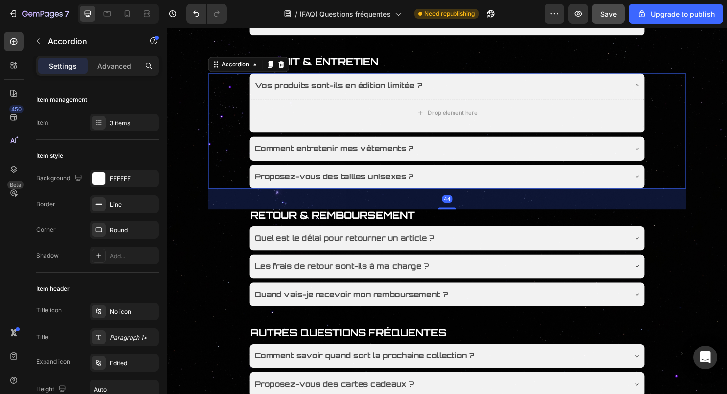
click at [494, 87] on div "Vos produits sont-ils en édition limitée ?" at bounding box center [455, 88] width 395 height 17
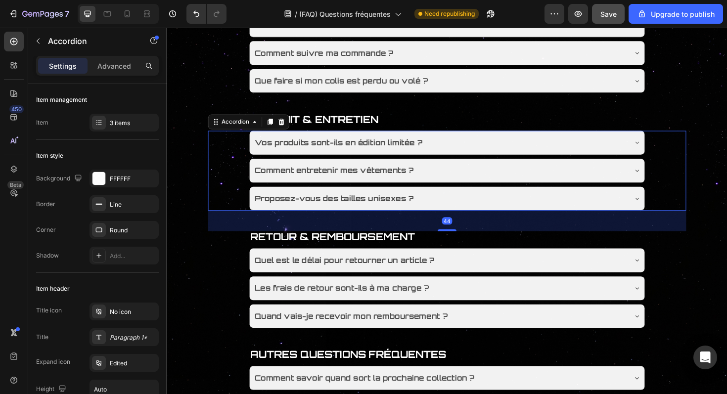
scroll to position [307, 0]
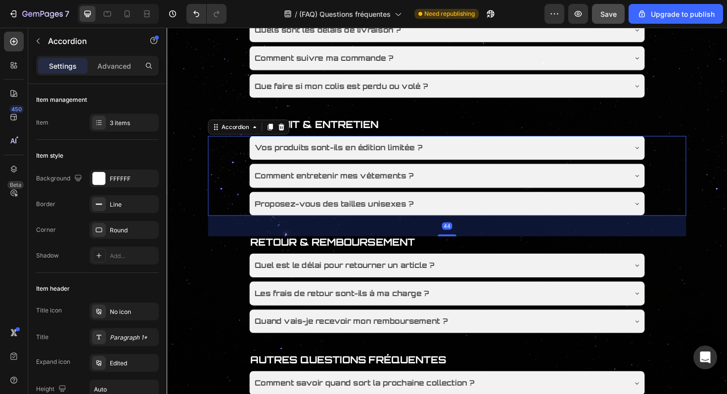
click at [501, 91] on div "Que faire si mon colis est perdu ou volé ?" at bounding box center [455, 89] width 395 height 17
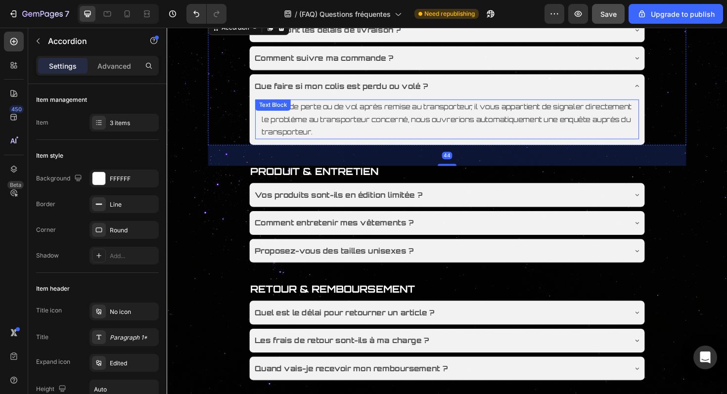
click at [500, 131] on p "En cas de perte ou de vol après remise au transporteur, il vous appartient de s…" at bounding box center [463, 125] width 393 height 40
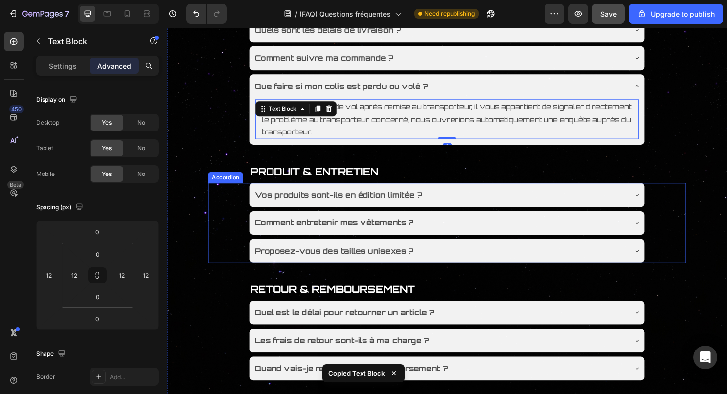
click at [473, 212] on div "Vos produits sont-ils en édition limitée ?" at bounding box center [455, 204] width 395 height 17
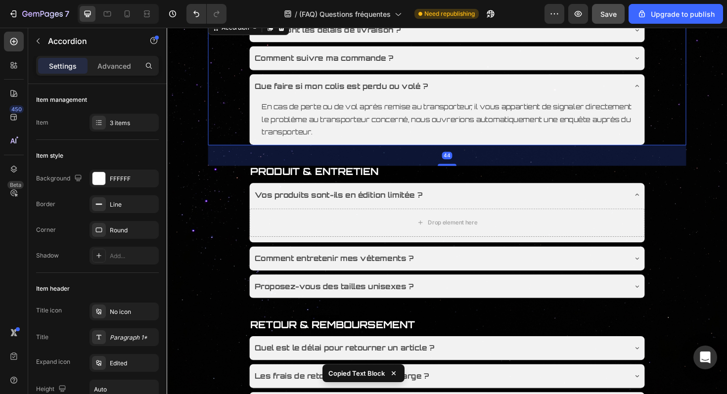
click at [546, 96] on div "Que faire si mon colis est perdu ou volé ?" at bounding box center [455, 89] width 395 height 17
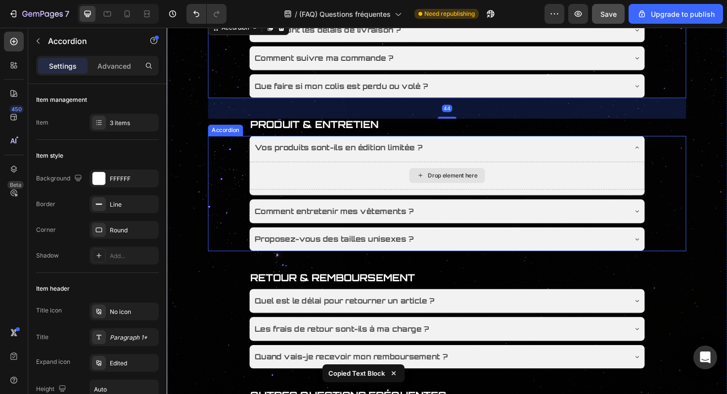
click at [502, 182] on div "Drop element here" at bounding box center [464, 185] width 80 height 16
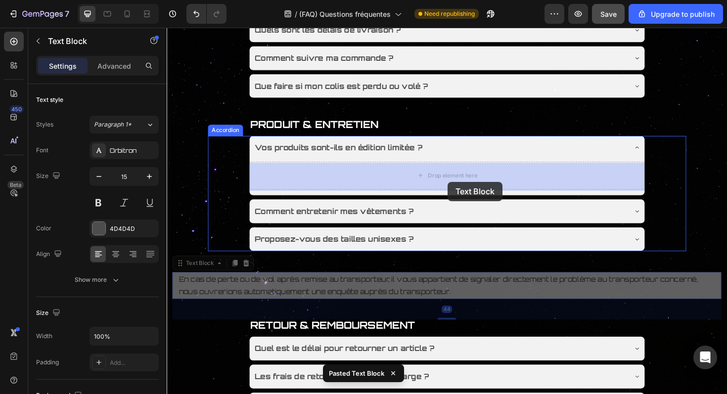
drag, startPoint x: 479, startPoint y: 299, endPoint x: 463, endPoint y: 186, distance: 114.4
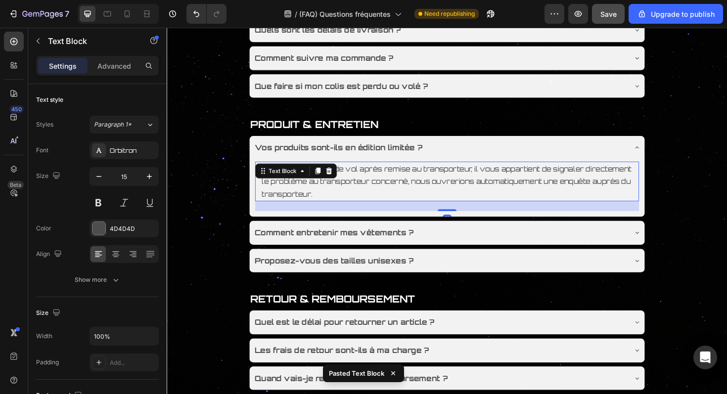
drag, startPoint x: 464, startPoint y: 233, endPoint x: 464, endPoint y: 167, distance: 66.3
click at [464, 167] on div "Vos produits sont-ils en édition limitée ? En cas de perte ou de vol après remi…" at bounding box center [463, 185] width 419 height 86
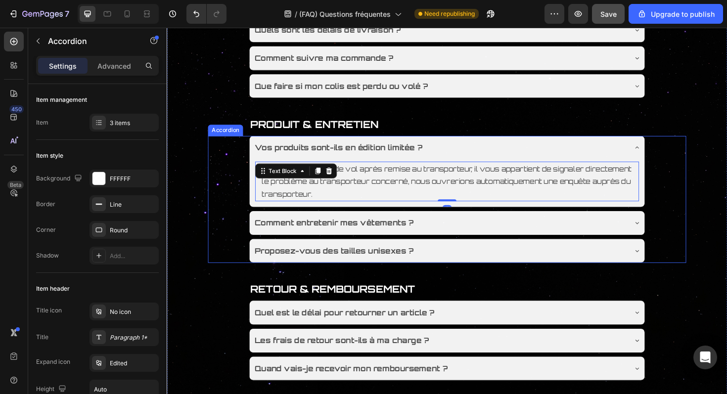
click at [445, 238] on div "Comment entretenir mes vêtements ?" at bounding box center [455, 234] width 395 height 17
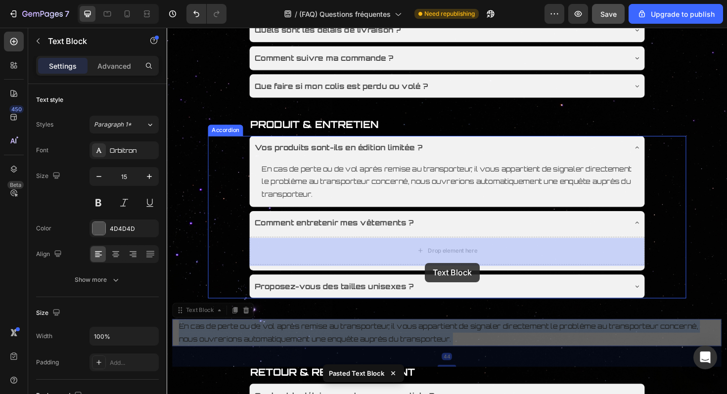
drag, startPoint x: 443, startPoint y: 358, endPoint x: 440, endPoint y: 277, distance: 81.2
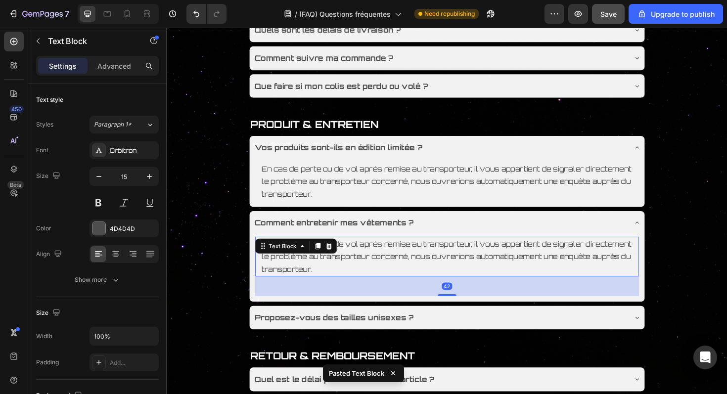
drag, startPoint x: 459, startPoint y: 314, endPoint x: 462, endPoint y: 194, distance: 119.8
click at [462, 194] on div "Vos produits sont-ils en édition limitée ? En cas de perte ou de vol après remi…" at bounding box center [464, 244] width 420 height 205
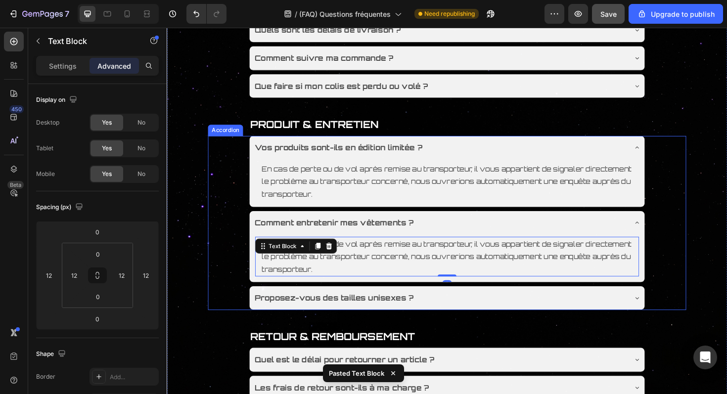
click at [474, 305] on div "Proposez-vous des tailles unisexes ?" at bounding box center [463, 314] width 419 height 25
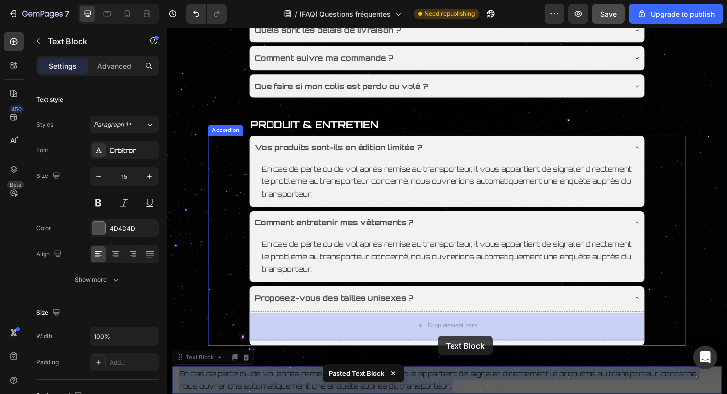
drag, startPoint x: 457, startPoint y: 406, endPoint x: 454, endPoint y: 352, distance: 53.5
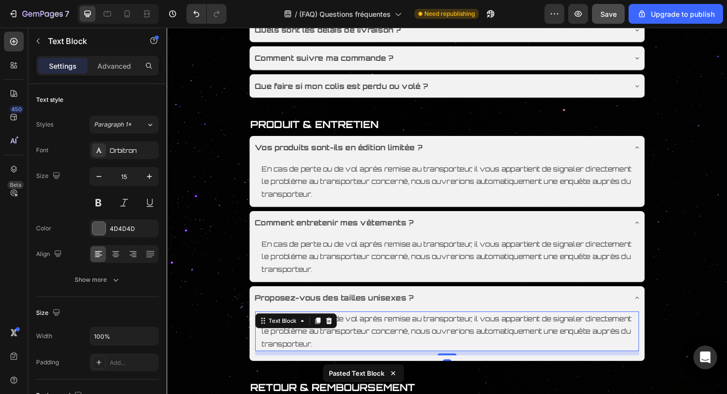
drag, startPoint x: 462, startPoint y: 391, endPoint x: 462, endPoint y: 348, distance: 43.5
click at [462, 348] on div "En cas de perte ou de vol après remise au transporteur, il vous appartient de s…" at bounding box center [463, 350] width 407 height 42
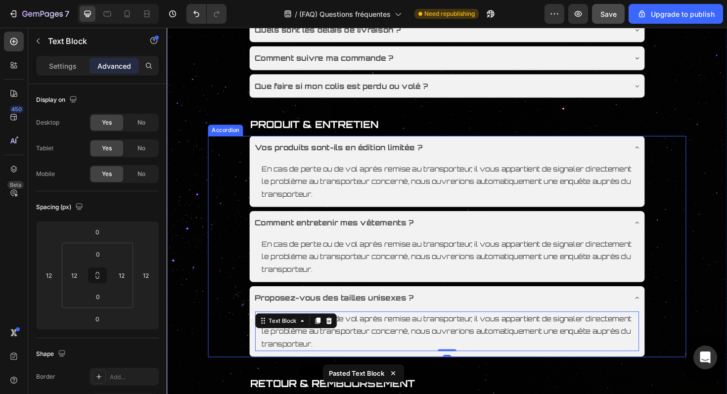
click at [237, 279] on div "Vos produits sont-ils en édition limitée ? En cas de perte ou de vol après remi…" at bounding box center [463, 259] width 507 height 235
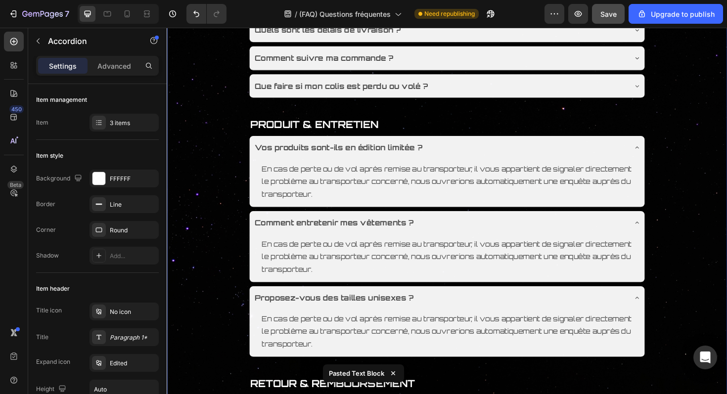
click at [197, 268] on div "Title Line COMMANDE & PAIEMENT Text Block Quels moyens de paiement acceptez-vou…" at bounding box center [464, 268] width 594 height 854
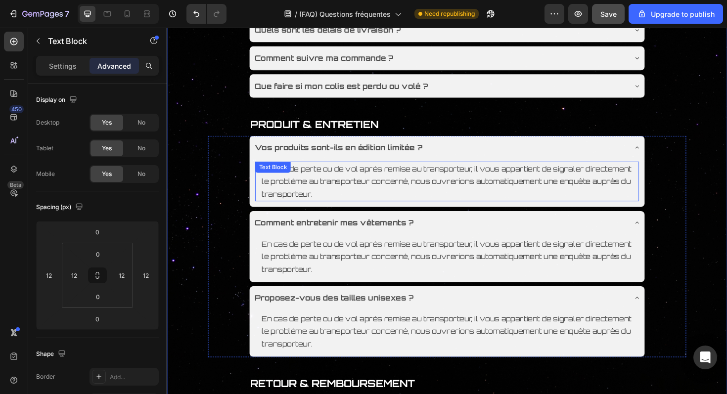
click at [350, 181] on p "En cas de perte ou de vol après remise au transporteur, il vous appartient de s…" at bounding box center [463, 191] width 393 height 40
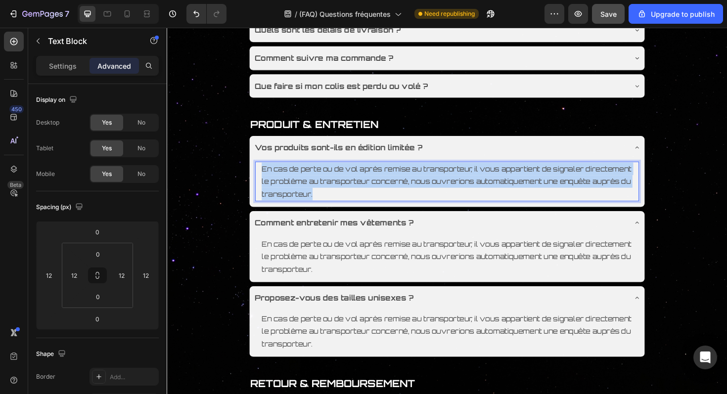
click at [350, 181] on p "En cas de perte ou de vol après remise au transporteur, il vous appartient de s…" at bounding box center [463, 191] width 393 height 40
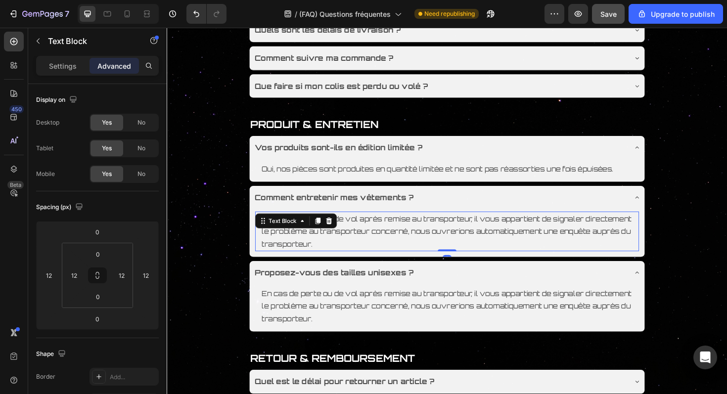
click at [390, 246] on p "En cas de perte ou de vol après remise au transporteur, il vous appartient de s…" at bounding box center [463, 244] width 393 height 40
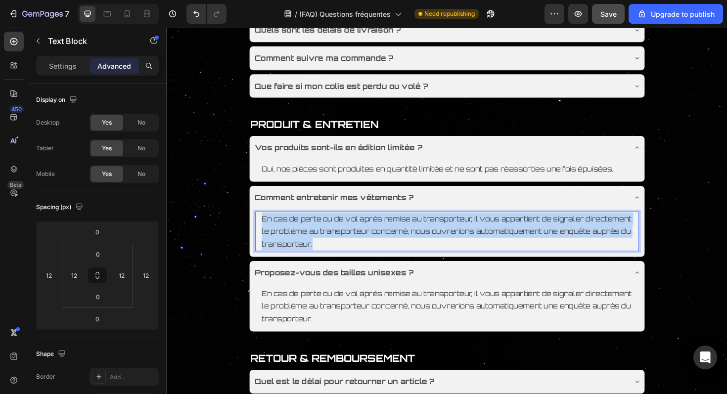
click at [390, 246] on p "En cas de perte ou de vol après remise au transporteur, il vous appartient de s…" at bounding box center [463, 244] width 393 height 40
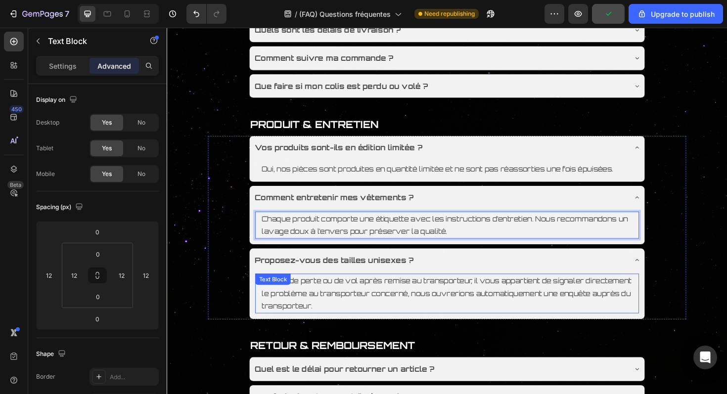
click at [357, 311] on p "En cas de perte ou de vol après remise au transporteur, il vous appartient de s…" at bounding box center [463, 309] width 393 height 40
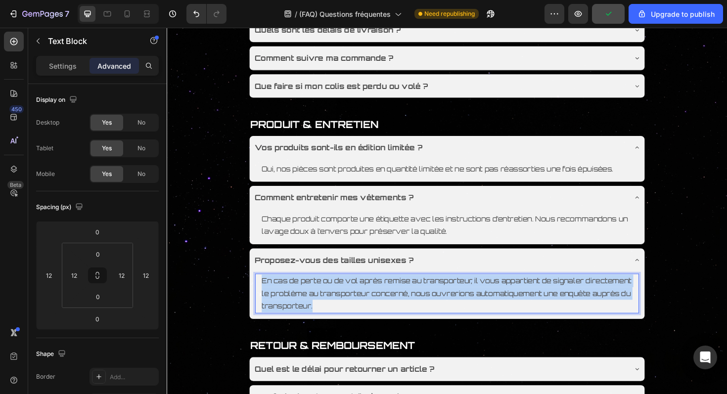
click at [357, 311] on p "En cas de perte ou de vol après remise au transporteur, il vous appartient de s…" at bounding box center [463, 309] width 393 height 40
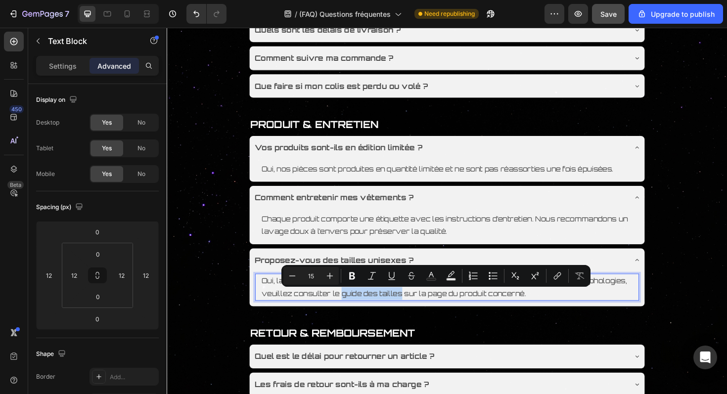
drag, startPoint x: 410, startPoint y: 311, endPoint x: 475, endPoint y: 312, distance: 65.8
click at [475, 312] on p "Oui, la majorité de nos produits sont conçus en coupe unisexe , adaptés à toute…" at bounding box center [463, 302] width 393 height 27
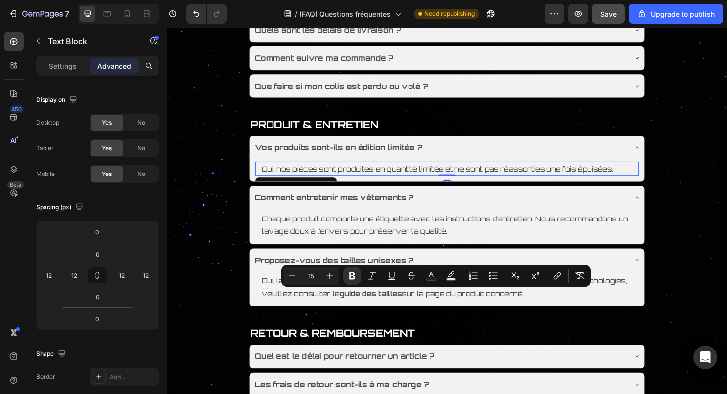
click at [418, 180] on p "Oui, nos pièces sont produites en quantité limitée et ne sont pas réassorties u…" at bounding box center [463, 177] width 393 height 13
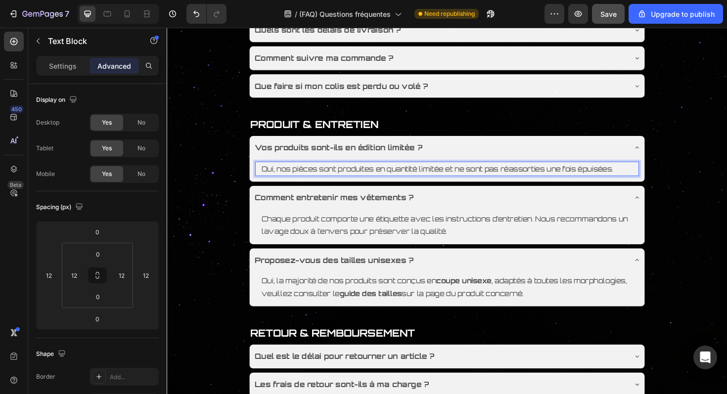
click at [547, 175] on p "Oui, nos pièces sont produites en quantité limitée et ne sont pas réassorties u…" at bounding box center [463, 177] width 393 height 13
click at [653, 182] on p "Oui, nos pièces sont produites en quantité limitée et ne sont pas reproduites u…" at bounding box center [463, 177] width 393 height 13
drag, startPoint x: 404, startPoint y: 178, endPoint x: 463, endPoint y: 179, distance: 59.4
click at [463, 179] on p "Oui, nos pièces sont produites en quantité limitée et ne sont pas reproduites u…" at bounding box center [463, 177] width 393 height 13
drag, startPoint x: 511, startPoint y: 178, endPoint x: 573, endPoint y: 180, distance: 61.9
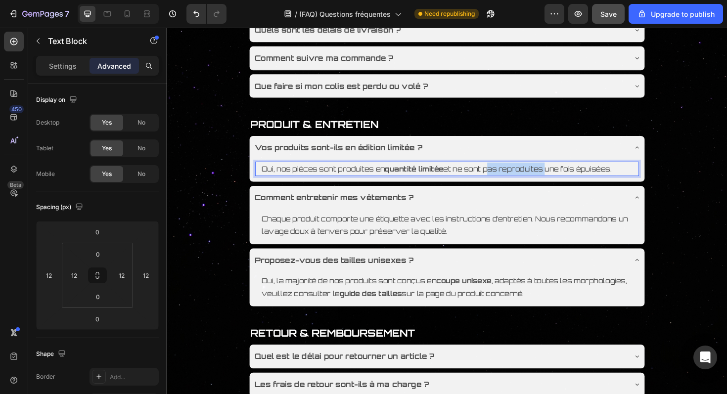
click at [573, 180] on p "Oui, nos pièces sont produites en quantité limitée et ne sont pas reproduites u…" at bounding box center [463, 177] width 393 height 13
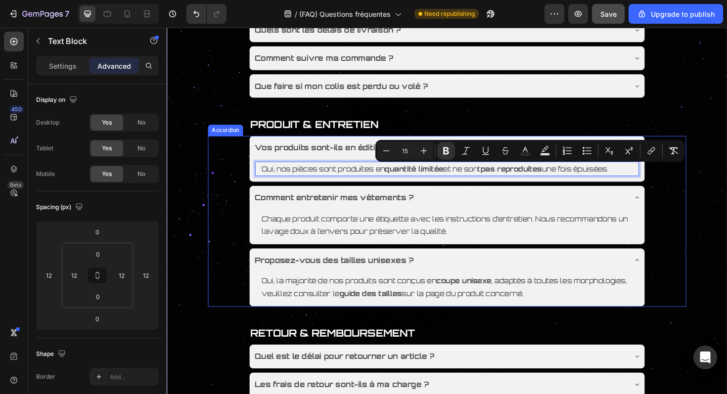
click at [504, 210] on div "Comment entretenir mes vêtements ?" at bounding box center [455, 207] width 395 height 17
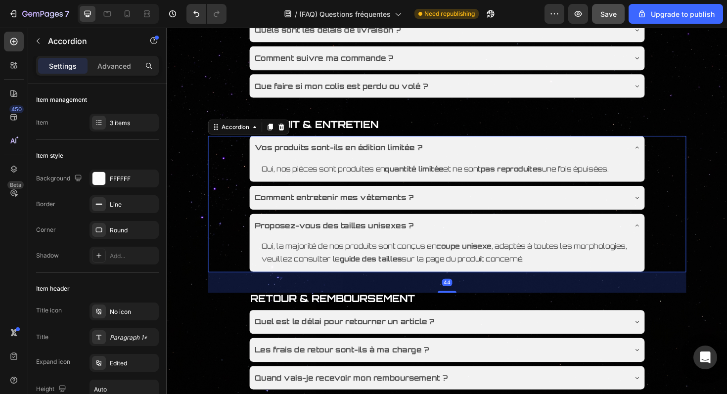
click at [503, 210] on div "Comment entretenir mes vêtements ?" at bounding box center [455, 207] width 395 height 17
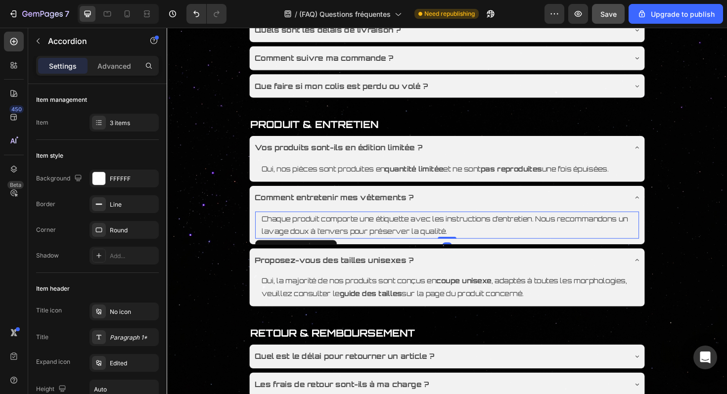
click at [435, 246] on p "Chaque produit comporte une étiquette avec les instructions d’entretien. Nous r…" at bounding box center [463, 237] width 393 height 27
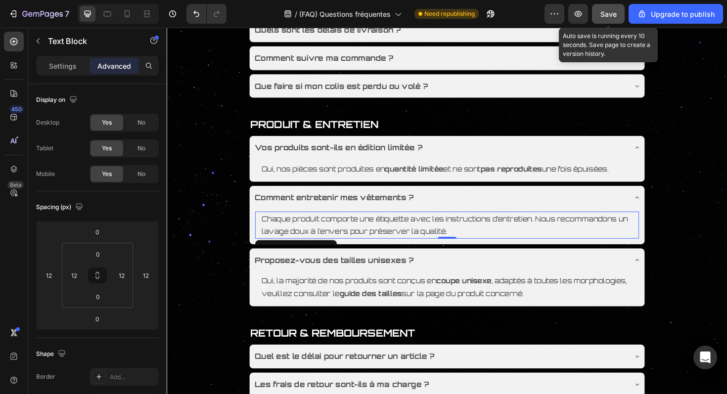
click at [609, 13] on span "Save" at bounding box center [609, 14] width 16 height 8
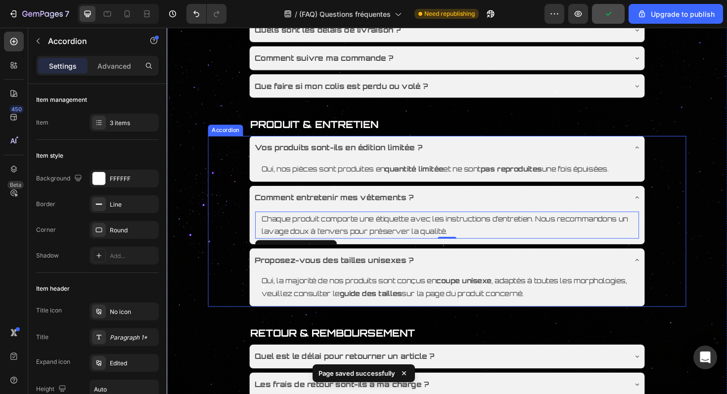
click at [482, 216] on div "Comment entretenir mes vêtements ?" at bounding box center [455, 207] width 395 height 17
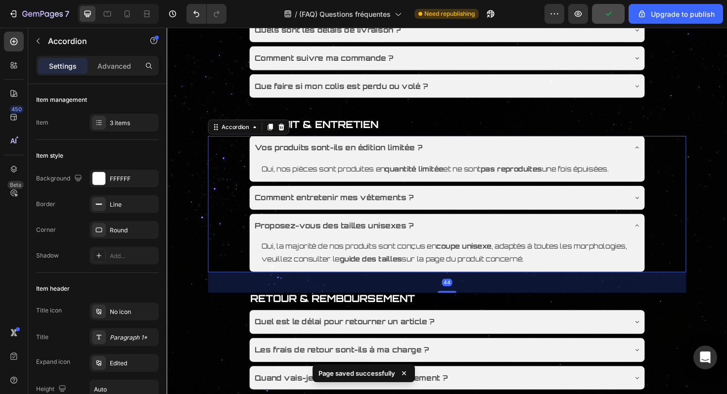
click at [526, 161] on div "Vos produits sont-ils en édition limitée ?" at bounding box center [455, 154] width 395 height 17
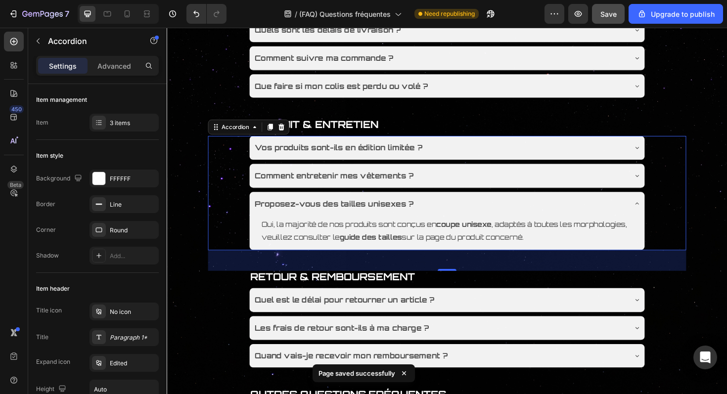
click at [507, 210] on div "Proposez-vous des tailles unisexes ?" at bounding box center [455, 214] width 395 height 17
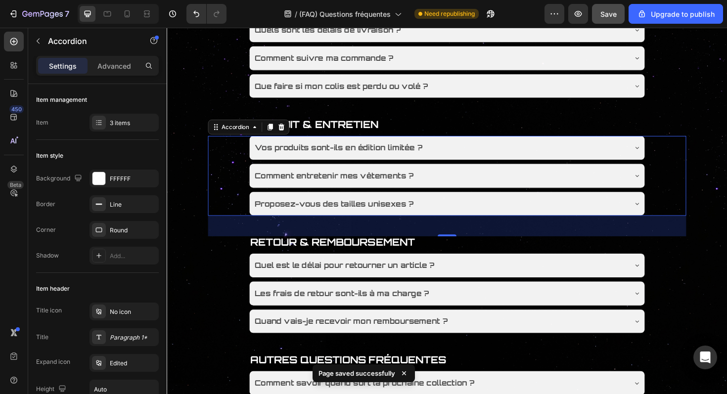
click at [507, 189] on div "Comment entretenir mes vêtements ?" at bounding box center [455, 184] width 395 height 17
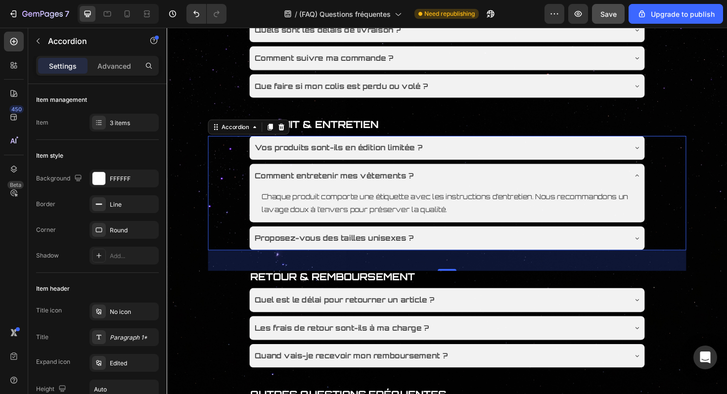
click at [519, 192] on div "Comment entretenir mes vêtements ?" at bounding box center [455, 184] width 395 height 17
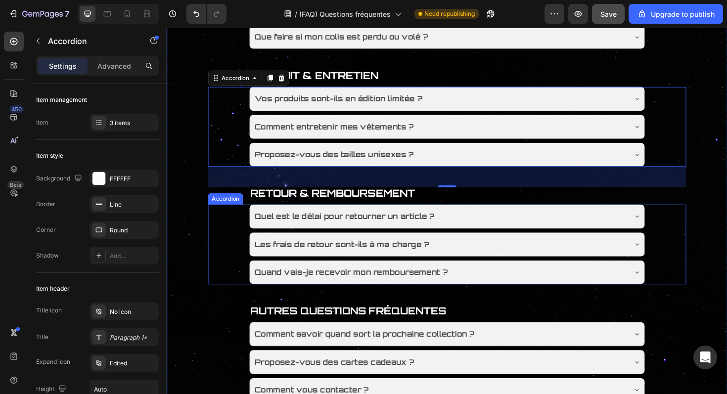
scroll to position [363, 0]
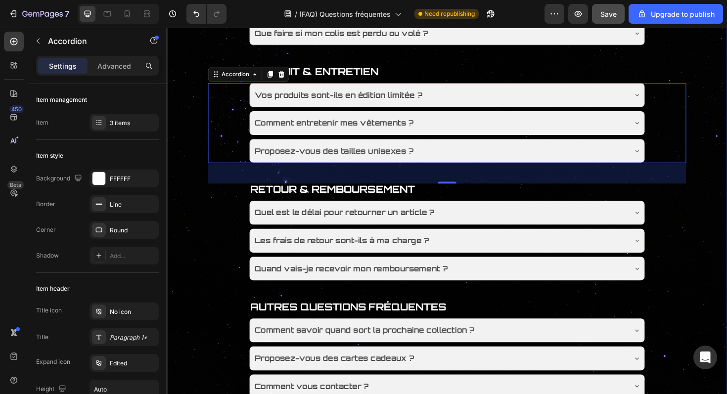
click at [193, 247] on div "Title Line COMMANDE & PAIEMENT Text Block Quels moyens de paiement acceptez-vou…" at bounding box center [464, 137] width 594 height 705
click at [441, 161] on div "Proposez-vous des tailles unisexes ?" at bounding box center [455, 158] width 395 height 17
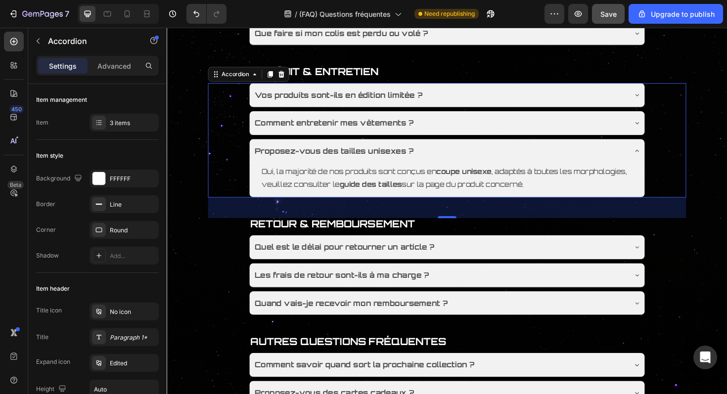
click at [524, 164] on div "Proposez-vous des tailles unisexes ?" at bounding box center [455, 158] width 395 height 17
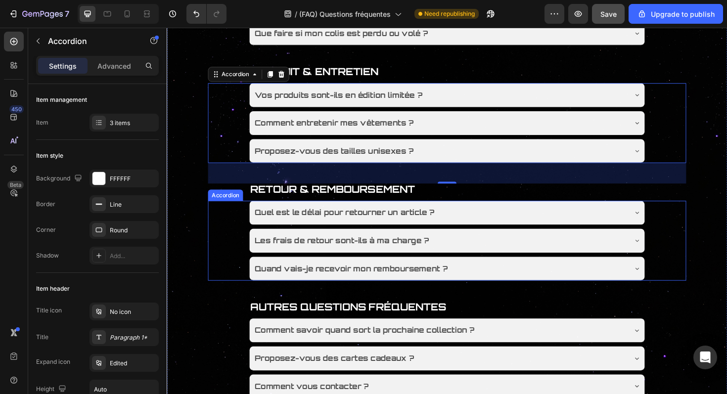
click at [501, 231] on div "Quel est le délai pour retourner un article ?" at bounding box center [455, 223] width 395 height 17
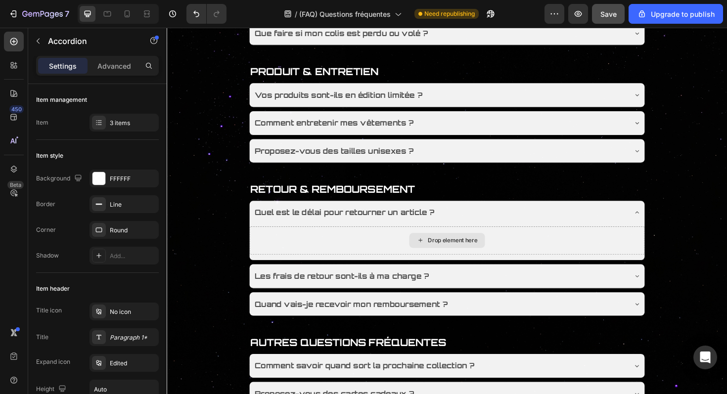
click at [473, 258] on div "Drop element here" at bounding box center [464, 253] width 80 height 16
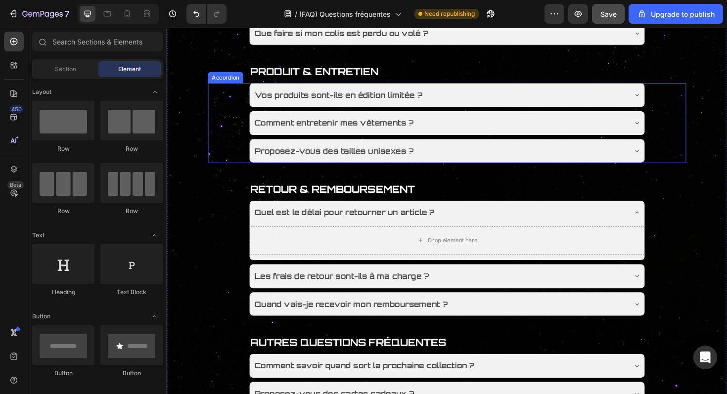
click at [485, 166] on div "Proposez-vous des tailles unisexes ?" at bounding box center [455, 158] width 395 height 17
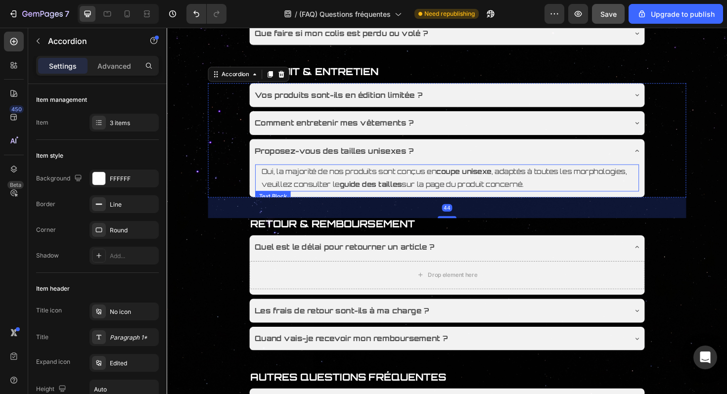
click at [416, 192] on strong "guide des tailles" at bounding box center [383, 193] width 66 height 9
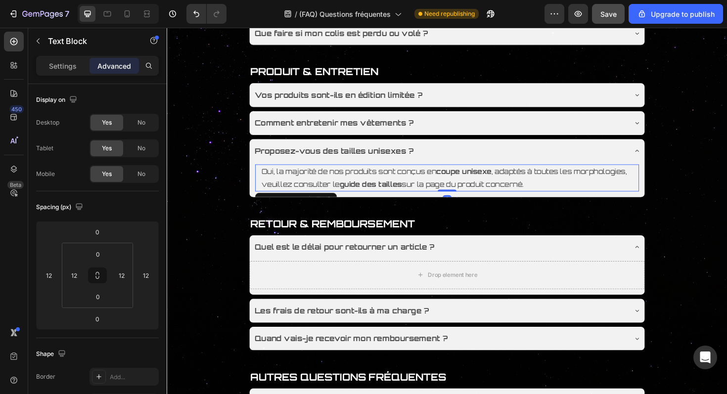
copy p "pas reproduites"
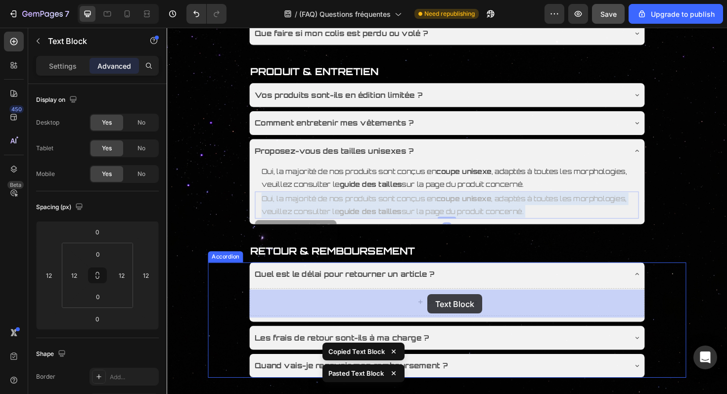
drag, startPoint x: 465, startPoint y: 213, endPoint x: 443, endPoint y: 316, distance: 105.2
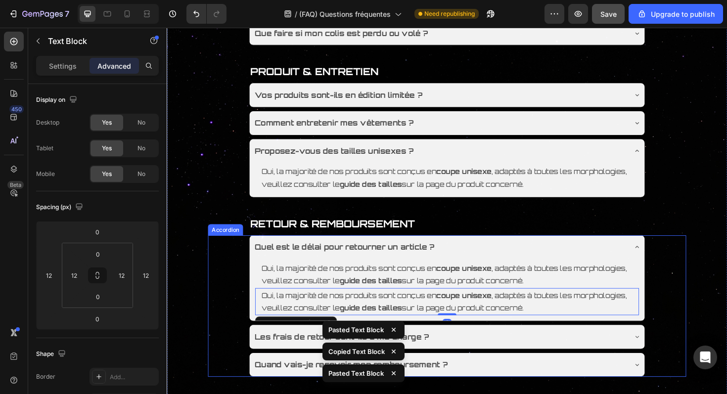
click at [485, 362] on div "Les frais de retour sont-ils à ma charge ?" at bounding box center [455, 355] width 395 height 17
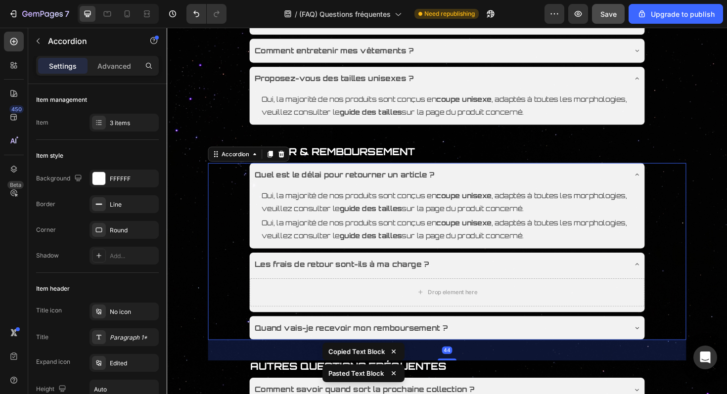
scroll to position [448, 0]
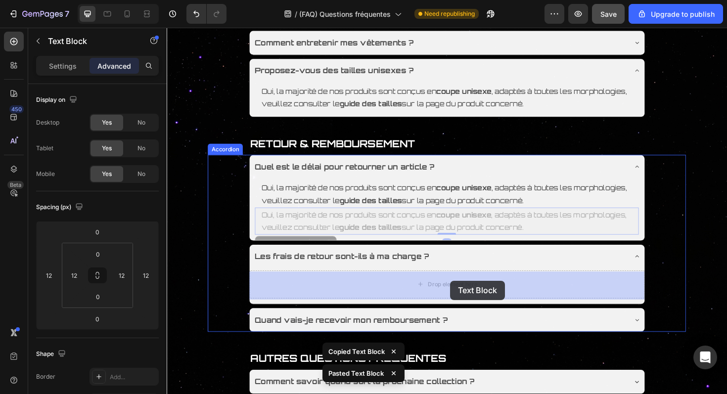
drag, startPoint x: 495, startPoint y: 239, endPoint x: 467, endPoint y: 296, distance: 62.8
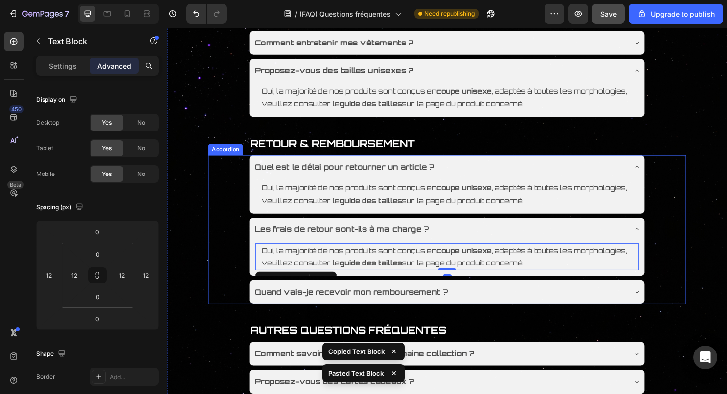
click at [500, 305] on div "Quand vais-je recevoir mon remboursement ?" at bounding box center [455, 307] width 395 height 17
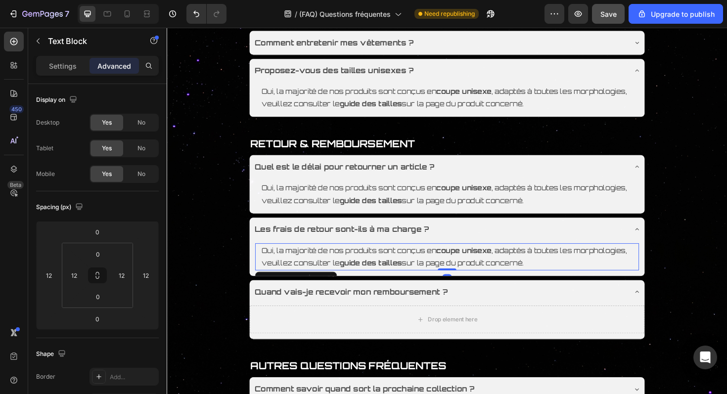
click at [498, 265] on strong "coupe unisexe" at bounding box center [481, 263] width 58 height 9
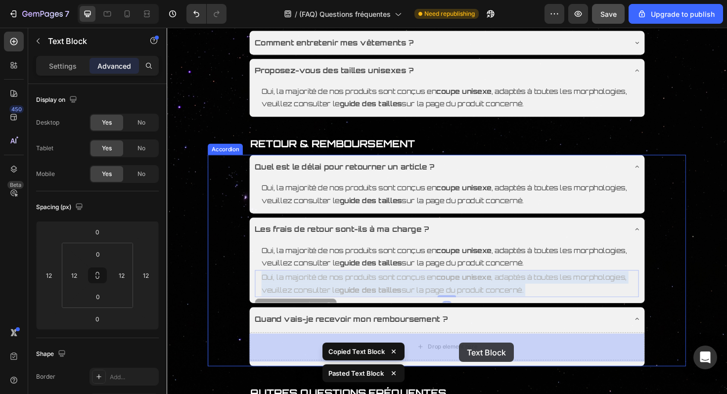
drag, startPoint x: 476, startPoint y: 295, endPoint x: 476, endPoint y: 362, distance: 66.3
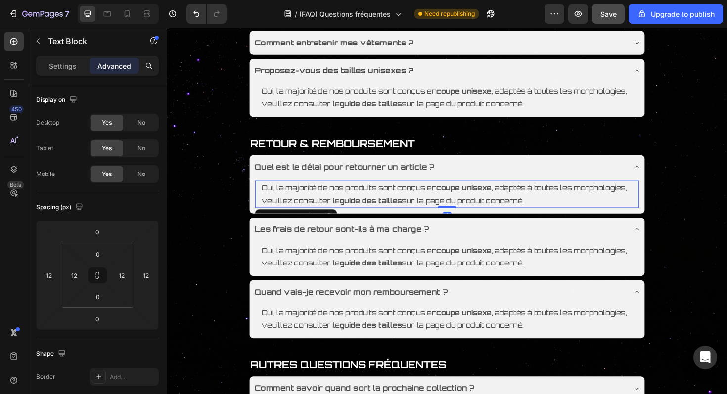
click at [416, 208] on strong "guide des tailles" at bounding box center [383, 210] width 66 height 9
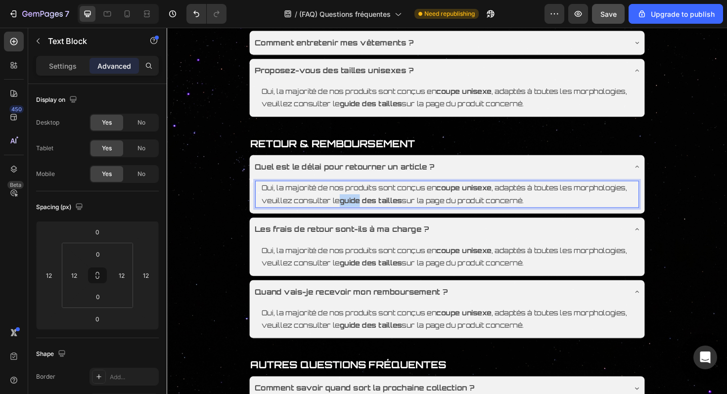
click at [416, 208] on strong "guide des tailles" at bounding box center [383, 210] width 66 height 9
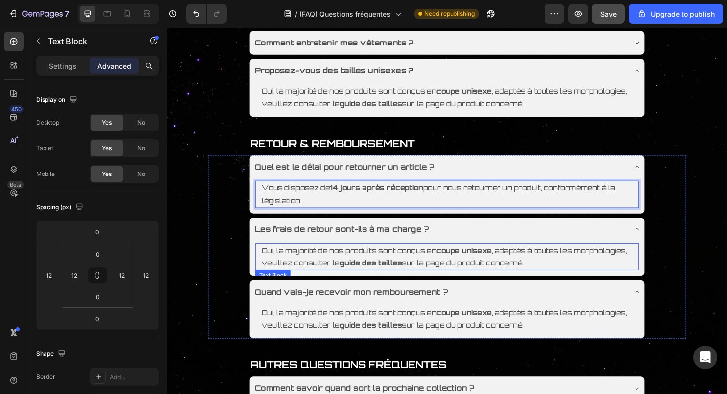
click at [394, 279] on p "Oui, la majorité de nos produits sont conçus en coupe unisexe , adaptés à toute…" at bounding box center [463, 270] width 393 height 27
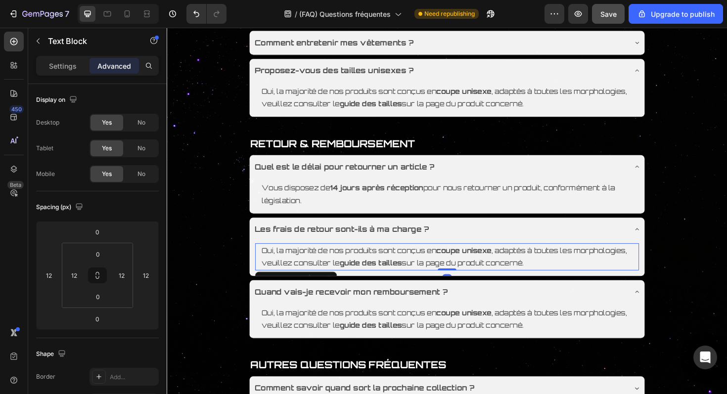
click at [394, 279] on p "Oui, la majorité de nos produits sont conçus en coupe unisexe , adaptés à toute…" at bounding box center [463, 270] width 393 height 27
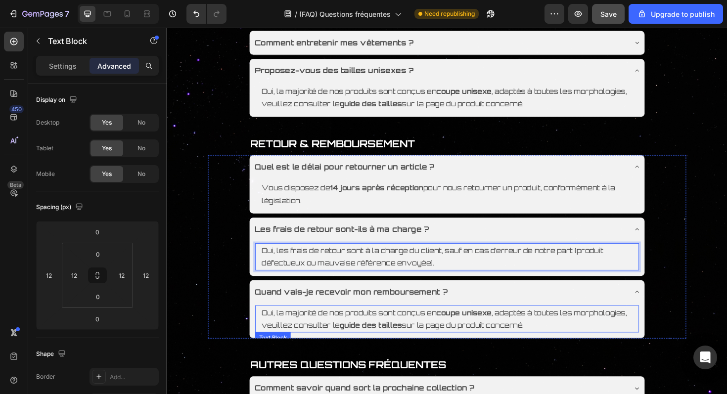
click at [395, 335] on p "Oui, la majorité de nos produits sont conçus en coupe unisexe , adaptés à toute…" at bounding box center [463, 336] width 393 height 27
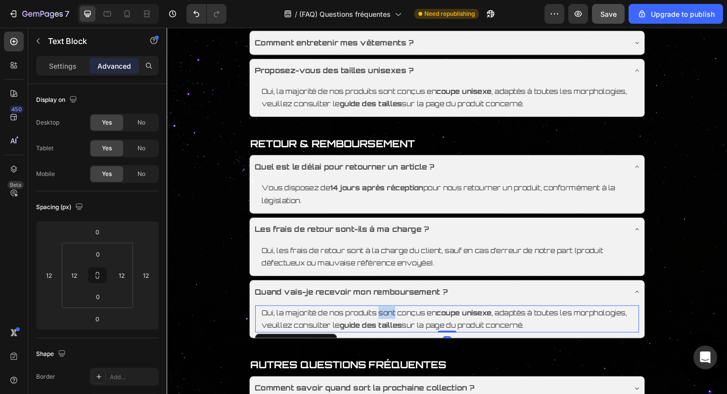
click at [395, 335] on p "Oui, la majorité de nos produits sont conçus en coupe unisexe , adaptés à toute…" at bounding box center [463, 336] width 393 height 27
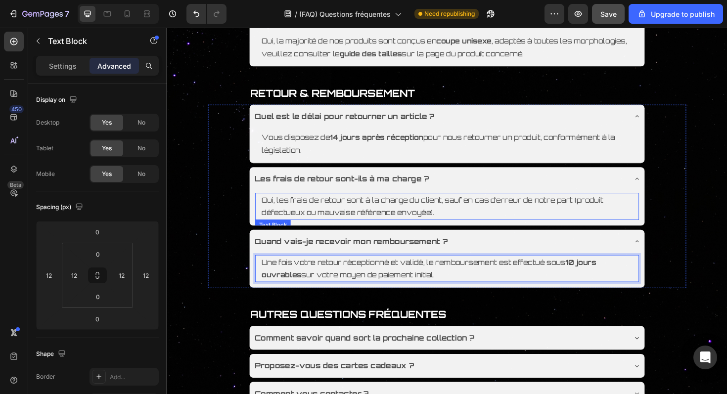
scroll to position [503, 0]
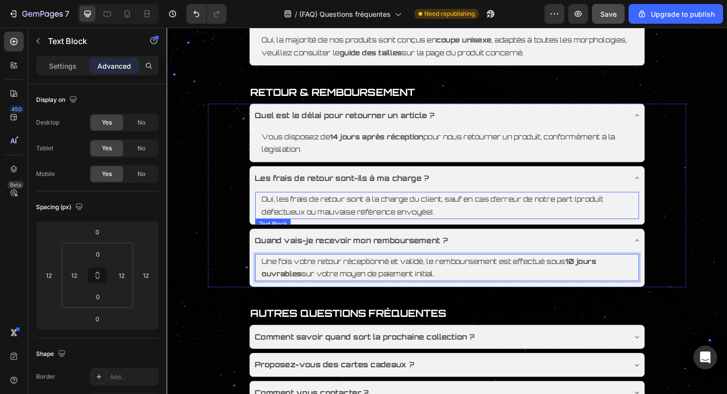
click at [452, 226] on p "Oui, les frais de retour sont à la charge du client, sauf en cas d’erreur de no…" at bounding box center [463, 216] width 393 height 27
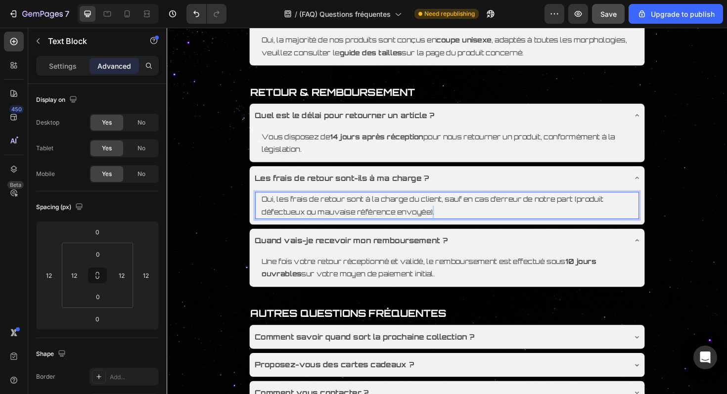
click at [452, 225] on p "Oui, les frais de retour sont à la charge du client, sauf en cas d’erreur de no…" at bounding box center [463, 216] width 393 height 27
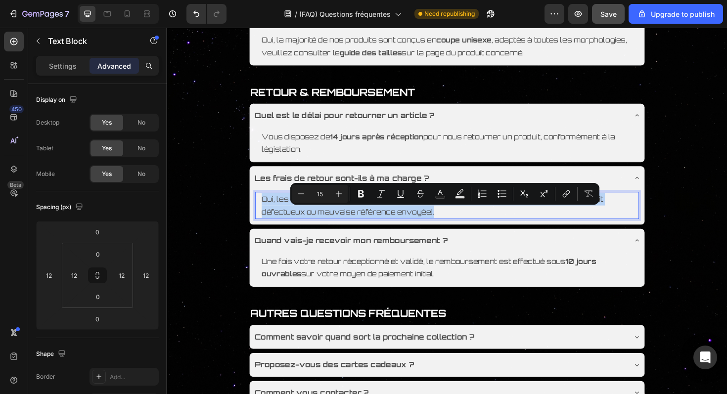
click at [452, 225] on p "Oui, les frais de retour sont à la charge du client, sauf en cas d’erreur de no…" at bounding box center [463, 216] width 393 height 27
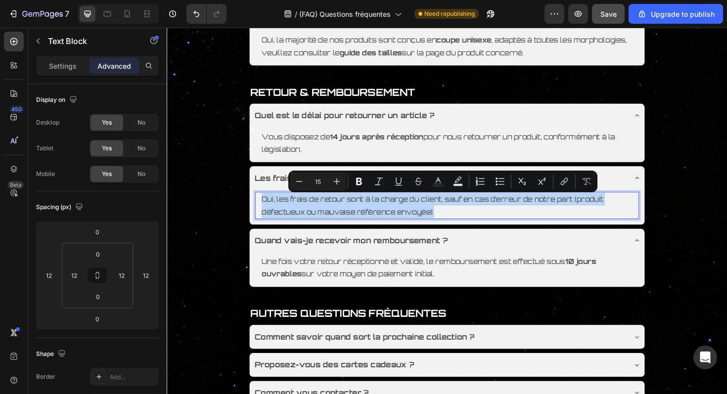
click at [452, 225] on p "Oui, les frais de retour sont à la charge du client, sauf en cas d’erreur de no…" at bounding box center [463, 216] width 393 height 27
click at [446, 224] on p "Oui, les frais de retour sont à la charge du client, sauf en cas d’erreur de no…" at bounding box center [463, 216] width 393 height 27
click at [456, 225] on p "Oui, les frais de retour sont à la charge du client, sauf en cas d’erreur de no…" at bounding box center [463, 216] width 393 height 27
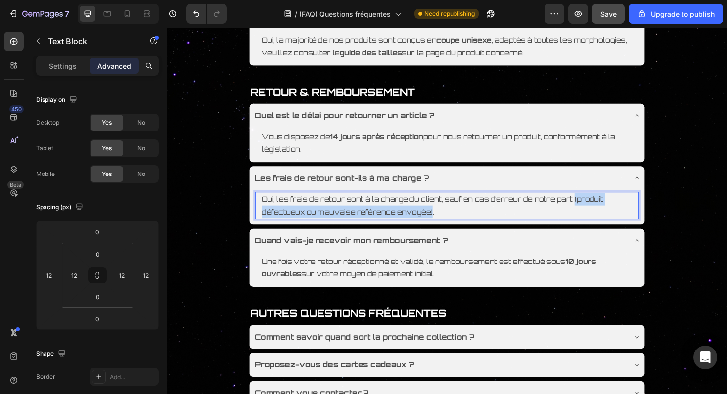
drag, startPoint x: 451, startPoint y: 225, endPoint x: 603, endPoint y: 212, distance: 152.4
click at [603, 212] on p "Oui, les frais de retour sont à la charge du client, sauf en cas d’erreur de no…" at bounding box center [463, 216] width 393 height 27
click at [454, 226] on p "Oui, les frais de retour sont à la charge du client, le produit doit-etre retou…" at bounding box center [463, 216] width 393 height 27
click at [543, 223] on p "Oui, les frais de retour sont à la charge du client, le produit doit-etre retou…" at bounding box center [463, 216] width 393 height 27
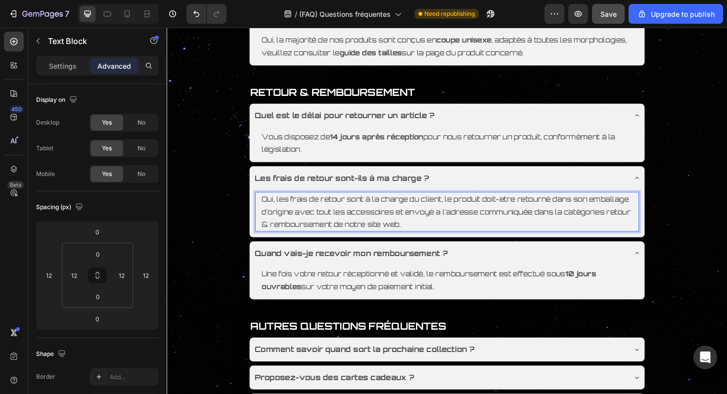
click at [532, 227] on p "Oui, les frais de retour sont à la charge du client, le produit doit-etre retou…" at bounding box center [463, 223] width 393 height 40
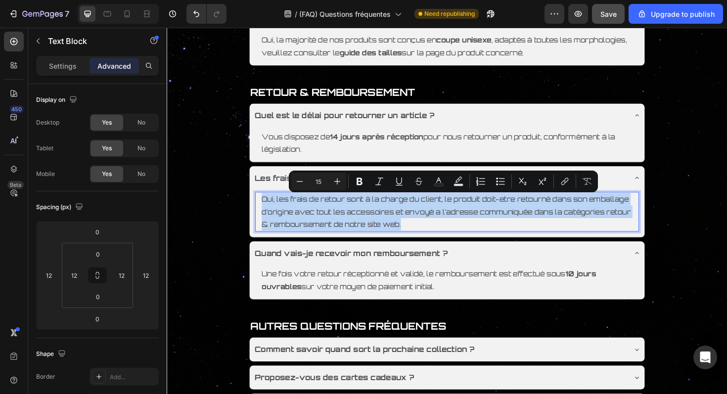
copy p "Oui, les frais de retour sont à la charge du client, le produit doit-etre retou…"
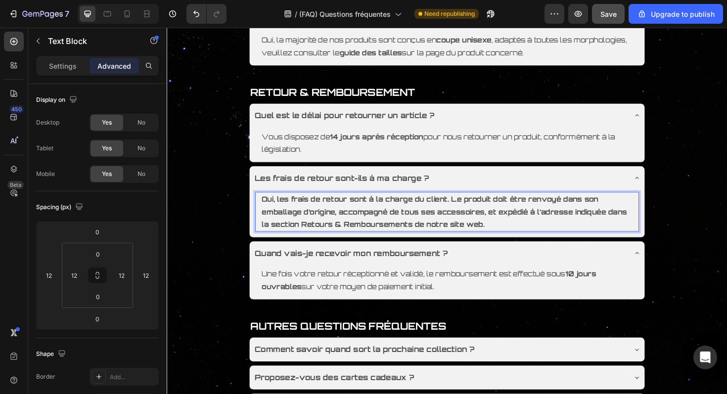
click at [438, 228] on strong "Oui, les frais de retour sont à la charge du client. Le produit doit être renvo…" at bounding box center [460, 223] width 387 height 36
click at [438, 227] on strong "Oui, les frais de retour sont à la charge du client. Le produit doit être renvo…" at bounding box center [460, 223] width 387 height 36
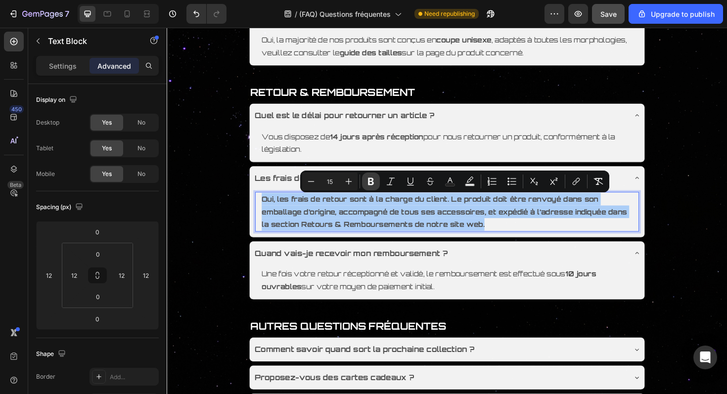
click at [372, 181] on icon "Editor contextual toolbar" at bounding box center [371, 181] width 6 height 7
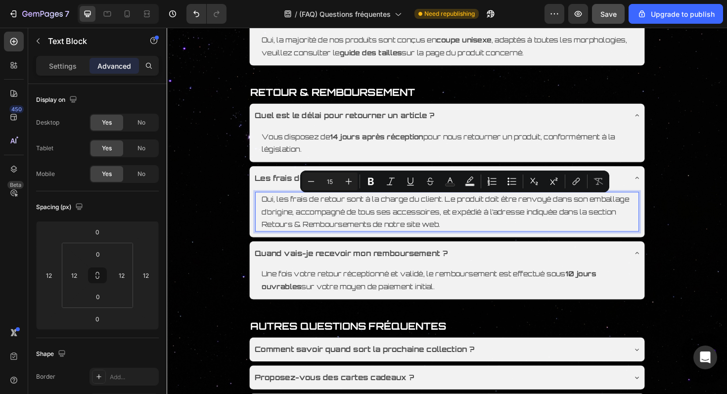
click at [517, 231] on p "Oui, les frais de retour sont à la charge du client. Le produit doit être renvo…" at bounding box center [463, 223] width 393 height 40
click at [510, 239] on p "Oui, les frais de retour sont à la charge du client. Le produit doit être renvo…" at bounding box center [463, 223] width 393 height 40
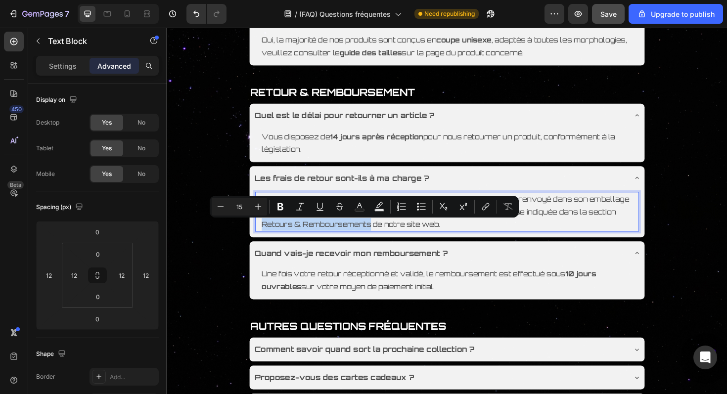
drag, startPoint x: 424, startPoint y: 237, endPoint x: 308, endPoint y: 238, distance: 115.8
click at [308, 238] on p "Oui, les frais de retour sont à la charge du client. Le produit doit être renvo…" at bounding box center [463, 223] width 393 height 40
click at [522, 241] on p "Oui, les frais de retour sont à la charge du client. Le produit doit être renvo…" at bounding box center [463, 223] width 393 height 40
drag, startPoint x: 425, startPoint y: 239, endPoint x: 309, endPoint y: 239, distance: 116.3
click at [309, 239] on u "Retours & Remboursements" at bounding box center [355, 236] width 118 height 9
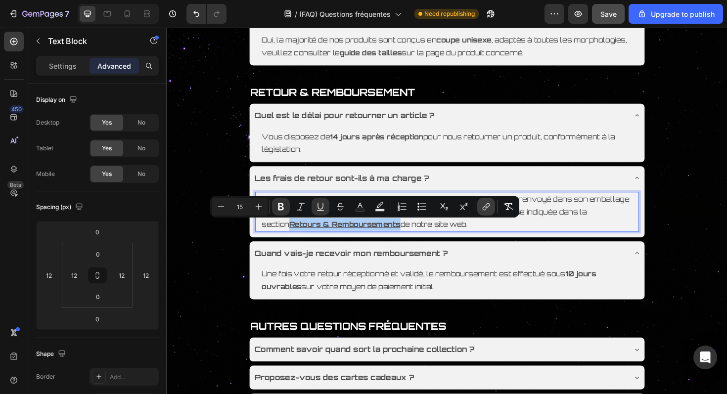
click at [484, 213] on button "link" at bounding box center [486, 207] width 18 height 18
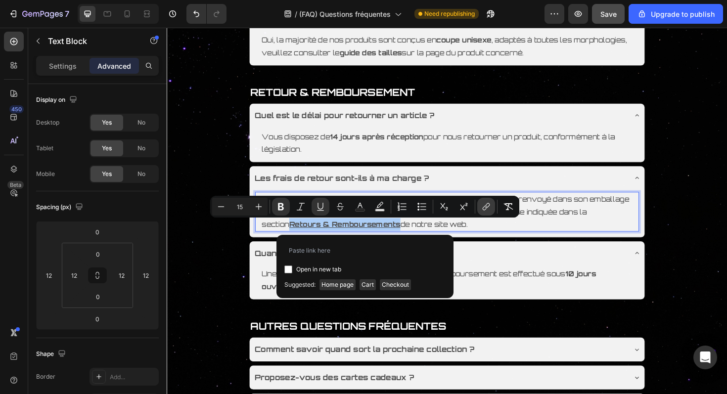
type input "https://univers28.com/pages/politique-de-retour-et-de-remboursement"
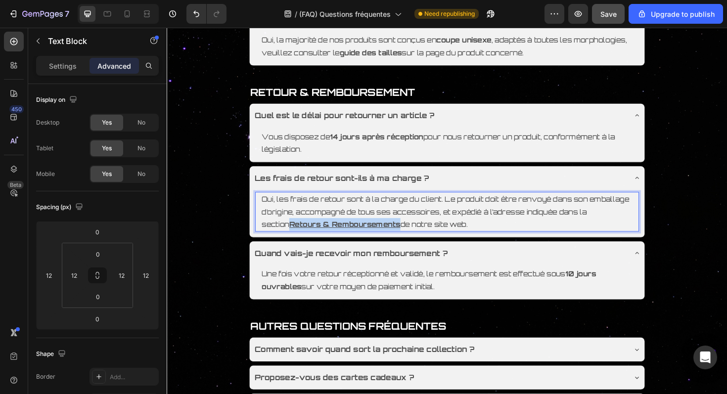
click at [540, 238] on p "Oui, les frais de retour sont à la charge du client. Le produit doit être renvo…" at bounding box center [463, 223] width 393 height 40
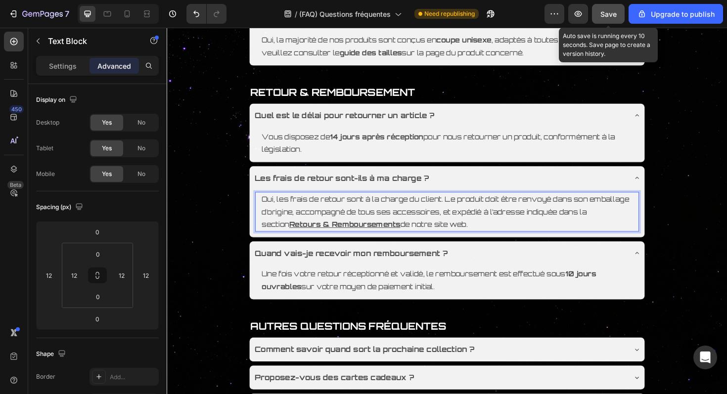
click at [605, 20] on button "Save" at bounding box center [608, 14] width 33 height 20
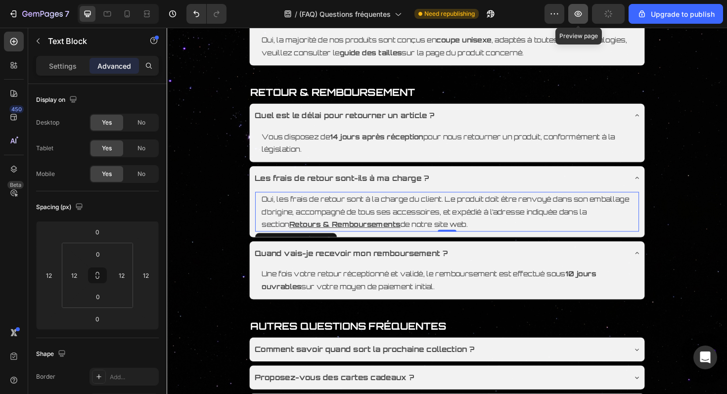
click at [577, 16] on icon "button" at bounding box center [578, 14] width 10 height 10
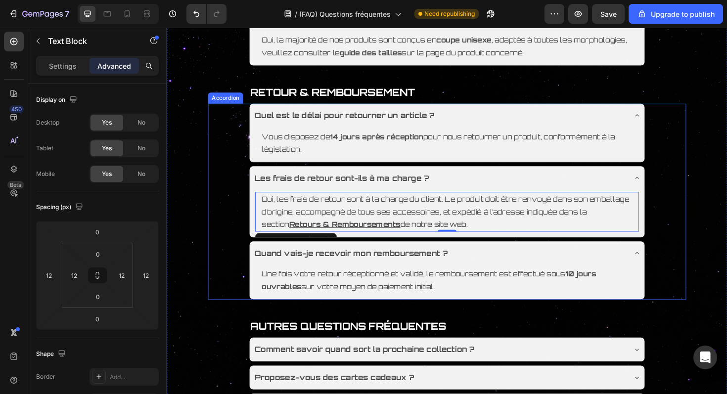
click at [445, 183] on div "Les frais de retour sont-ils à ma charge ?" at bounding box center [455, 187] width 395 height 17
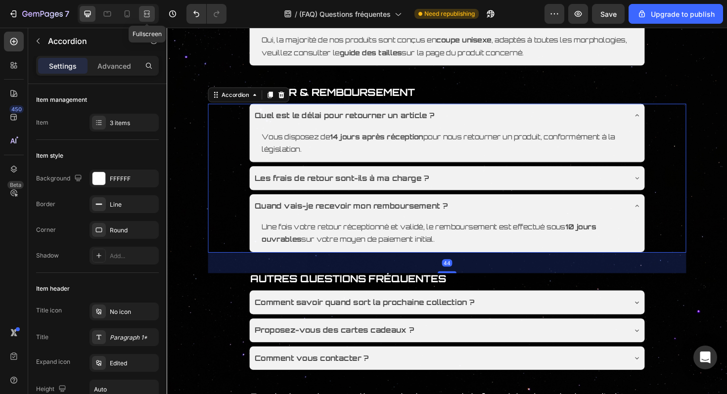
click at [149, 21] on div at bounding box center [147, 14] width 16 height 16
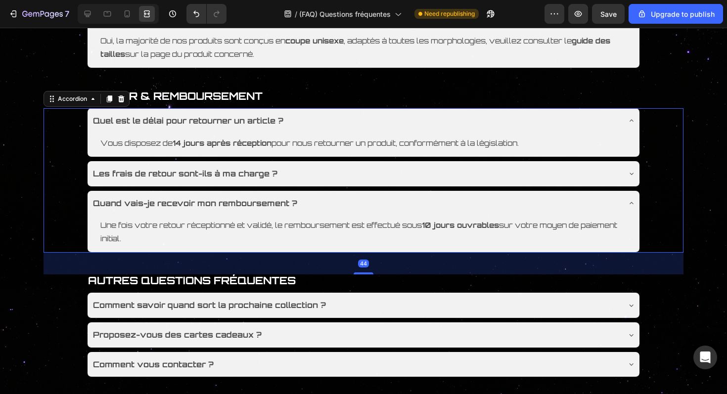
click at [402, 122] on div "Quel est le délai pour retourner un article ?" at bounding box center [356, 120] width 528 height 17
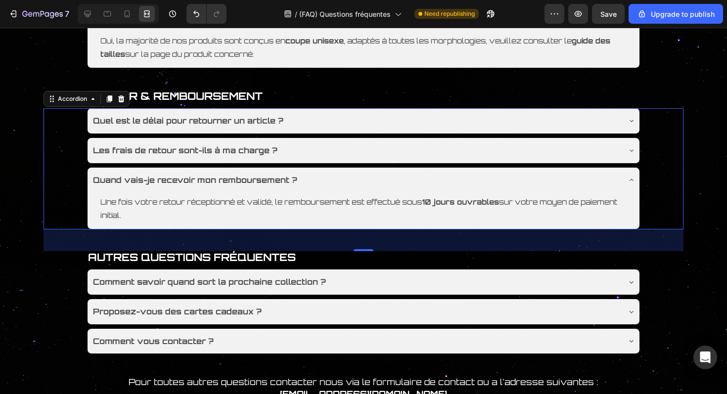
click at [401, 169] on div "Quand vais-je recevoir mon remboursement ?" at bounding box center [364, 180] width 552 height 25
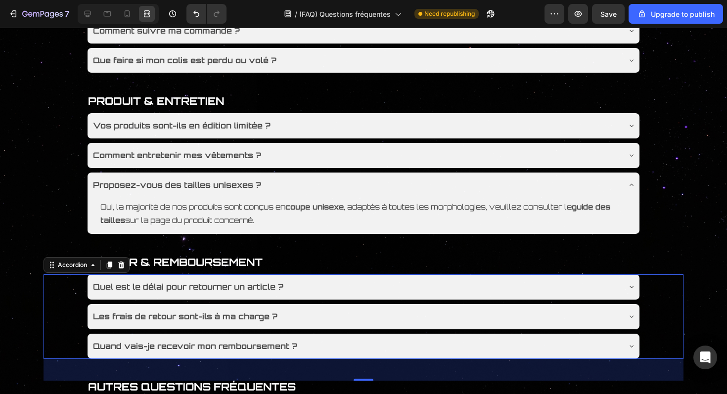
scroll to position [335, 0]
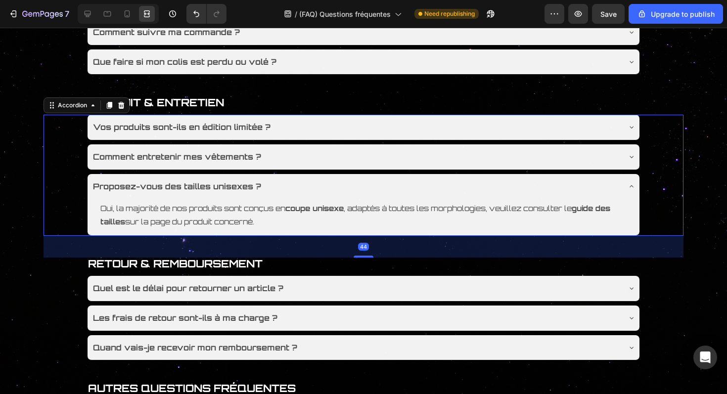
click at [379, 178] on div "Proposez-vous des tailles unisexes ?" at bounding box center [364, 186] width 552 height 25
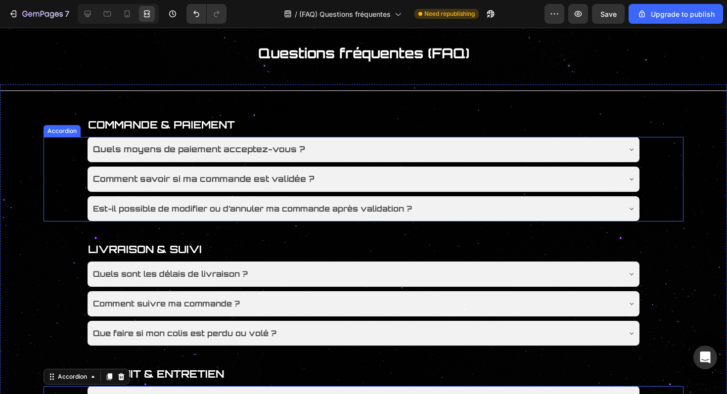
scroll to position [69, 0]
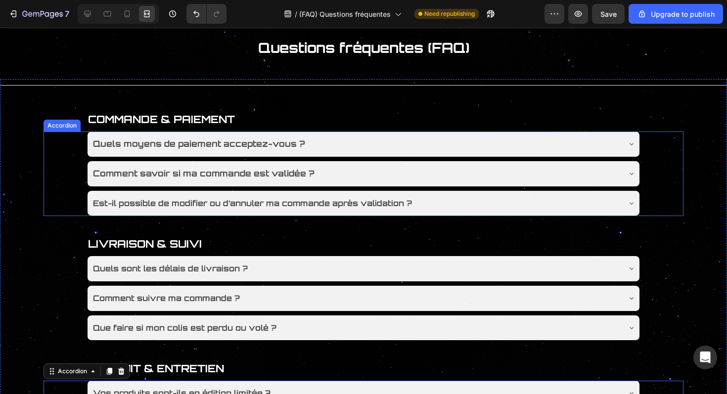
click at [66, 171] on div "Quels moyens de paiement acceptez-vous ? Comment savoir si ma commande est vali…" at bounding box center [364, 174] width 640 height 85
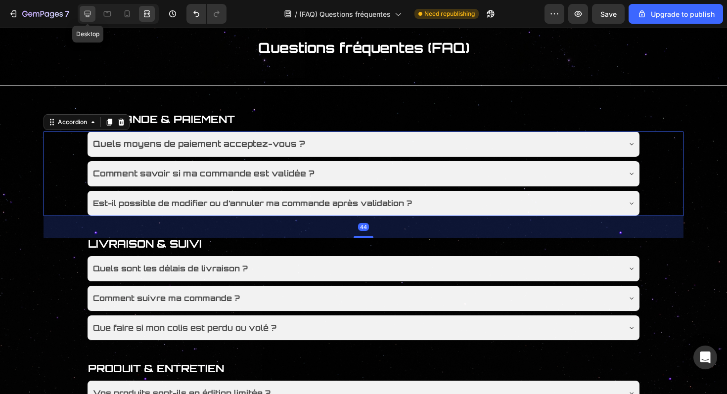
click at [91, 10] on icon at bounding box center [88, 14] width 10 height 10
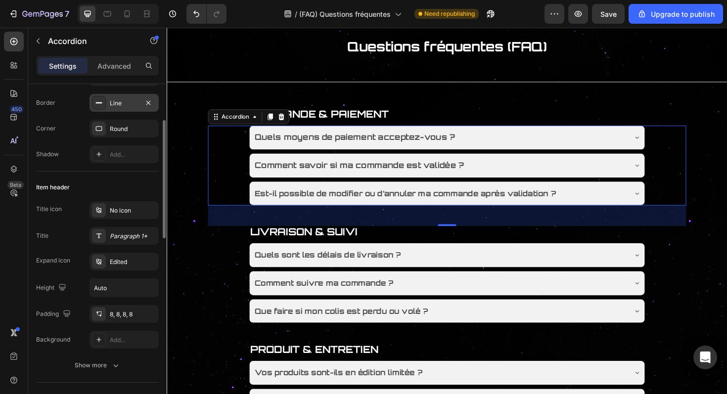
scroll to position [102, 0]
click at [581, 9] on icon "button" at bounding box center [578, 14] width 10 height 10
click at [118, 310] on div "8, 8, 8, 8" at bounding box center [124, 314] width 29 height 9
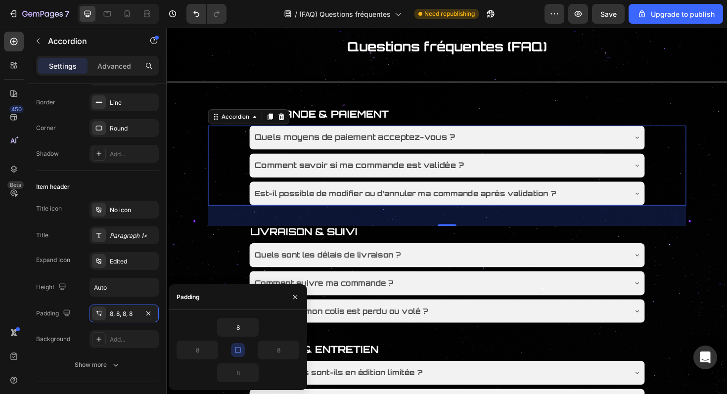
click at [241, 353] on icon "button" at bounding box center [238, 350] width 8 height 8
click at [244, 326] on input "8" at bounding box center [238, 328] width 41 height 18
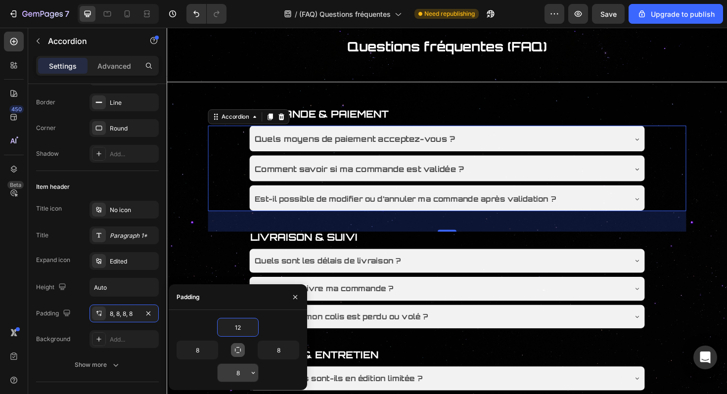
type input "12"
click at [240, 368] on input "8" at bounding box center [238, 373] width 41 height 18
type input "12"
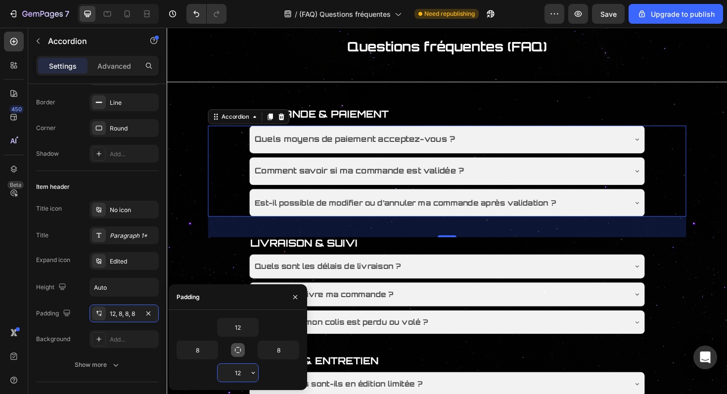
click at [245, 371] on input "12" at bounding box center [238, 373] width 41 height 18
click at [686, 278] on div "Quels sont les délais de livraison ? Comment suivre ma commande ? Que faire si …" at bounding box center [463, 310] width 507 height 85
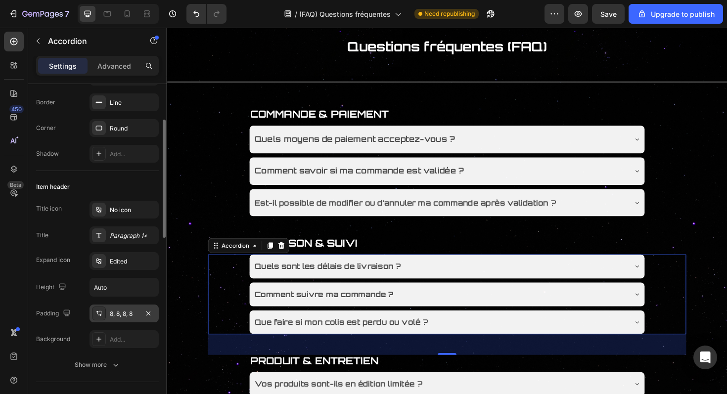
click at [120, 319] on div "8, 8, 8, 8" at bounding box center [124, 314] width 69 height 18
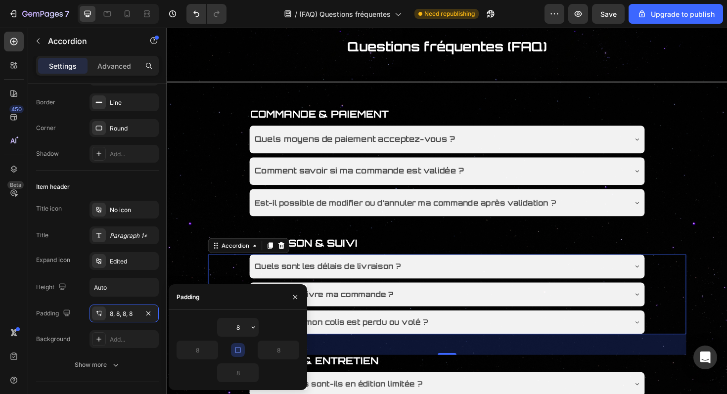
click at [239, 347] on icon "button" at bounding box center [238, 350] width 8 height 8
click at [246, 326] on input "8" at bounding box center [238, 328] width 41 height 18
paste input "12"
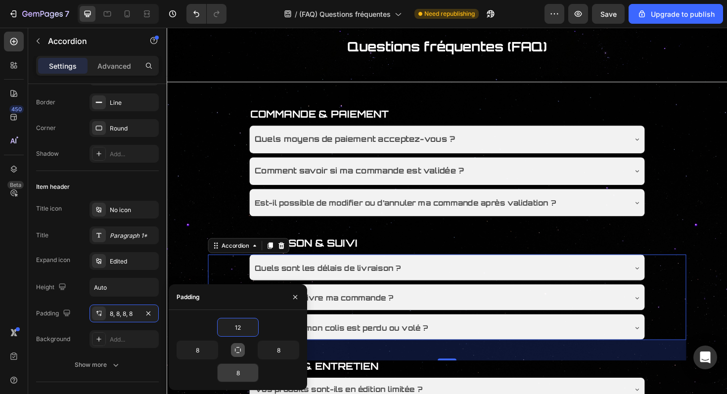
type input "12"
click at [238, 364] on input "8" at bounding box center [238, 373] width 41 height 18
paste input "12"
type input "12"
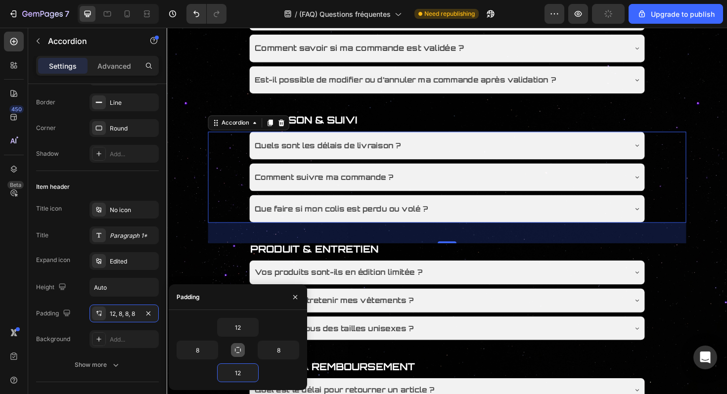
scroll to position [219, 0]
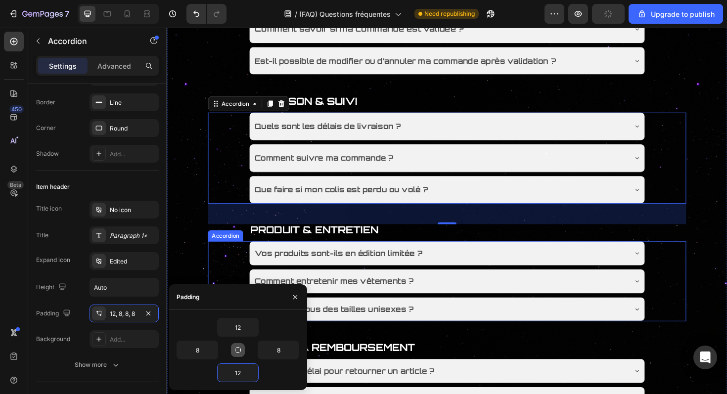
click at [674, 278] on div "Vos produits sont-ils en édition limitée ? Comment entretenir mes vêtements ? P…" at bounding box center [463, 296] width 507 height 85
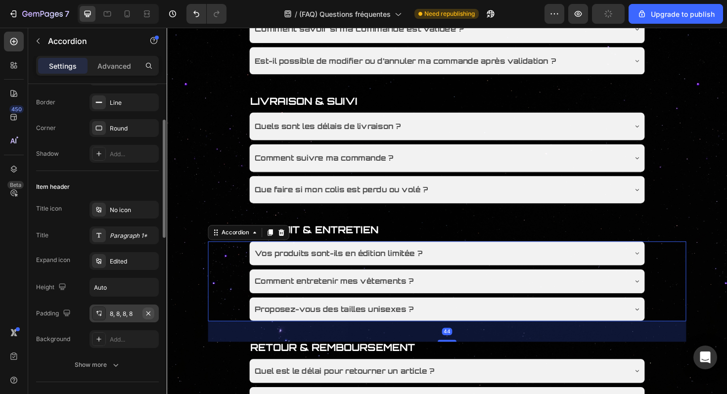
click at [147, 309] on button "button" at bounding box center [148, 314] width 12 height 12
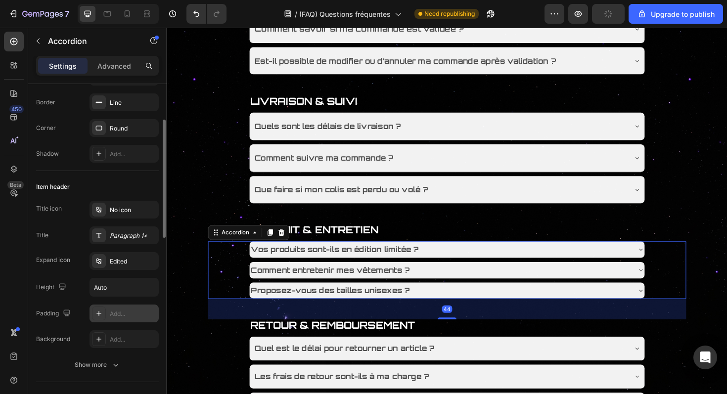
click at [107, 326] on div "Title icon No icon Title Paragraph 1* Expand icon Edited Height Auto Padding Ad…" at bounding box center [97, 274] width 123 height 147
click at [101, 314] on icon at bounding box center [99, 314] width 8 height 8
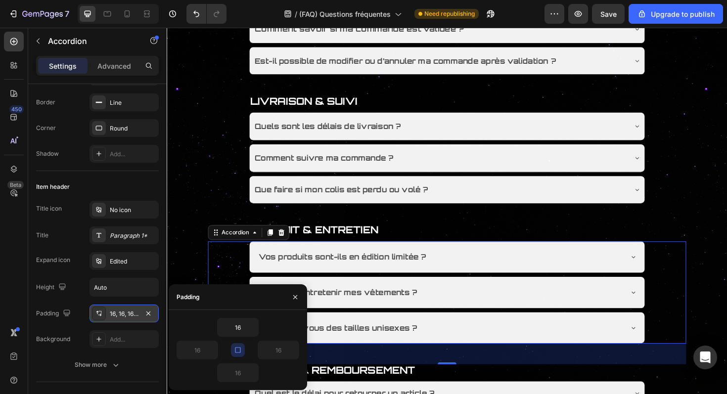
click at [238, 355] on button "button" at bounding box center [238, 350] width 14 height 14
click at [240, 327] on input "16" at bounding box center [238, 328] width 41 height 18
paste input "2"
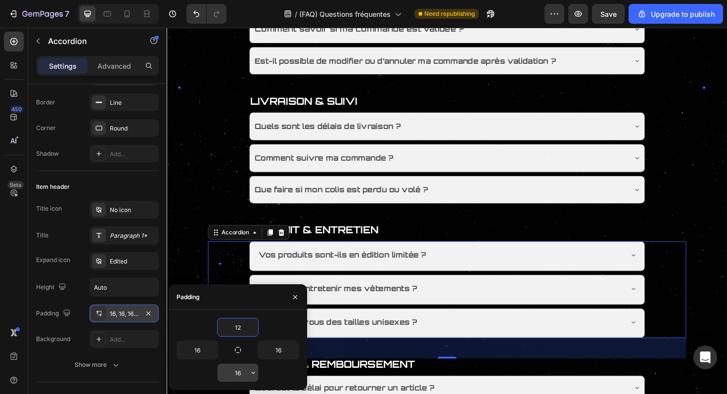
type input "12"
click at [240, 377] on input "16" at bounding box center [238, 373] width 41 height 18
paste input "2"
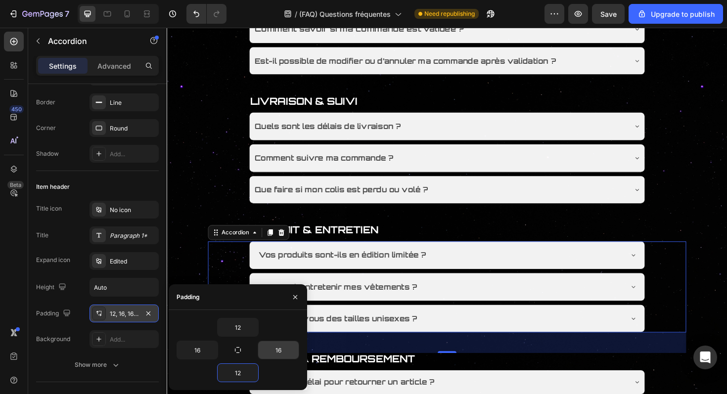
type input "12"
click at [274, 359] on div "16" at bounding box center [279, 350] width 42 height 19
click at [277, 354] on input "16" at bounding box center [278, 350] width 41 height 18
type input "8"
click at [194, 352] on input "16" at bounding box center [197, 350] width 41 height 18
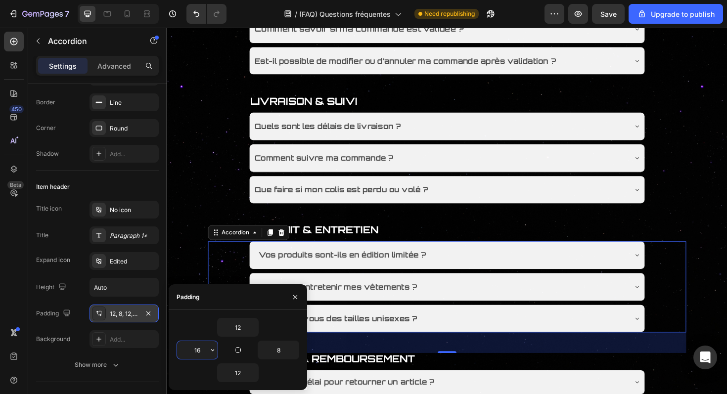
type input "8"
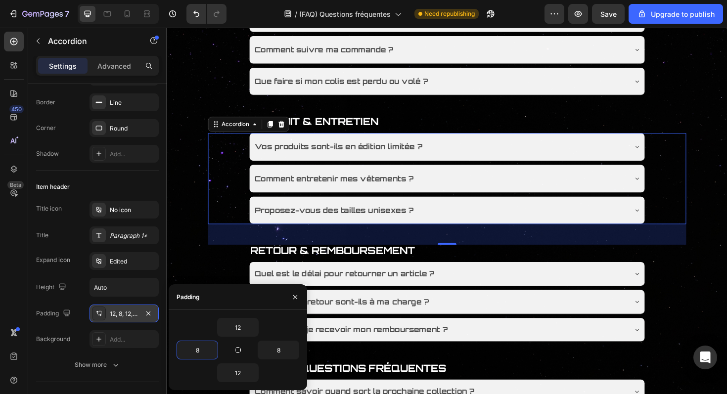
scroll to position [362, 0]
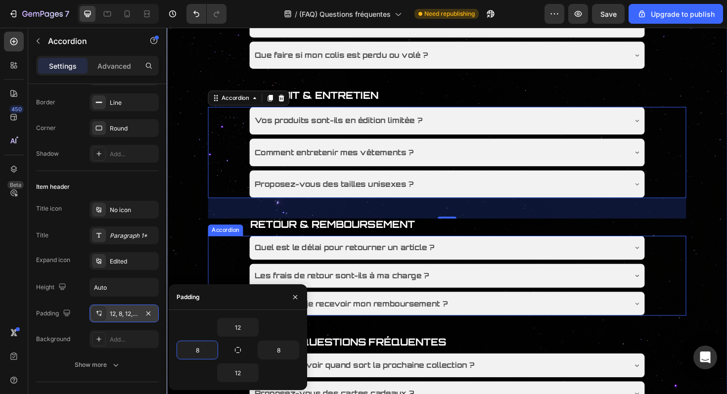
click at [249, 282] on div "Quel est le délai pour retourner un article ? Les frais de retour sont-ils à ma…" at bounding box center [463, 290] width 507 height 85
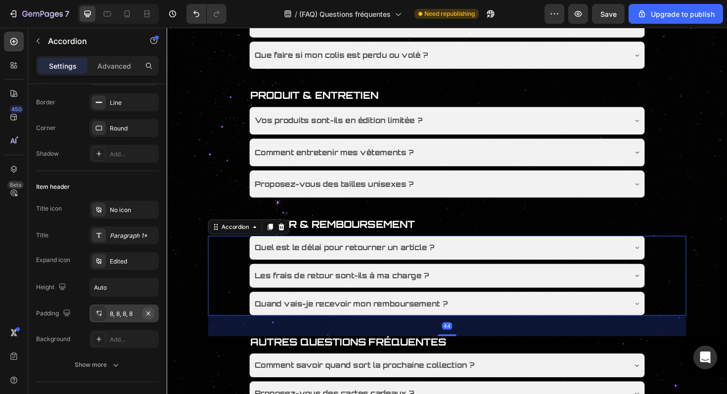
click at [142, 315] on button "button" at bounding box center [148, 314] width 12 height 12
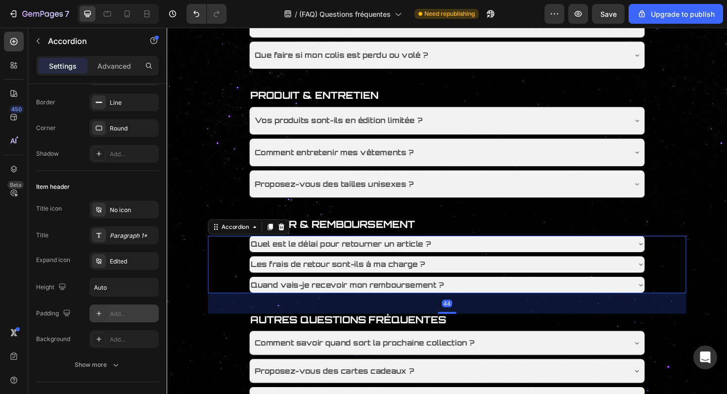
click at [130, 315] on div "Add..." at bounding box center [133, 314] width 47 height 9
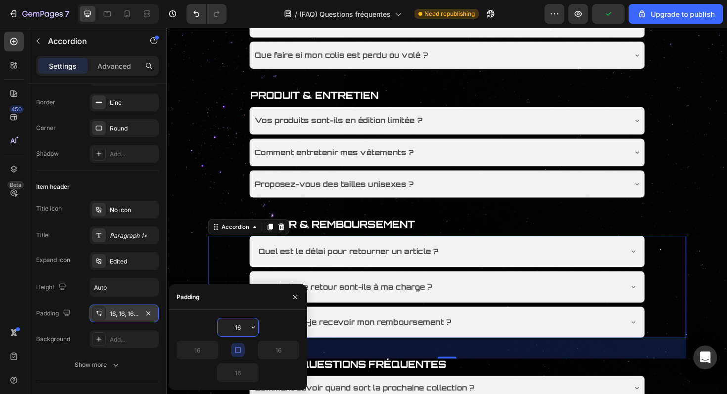
click at [236, 345] on button "button" at bounding box center [238, 350] width 14 height 14
click at [248, 325] on input "16" at bounding box center [238, 328] width 41 height 18
click at [246, 325] on input "16" at bounding box center [238, 328] width 41 height 18
paste input "2"
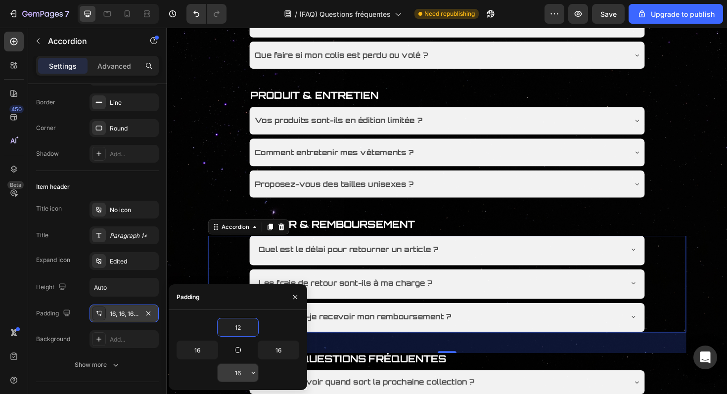
type input "12"
click at [243, 368] on input "16" at bounding box center [238, 373] width 41 height 18
paste input "2"
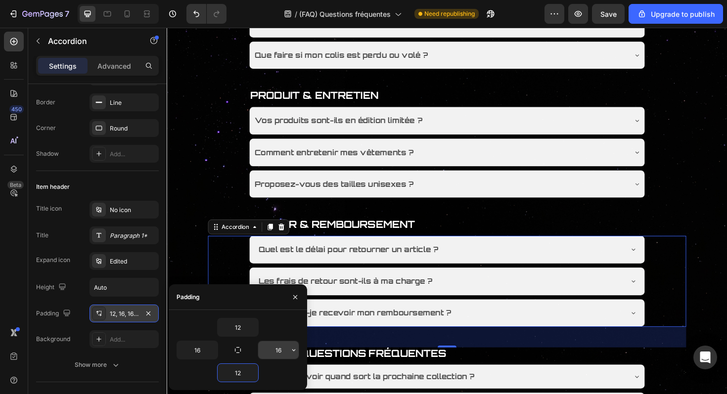
type input "12"
click at [282, 359] on input "16" at bounding box center [278, 350] width 41 height 18
type input "8"
click at [195, 349] on input "16" at bounding box center [197, 350] width 41 height 18
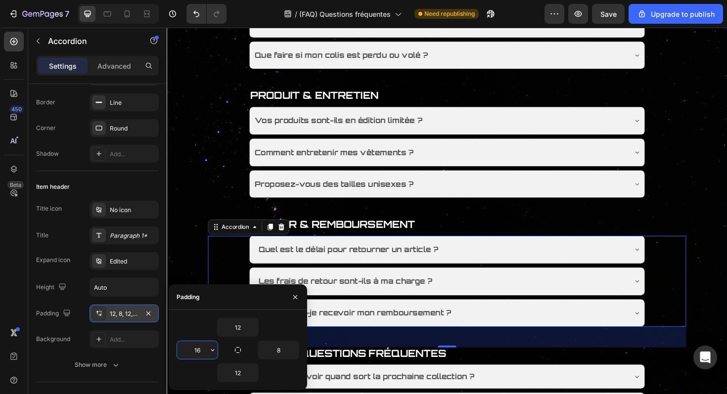
type input "8"
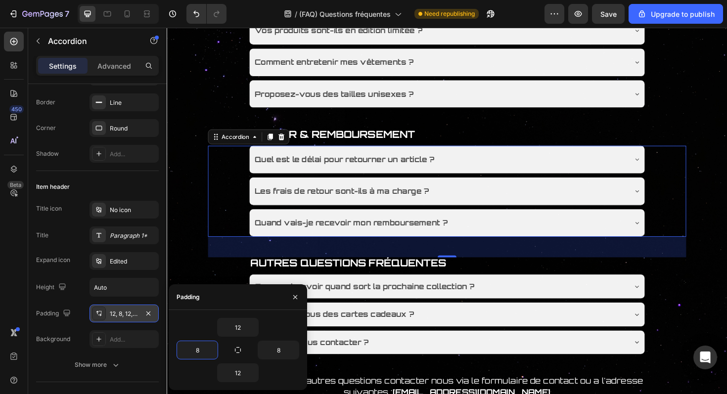
scroll to position [497, 0]
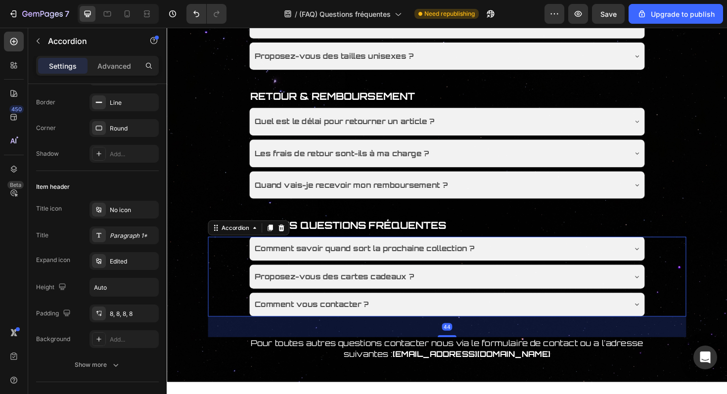
click at [698, 271] on div "Comment savoir quand sort la prochaine collection ? Proposez-vous des cartes ca…" at bounding box center [463, 291] width 507 height 85
click at [122, 319] on div "8, 8, 8, 8" at bounding box center [124, 314] width 69 height 18
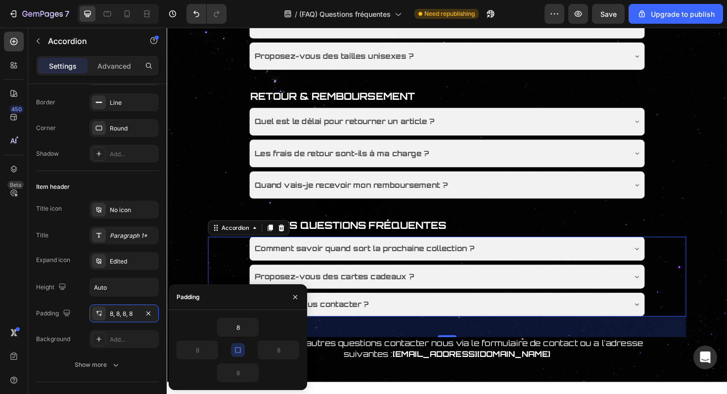
click at [238, 350] on icon "button" at bounding box center [238, 350] width 8 height 8
click at [245, 329] on input "8" at bounding box center [238, 328] width 41 height 18
paste input "12"
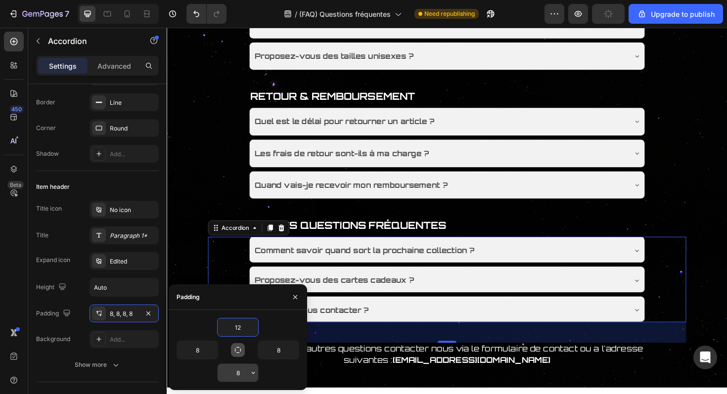
type input "12"
click at [240, 375] on input "8" at bounding box center [238, 373] width 41 height 18
paste input "12"
type input "12"
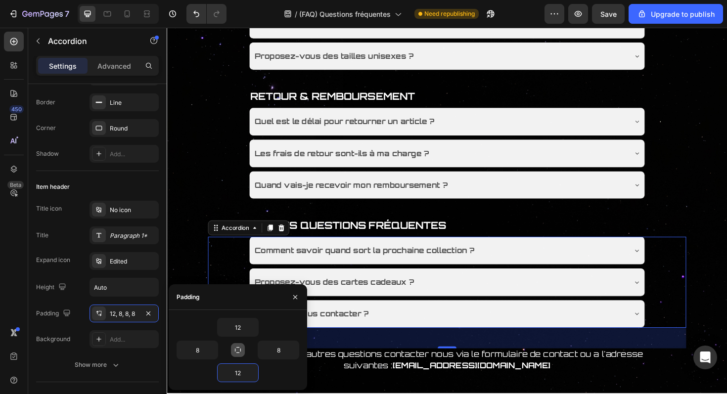
click at [596, 24] on div "7 / (FAQ) Questions fréquentes Need republishing Preview Save Upgrade to publish" at bounding box center [363, 14] width 727 height 28
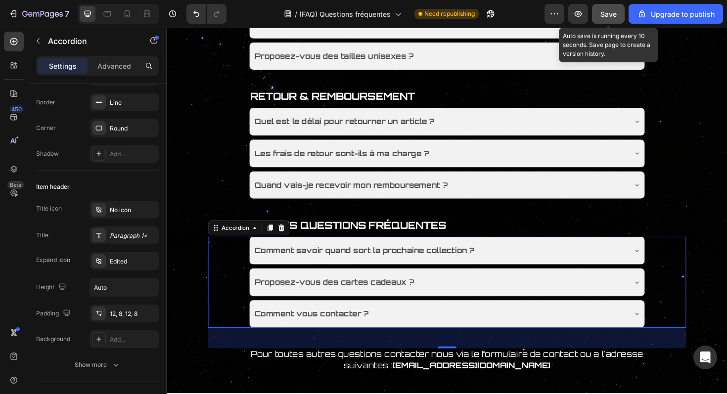
click at [598, 22] on button "Save" at bounding box center [608, 14] width 33 height 20
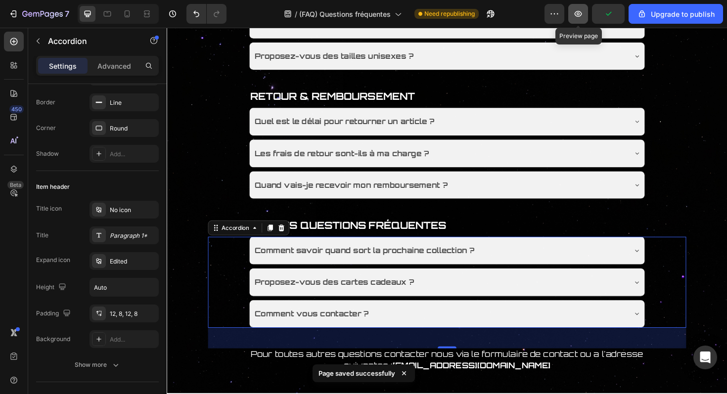
click at [583, 16] on icon "button" at bounding box center [578, 14] width 10 height 10
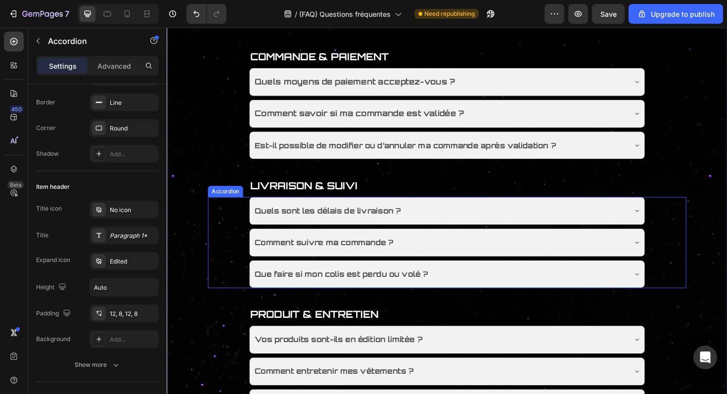
scroll to position [119, 0]
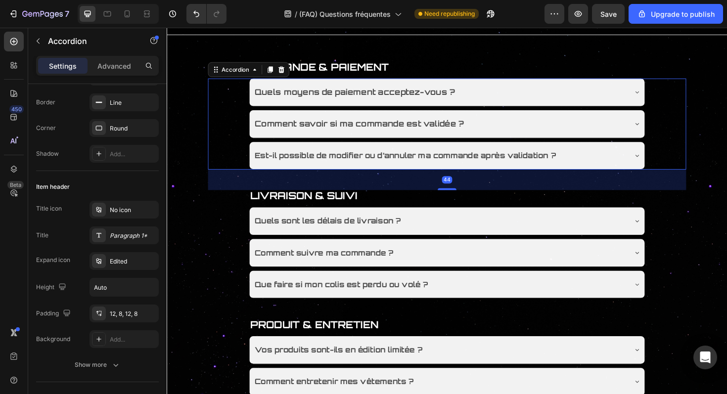
click at [225, 146] on div "Quels moyens de paiement acceptez-vous ? Comment savoir si ma commande est vali…" at bounding box center [463, 130] width 507 height 96
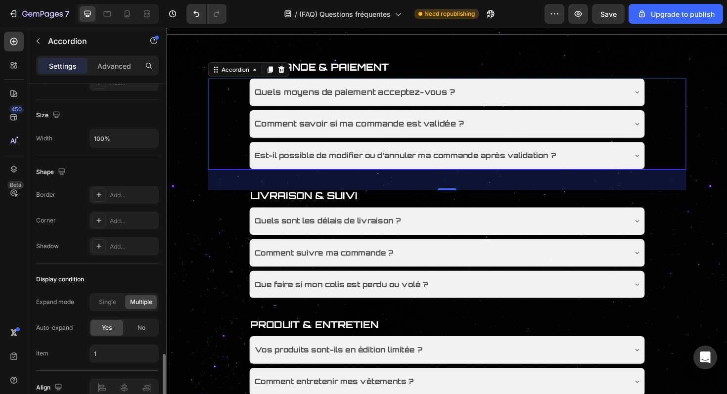
scroll to position [629, 0]
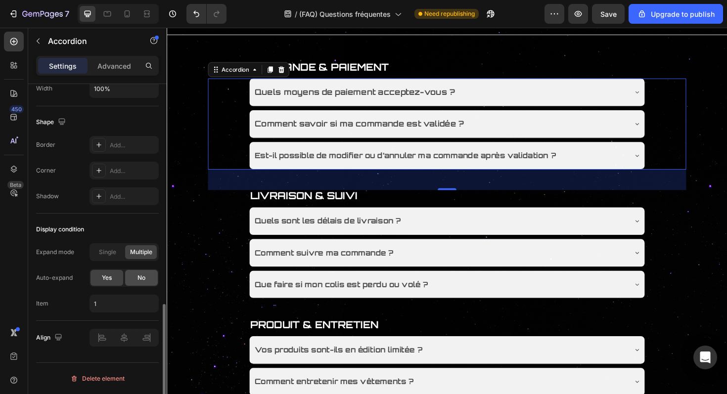
click at [134, 272] on div "No" at bounding box center [141, 278] width 33 height 16
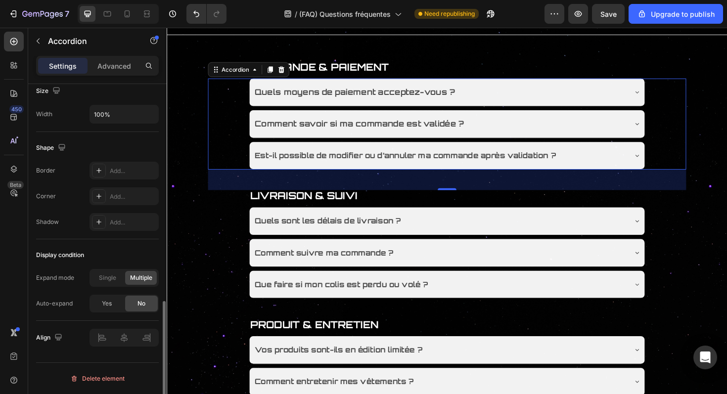
scroll to position [604, 0]
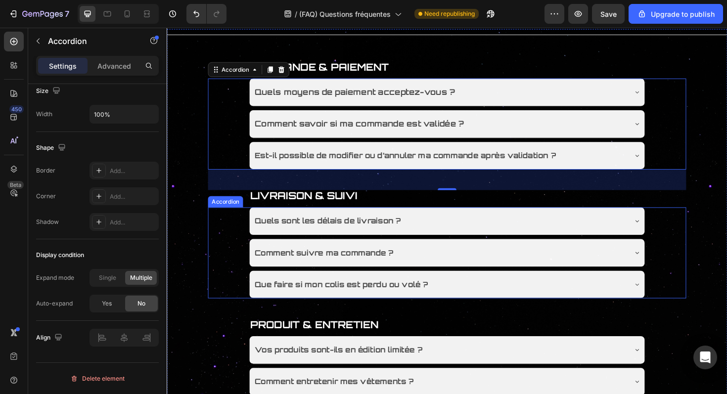
click at [228, 247] on div "Quels sont les délais de livraison ? Comment suivre ma commande ? Que faire si …" at bounding box center [463, 266] width 507 height 96
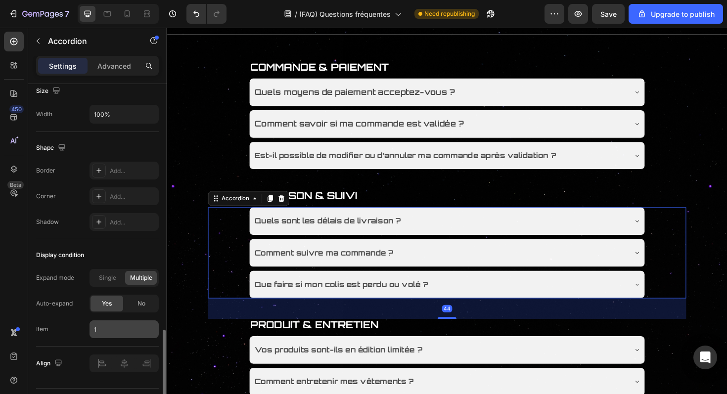
scroll to position [629, 0]
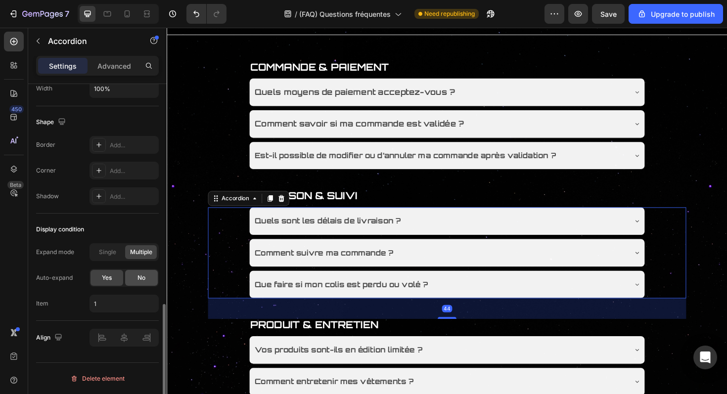
click at [148, 282] on div "No" at bounding box center [141, 278] width 33 height 16
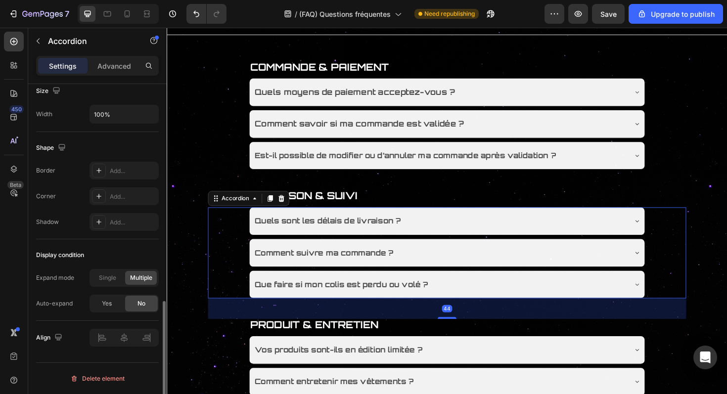
scroll to position [604, 0]
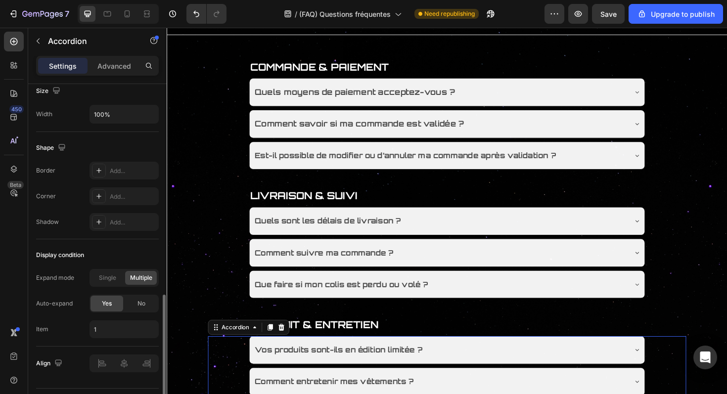
click at [143, 308] on span "No" at bounding box center [142, 303] width 8 height 9
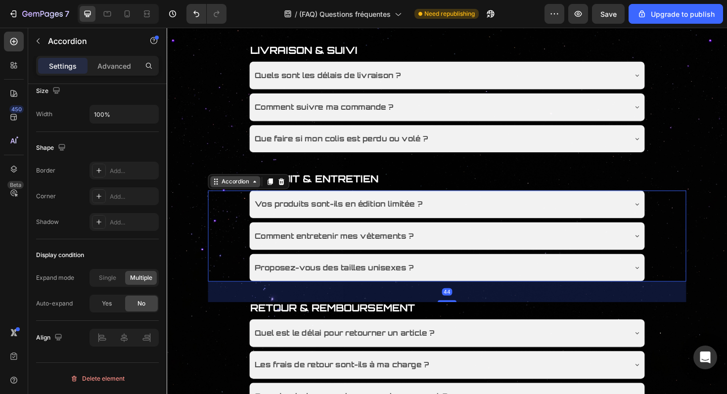
scroll to position [471, 0]
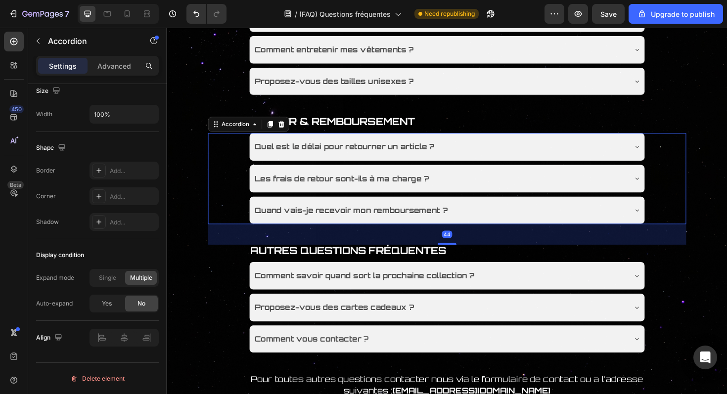
click at [218, 197] on div "Quel est le délai pour retourner un article ? Les frais de retour sont-ils à ma…" at bounding box center [463, 188] width 507 height 96
click at [141, 303] on span "No" at bounding box center [142, 303] width 8 height 9
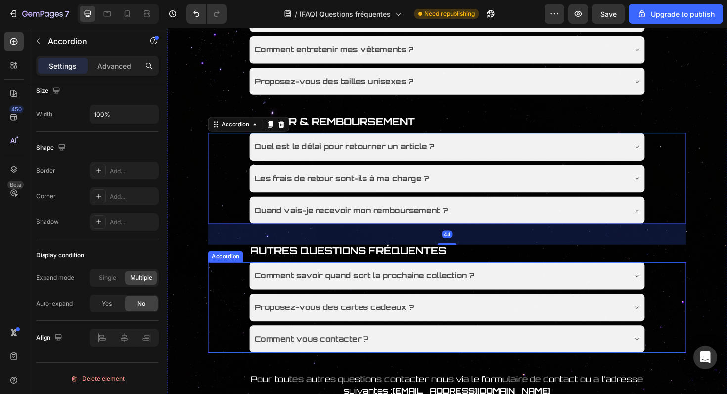
click at [240, 321] on div "Comment savoir quand sort la prochaine collection ? Proposez-vous des cartes ca…" at bounding box center [463, 324] width 507 height 96
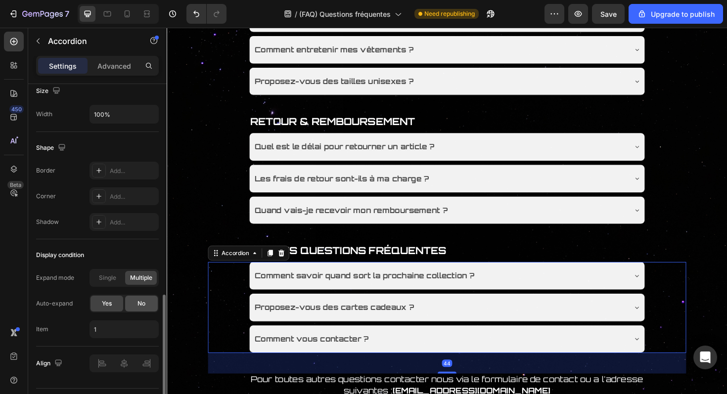
click at [145, 307] on div "No" at bounding box center [141, 304] width 33 height 16
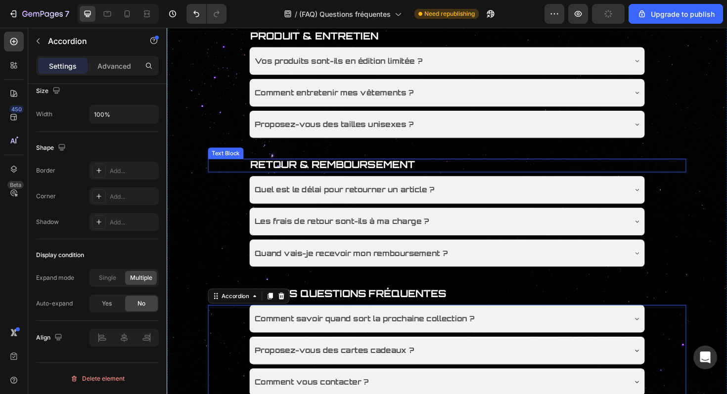
scroll to position [411, 0]
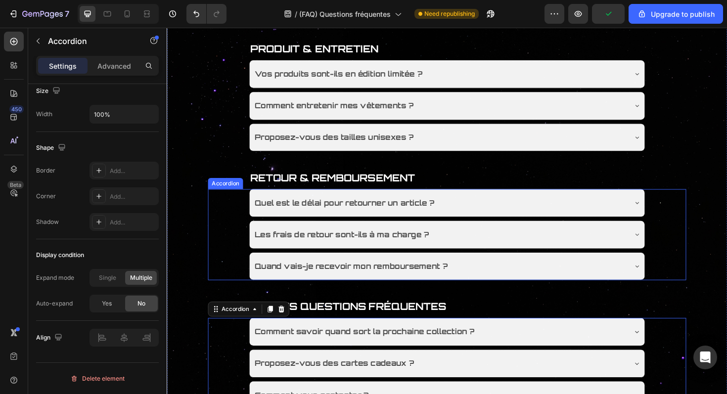
click at [550, 215] on div "Quel est le délai pour retourner un article ?" at bounding box center [455, 213] width 395 height 17
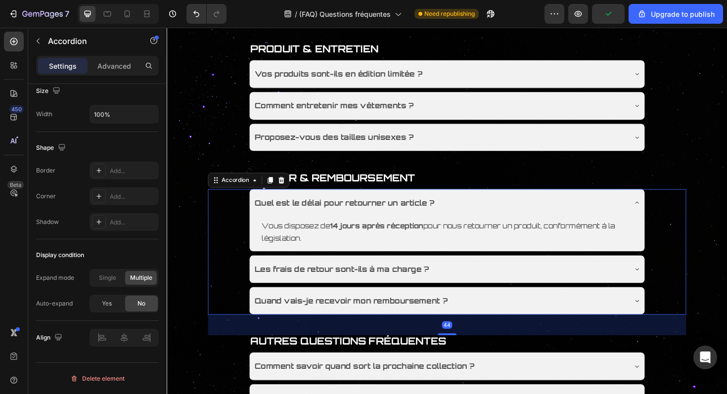
click at [550, 215] on div "Quel est le délai pour retourner un article ?" at bounding box center [455, 213] width 395 height 17
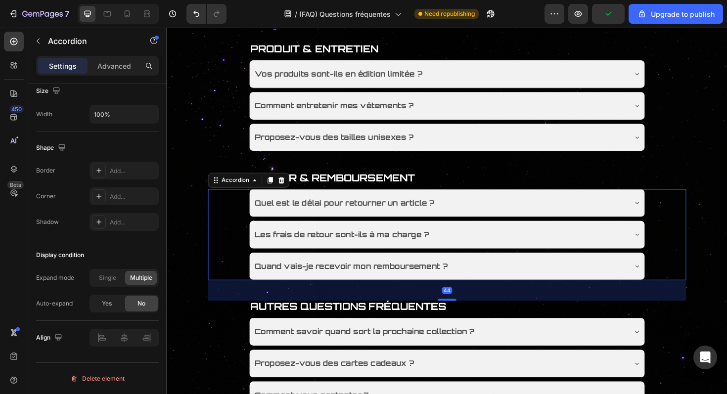
click at [542, 252] on div "Les frais de retour sont-ils à ma charge ?" at bounding box center [455, 246] width 395 height 17
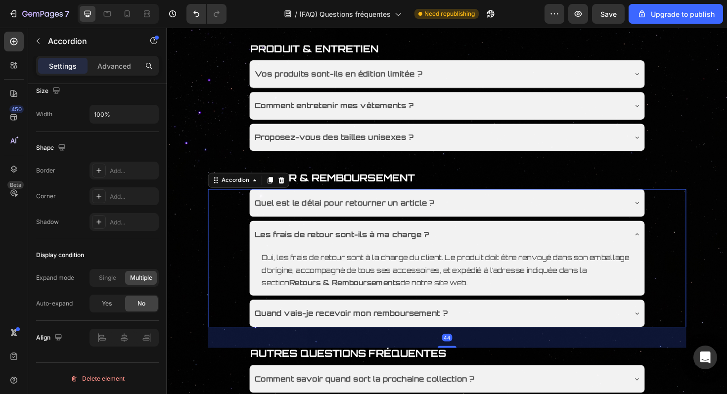
click at [542, 252] on div "Les frais de retour sont-ils à ma charge ?" at bounding box center [455, 246] width 395 height 17
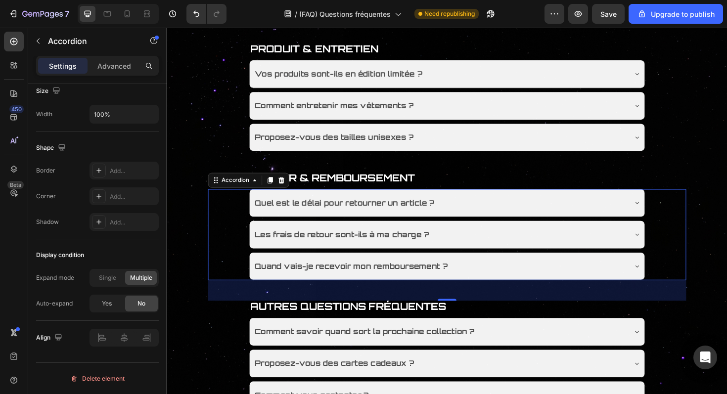
click at [468, 215] on div "Quel est le délai pour retourner un article ?" at bounding box center [455, 213] width 395 height 17
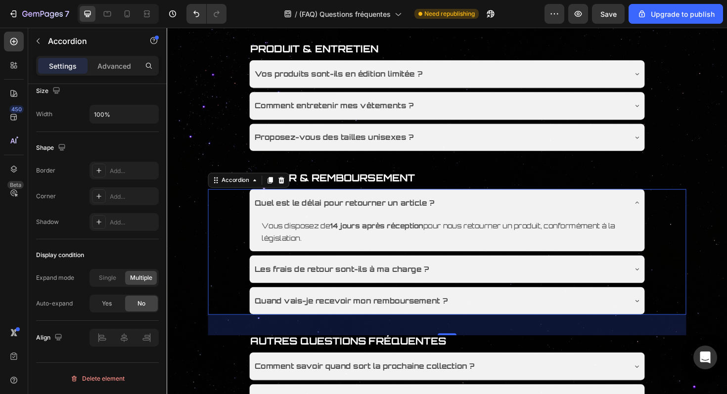
click at [467, 215] on div "Quel est le délai pour retourner un article ?" at bounding box center [455, 213] width 395 height 17
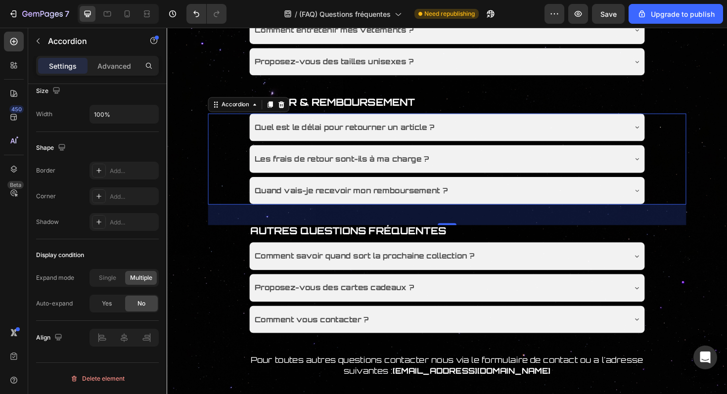
scroll to position [493, 0]
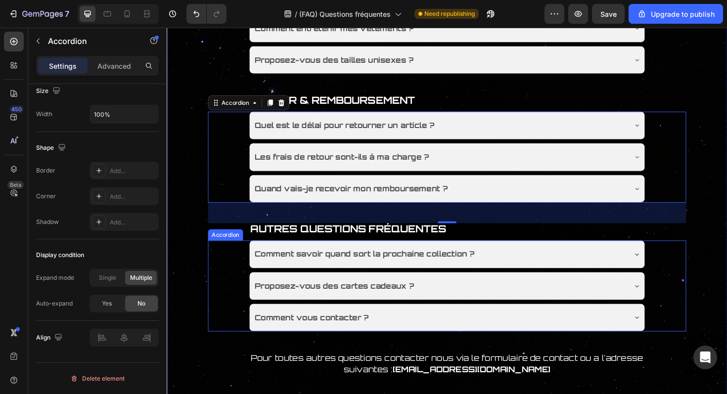
click at [501, 267] on div "Comment savoir quand sort la prochaine collection ?" at bounding box center [455, 267] width 394 height 17
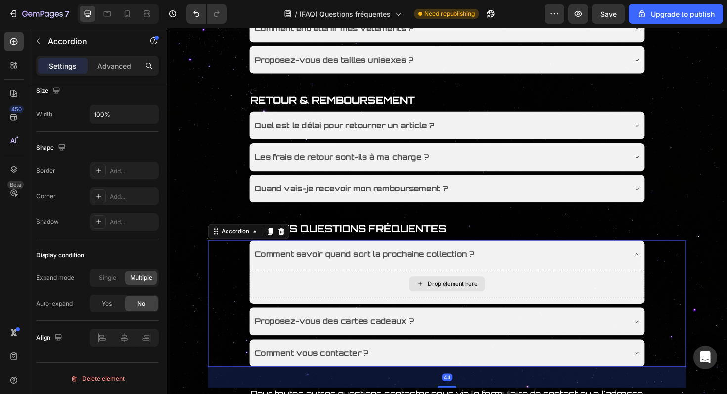
click at [454, 298] on div "Drop element here" at bounding box center [469, 299] width 52 height 8
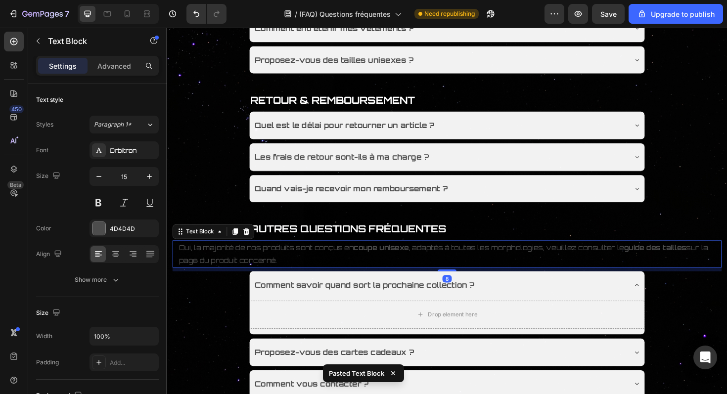
scroll to position [534, 0]
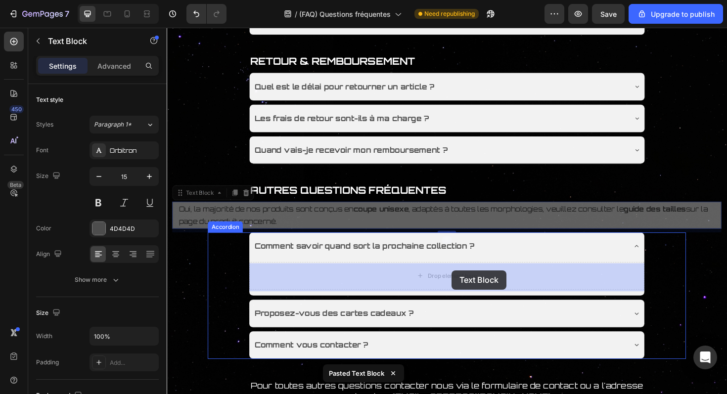
drag, startPoint x: 474, startPoint y: 234, endPoint x: 469, endPoint y: 286, distance: 52.7
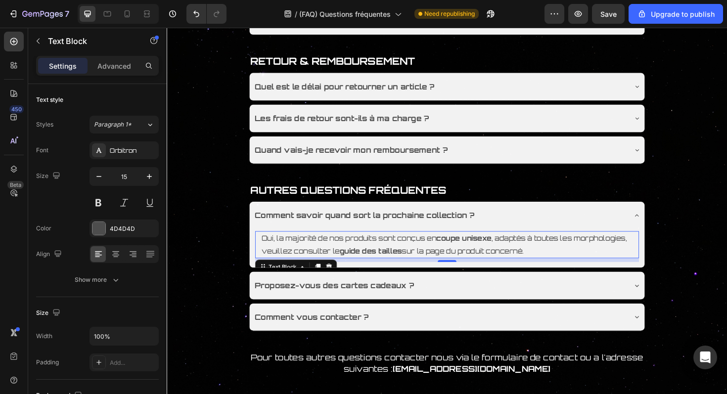
drag, startPoint x: 468, startPoint y: 277, endPoint x: 468, endPoint y: 203, distance: 74.2
click at [468, 203] on div "Title Line COMMANDE & PAIEMENT Text Block Quels moyens de paiement acceptez-vou…" at bounding box center [464, 16] width 594 height 804
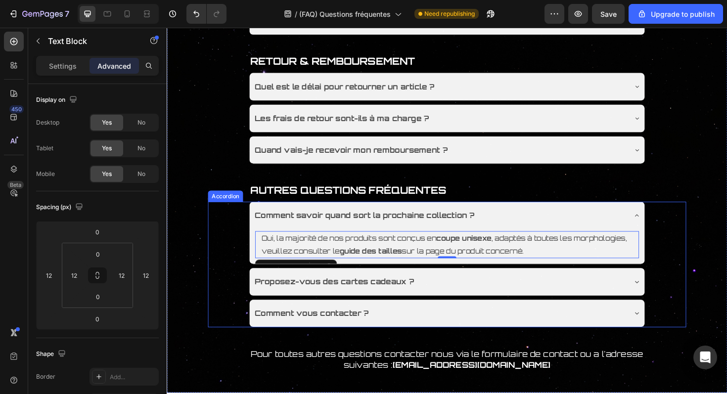
click at [529, 227] on div "Comment savoir quand sort la prochaine collection ?" at bounding box center [455, 226] width 394 height 17
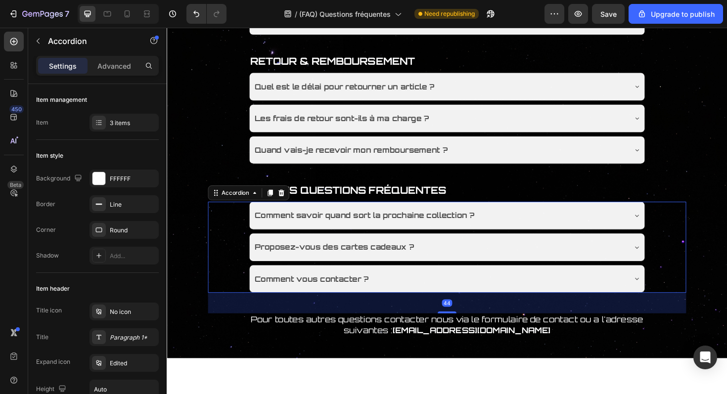
click at [529, 227] on div "Comment savoir quand sort la prochaine collection ?" at bounding box center [455, 226] width 394 height 17
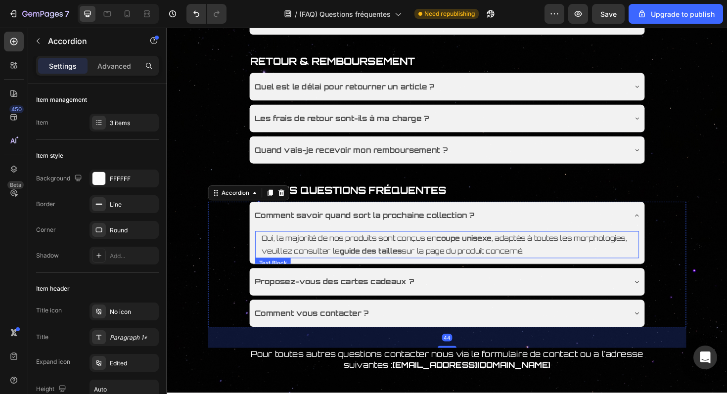
click at [494, 260] on p "Oui, la majorité de nos produits sont conçus en coupe unisexe , adaptés à toute…" at bounding box center [463, 257] width 393 height 27
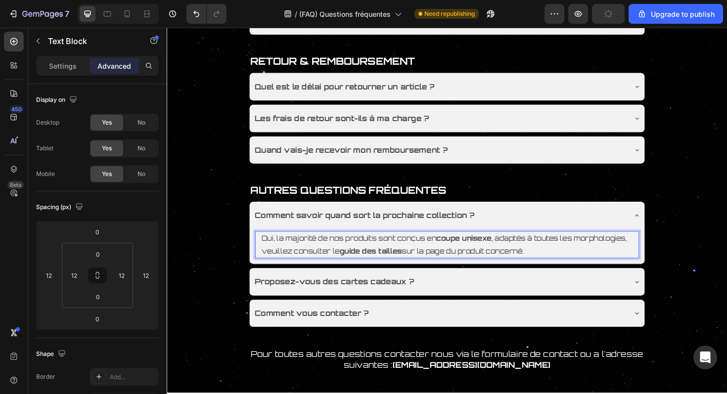
click at [378, 262] on p "Oui, la majorité de nos produits sont conçus en coupe unisexe , adaptés à toute…" at bounding box center [463, 257] width 393 height 27
click at [343, 266] on p "Oui, la majorité de nos produits sont conçus en coupe unisexe , adaptés à toute…" at bounding box center [463, 257] width 393 height 27
click at [403, 253] on p "Oui, la majorité de nos produits sont conçus en coupe unisexe , adaptés à toute…" at bounding box center [463, 257] width 393 height 27
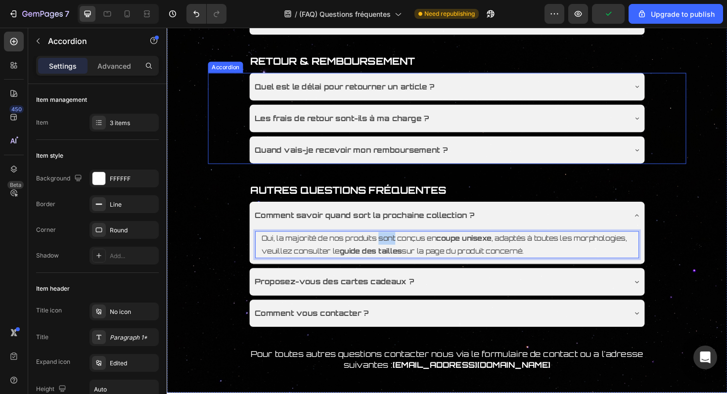
click at [507, 153] on div "Quand vais-je recevoir mon remboursement ?" at bounding box center [455, 157] width 395 height 17
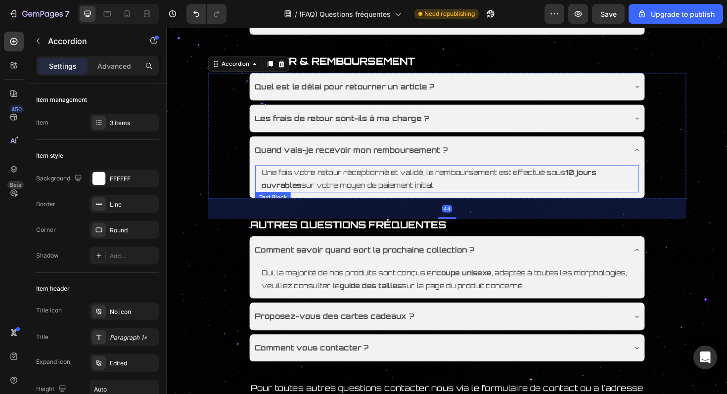
click at [479, 191] on p "Une fois votre retour réceptionné et validé, le remboursement est effectué sous…" at bounding box center [463, 188] width 393 height 27
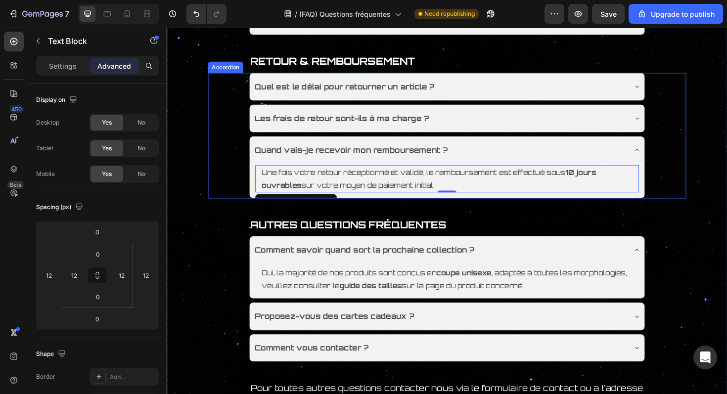
click at [329, 167] on div "Quand vais-je recevoir mon remboursement ?" at bounding box center [463, 157] width 419 height 29
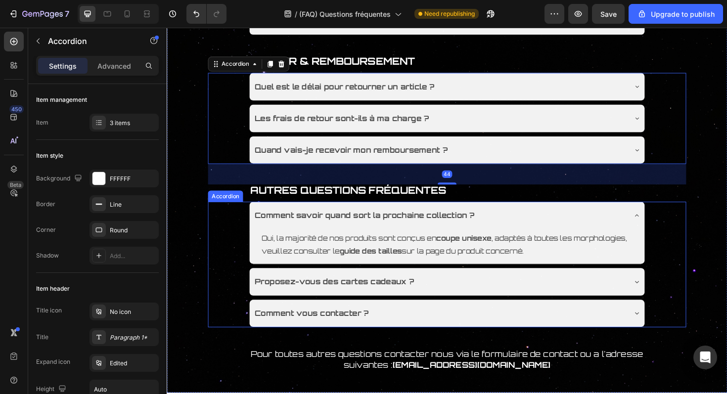
click at [497, 233] on div "Comment savoir quand sort la prochaine collection ?" at bounding box center [455, 226] width 394 height 17
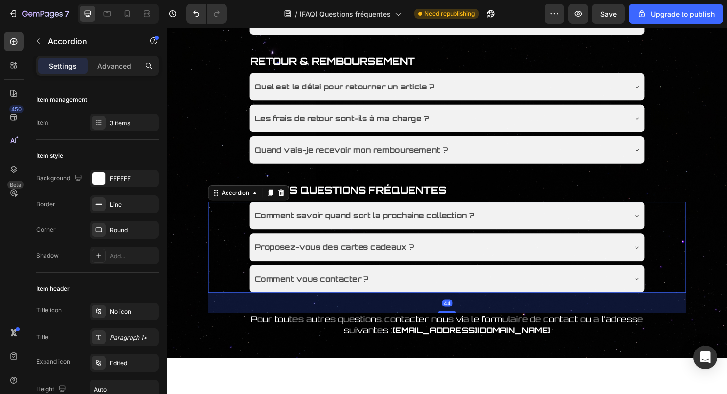
scroll to position [604, 0]
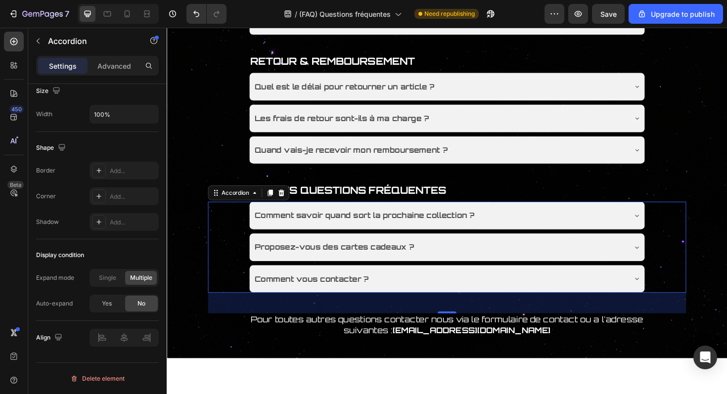
click at [443, 264] on div "Proposez-vous des cartes cadeaux ?" at bounding box center [455, 260] width 394 height 17
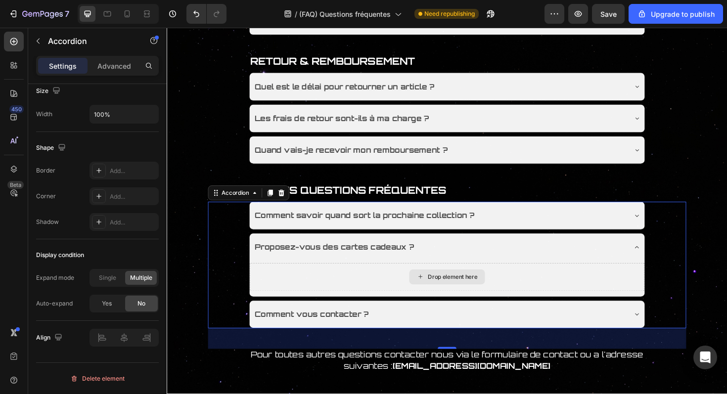
click at [399, 295] on div "Drop element here" at bounding box center [463, 292] width 419 height 30
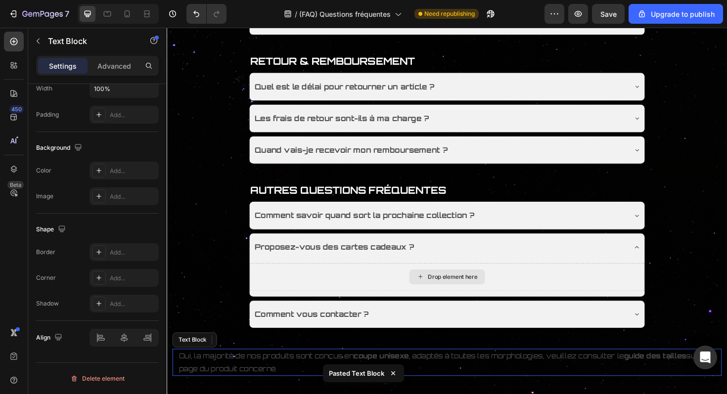
scroll to position [0, 0]
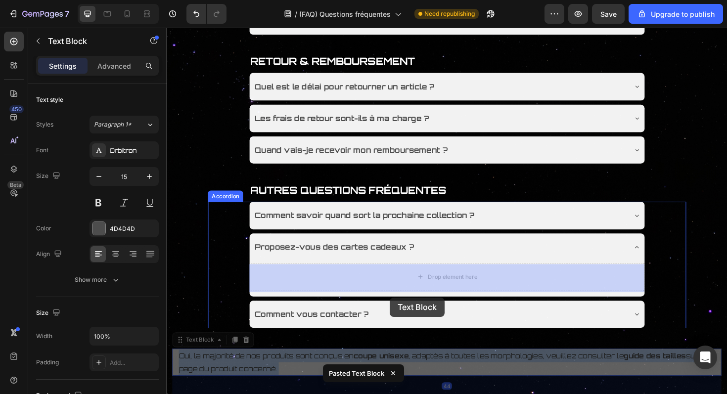
drag, startPoint x: 402, startPoint y: 373, endPoint x: 408, endPoint y: 298, distance: 75.4
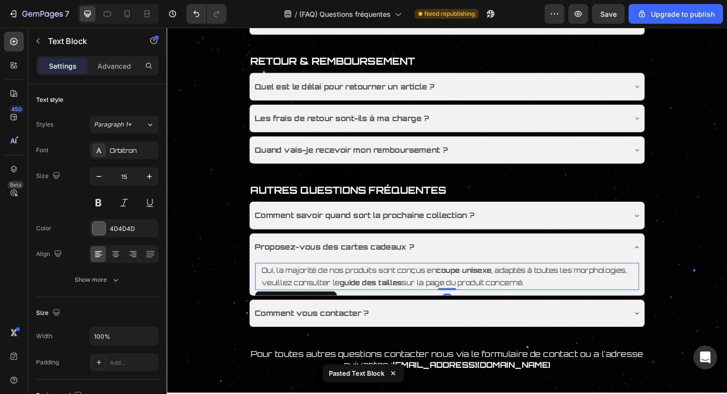
drag, startPoint x: 465, startPoint y: 329, endPoint x: 465, endPoint y: 293, distance: 35.6
click at [465, 293] on div "Oui, la majorité de nos produits sont conçus en coupe unisexe , adaptés à toute…" at bounding box center [463, 291] width 407 height 29
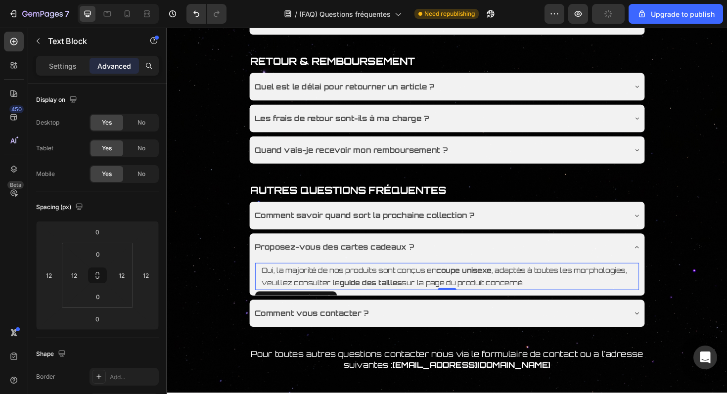
click at [412, 300] on strong "guide des tailles" at bounding box center [383, 297] width 66 height 9
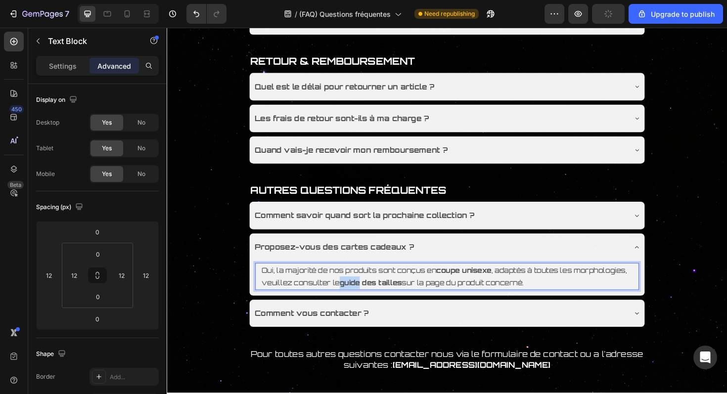
click at [412, 300] on strong "guide des tailles" at bounding box center [383, 297] width 66 height 9
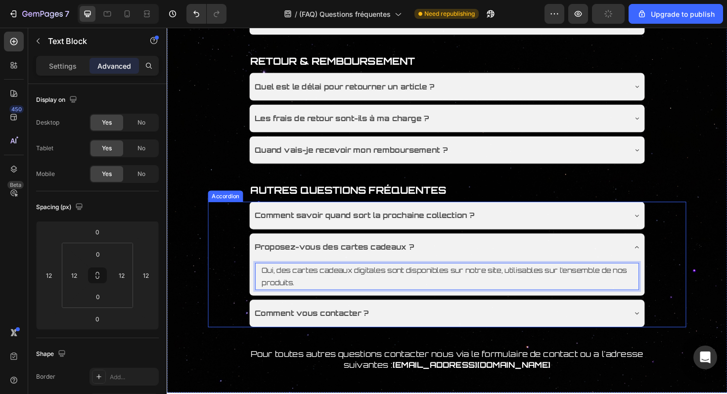
click at [466, 260] on div "Proposez-vous des cartes cadeaux ?" at bounding box center [455, 260] width 394 height 17
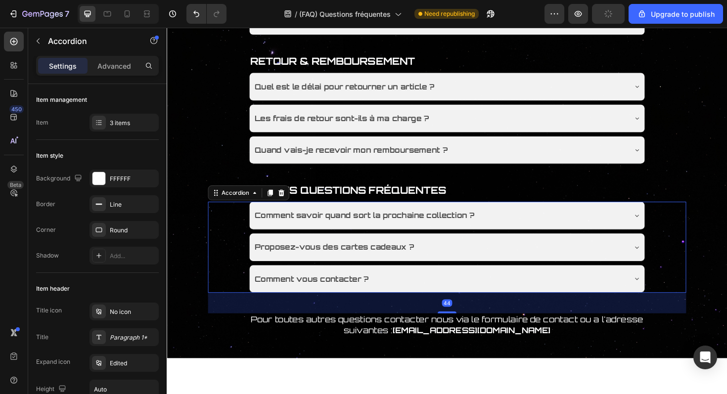
click at [466, 260] on div "Proposez-vous des cartes cadeaux ?" at bounding box center [455, 260] width 394 height 17
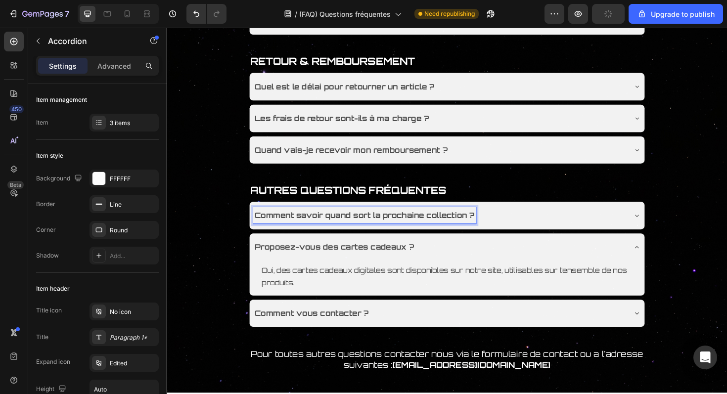
click at [516, 231] on div "Comment savoir quand sort la prochaine collection ?" at bounding box center [455, 226] width 394 height 17
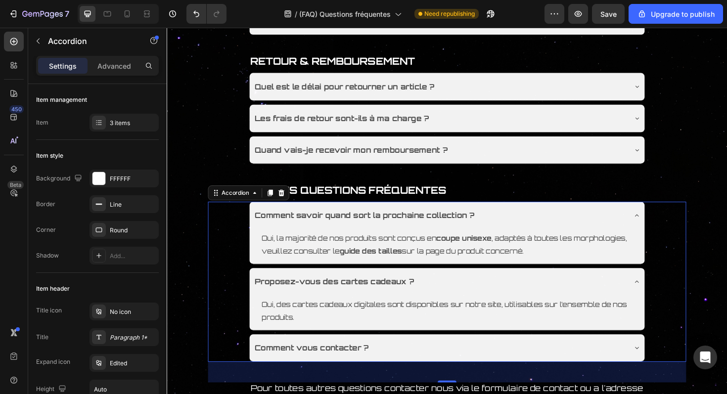
click at [516, 231] on div "Comment savoir quand sort la prochaine collection ?" at bounding box center [455, 226] width 394 height 17
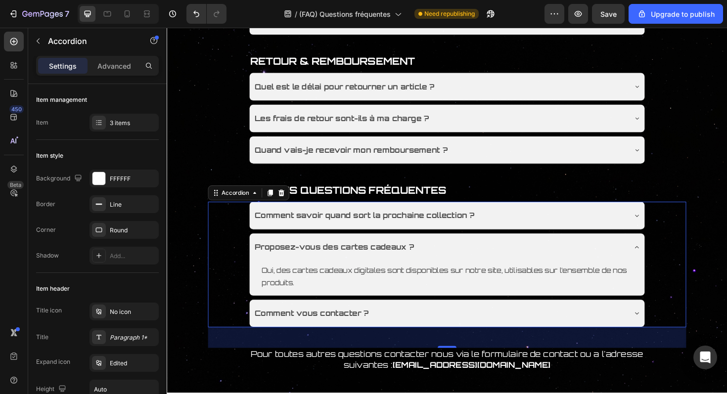
click at [506, 255] on div "Proposez-vous des cartes cadeaux ?" at bounding box center [455, 260] width 394 height 17
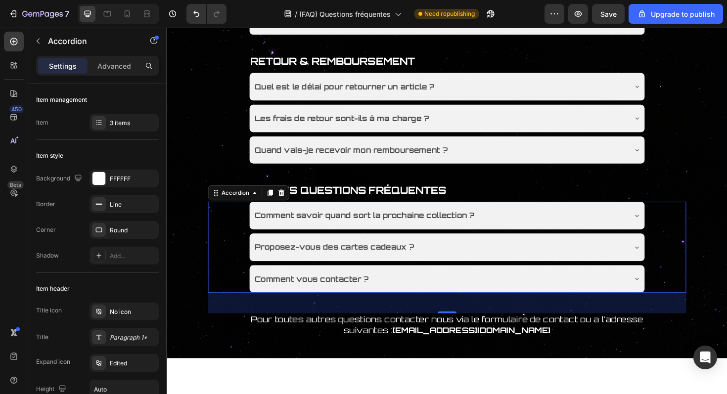
click at [533, 227] on div "Comment savoir quand sort la prochaine collection ?" at bounding box center [455, 226] width 394 height 17
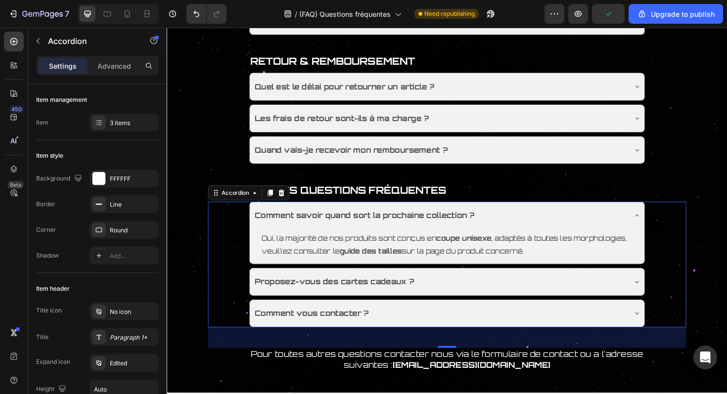
click at [386, 276] on div "Oui, la majorité de nos produits sont conçus en coupe unisexe , adaptés à toute…" at bounding box center [463, 259] width 419 height 37
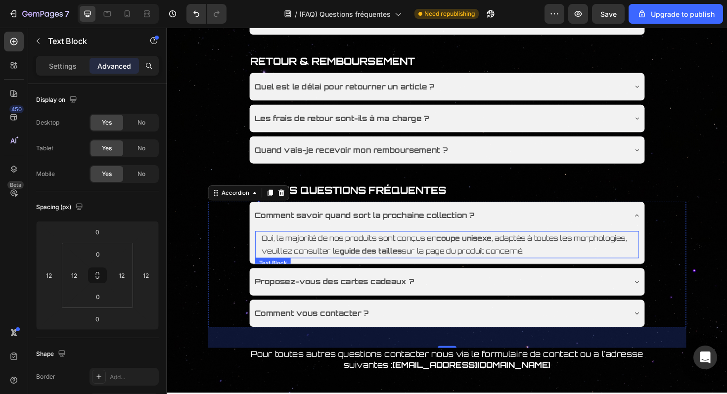
click at [386, 262] on p "Oui, la majorité de nos produits sont conçus en coupe unisexe , adaptés à toute…" at bounding box center [463, 257] width 393 height 27
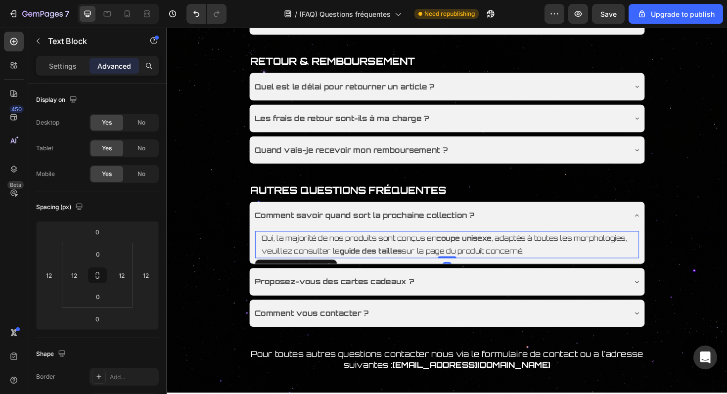
click at [386, 262] on p "Oui, la majorité de nos produits sont conçus en coupe unisexe , adaptés à toute…" at bounding box center [463, 257] width 393 height 27
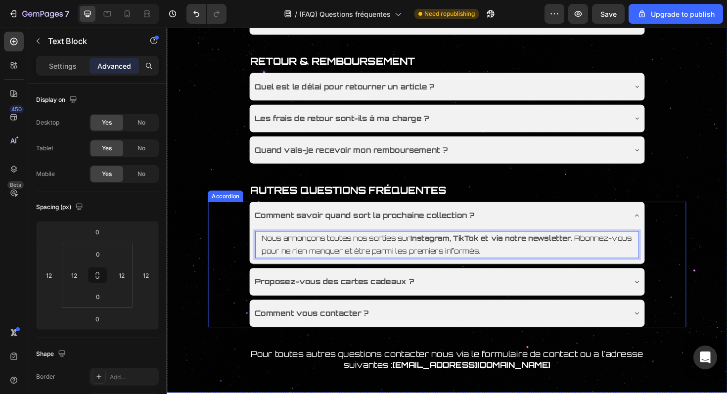
click at [526, 227] on div "Comment savoir quand sort la prochaine collection ?" at bounding box center [455, 226] width 394 height 17
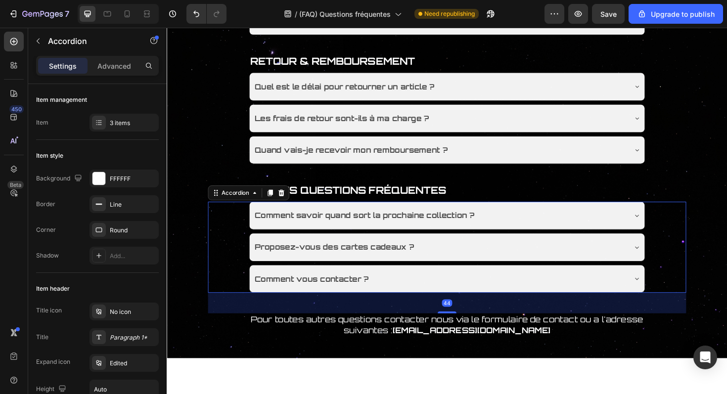
click at [517, 265] on div "Proposez-vous des cartes cadeaux ?" at bounding box center [455, 260] width 394 height 17
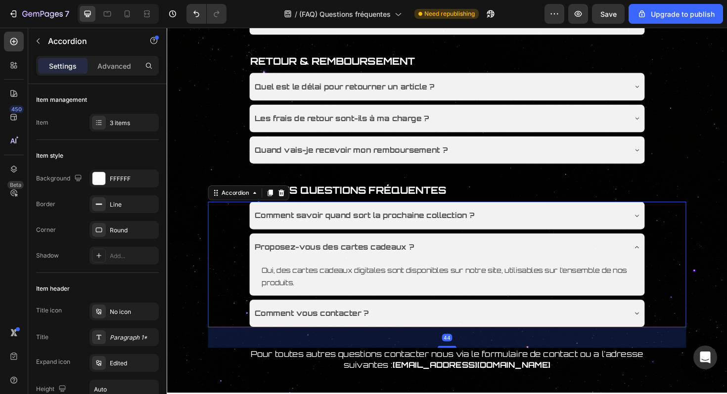
click at [517, 265] on div "Proposez-vous des cartes cadeaux ?" at bounding box center [455, 260] width 394 height 17
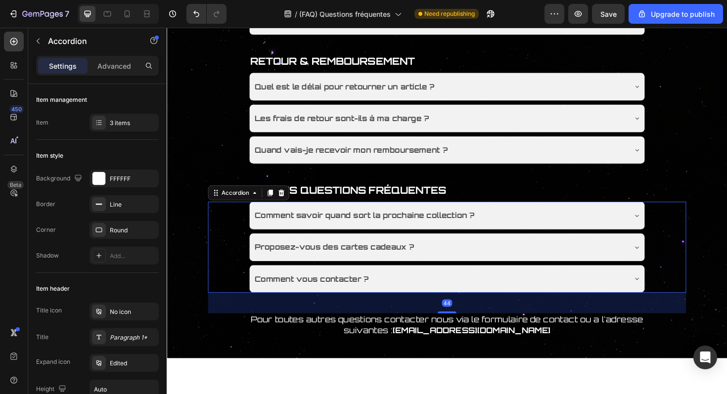
click at [487, 291] on div "Comment vous contacter ?" at bounding box center [455, 293] width 394 height 17
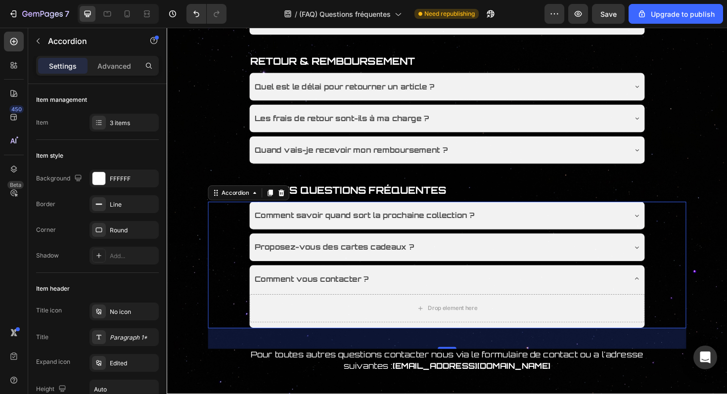
click at [467, 302] on div "Comment vous contacter ?" at bounding box center [455, 293] width 394 height 17
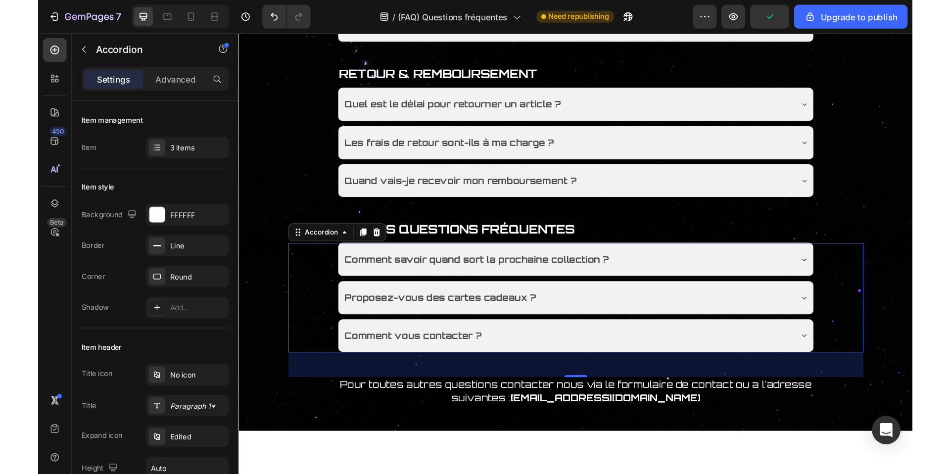
scroll to position [534, 0]
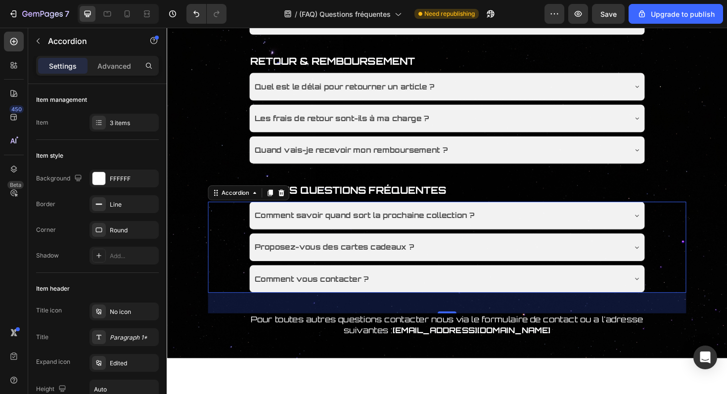
click at [408, 298] on div "Comment vous contacter ?" at bounding box center [455, 293] width 394 height 17
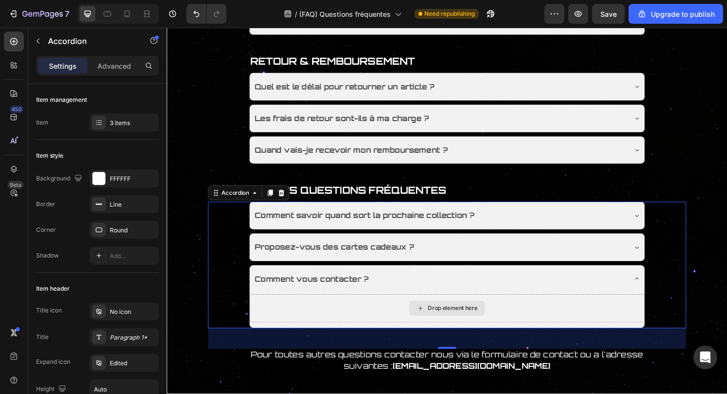
click at [393, 322] on div "Drop element here" at bounding box center [463, 325] width 419 height 30
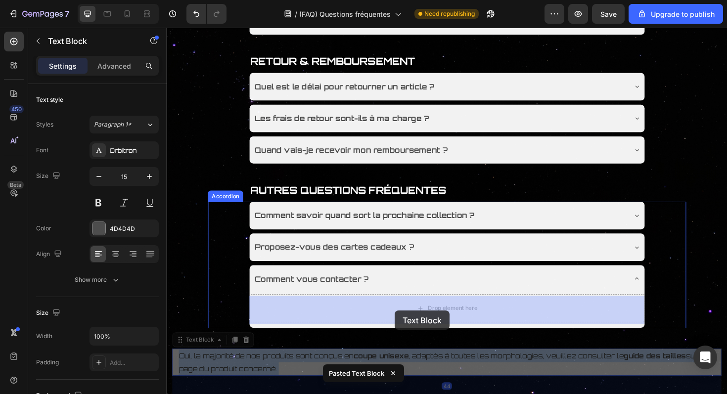
drag, startPoint x: 409, startPoint y: 372, endPoint x: 407, endPoint y: 327, distance: 45.1
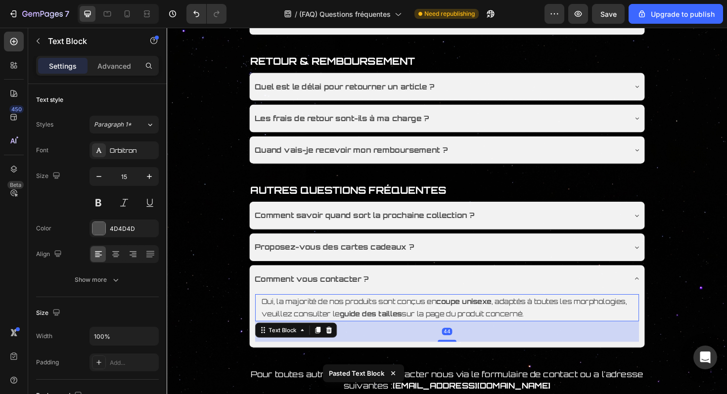
click at [416, 330] on strong "guide des tailles" at bounding box center [383, 331] width 66 height 9
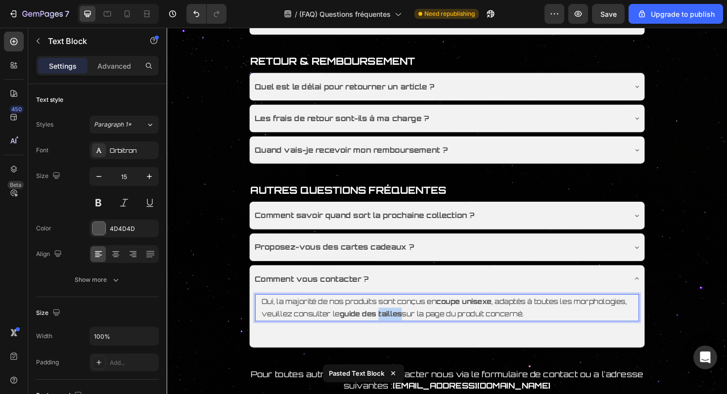
click at [416, 330] on strong "guide des tailles" at bounding box center [383, 331] width 66 height 9
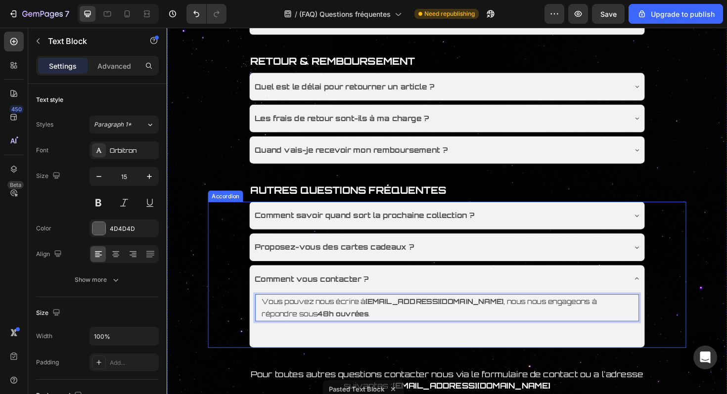
click at [457, 348] on div "Vous pouvez nous écrire à contact@univers28.com , nous nous engageons à répondr…" at bounding box center [463, 335] width 419 height 50
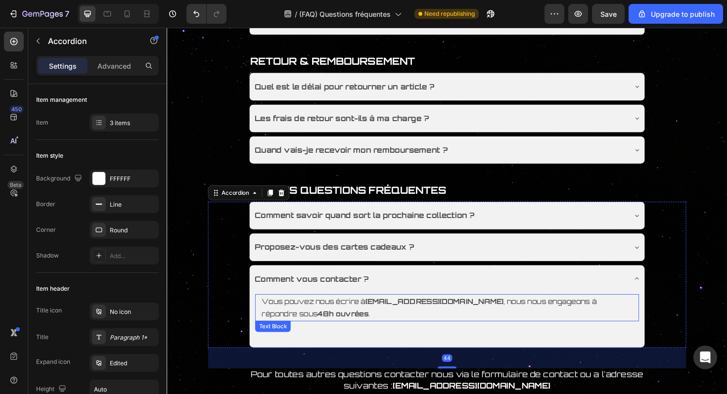
click at [462, 337] on p "Vous pouvez nous écrire à contact@univers28.com , nous nous engageons à répondr…" at bounding box center [463, 324] width 393 height 27
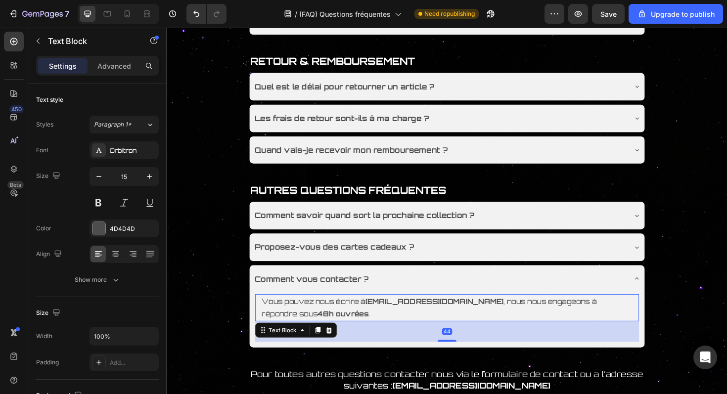
drag, startPoint x: 463, startPoint y: 361, endPoint x: 463, endPoint y: 297, distance: 63.3
click at [463, 297] on div "Comment vous contacter ? Vous pouvez nous écrire à contact@univers28.com , nous…" at bounding box center [463, 324] width 419 height 88
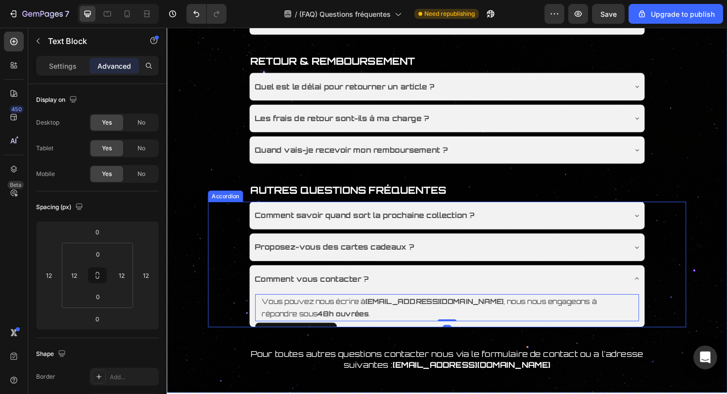
click at [465, 297] on div "Comment vous contacter ?" at bounding box center [455, 293] width 394 height 17
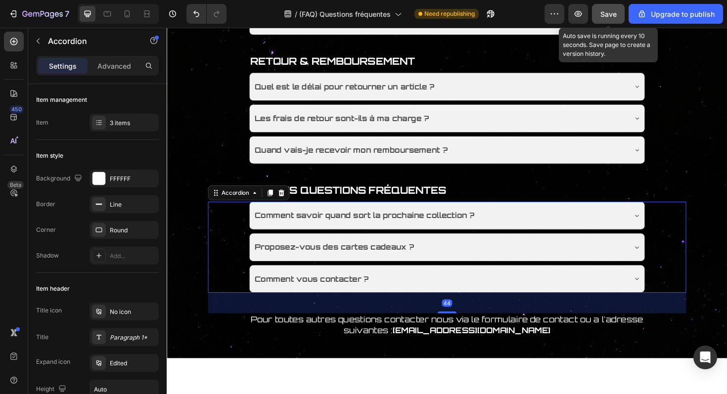
click at [608, 17] on span "Save" at bounding box center [609, 14] width 16 height 8
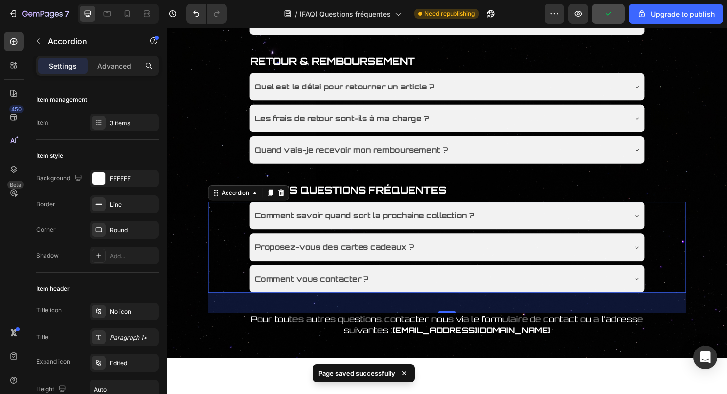
click at [537, 284] on div "Comment vous contacter ?" at bounding box center [463, 294] width 419 height 29
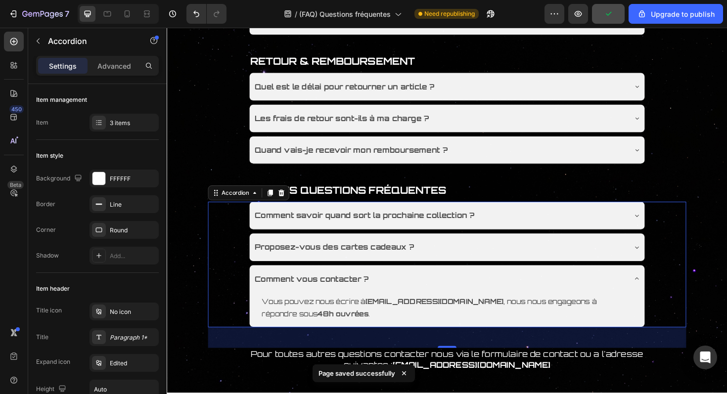
click at [529, 289] on div "Comment vous contacter ?" at bounding box center [455, 293] width 394 height 17
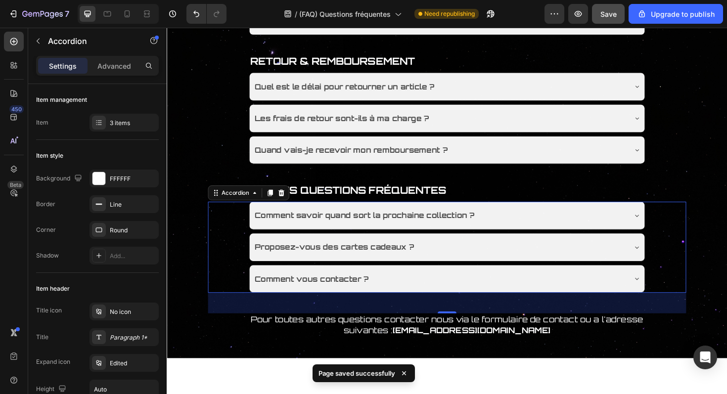
click at [518, 271] on div "Proposez-vous des cartes cadeaux ?" at bounding box center [463, 260] width 419 height 29
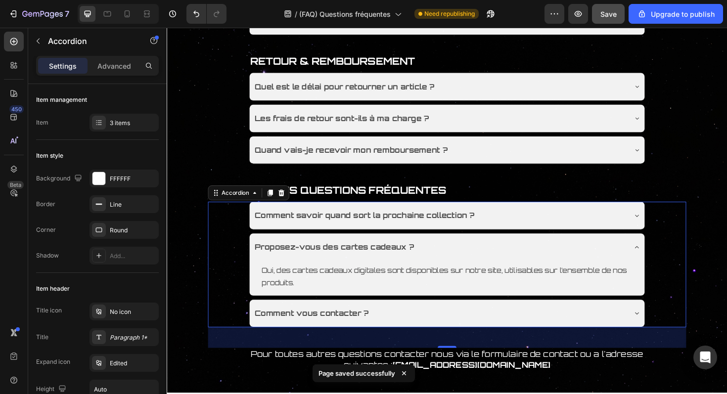
click at [497, 252] on div "Proposez-vous des cartes cadeaux ?" at bounding box center [463, 260] width 419 height 29
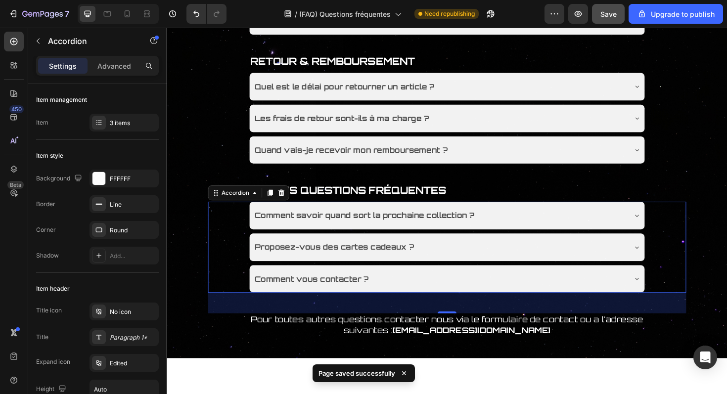
click at [538, 207] on p "AUTRES QUESTIONS FRÉQUENTES" at bounding box center [464, 201] width 418 height 12
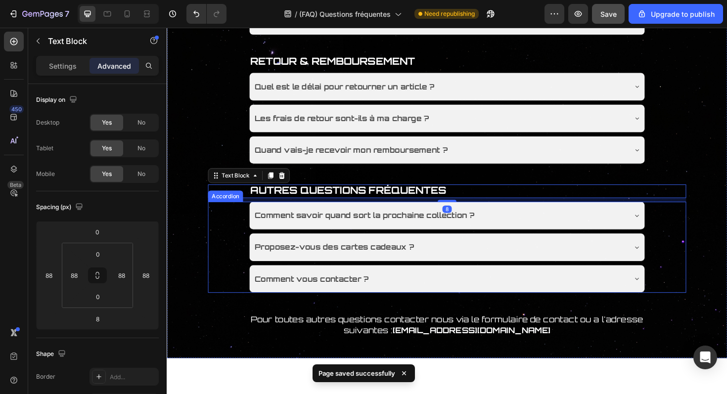
click at [533, 217] on div "Comment savoir quand sort la prochaine collection ?" at bounding box center [463, 226] width 419 height 29
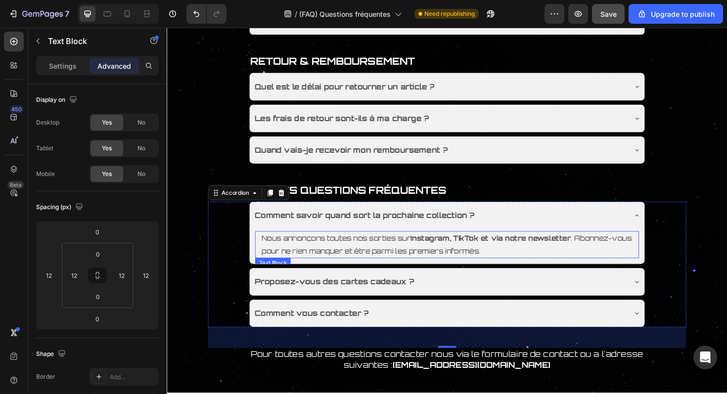
click at [505, 253] on strong "Instagram, TikTok et via notre newsletter" at bounding box center [510, 250] width 170 height 9
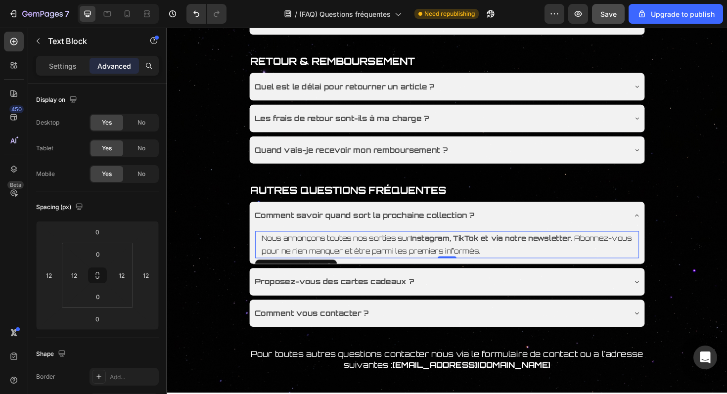
click at [541, 264] on p "Nous annonçons toutes nos sorties sur Instagram, TikTok et via notre newsletter…" at bounding box center [463, 257] width 393 height 27
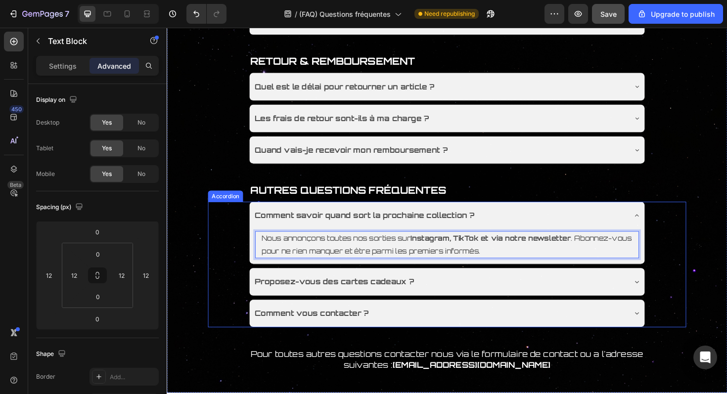
click at [568, 219] on div "Comment savoir quand sort la prochaine collection ?" at bounding box center [463, 226] width 419 height 29
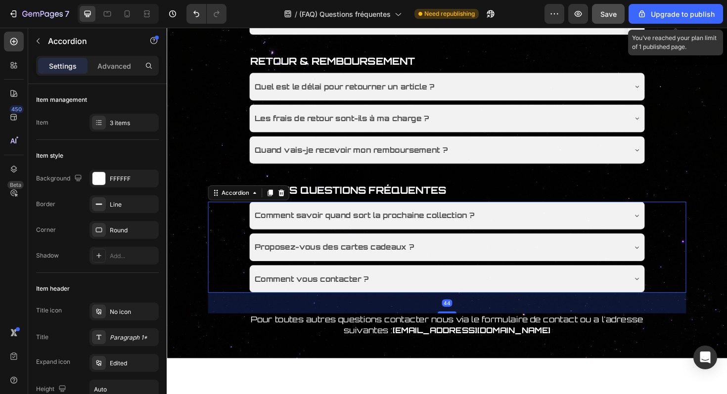
click at [619, 5] on button "Save" at bounding box center [608, 14] width 33 height 20
